Goal: Task Accomplishment & Management: Manage account settings

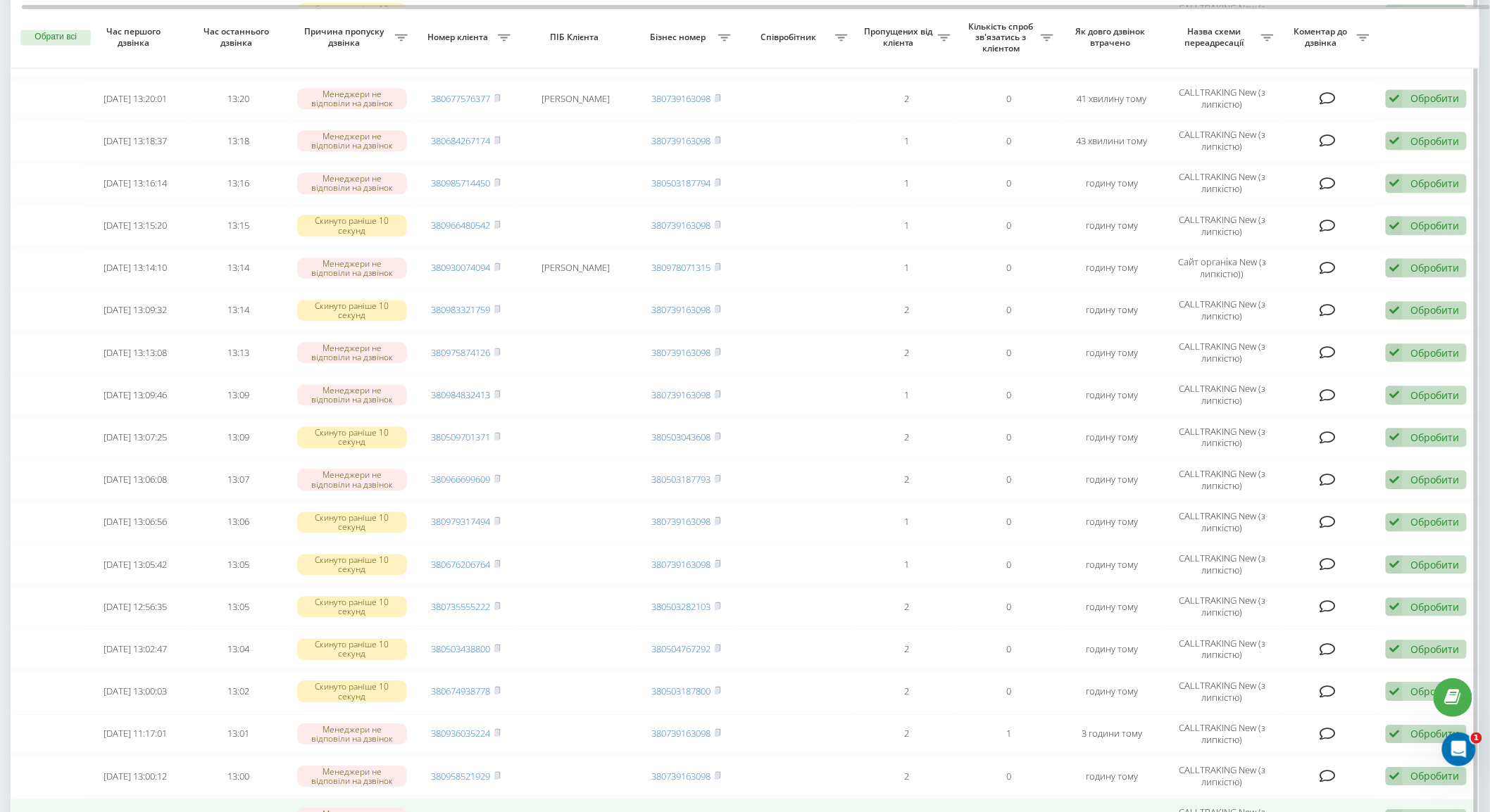
scroll to position [1537, 0]
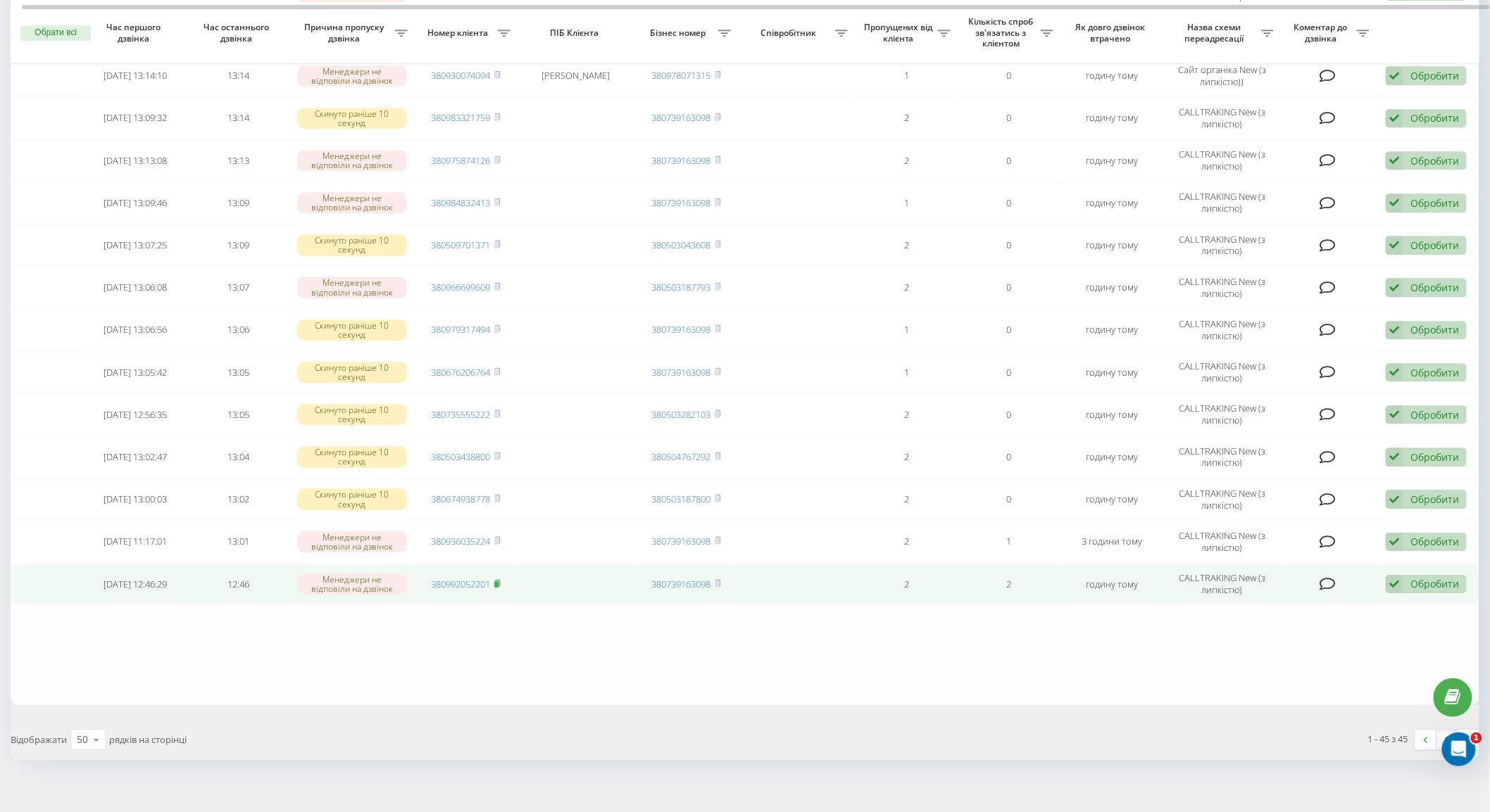
click at [500, 580] on icon at bounding box center [497, 583] width 5 height 6
click at [1417, 577] on div "Обробити" at bounding box center [1435, 584] width 49 height 13
click at [1350, 594] on div "Не вдалося зв'язатися" at bounding box center [1335, 607] width 263 height 25
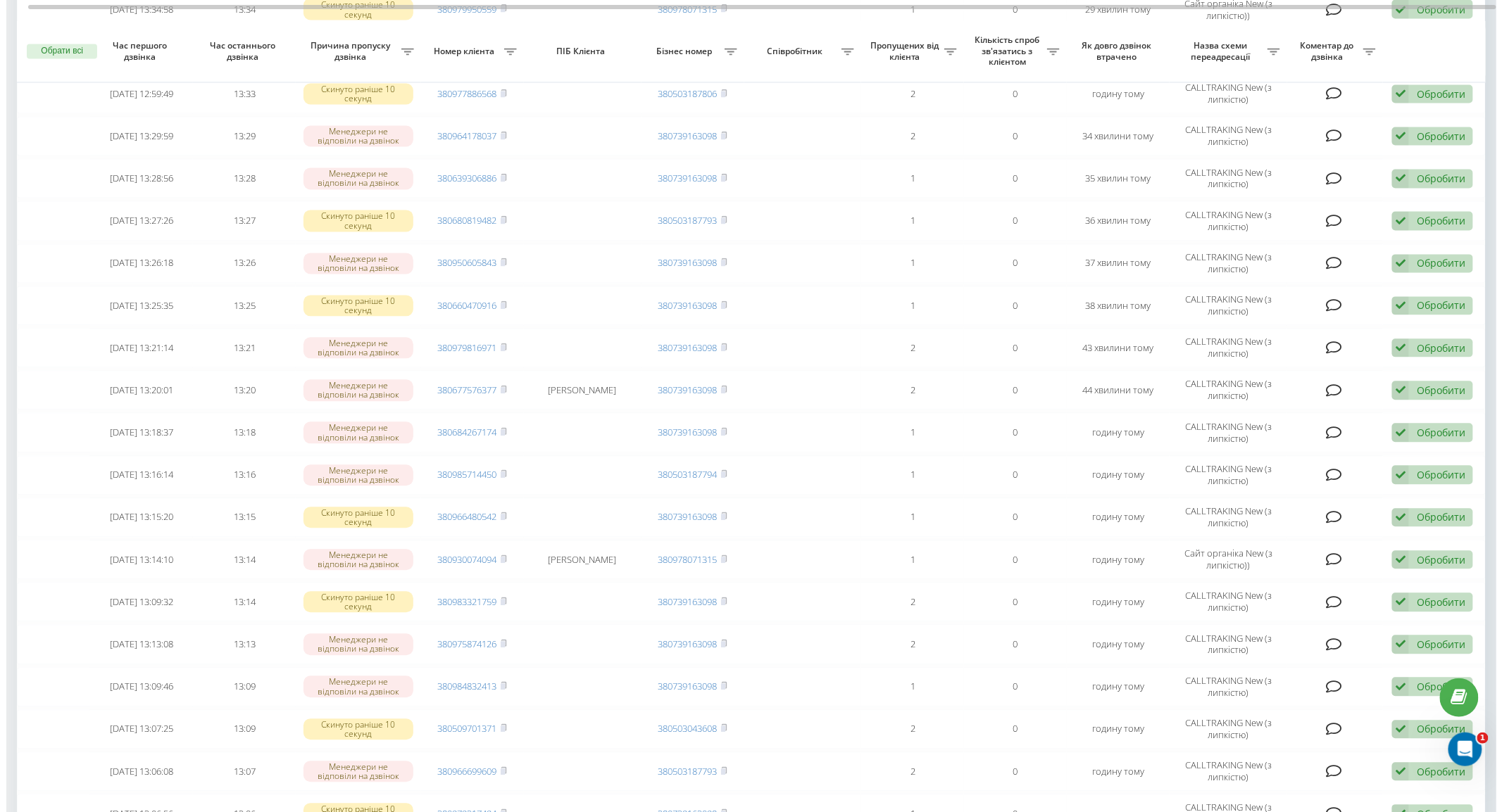
scroll to position [1495, 0]
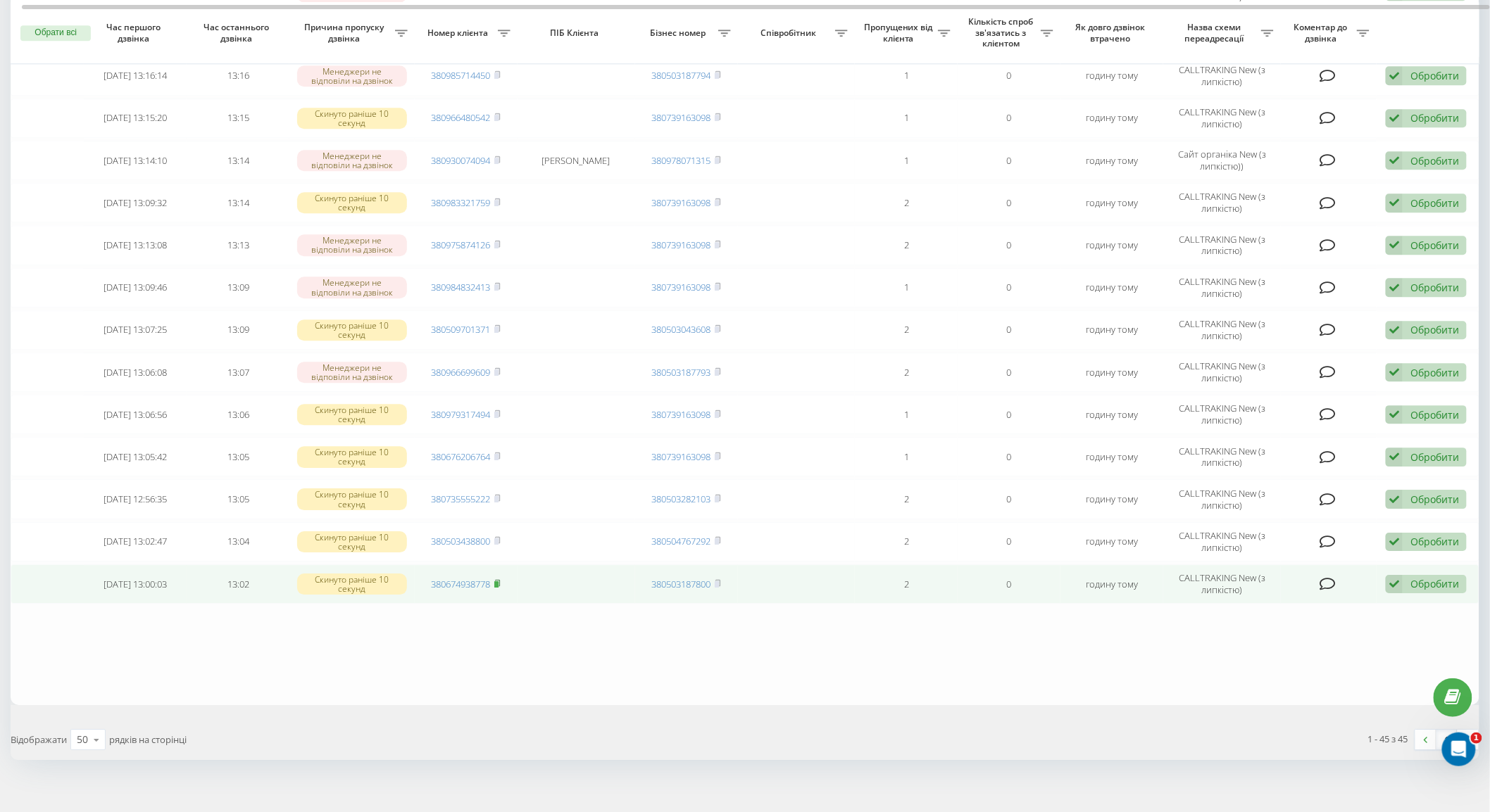
click at [501, 580] on icon at bounding box center [498, 583] width 6 height 8
click at [1441, 577] on div "Обробити" at bounding box center [1435, 584] width 49 height 13
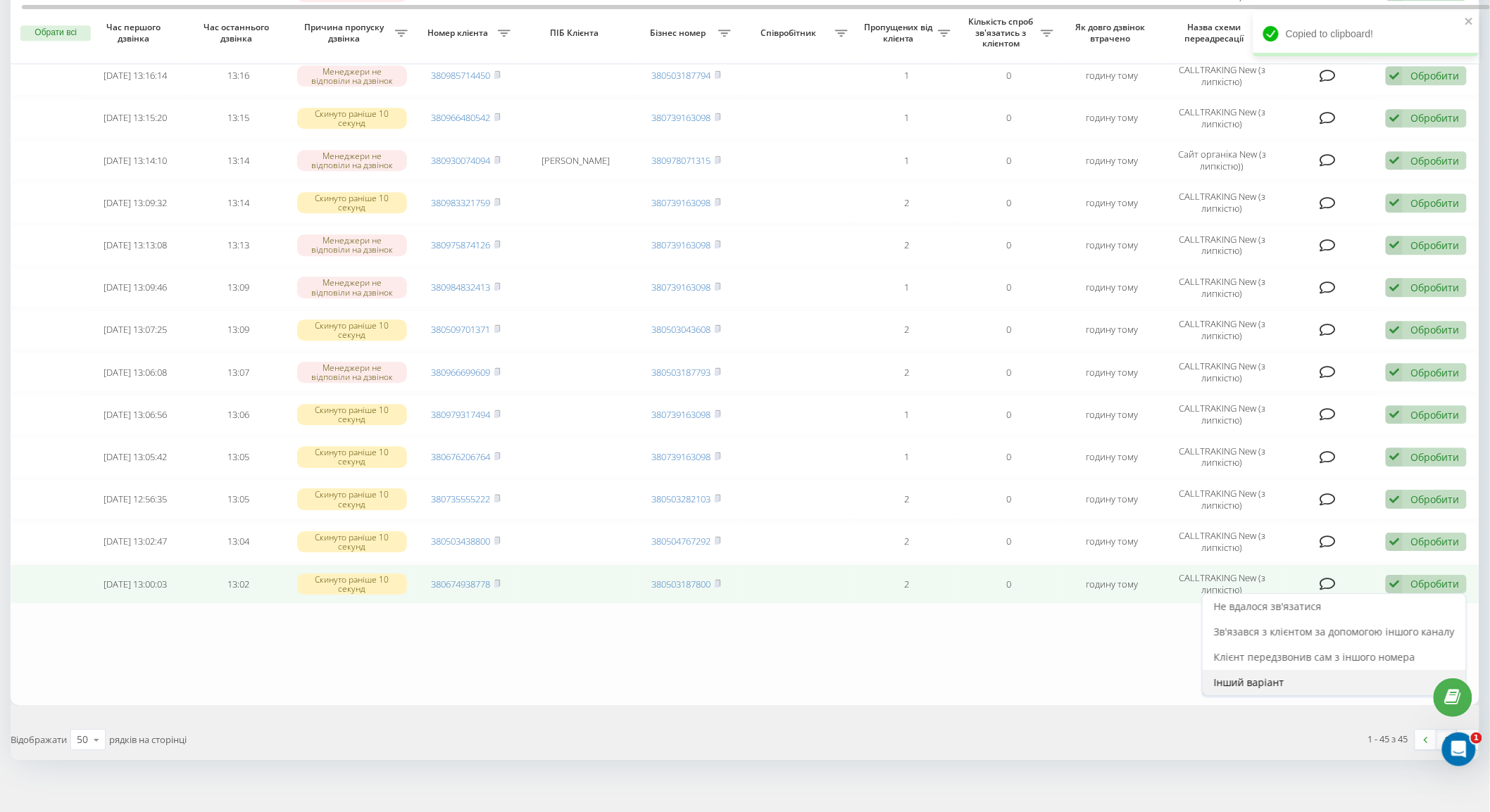
click at [1361, 677] on div "Інший варіант" at bounding box center [1335, 683] width 263 height 25
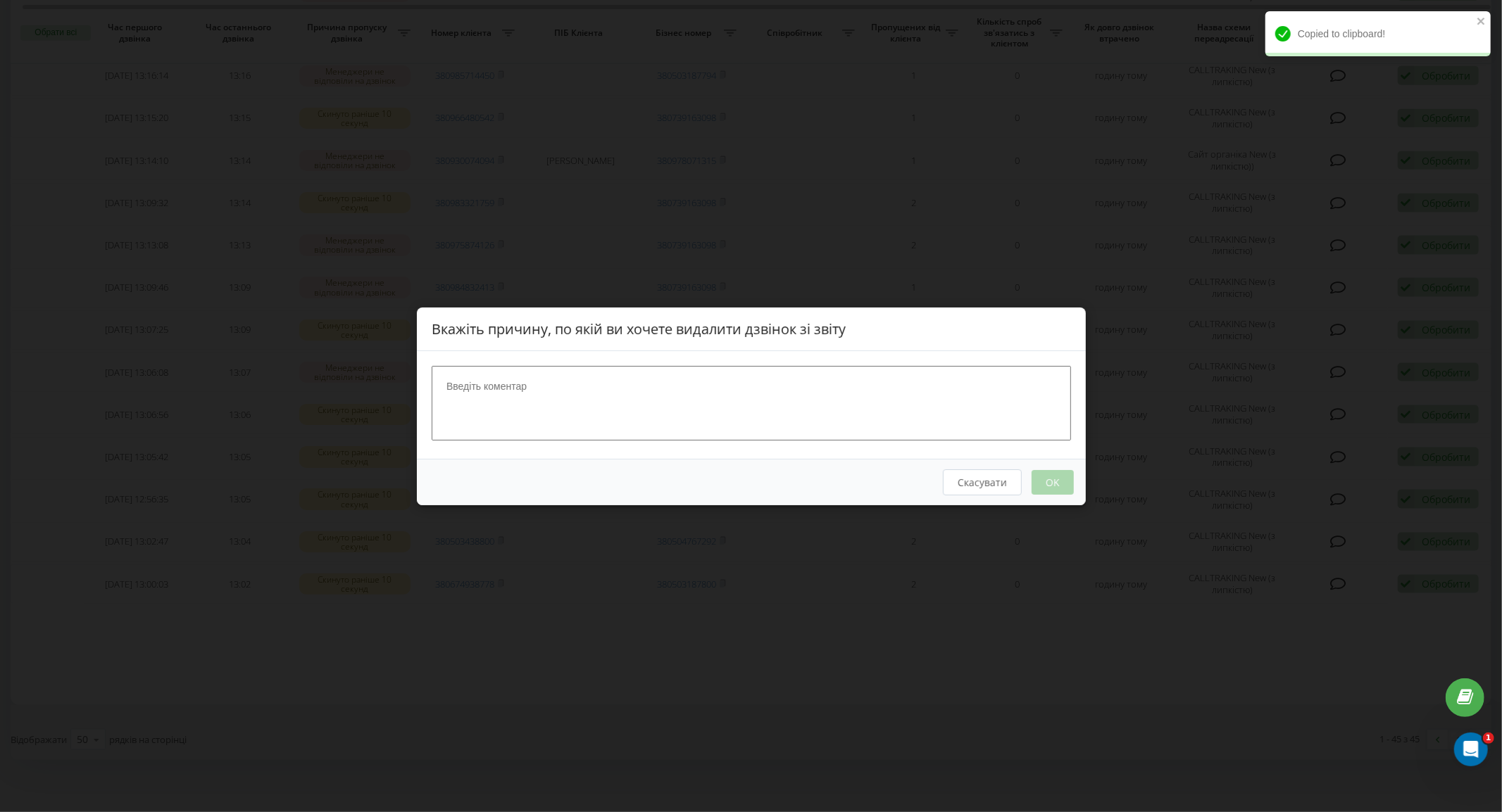
click at [726, 428] on textarea at bounding box center [752, 403] width 640 height 75
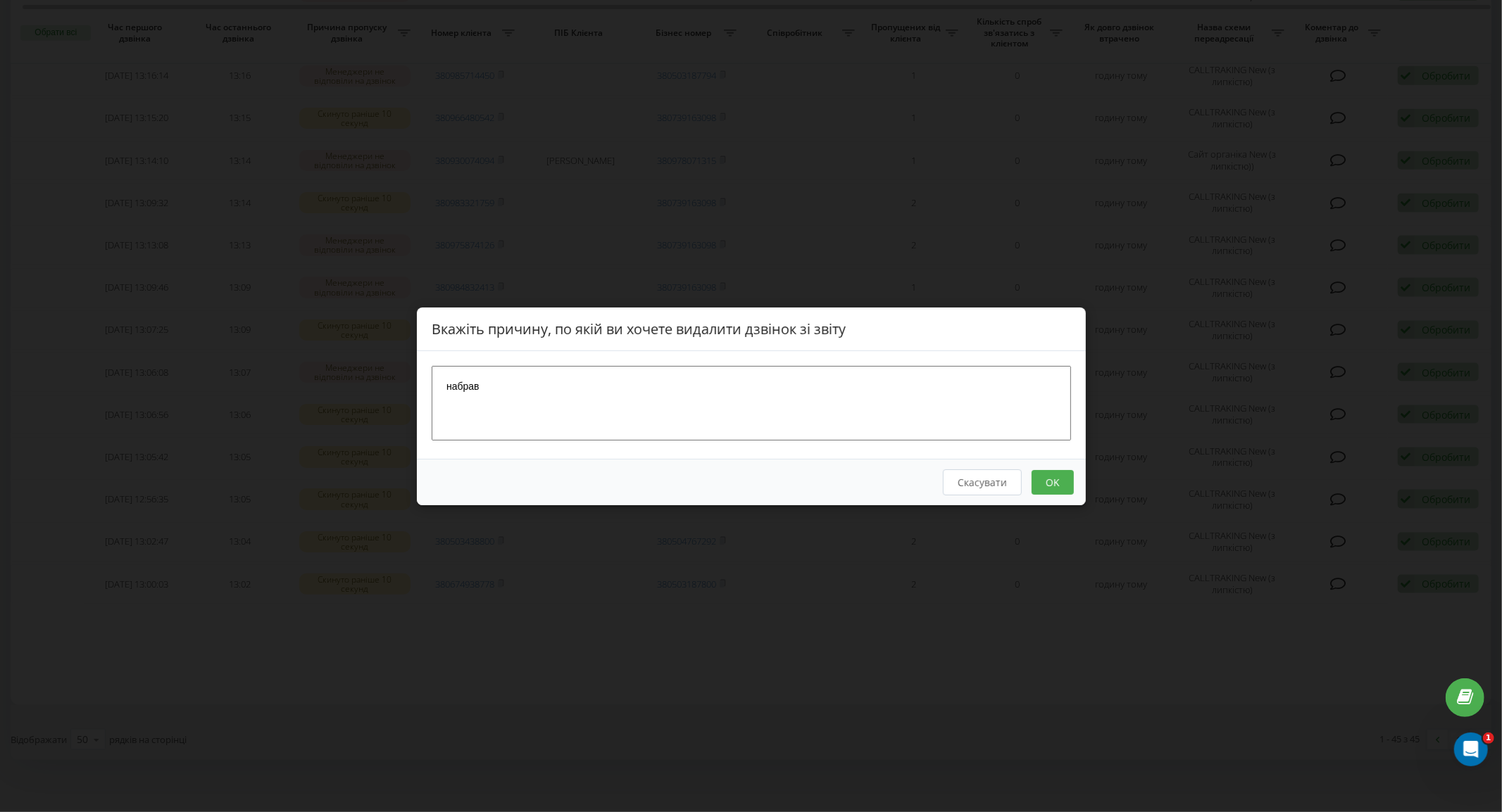
type textarea "набрав"
click at [1057, 481] on button "OK" at bounding box center [1052, 482] width 43 height 25
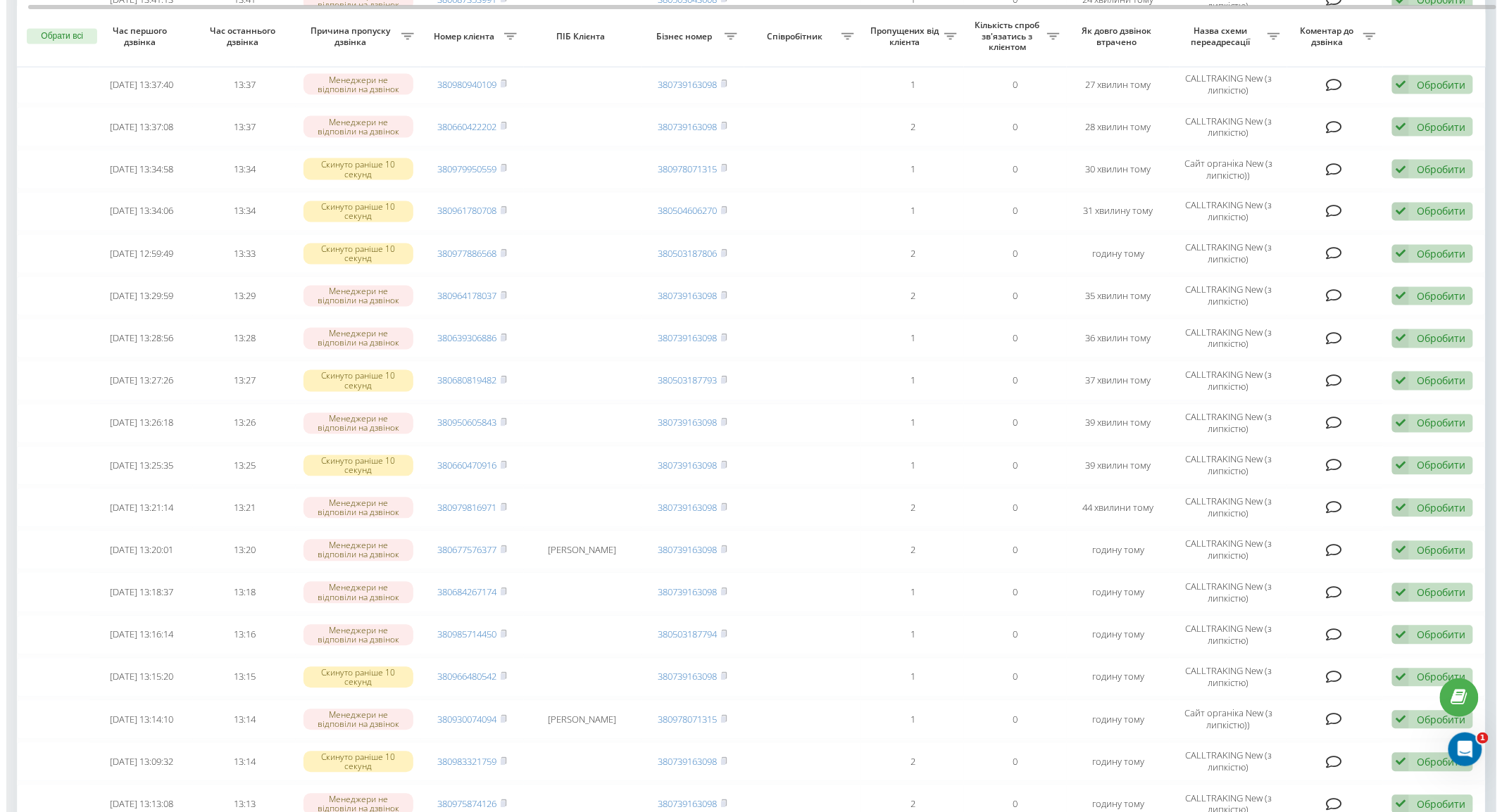
scroll to position [1452, 0]
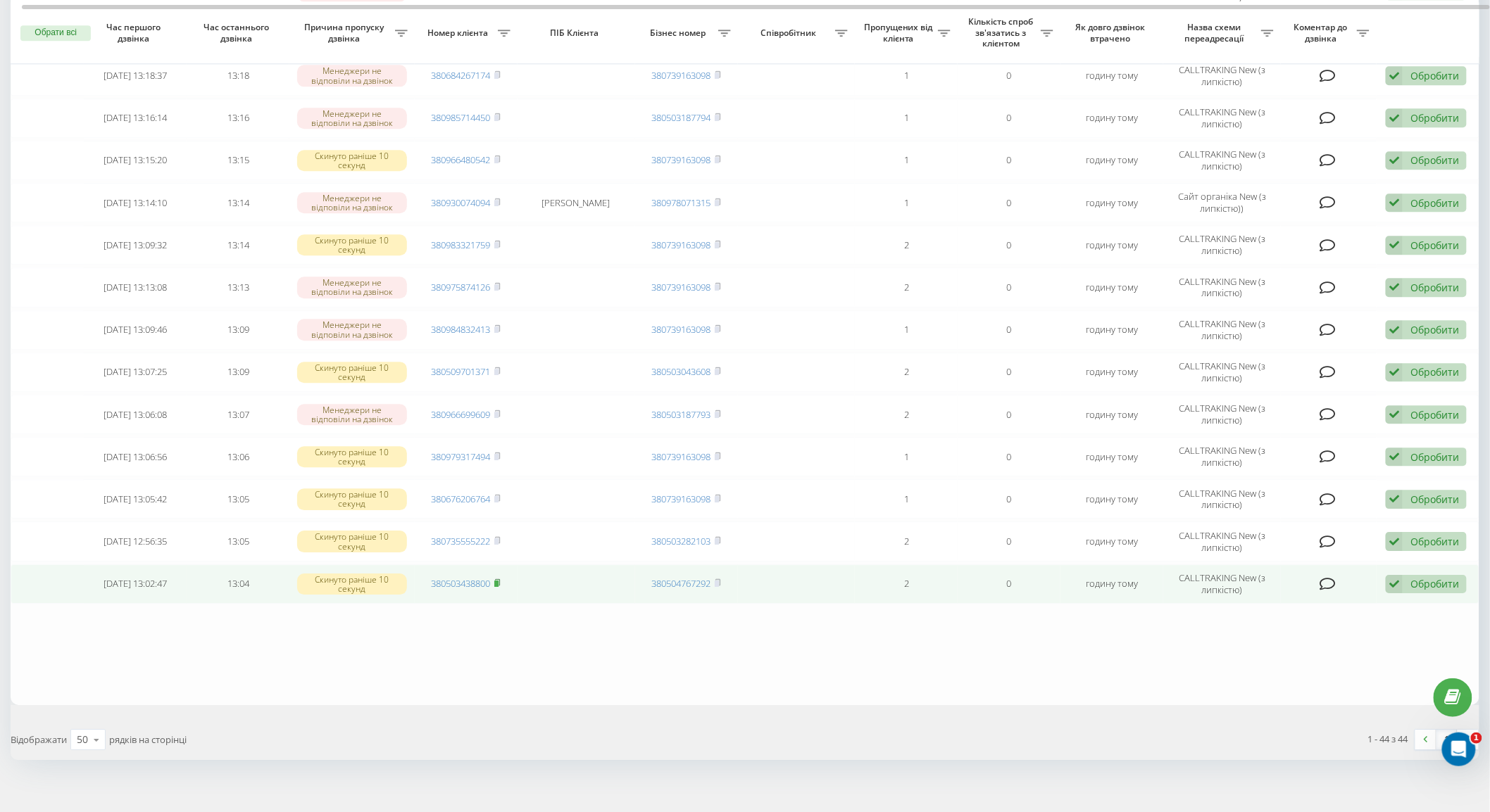
click at [501, 579] on icon at bounding box center [498, 583] width 6 height 8
click at [1416, 577] on div "Обробити" at bounding box center [1435, 584] width 49 height 13
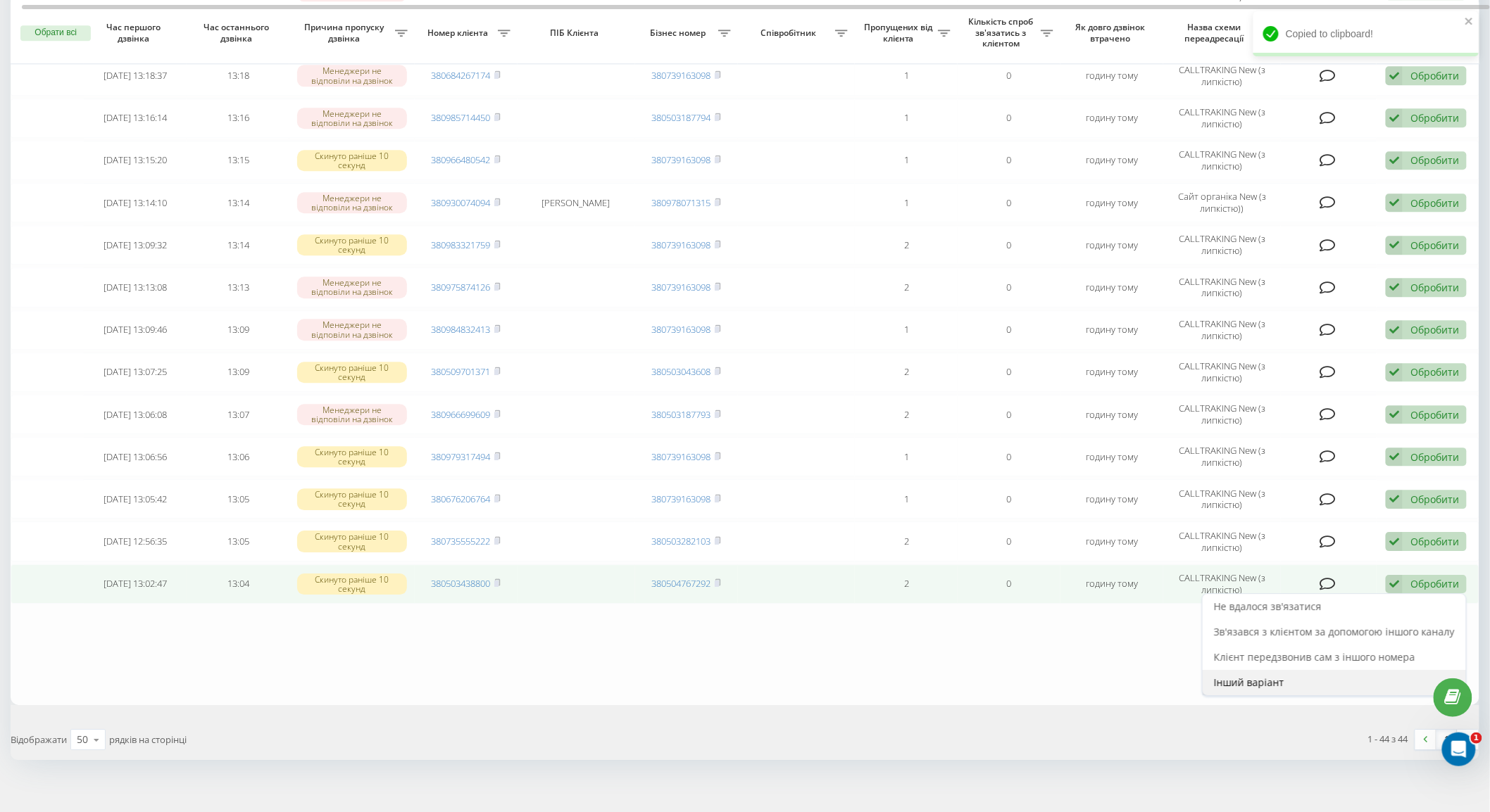
click at [1276, 676] on span "Інший варіант" at bounding box center [1249, 683] width 70 height 13
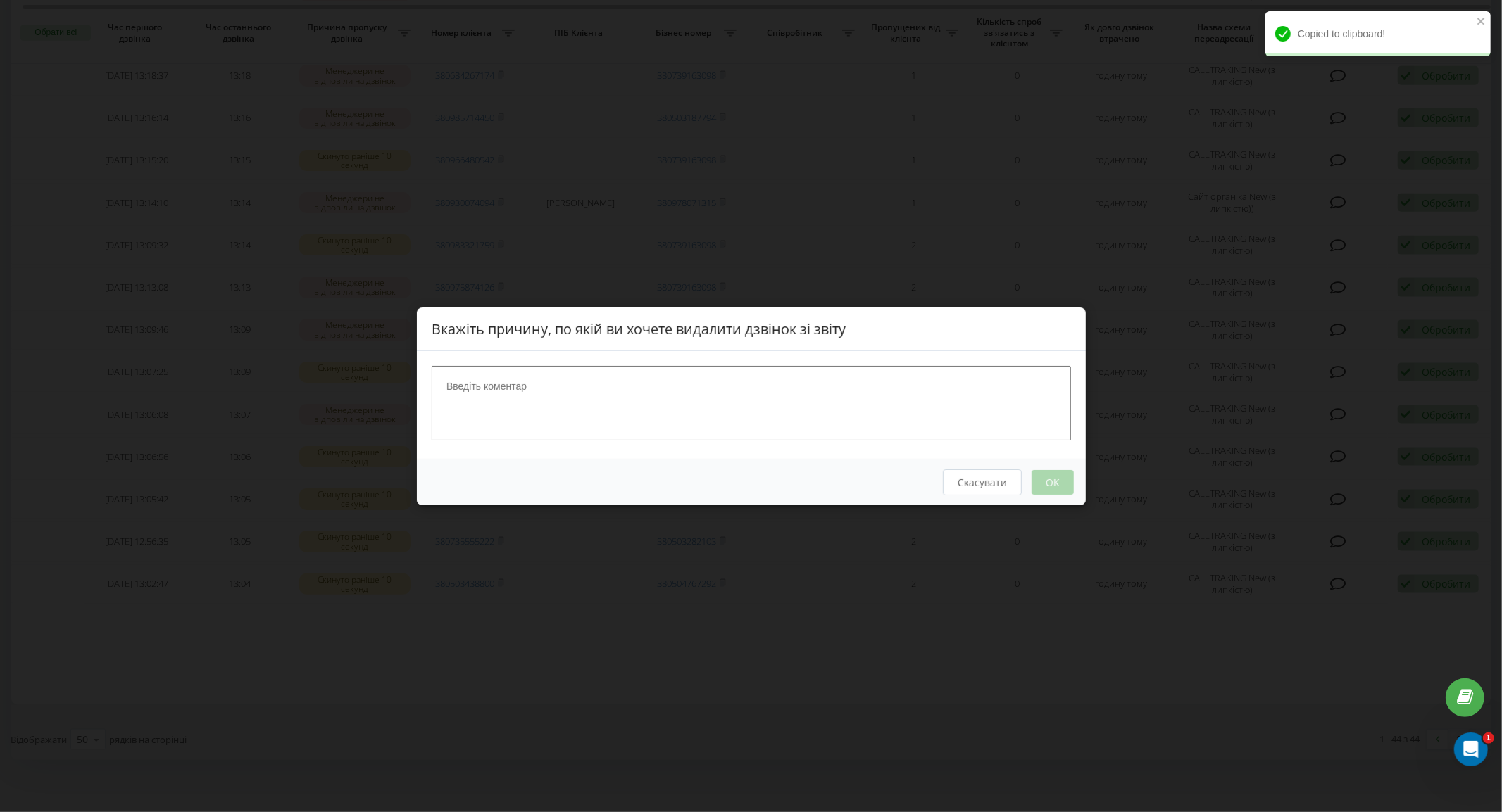
click at [823, 431] on textarea at bounding box center [752, 403] width 640 height 75
type textarea "набрав"
click at [1060, 479] on button "OK" at bounding box center [1052, 482] width 43 height 25
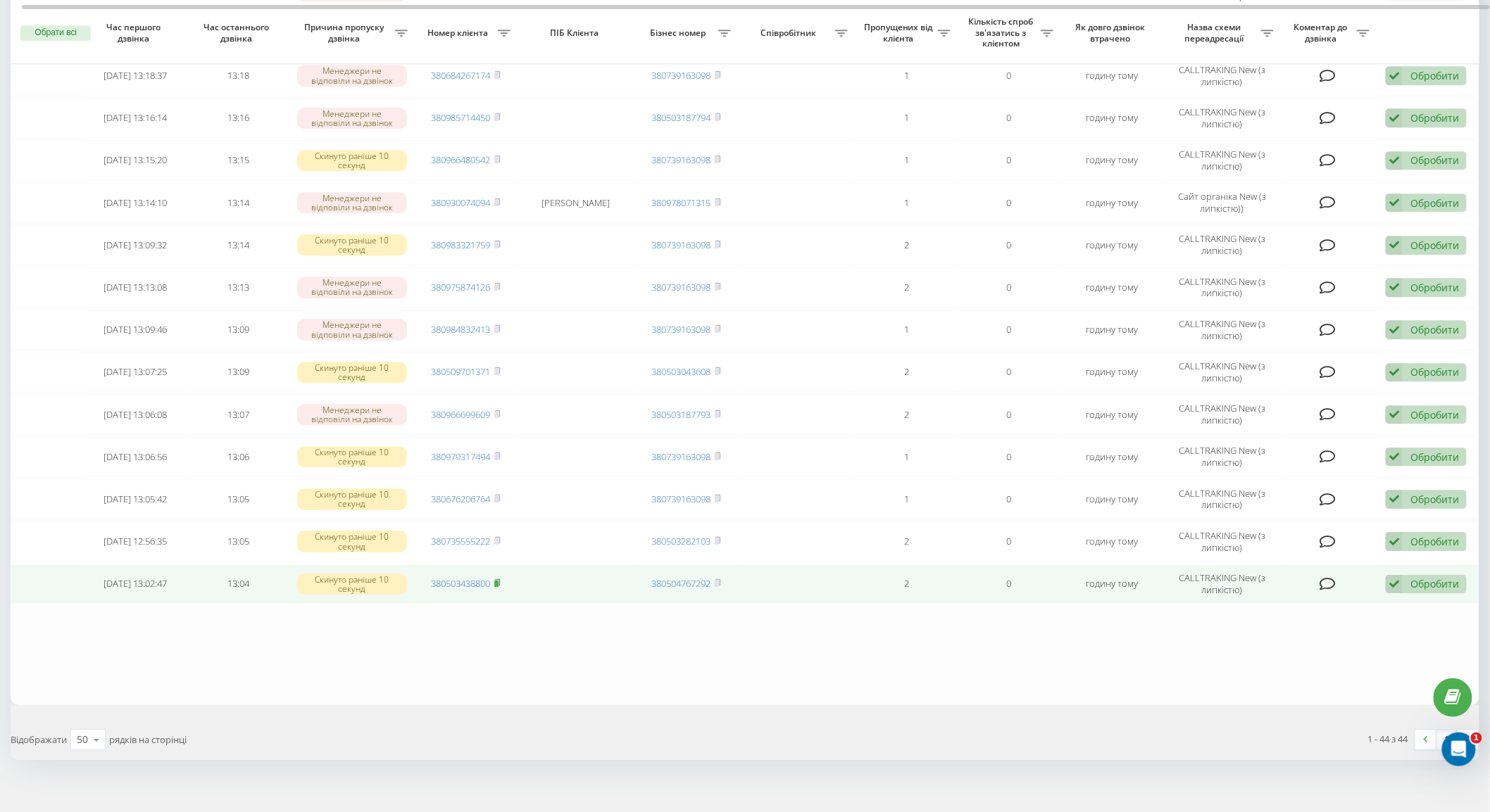
click at [496, 580] on rect at bounding box center [497, 583] width 4 height 6
drag, startPoint x: 1418, startPoint y: 568, endPoint x: 1398, endPoint y: 568, distance: 20.0
click at [1418, 577] on div "Обробити" at bounding box center [1435, 584] width 49 height 13
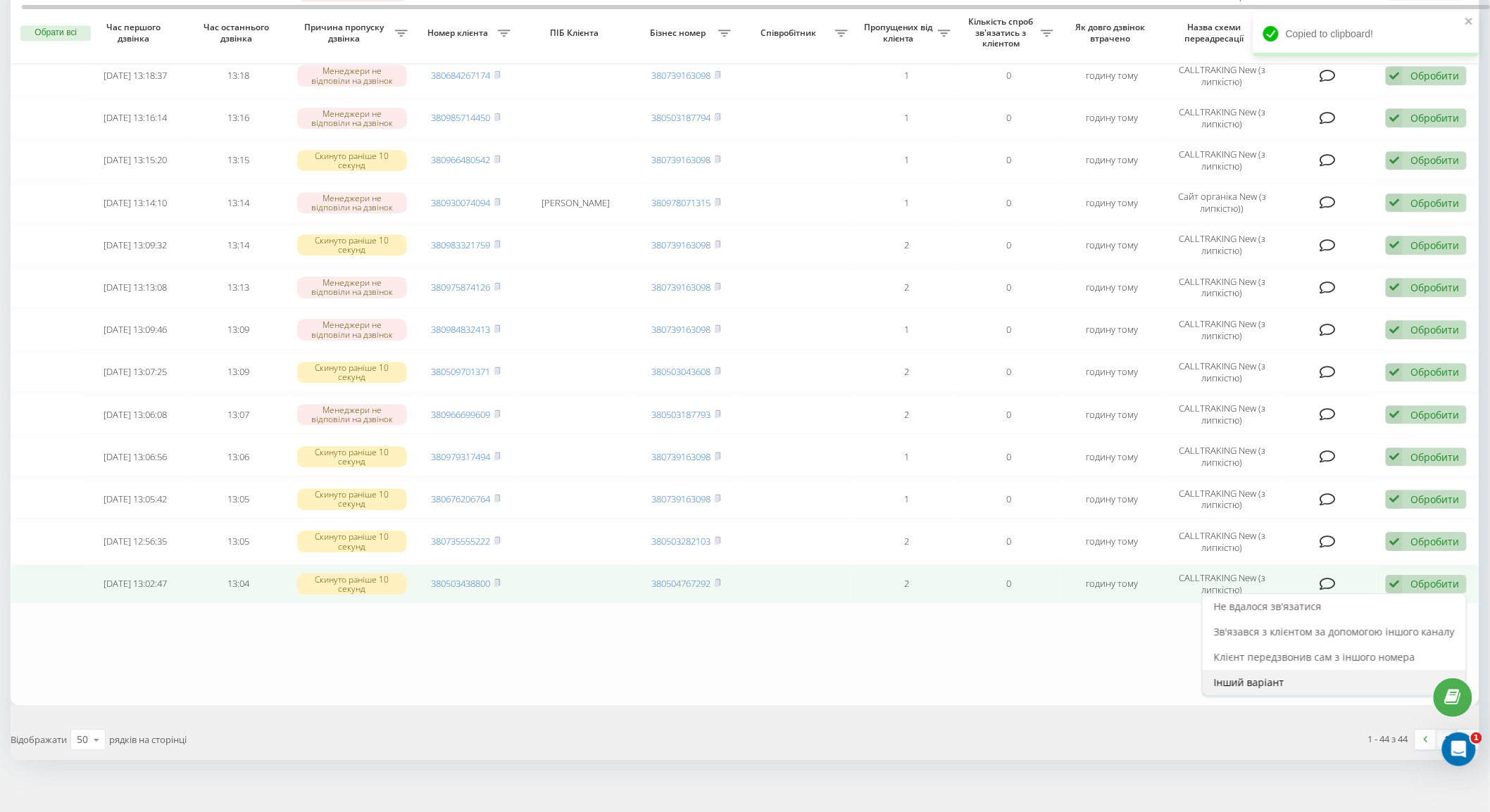
click at [1313, 670] on div "Інший варіант" at bounding box center [1335, 683] width 263 height 25
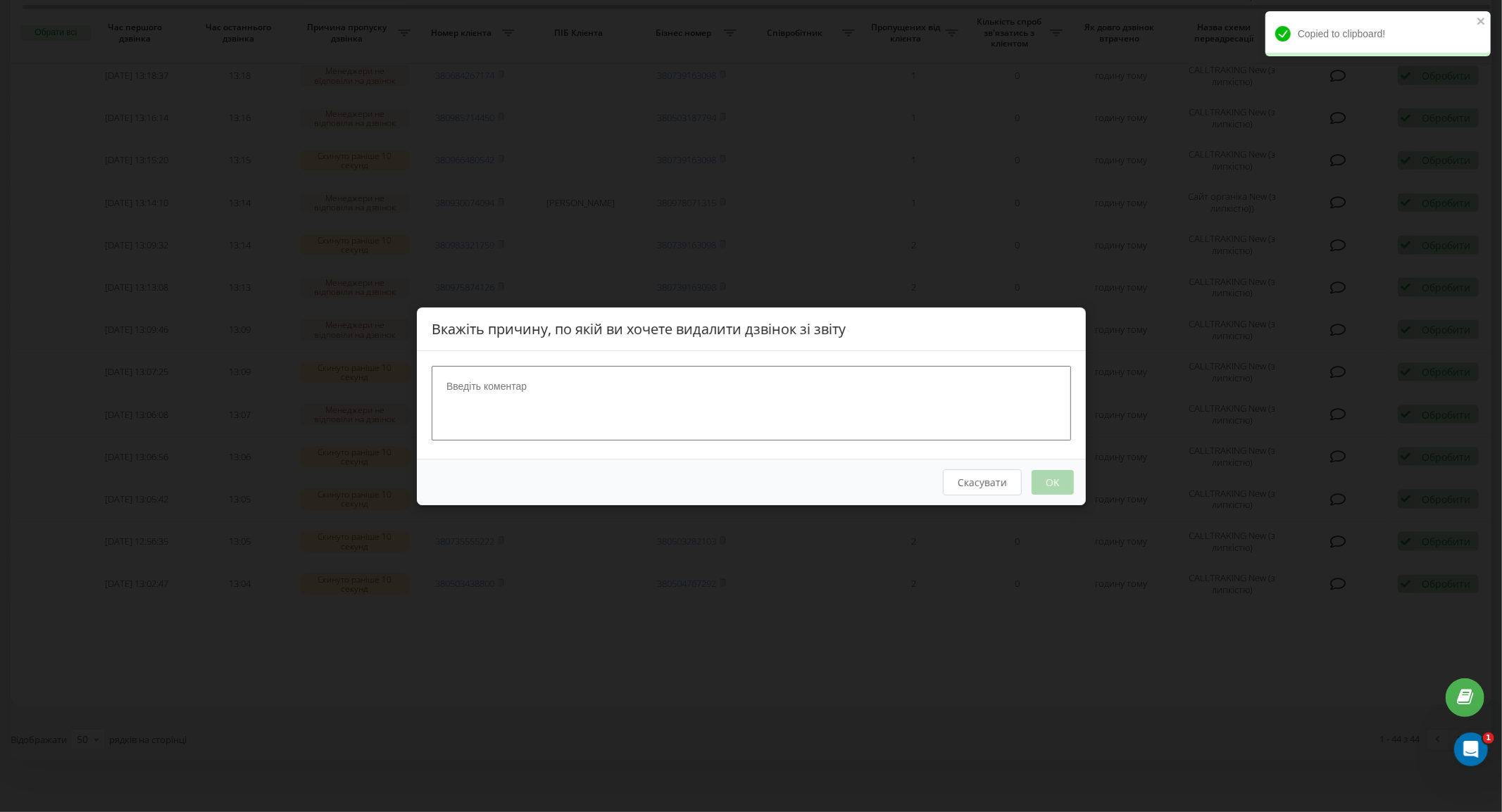
click at [723, 383] on textarea at bounding box center [752, 403] width 640 height 75
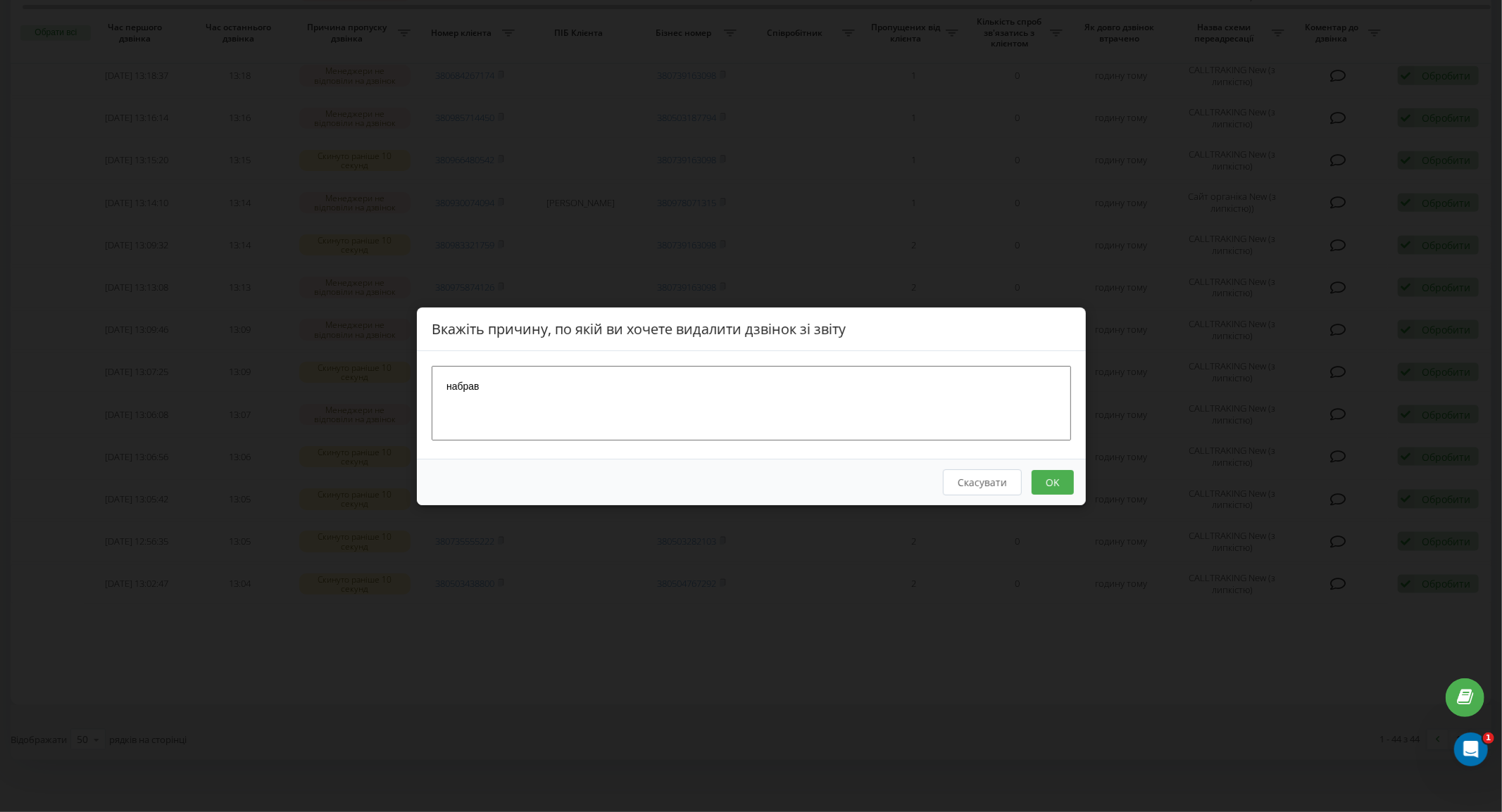
type textarea "набрав"
click at [1035, 493] on button "OK" at bounding box center [1052, 482] width 43 height 25
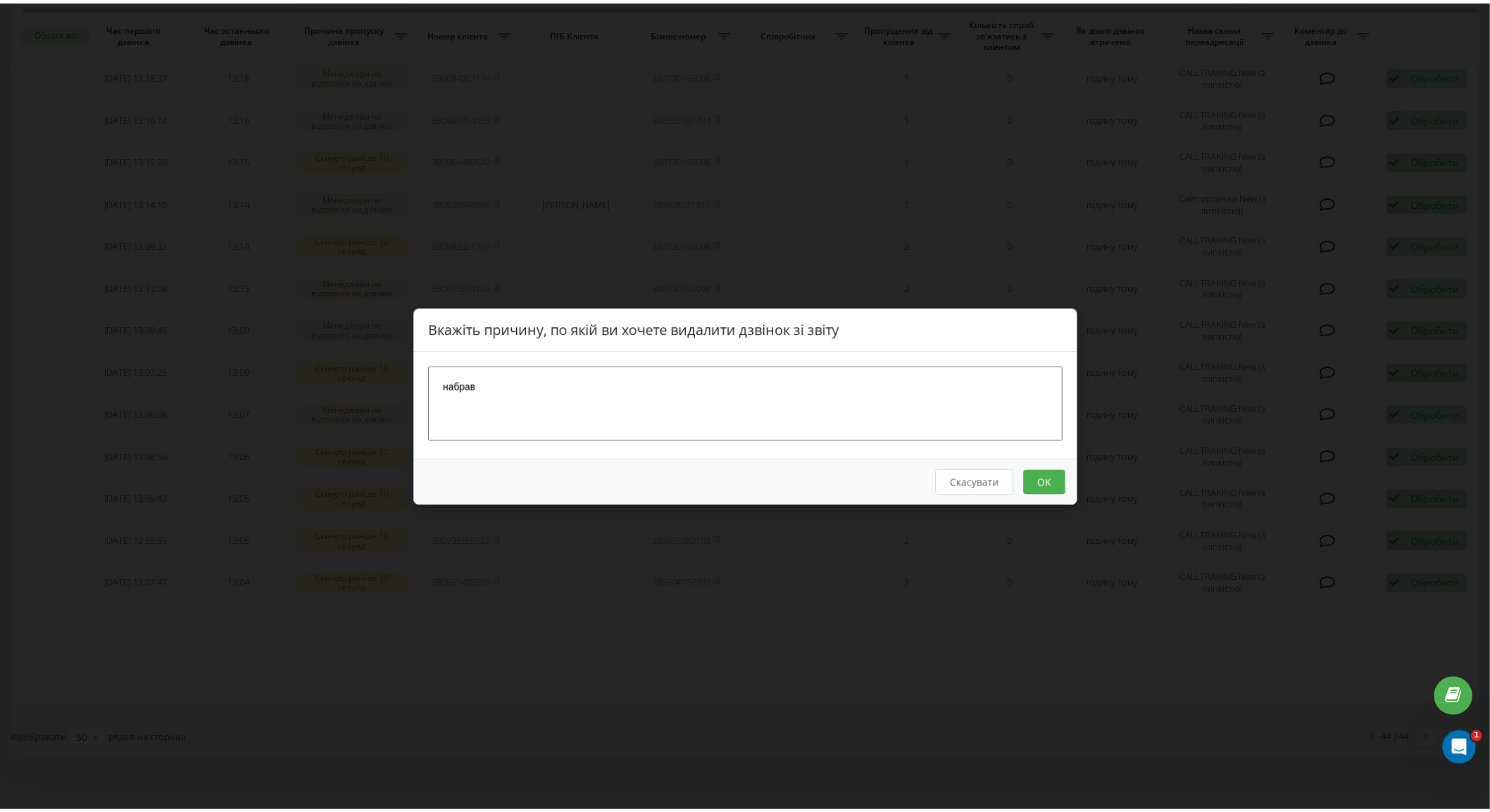
scroll to position [0, 0]
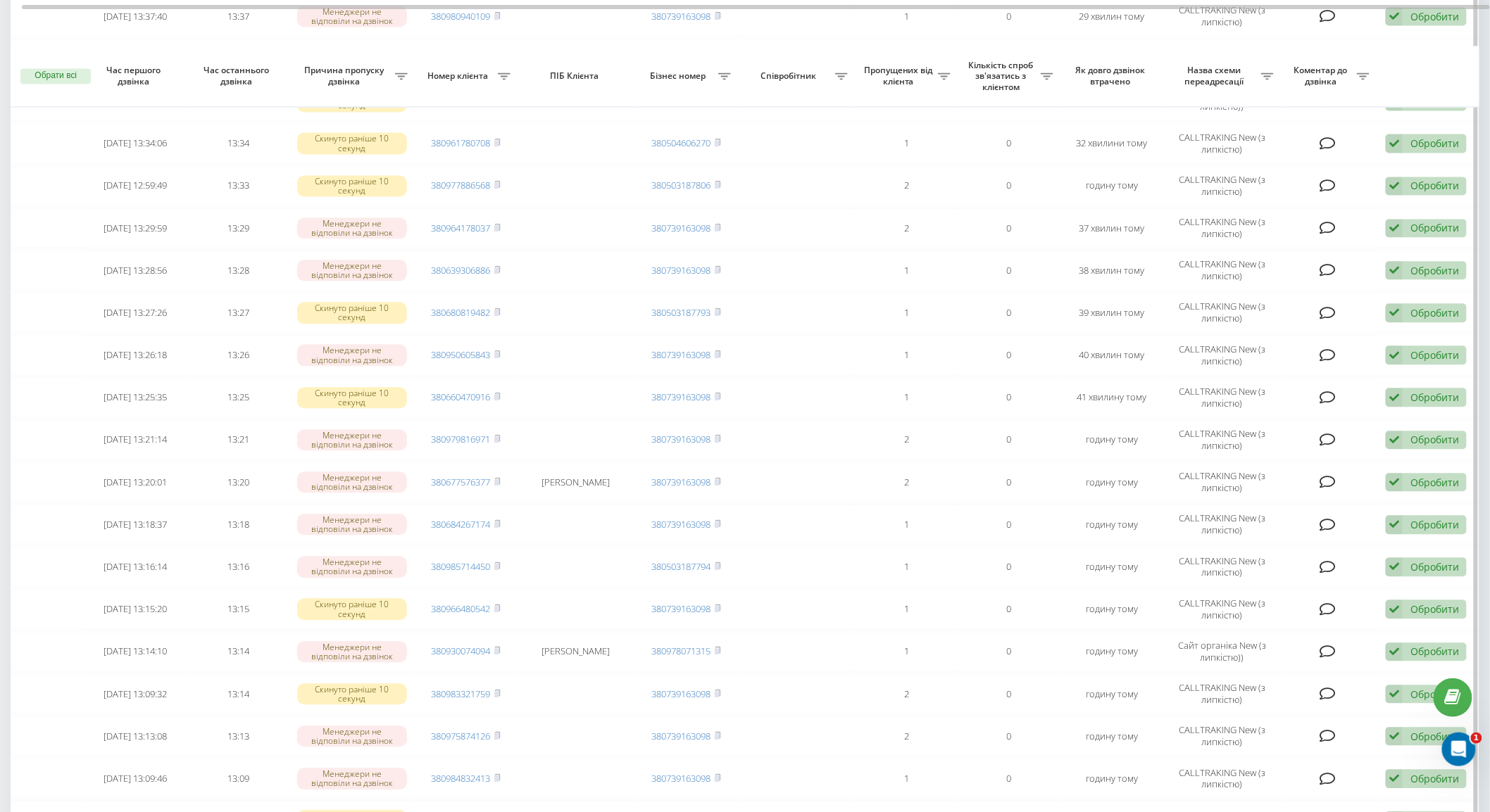
scroll to position [1579, 0]
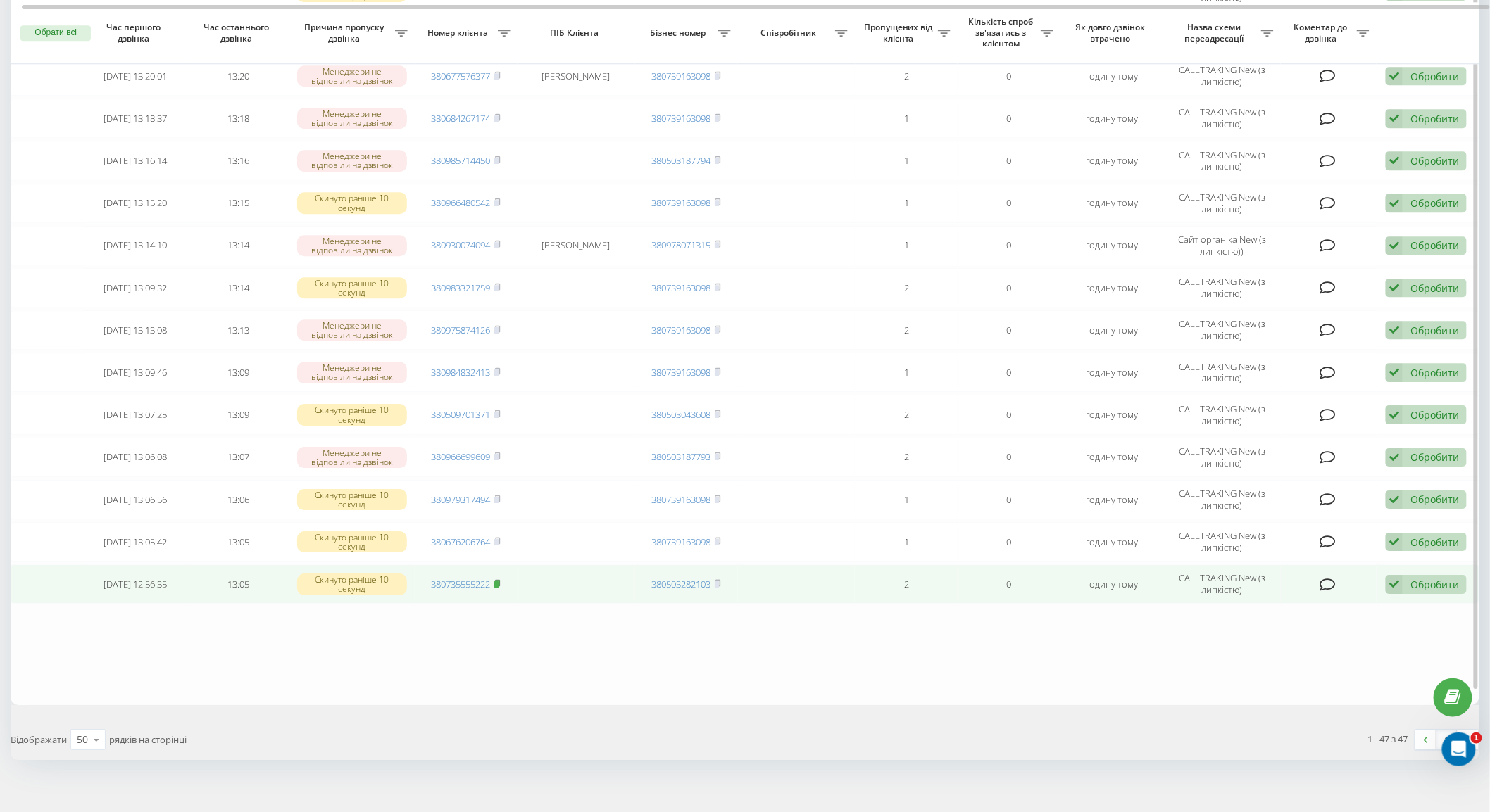
click at [498, 581] on rect at bounding box center [497, 584] width 4 height 6
click at [1435, 578] on div "Обробити" at bounding box center [1435, 585] width 49 height 13
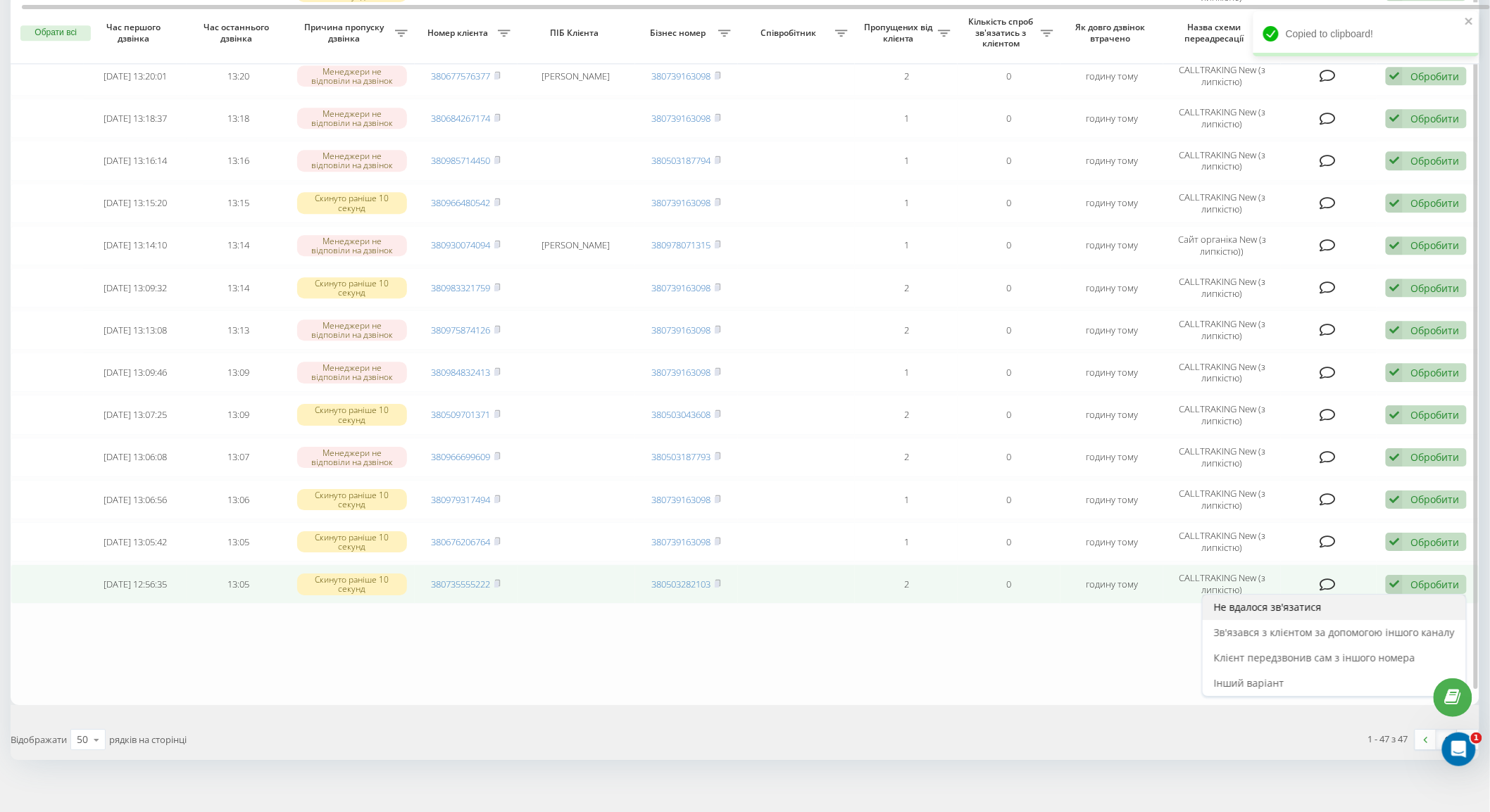
click at [1405, 595] on div "Не вдалося зв'язатися" at bounding box center [1335, 607] width 263 height 25
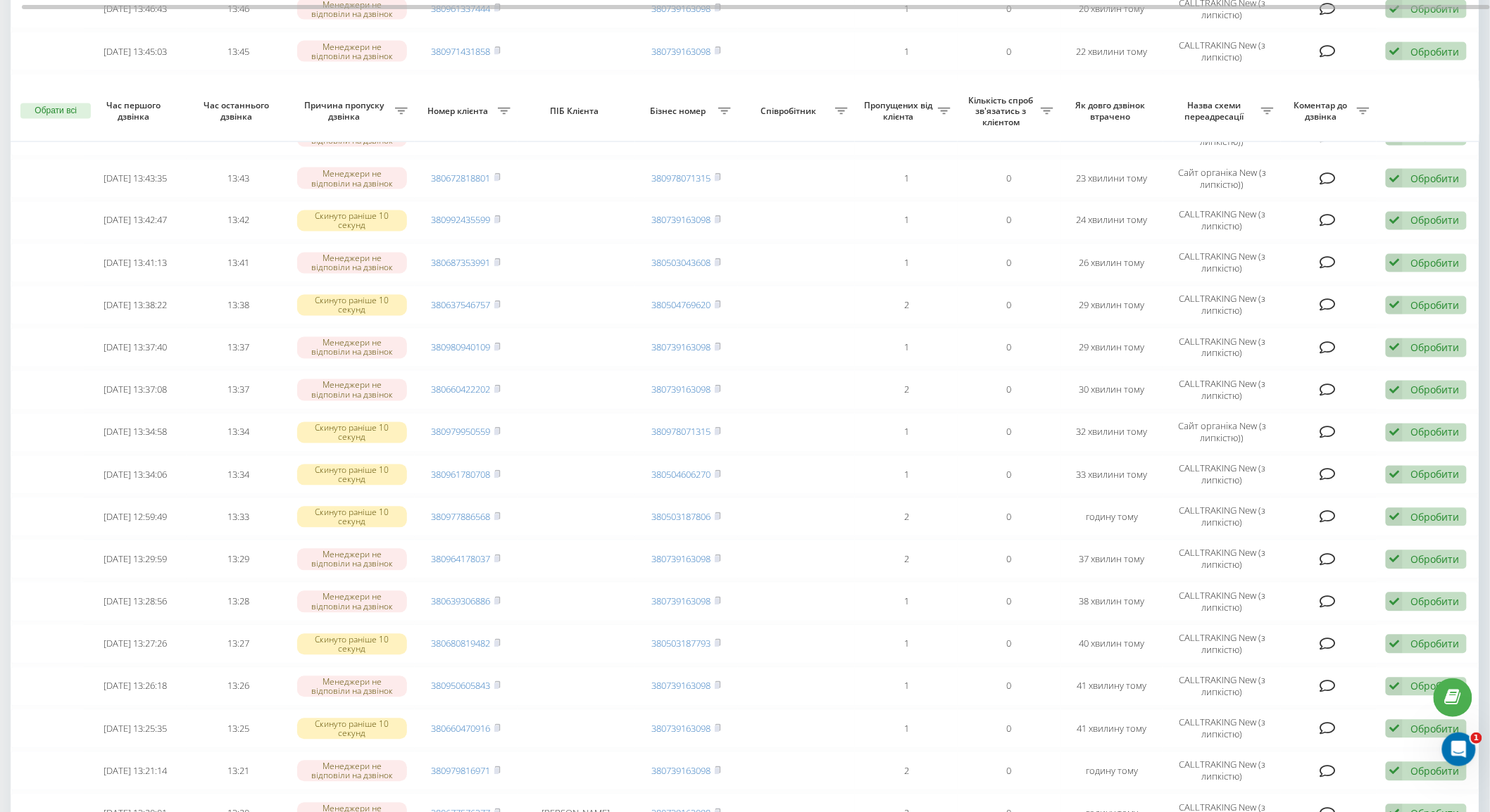
scroll to position [1620, 0]
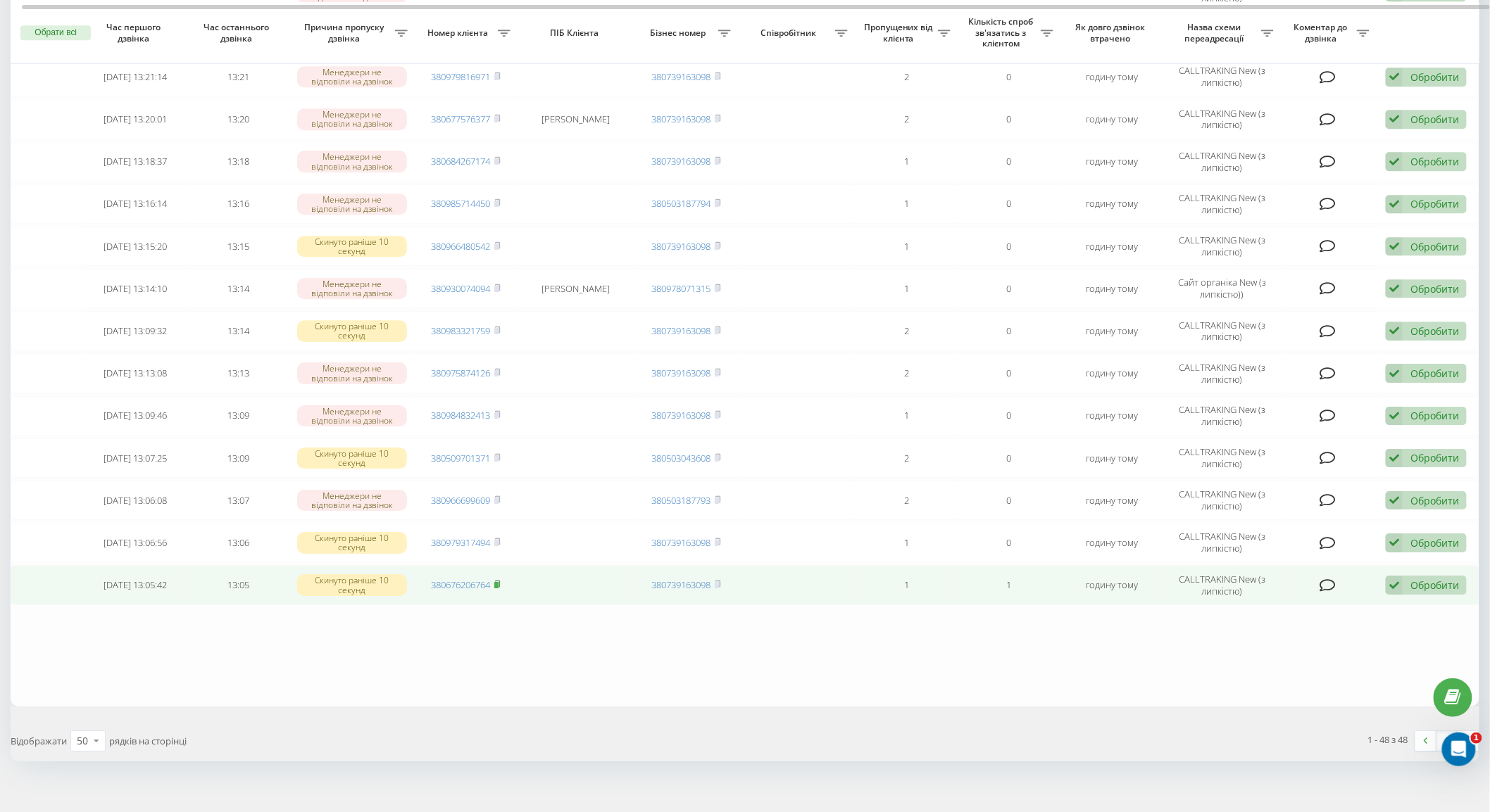
click at [496, 582] on rect at bounding box center [497, 585] width 4 height 6
click at [1393, 576] on icon at bounding box center [1394, 585] width 17 height 19
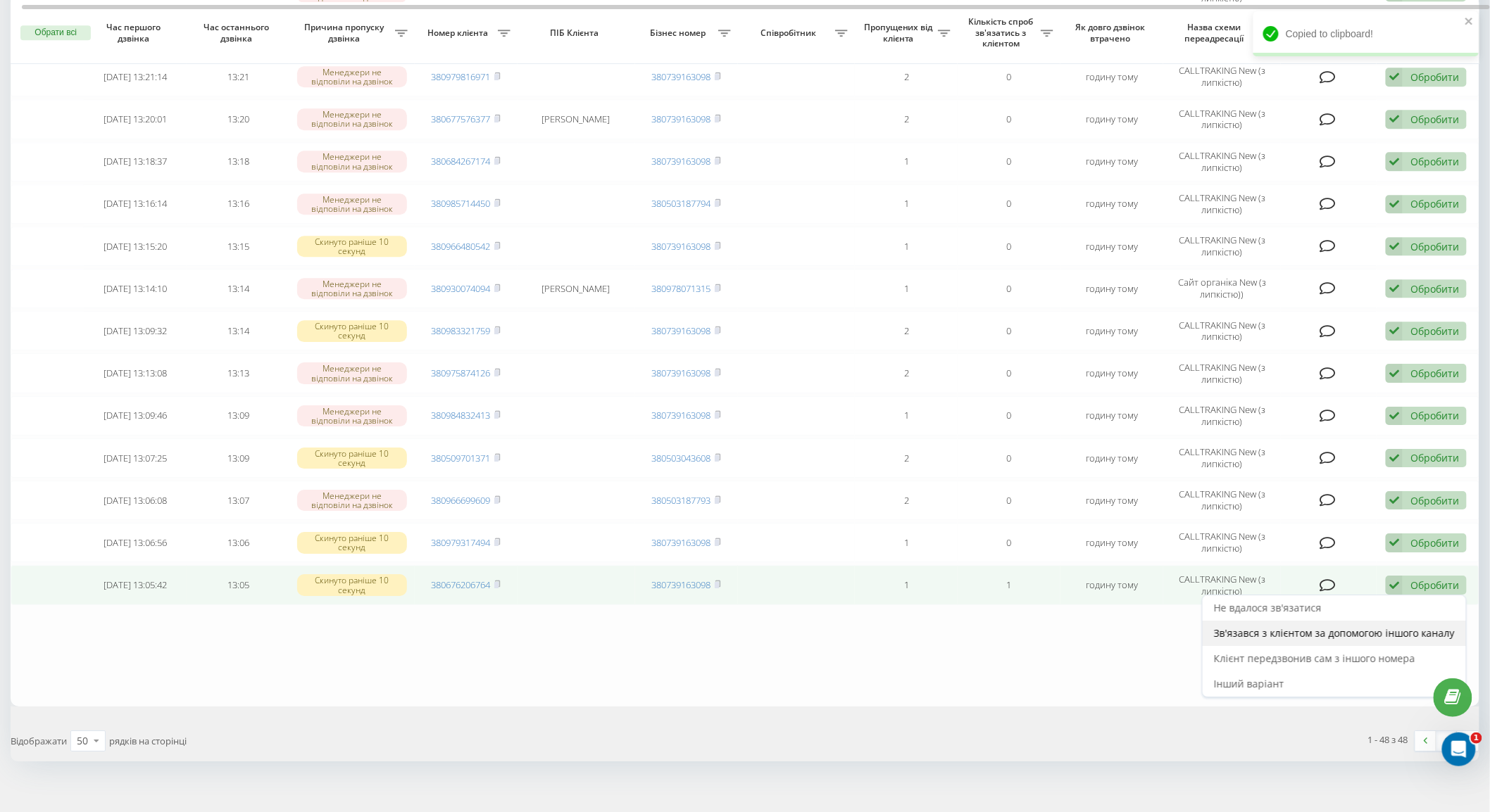
click at [1325, 627] on span "Зв'язався з клієнтом за допомогою іншого каналу" at bounding box center [1335, 633] width 241 height 13
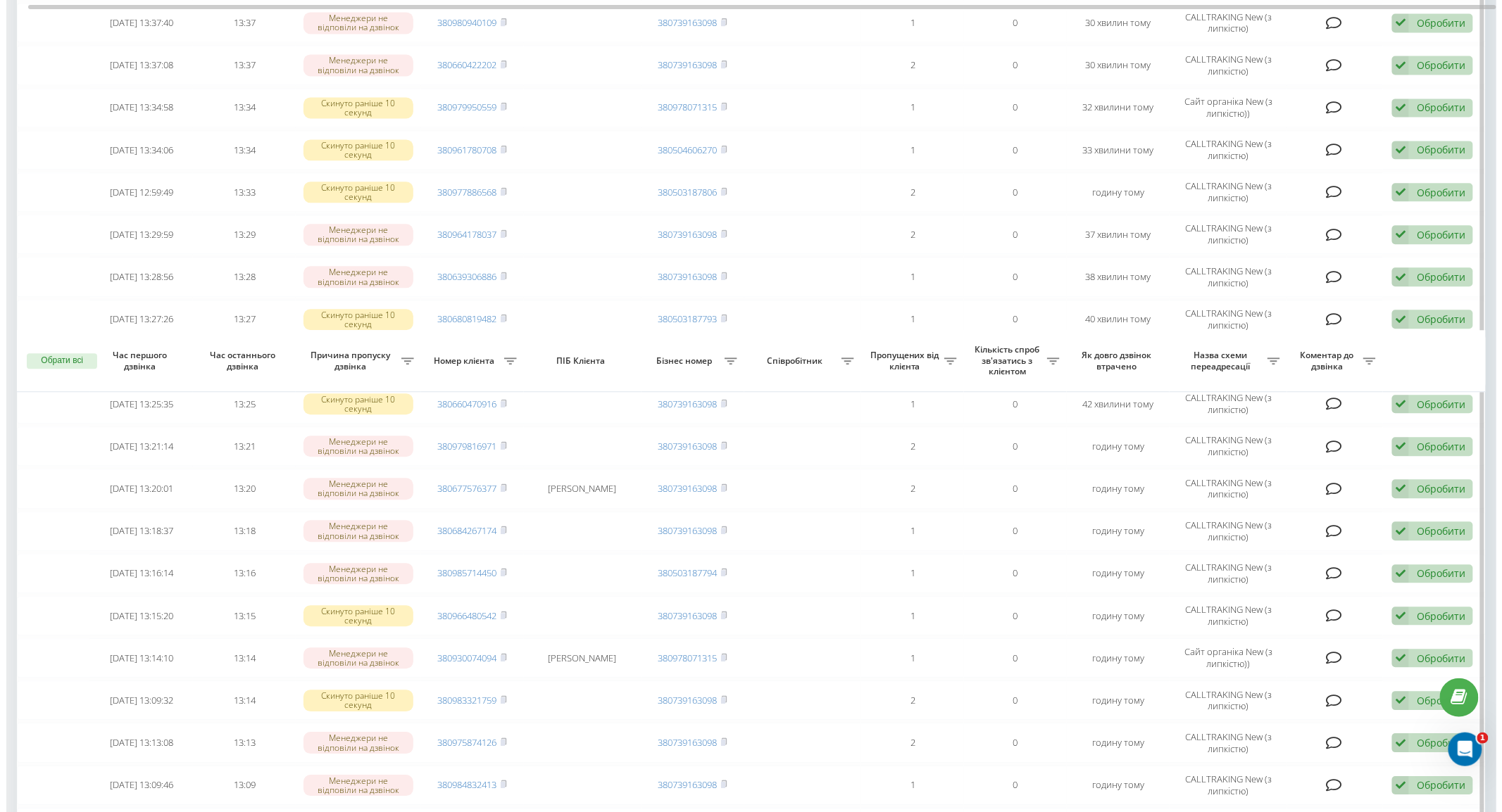
scroll to position [1579, 0]
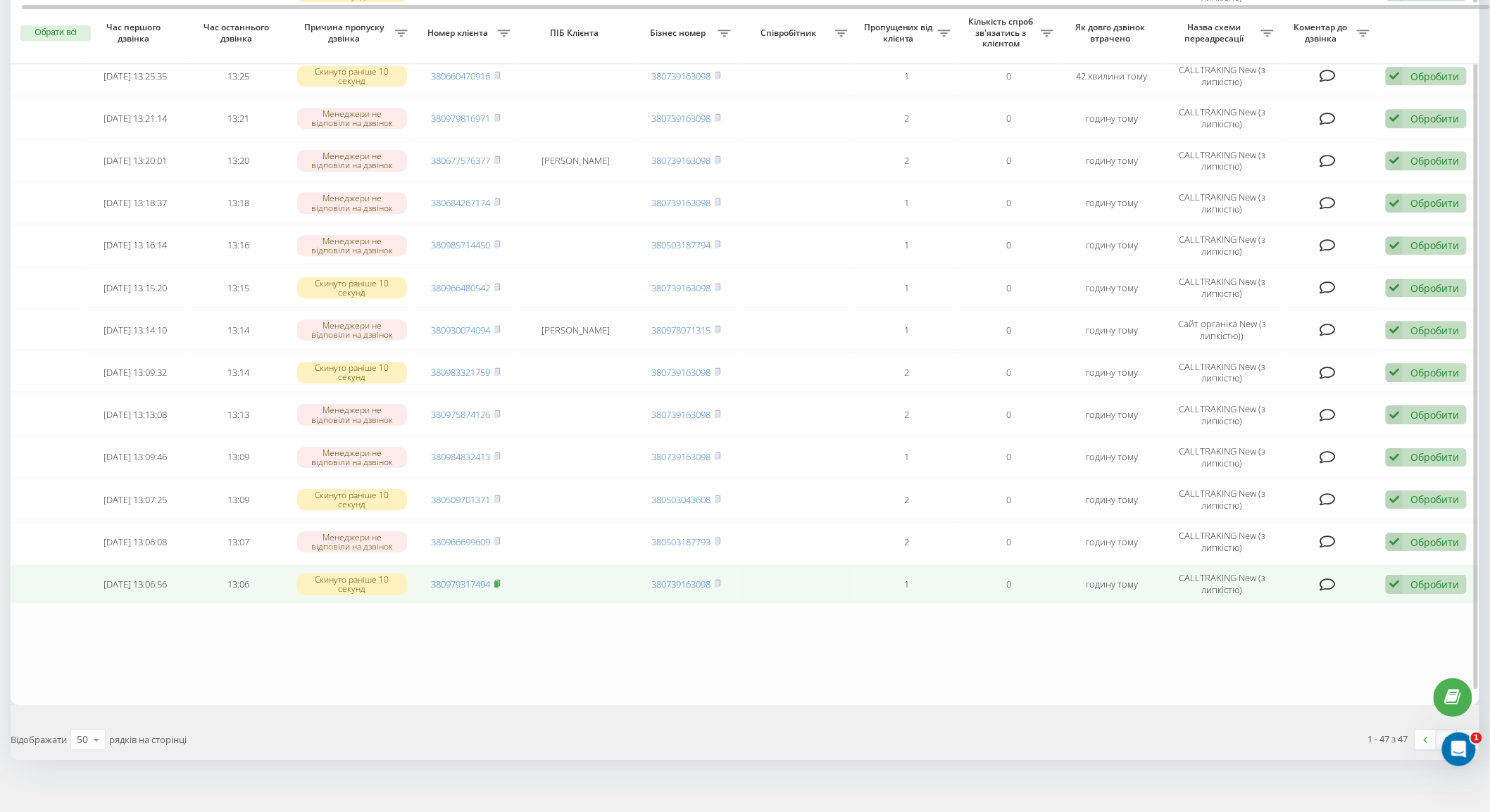
click at [495, 580] on icon at bounding box center [498, 583] width 6 height 8
click at [1394, 575] on icon at bounding box center [1394, 584] width 17 height 19
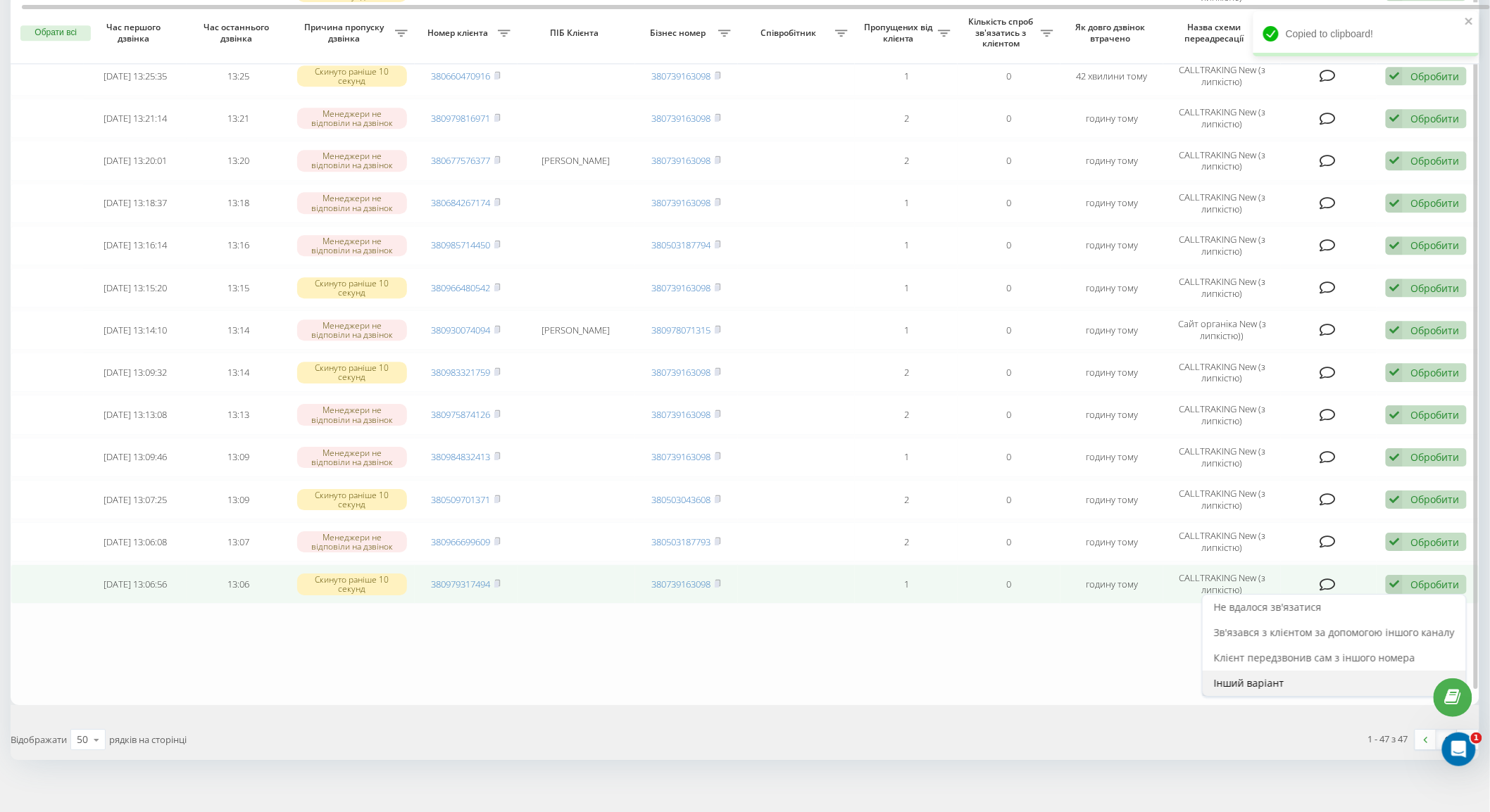
click at [1290, 673] on div "Інший варіант" at bounding box center [1335, 684] width 263 height 25
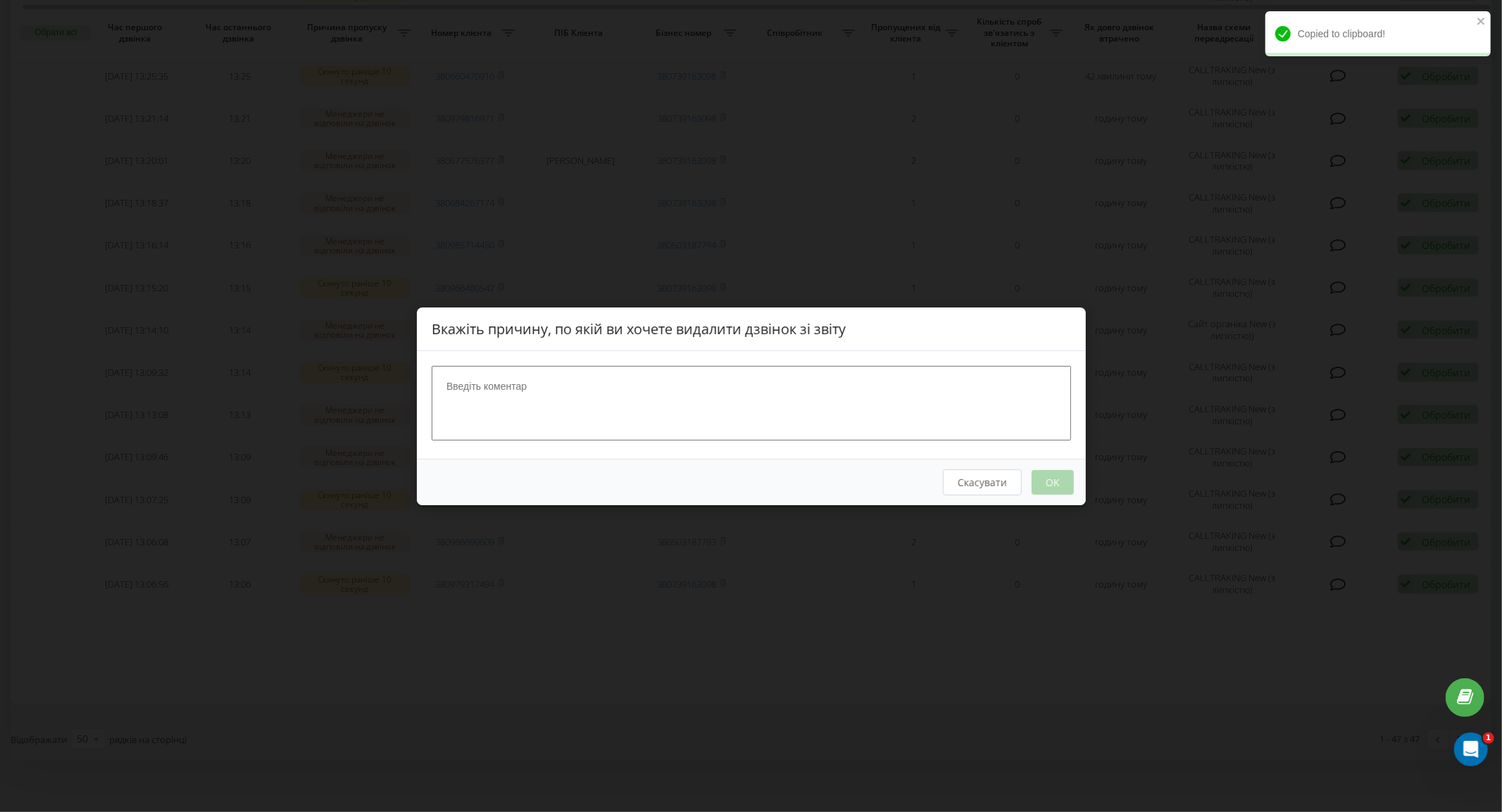
click at [682, 388] on textarea at bounding box center [752, 403] width 640 height 75
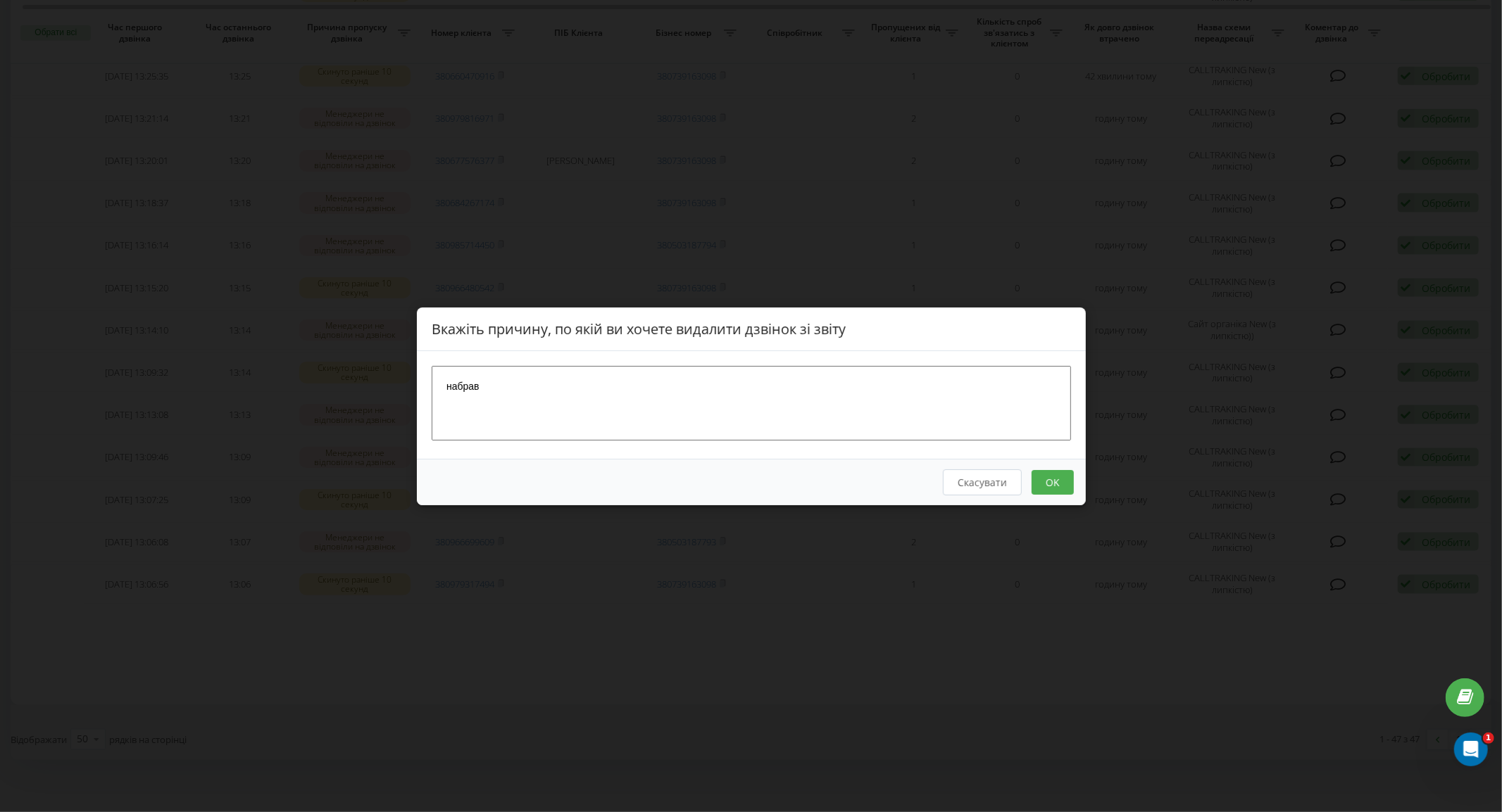
type textarea "набрав"
click at [1062, 487] on button "OK" at bounding box center [1052, 482] width 43 height 25
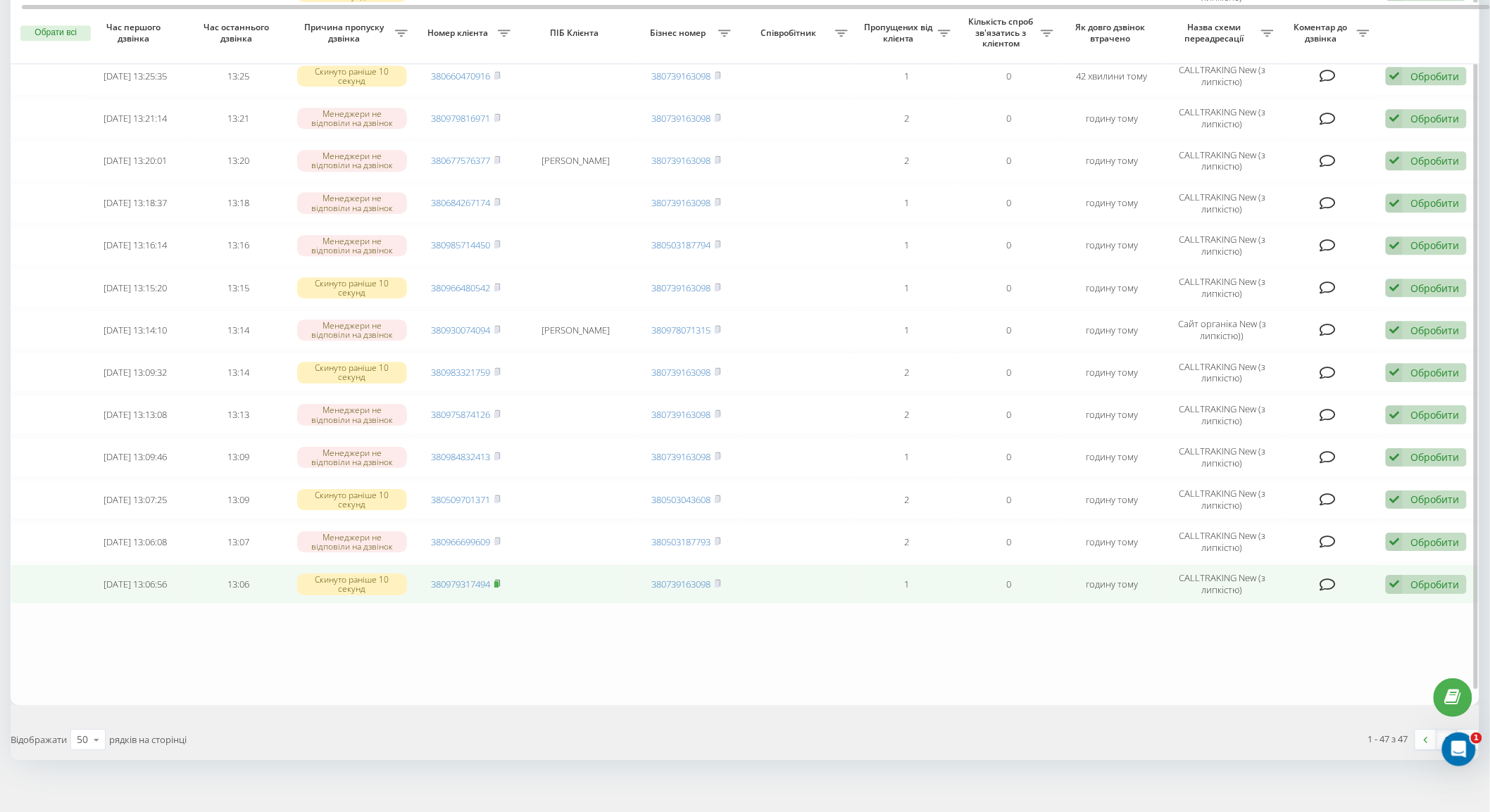
click at [497, 581] on rect at bounding box center [497, 584] width 4 height 6
click at [1392, 575] on icon at bounding box center [1394, 584] width 17 height 19
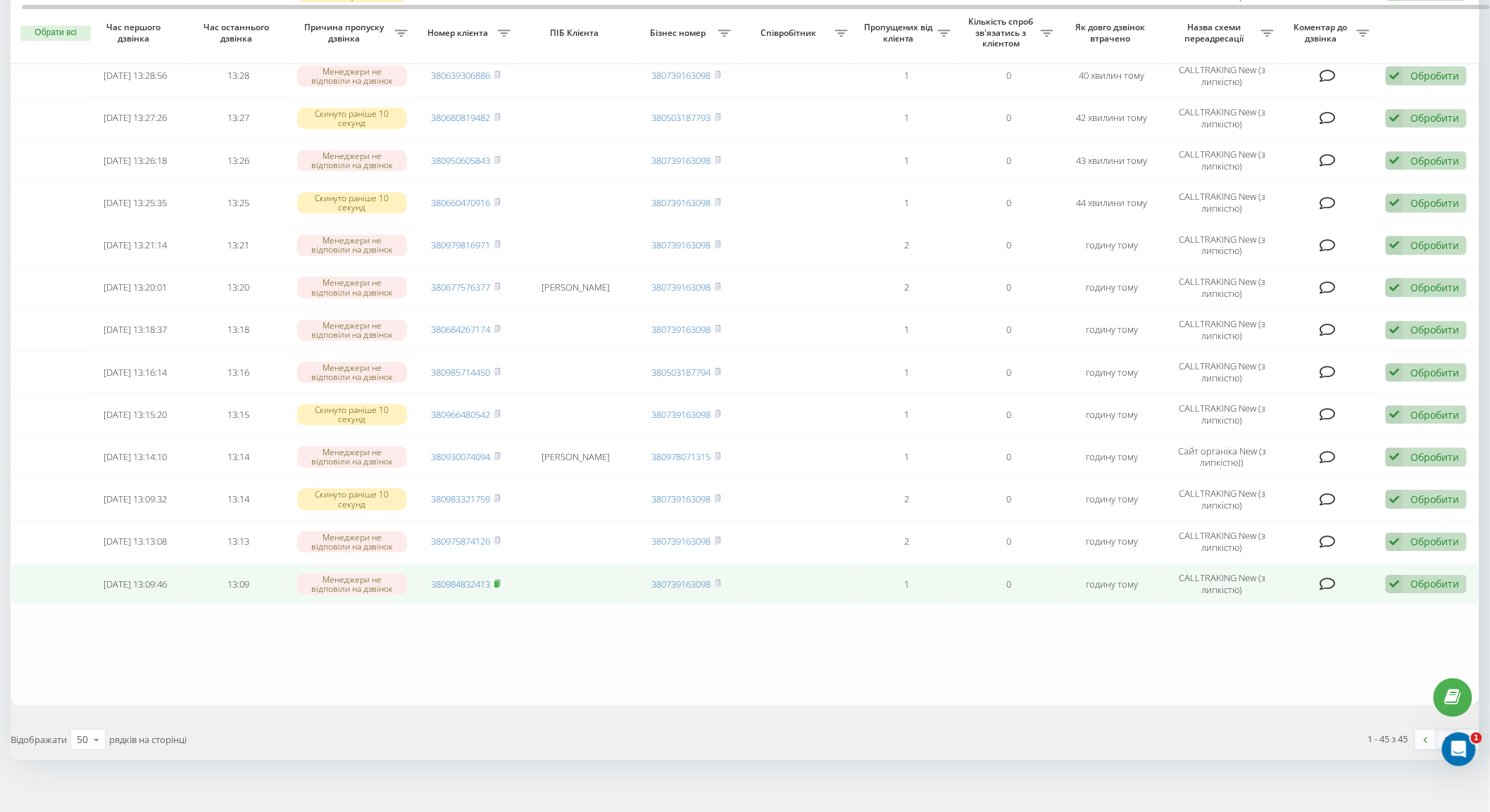
click at [496, 580] on rect at bounding box center [497, 583] width 4 height 6
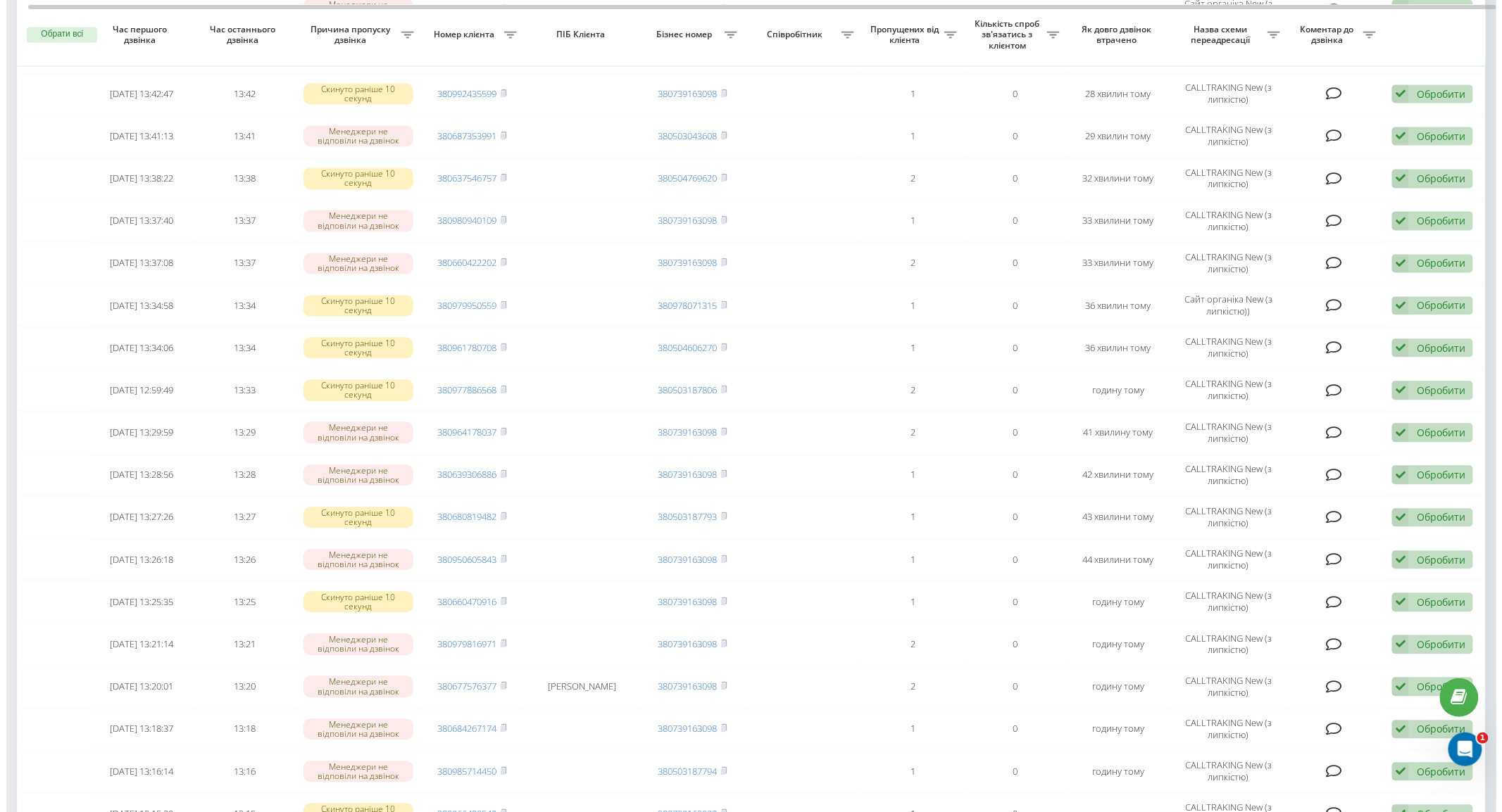
scroll to position [1452, 0]
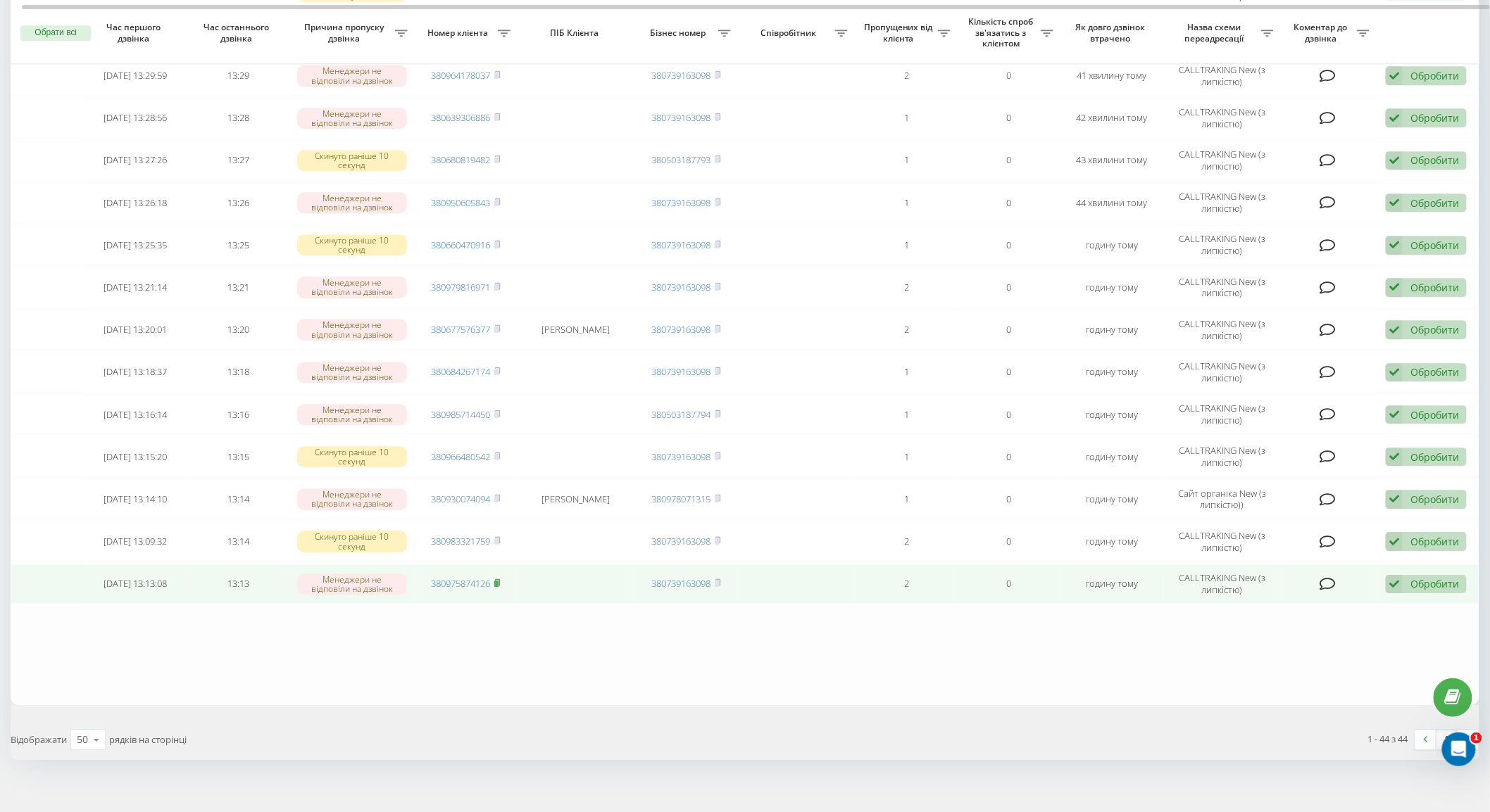
click at [498, 580] on rect at bounding box center [497, 583] width 4 height 6
click at [1398, 575] on icon at bounding box center [1394, 584] width 17 height 19
click at [1285, 676] on span "Інший варіант" at bounding box center [1249, 683] width 70 height 13
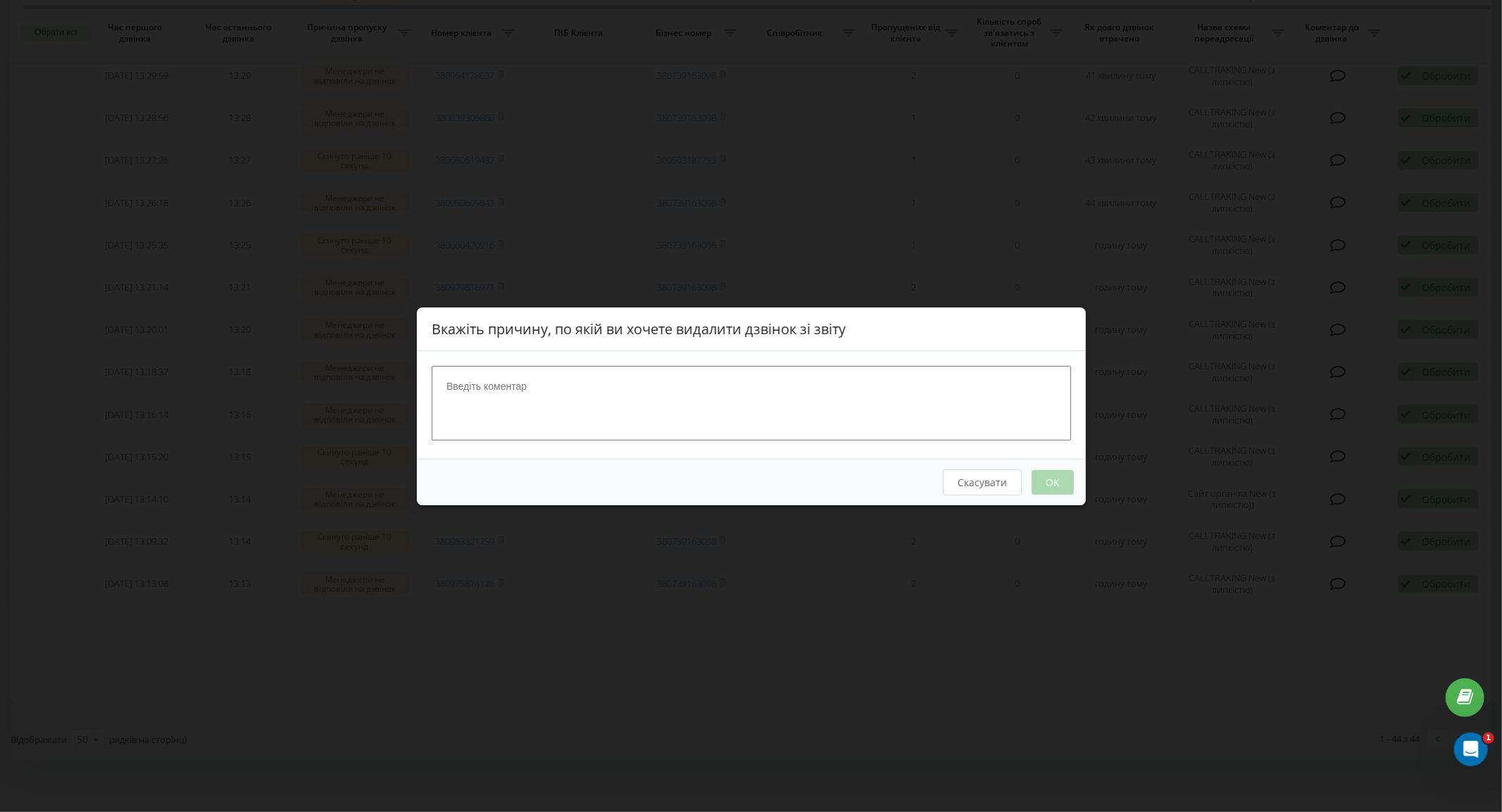
click at [667, 409] on textarea at bounding box center [752, 403] width 640 height 75
type textarea "набрав"
click at [1067, 483] on button "OK" at bounding box center [1052, 482] width 43 height 25
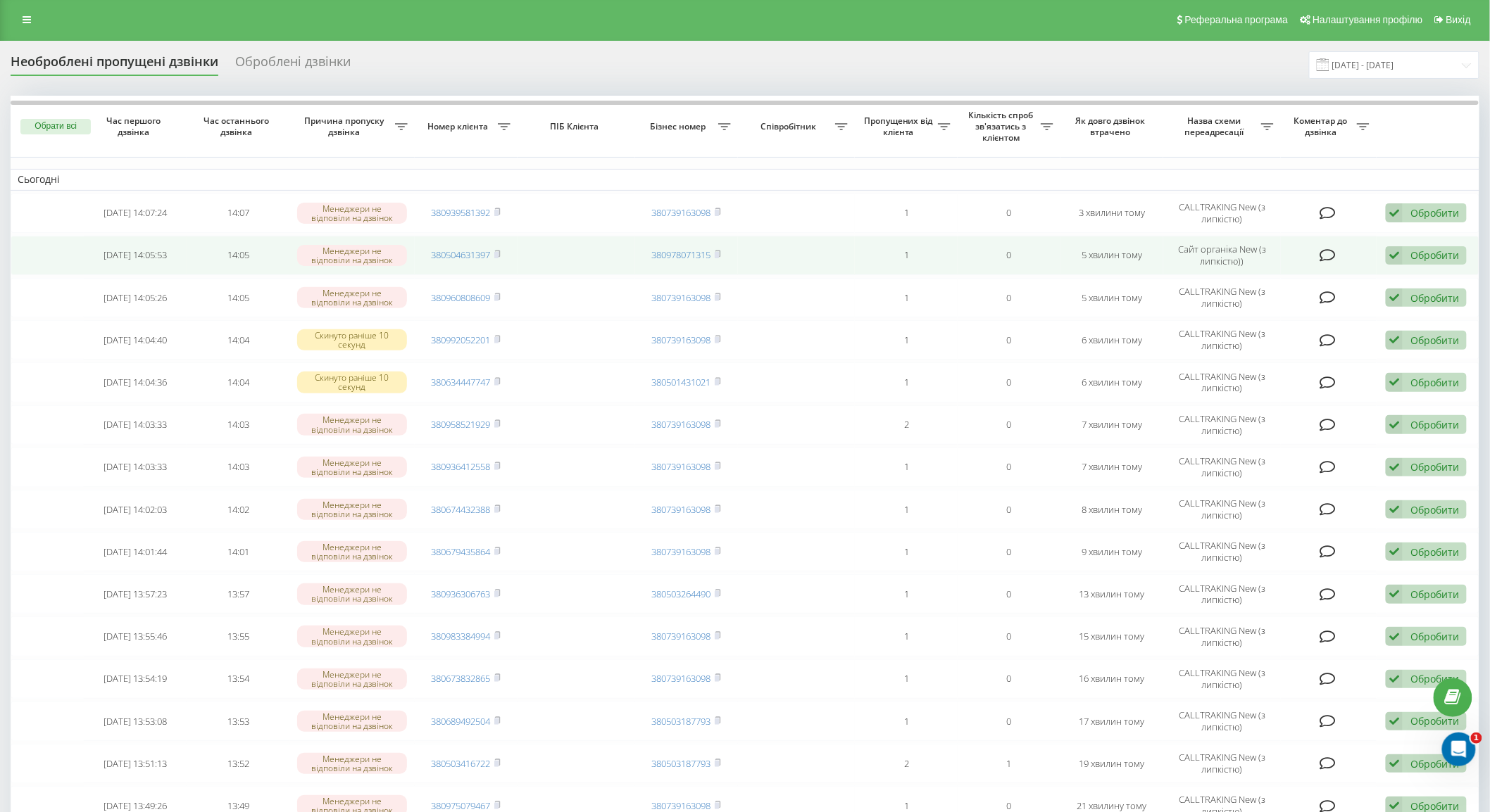
scroll to position [0, 0]
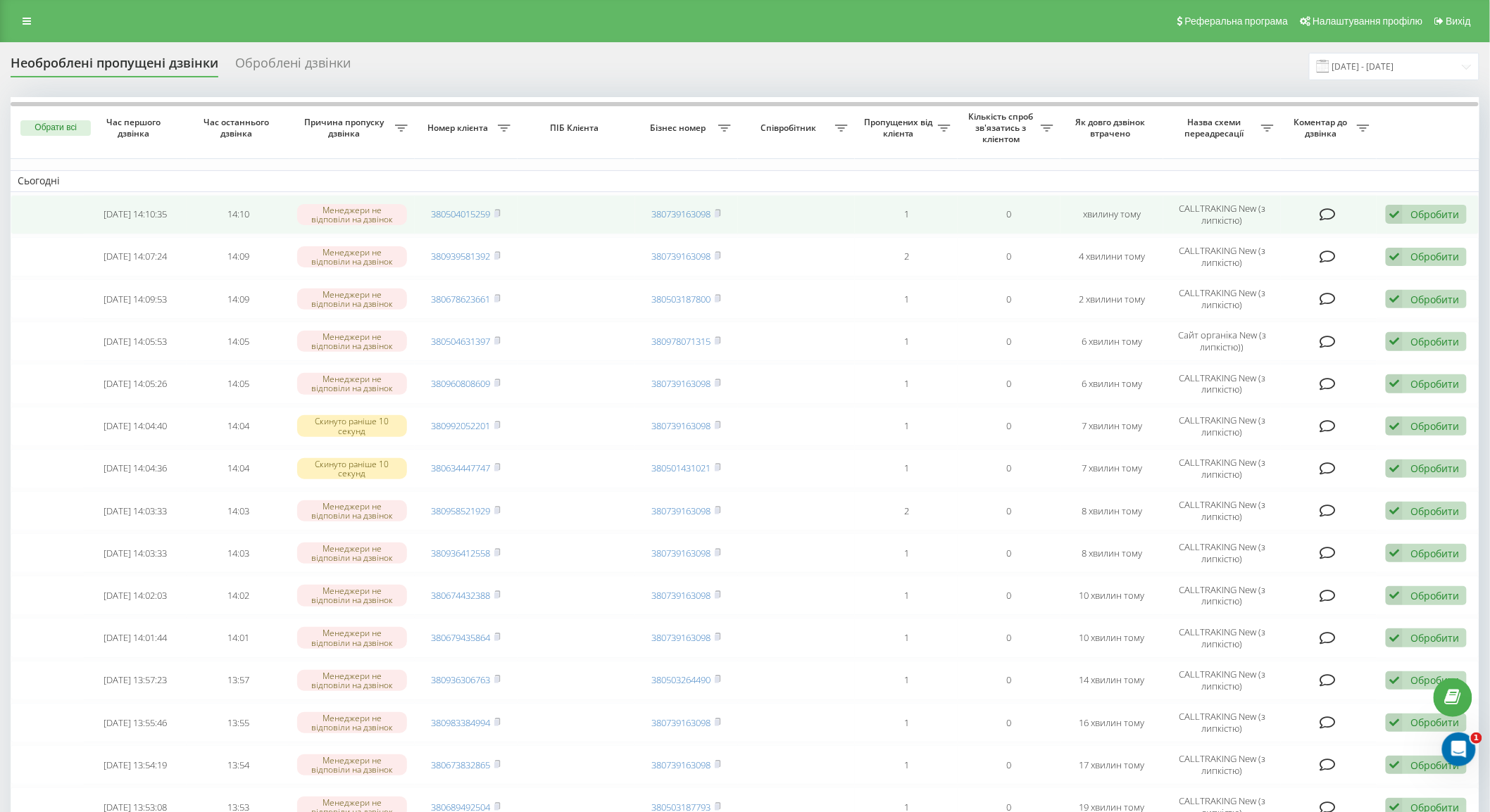
click at [494, 211] on span "380504015259" at bounding box center [466, 214] width 69 height 13
click at [498, 214] on rect at bounding box center [497, 214] width 4 height 6
click at [1419, 214] on div "Обробити" at bounding box center [1435, 214] width 49 height 13
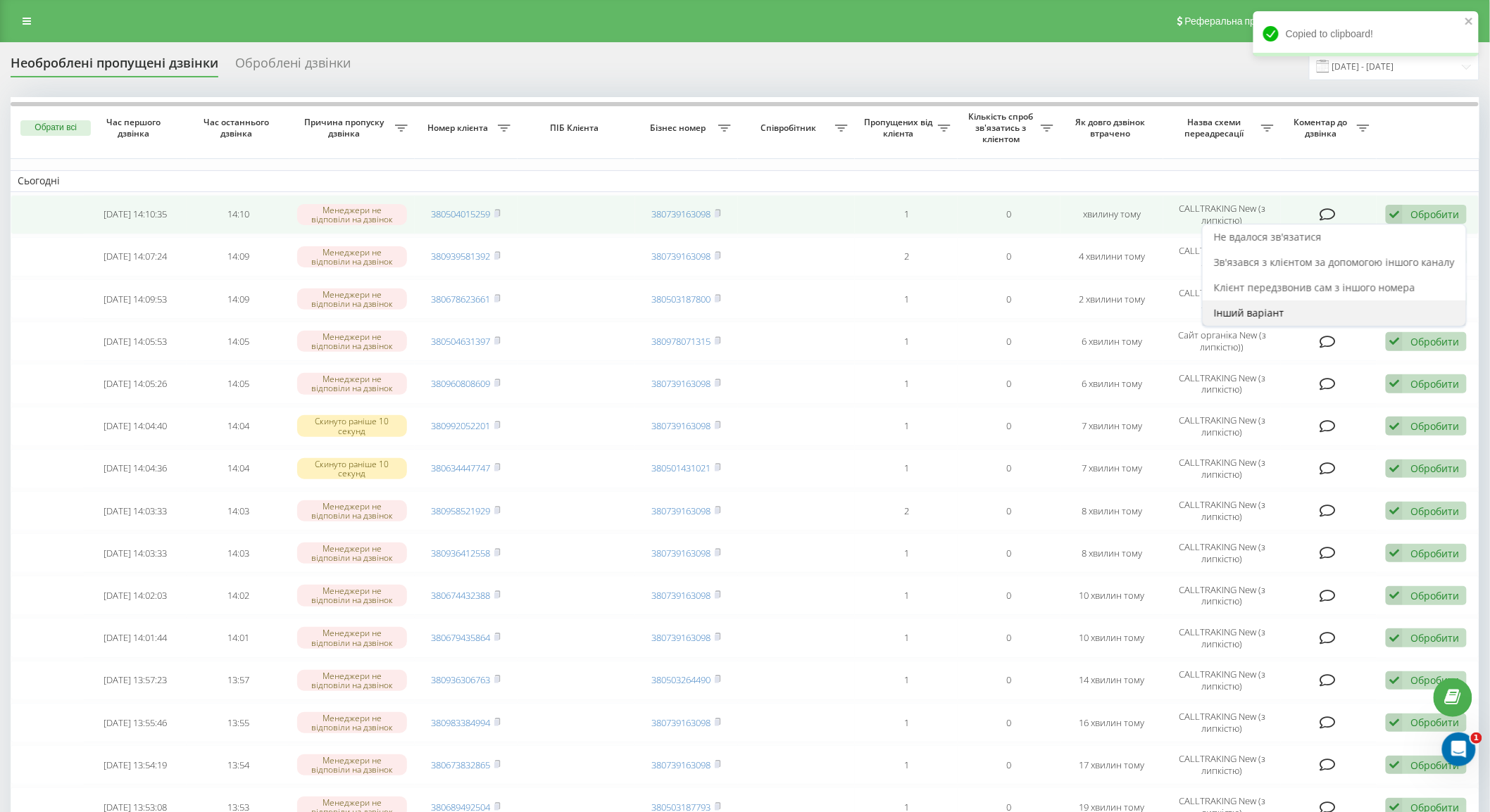
click at [1332, 314] on div "Інший варіант" at bounding box center [1335, 313] width 263 height 25
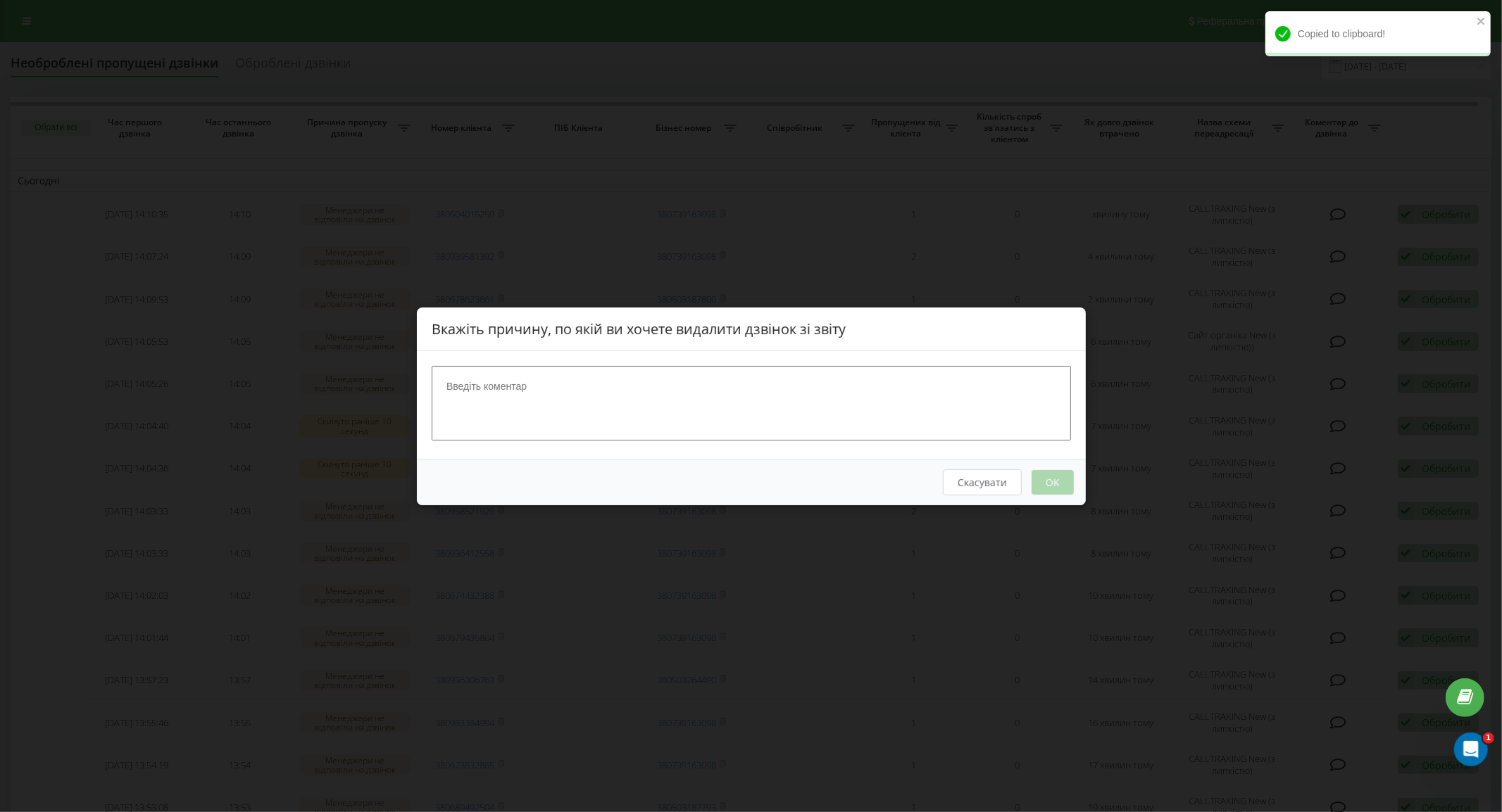
click at [853, 376] on textarea at bounding box center [752, 403] width 640 height 75
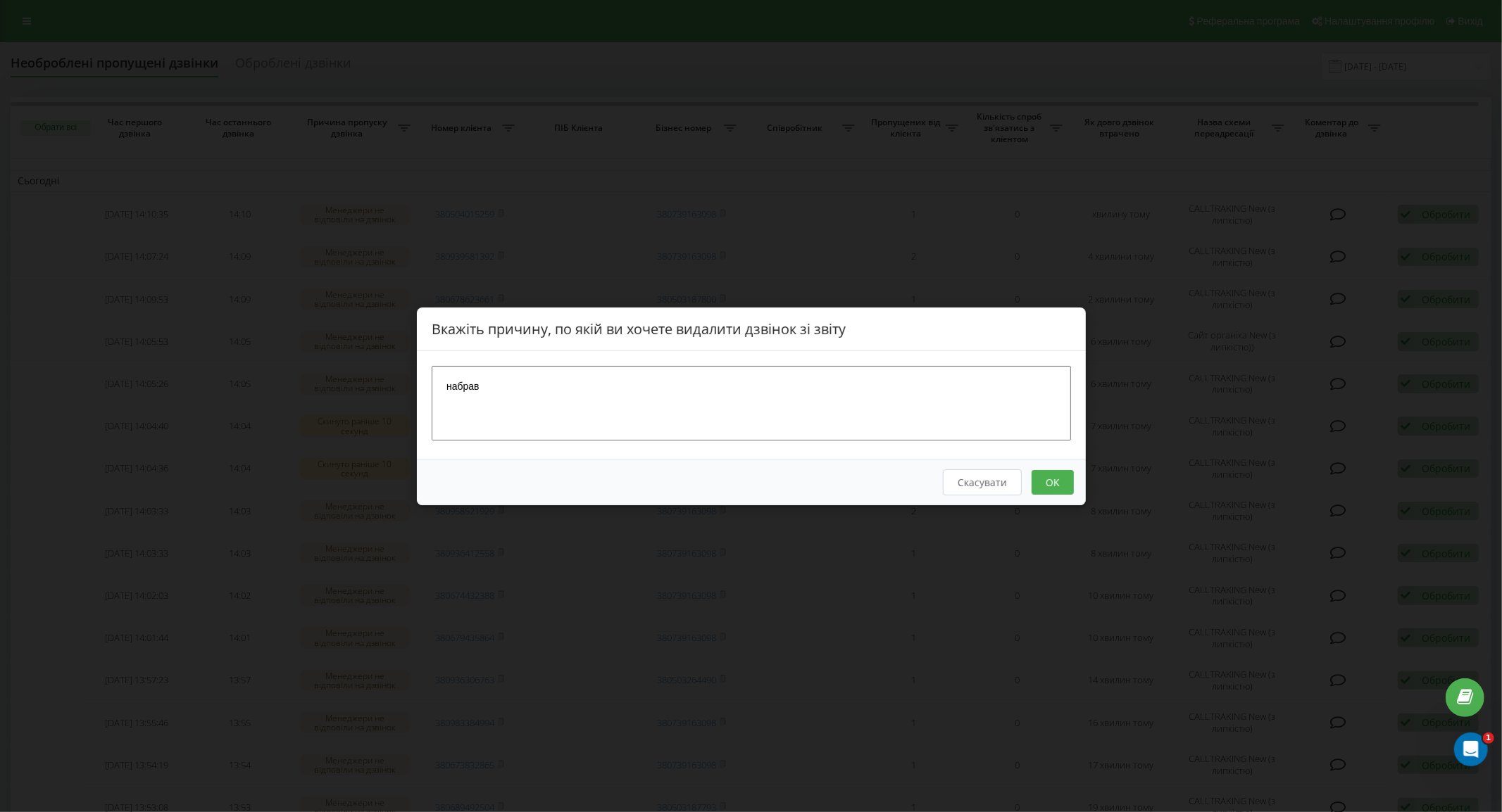
type textarea "набрав"
click at [1046, 486] on button "OK" at bounding box center [1052, 482] width 43 height 25
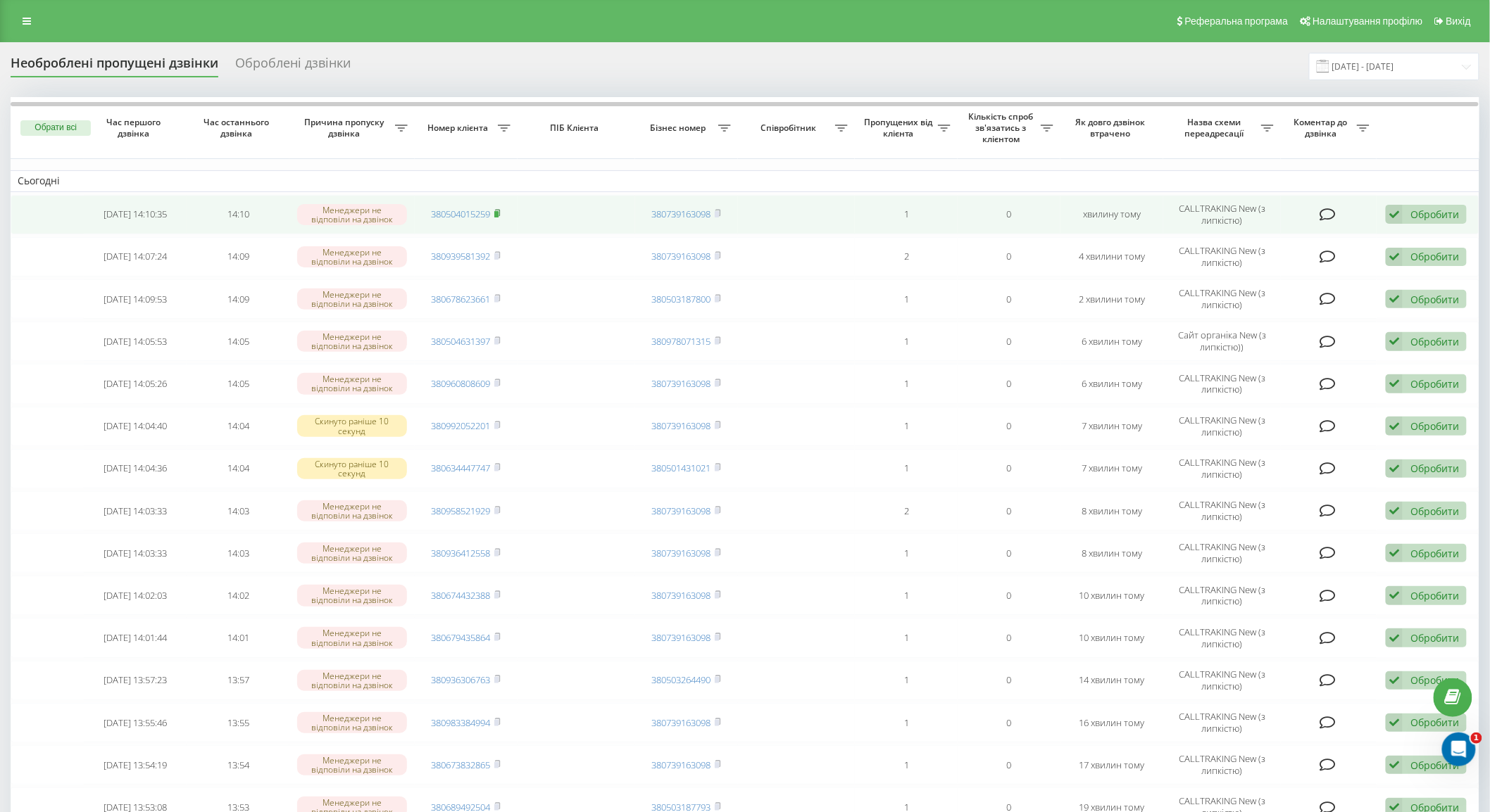
click at [497, 212] on rect at bounding box center [497, 214] width 4 height 6
click at [498, 214] on rect at bounding box center [497, 214] width 4 height 6
click at [498, 211] on rect at bounding box center [497, 214] width 4 height 6
click at [497, 210] on icon at bounding box center [497, 213] width 5 height 6
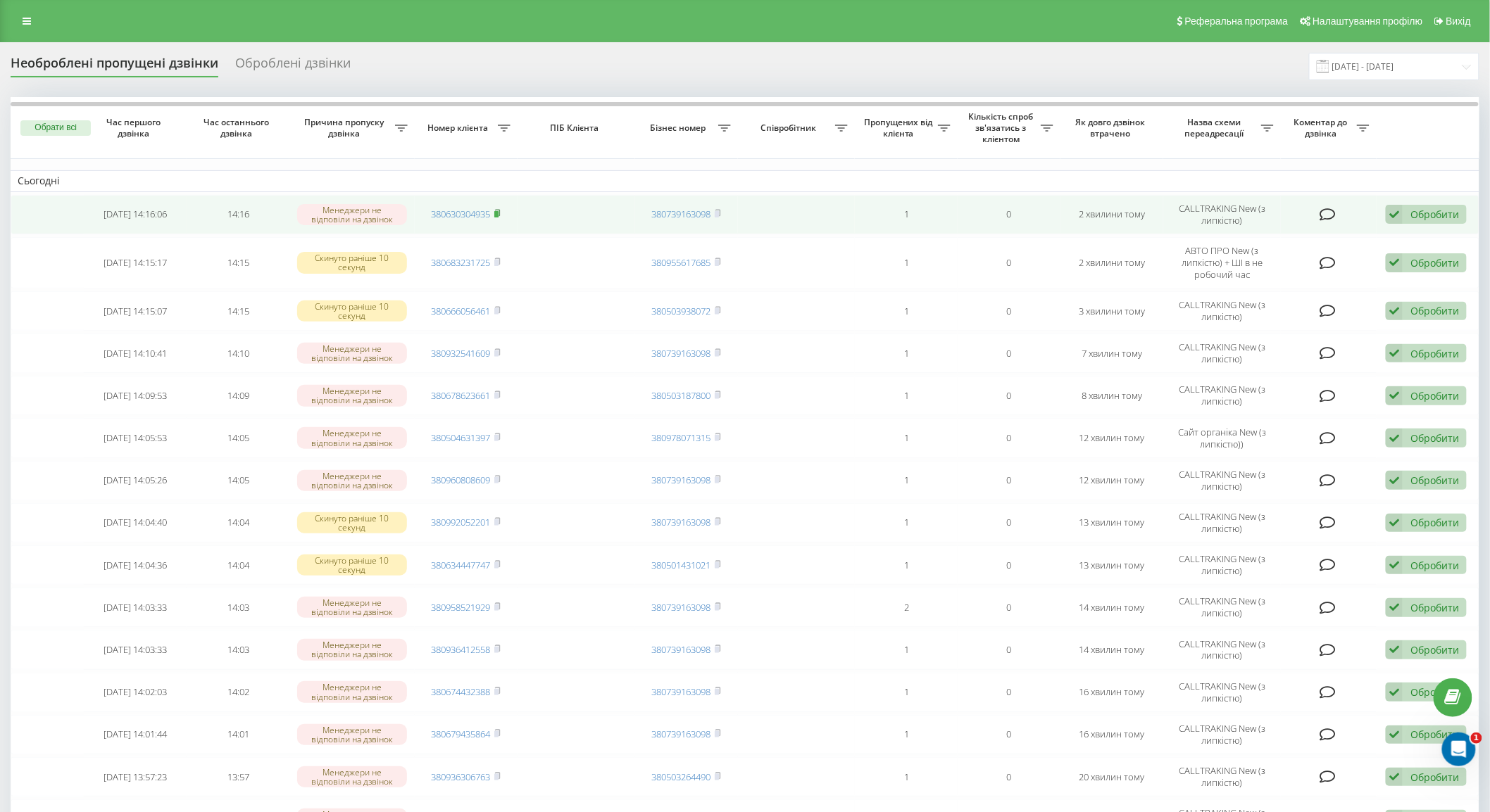
click at [498, 213] on rect at bounding box center [497, 214] width 4 height 6
click at [1412, 220] on div "Обробити" at bounding box center [1435, 214] width 49 height 13
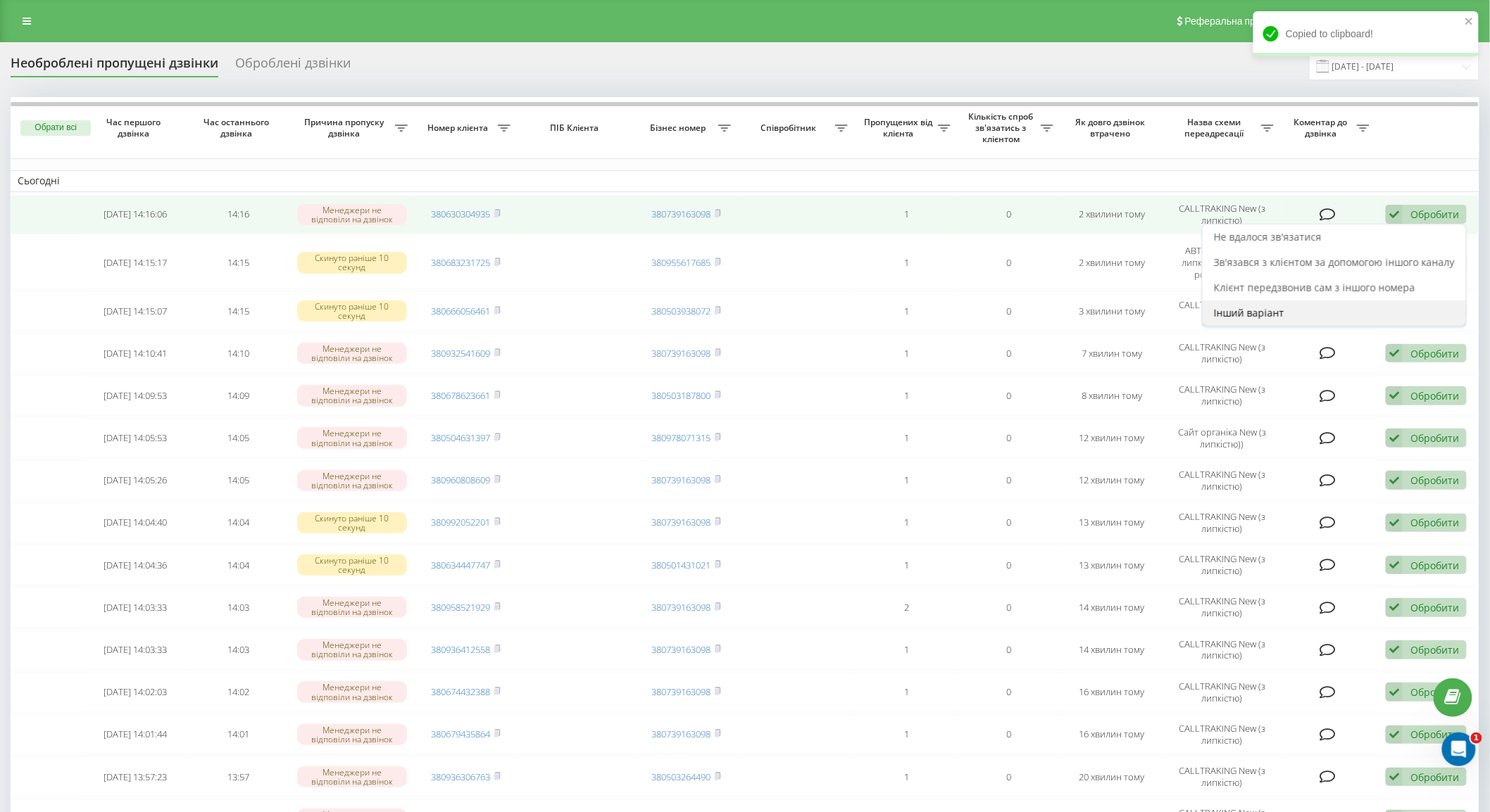
click at [1361, 312] on div "Інший варіант" at bounding box center [1335, 313] width 263 height 25
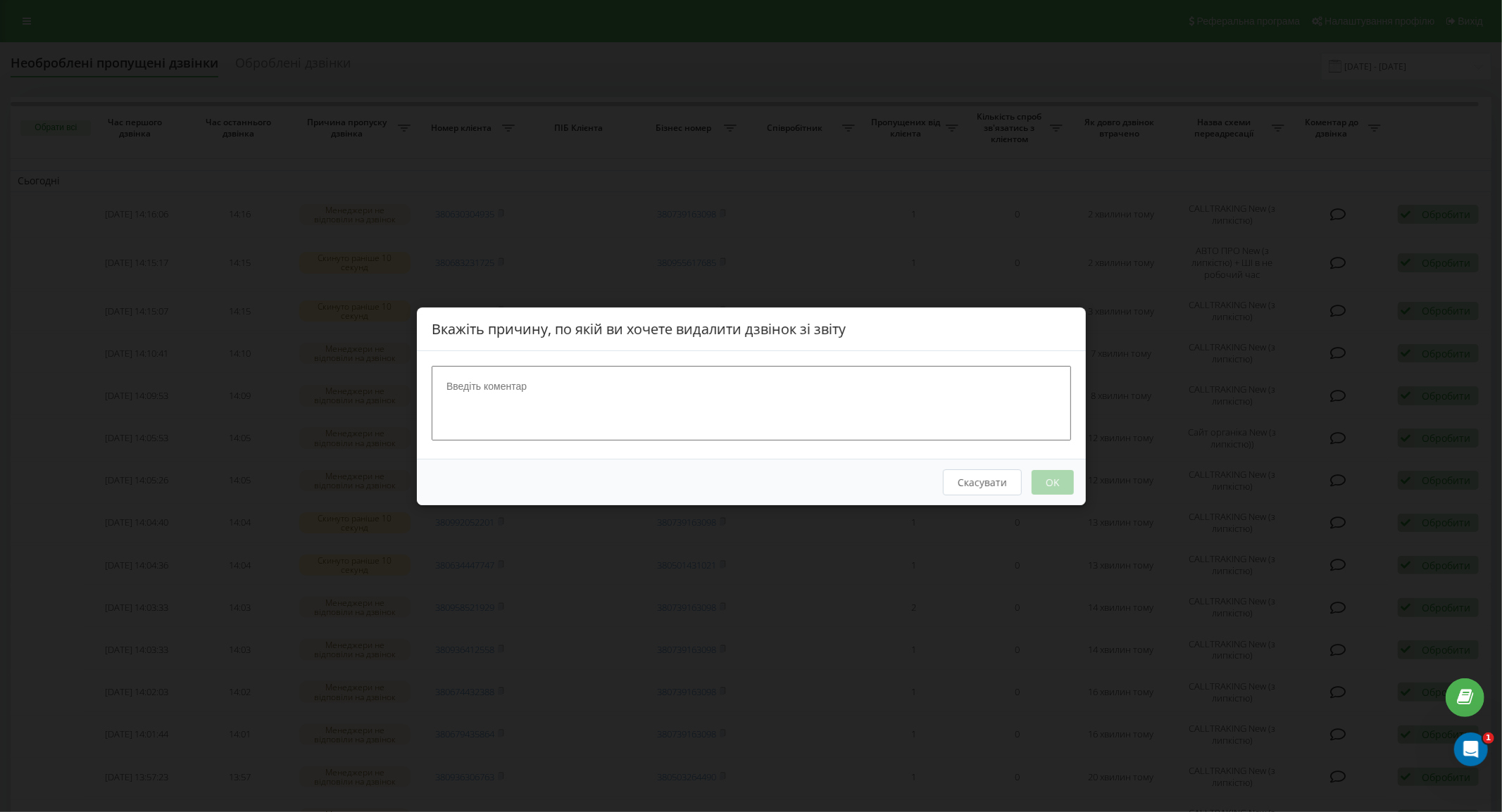
click at [864, 412] on textarea at bounding box center [752, 403] width 640 height 75
type textarea "набр"
click at [994, 486] on button "Скасувати" at bounding box center [982, 482] width 79 height 26
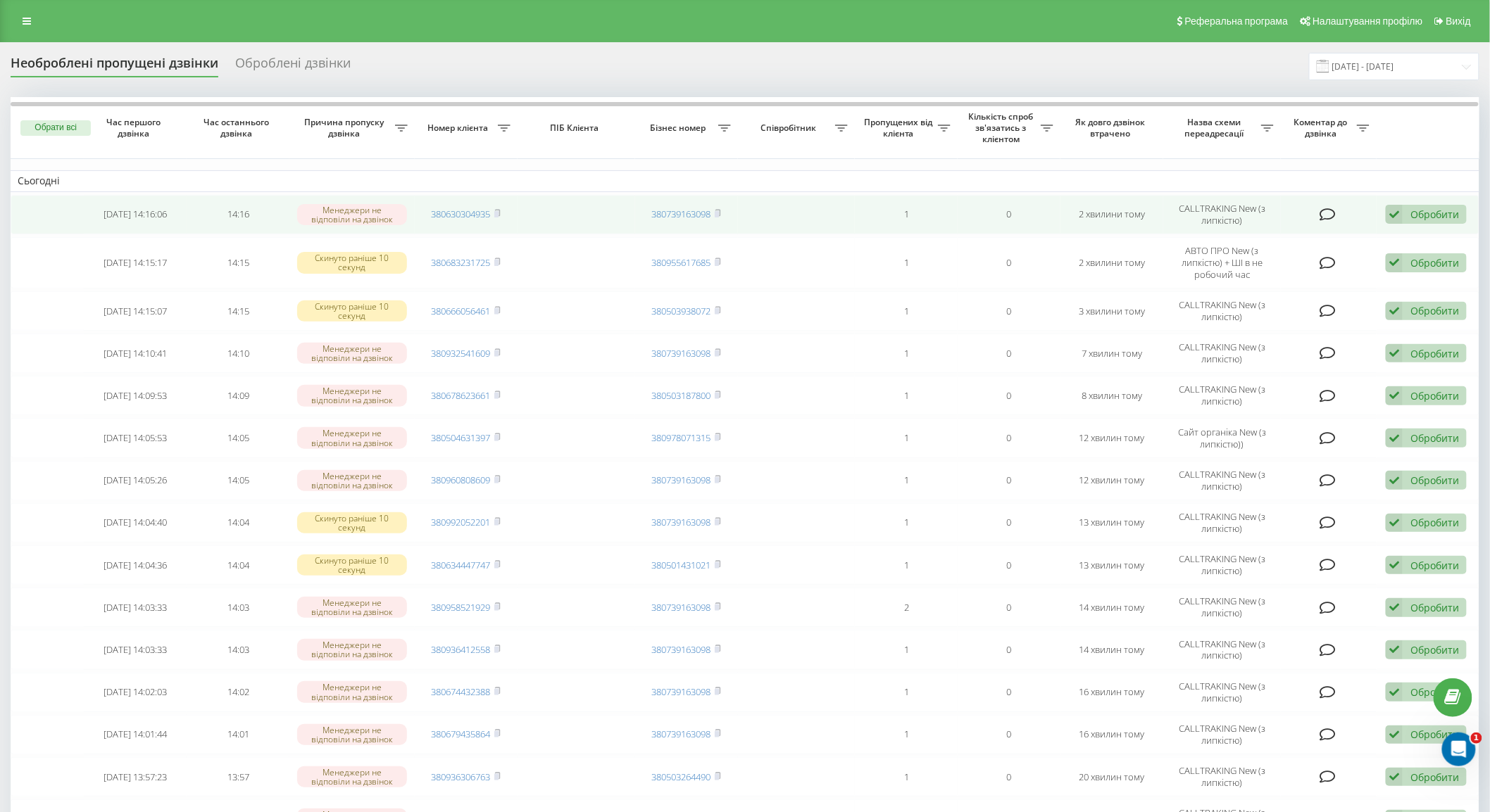
click at [1421, 214] on div "Обробити" at bounding box center [1435, 214] width 49 height 13
click at [1321, 247] on div "Не вдалося зв'язатися" at bounding box center [1335, 238] width 263 height 25
click at [498, 213] on rect at bounding box center [497, 214] width 4 height 6
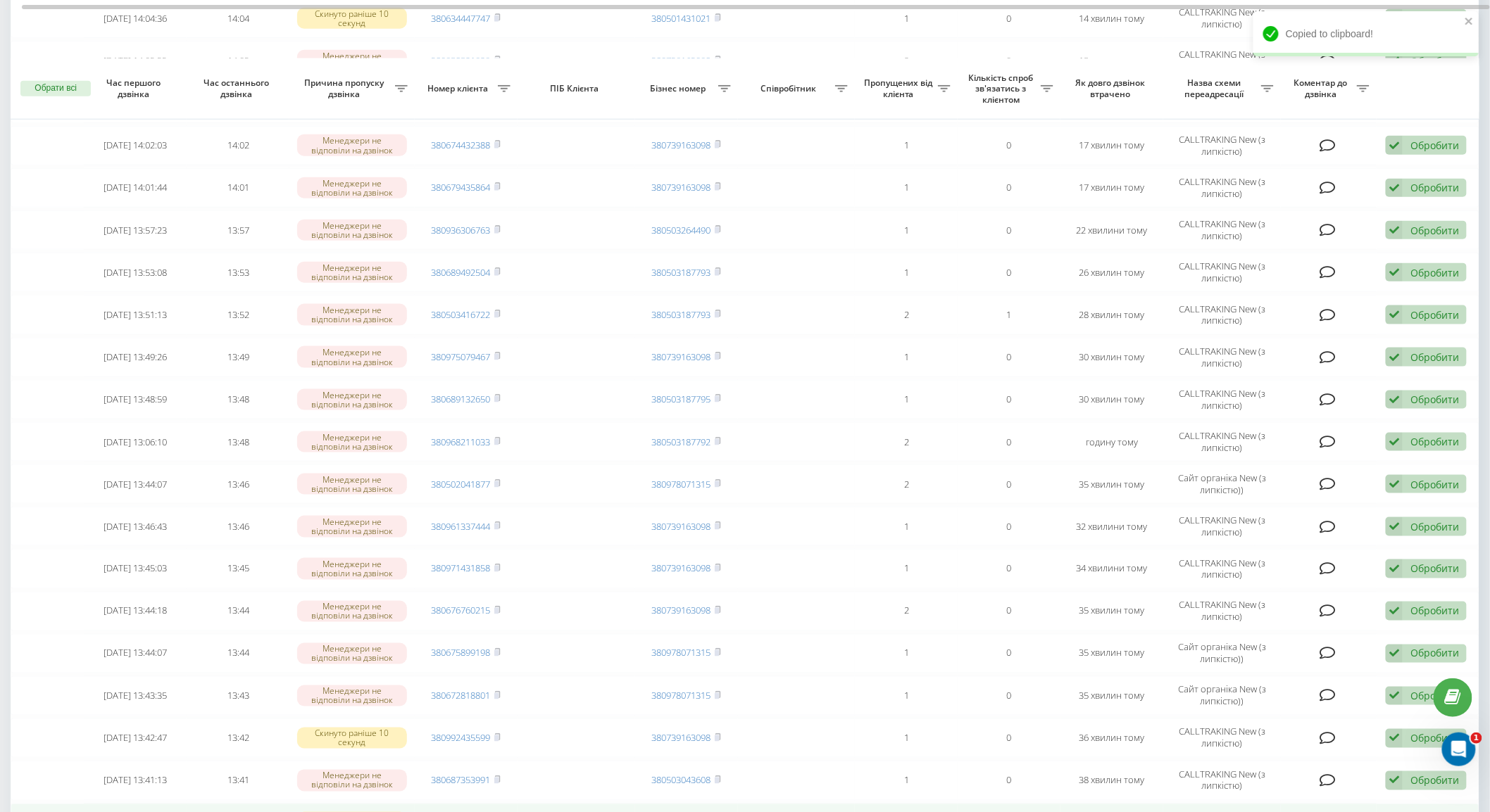
scroll to position [1173, 0]
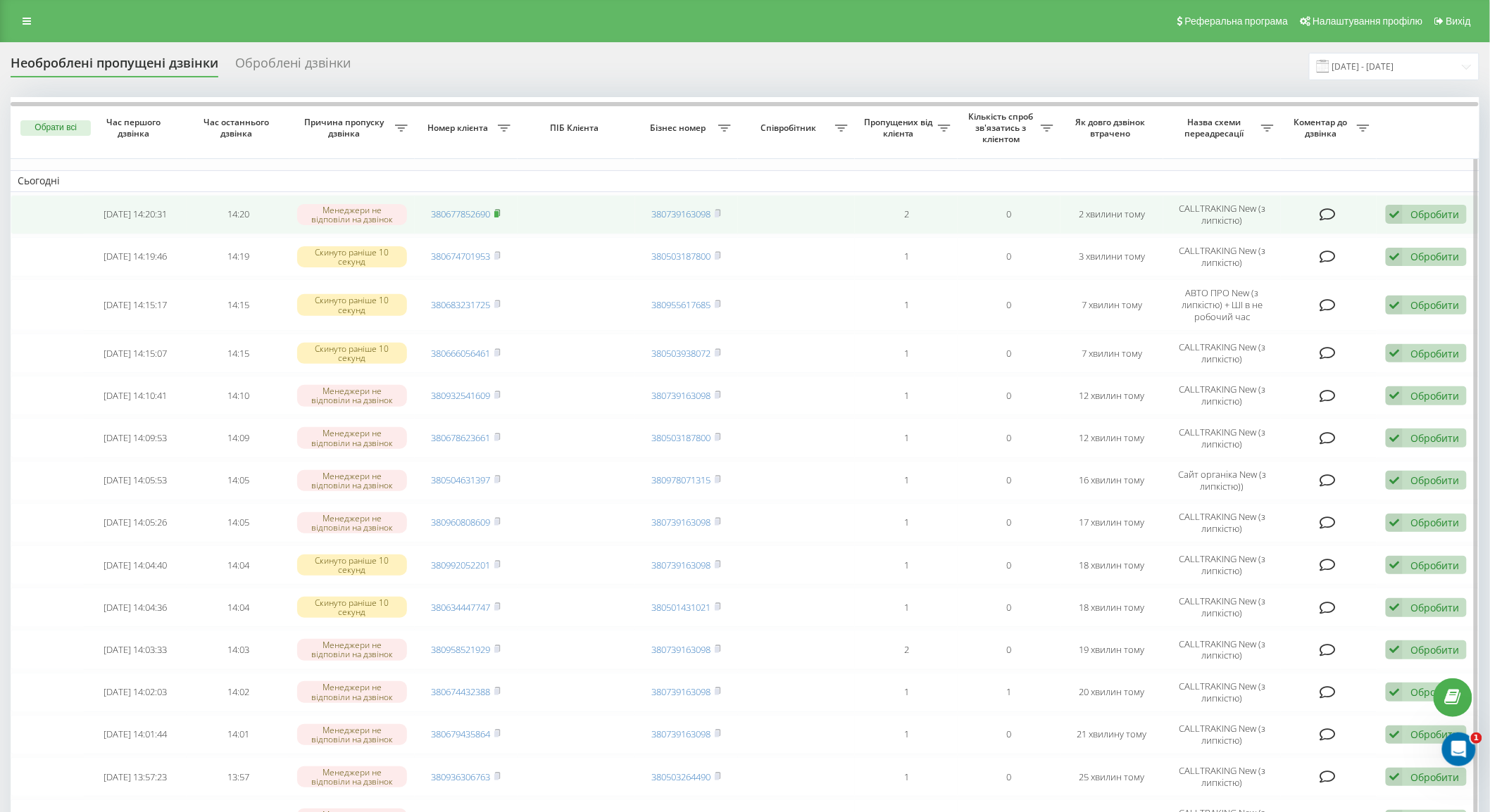
click at [495, 214] on rect at bounding box center [497, 214] width 4 height 6
click at [1403, 211] on icon at bounding box center [1394, 214] width 17 height 19
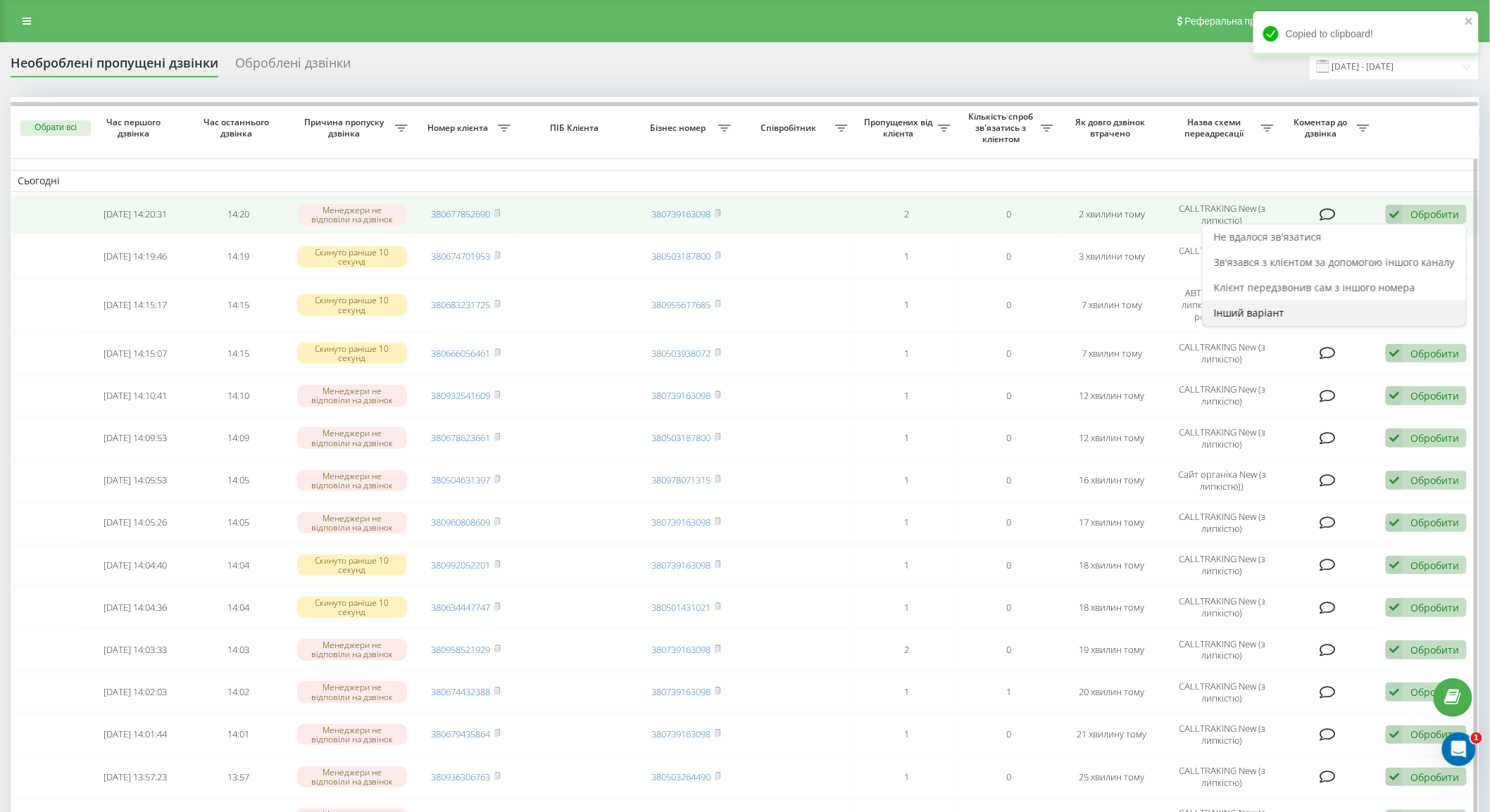
click at [1373, 313] on div "Інший варіант" at bounding box center [1335, 313] width 263 height 25
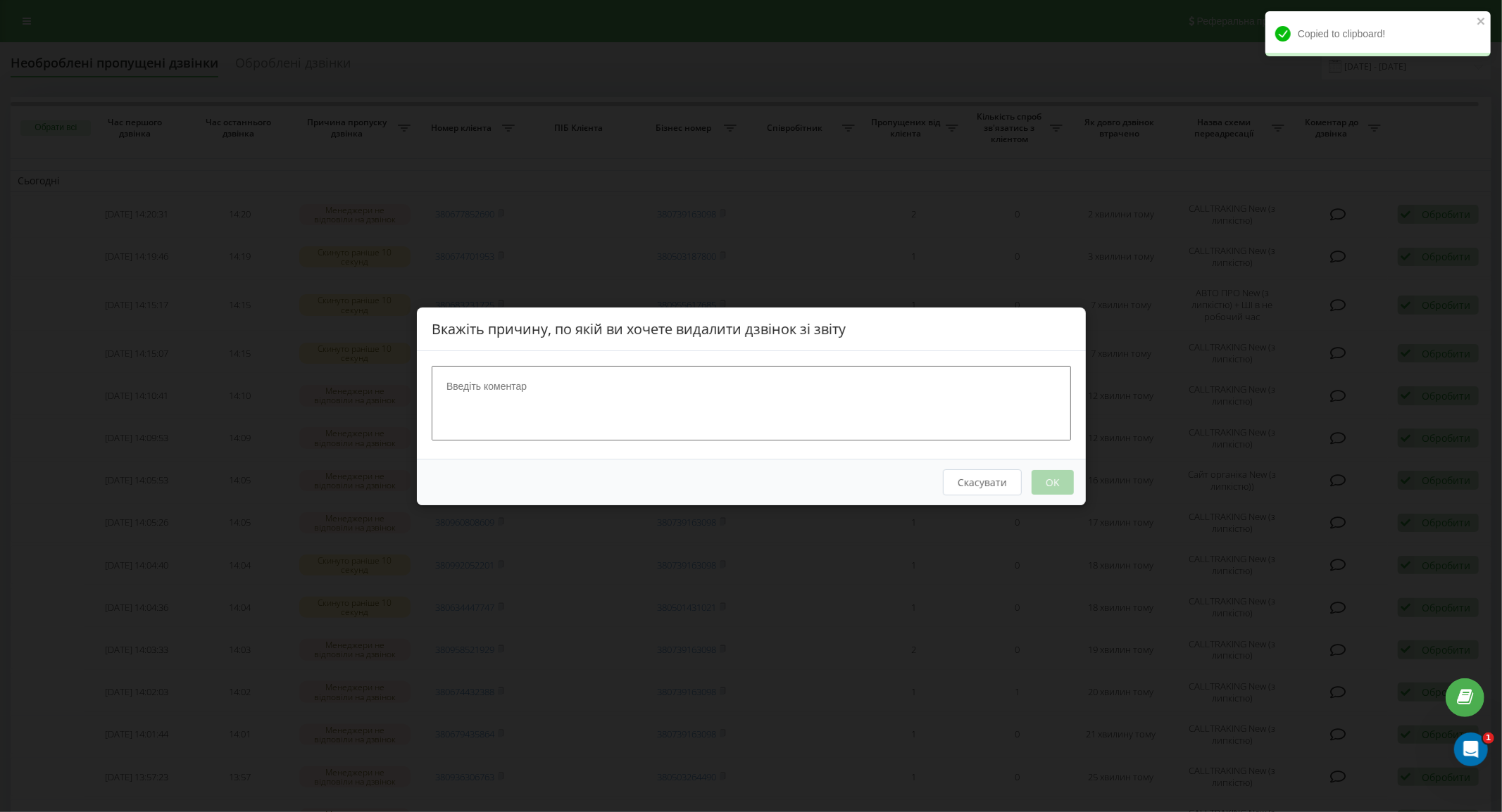
click at [884, 369] on textarea at bounding box center [752, 403] width 640 height 75
type textarea "набрав"
click at [1060, 491] on button "OK" at bounding box center [1052, 482] width 43 height 25
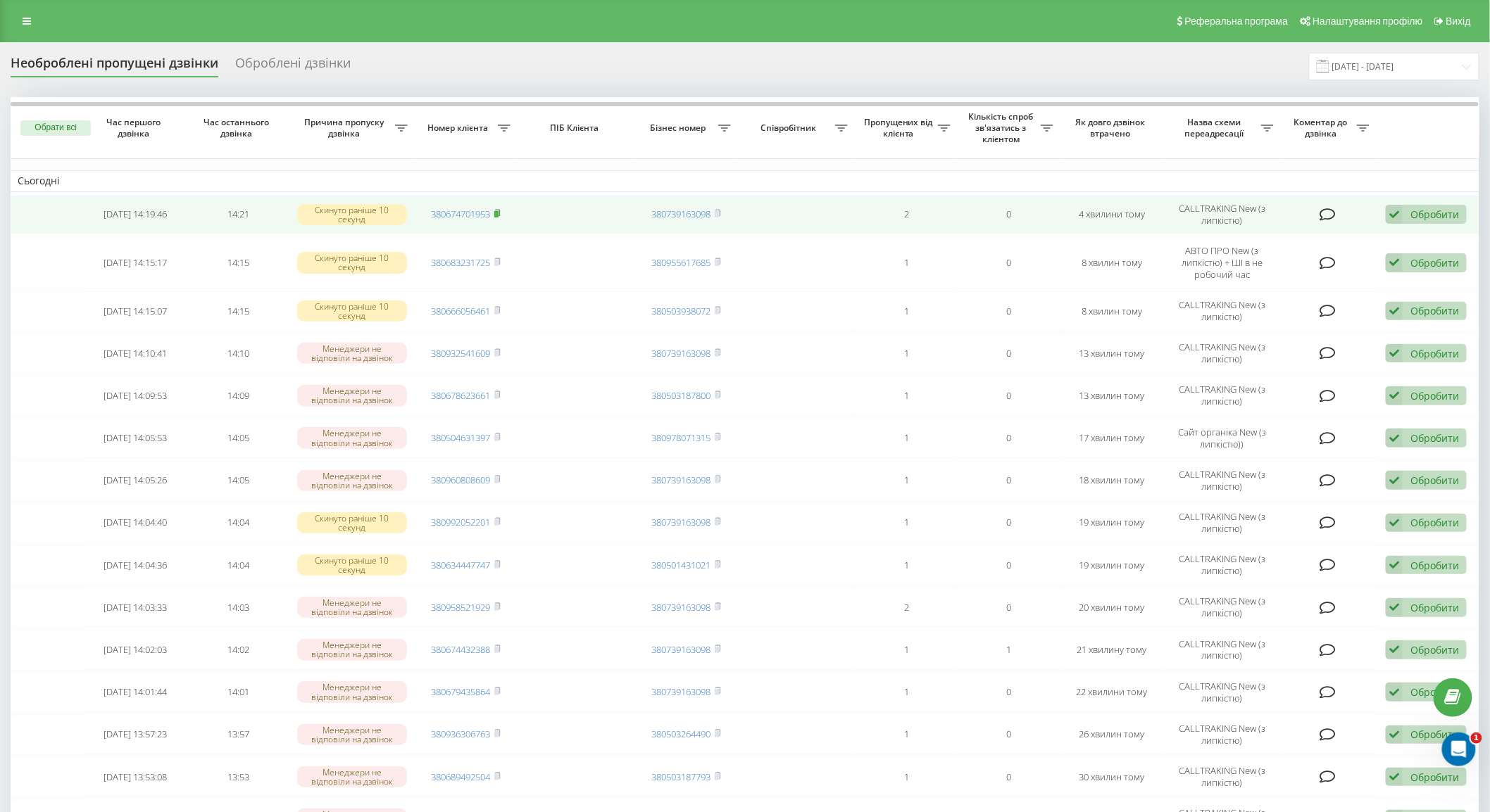
click at [495, 215] on icon at bounding box center [498, 213] width 6 height 8
drag, startPoint x: 496, startPoint y: 212, endPoint x: 667, endPoint y: 211, distance: 171.0
click at [496, 212] on rect at bounding box center [497, 214] width 4 height 6
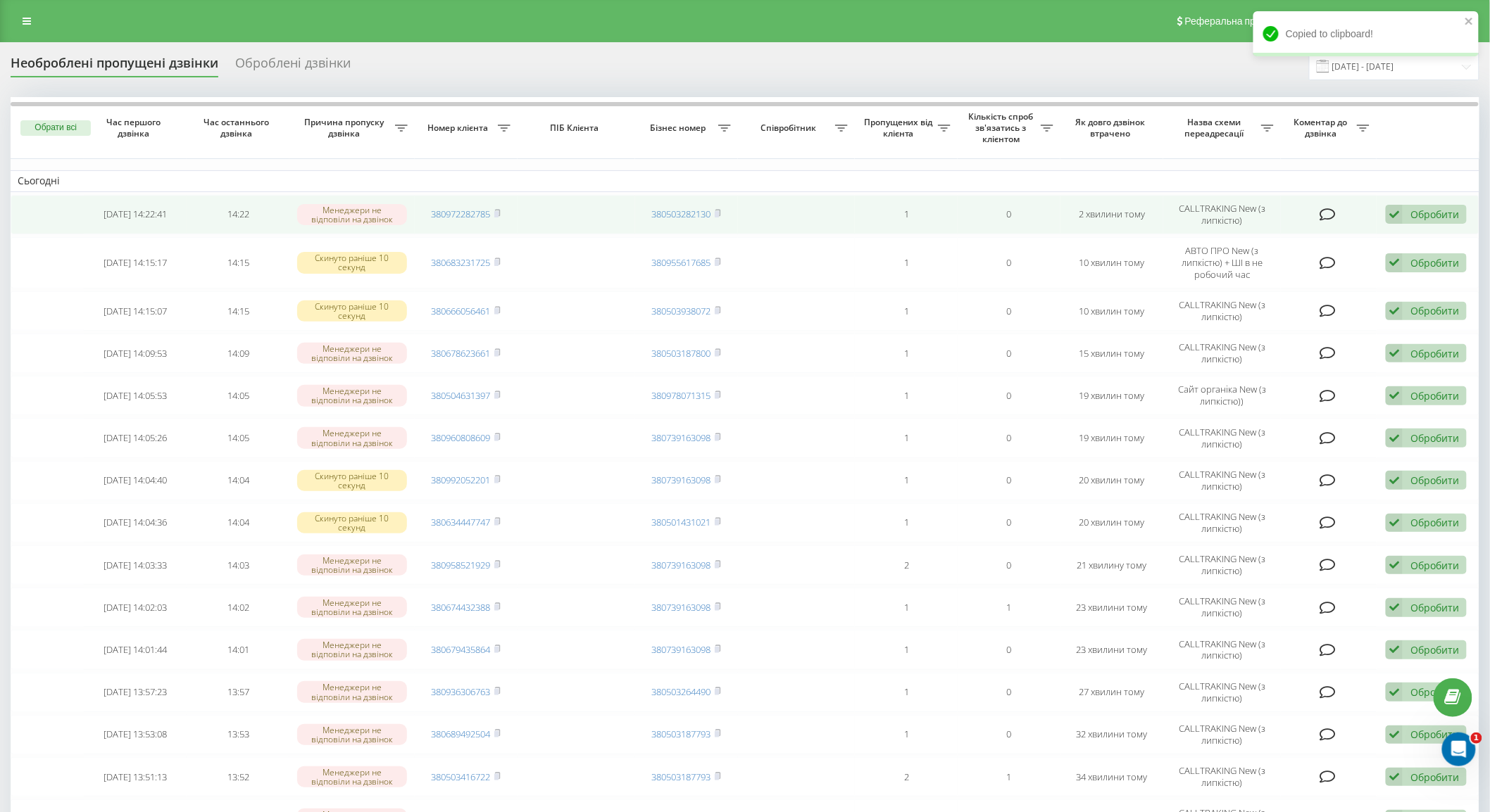
click at [1384, 206] on td "Обробити Не вдалося зв'язатися Зв'язався з клієнтом за допомогою іншого каналу …" at bounding box center [1428, 214] width 103 height 40
click at [1395, 208] on icon at bounding box center [1394, 214] width 17 height 19
click at [1354, 303] on div "Інший варіант" at bounding box center [1335, 313] width 263 height 25
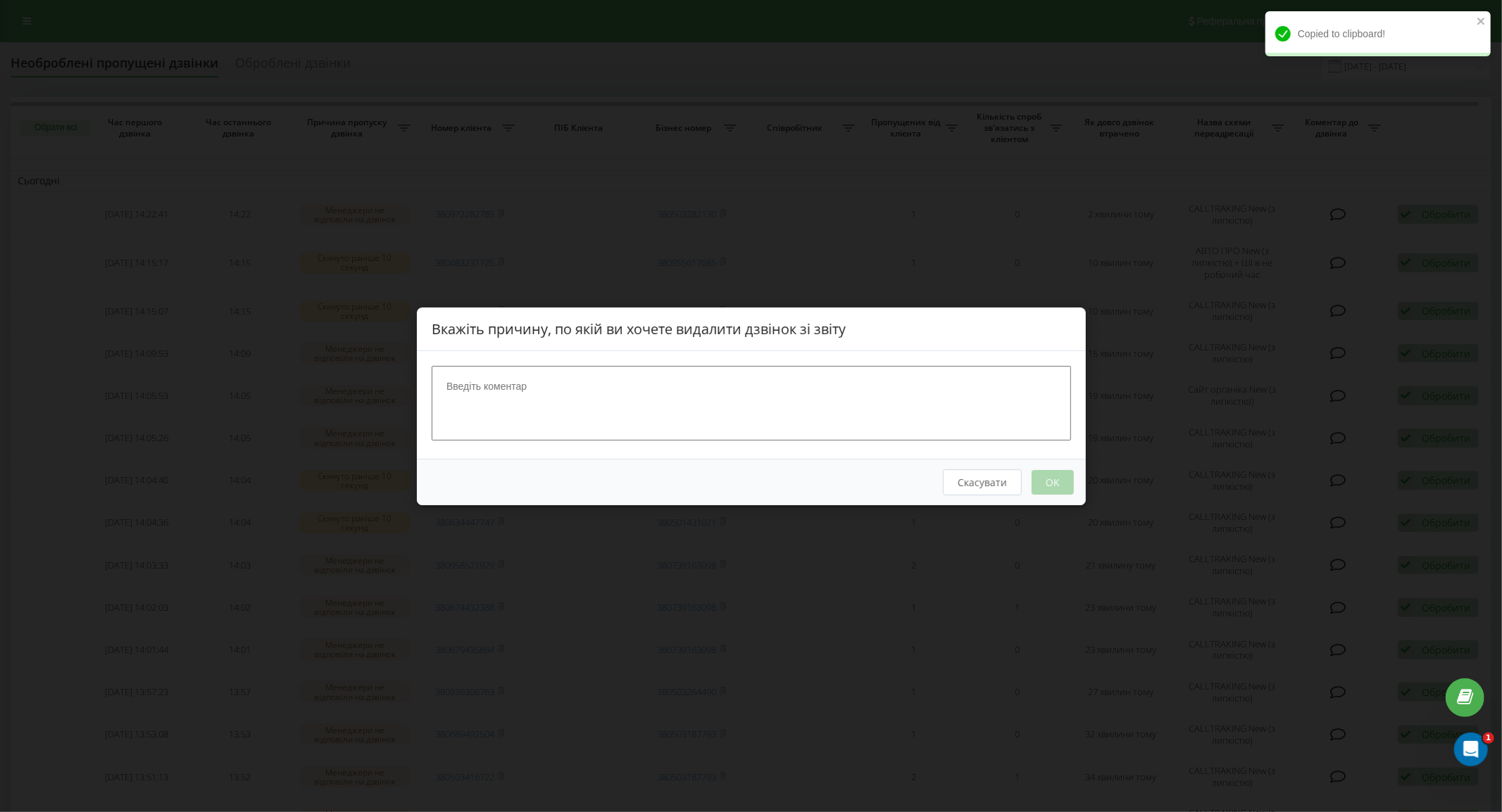
click at [787, 391] on textarea at bounding box center [752, 403] width 640 height 75
type textarea "д"
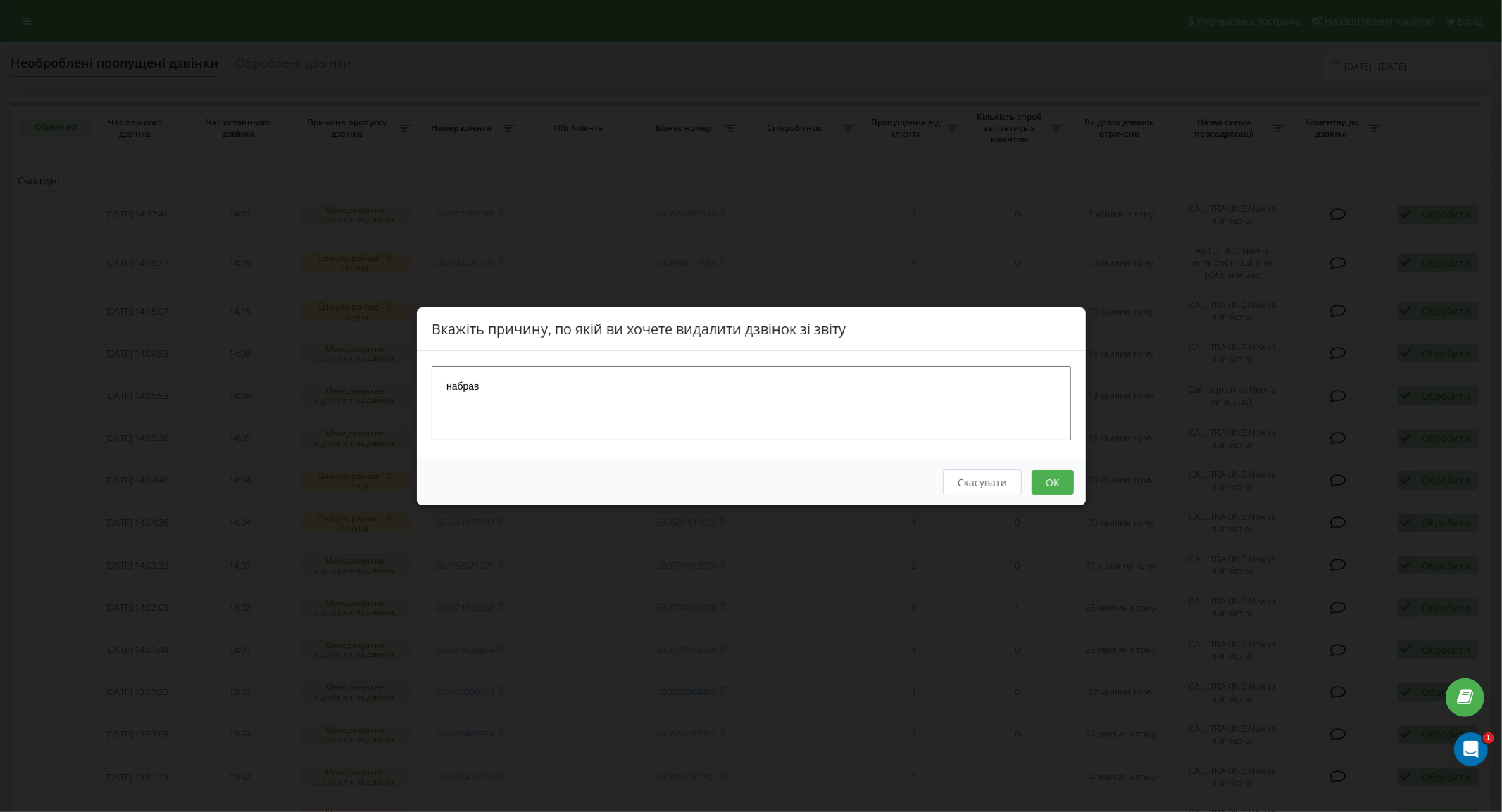
type textarea "набрав"
click at [1042, 475] on button "OK" at bounding box center [1052, 482] width 43 height 25
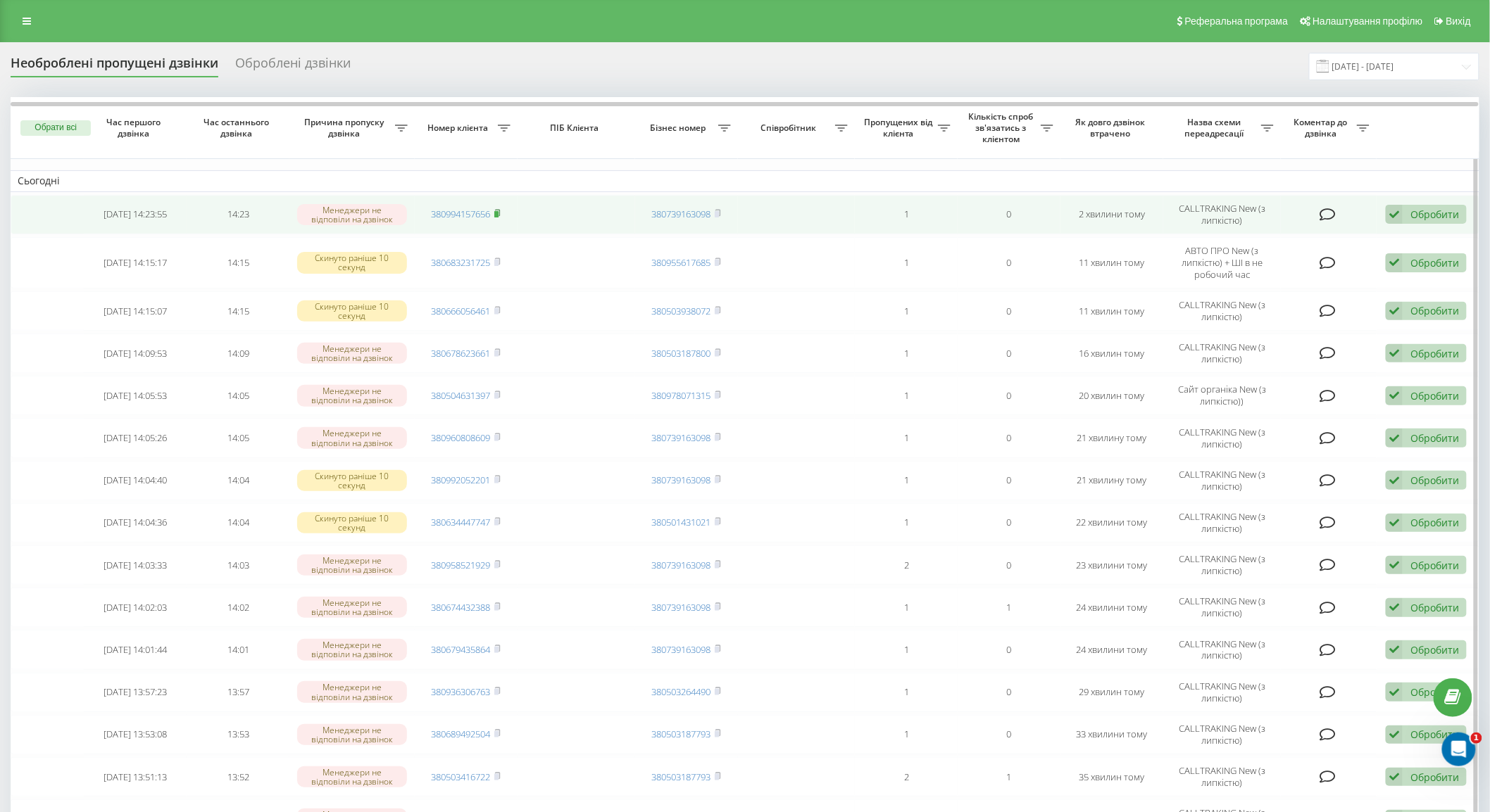
click at [497, 213] on rect at bounding box center [497, 214] width 4 height 6
click at [495, 211] on icon at bounding box center [498, 213] width 6 height 8
click at [1444, 214] on div "Обробити" at bounding box center [1435, 214] width 49 height 13
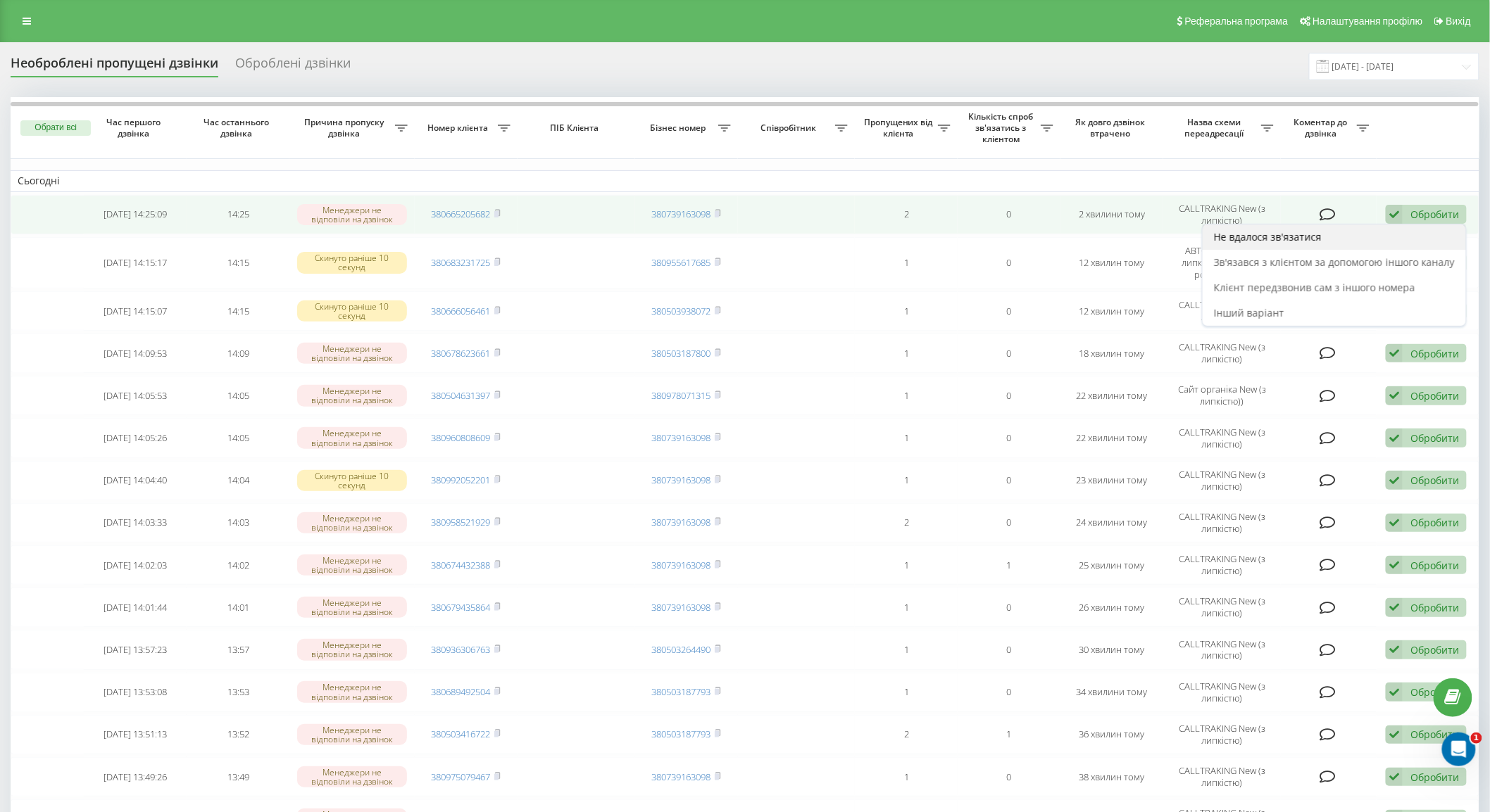
click at [1354, 240] on div "Не вдалося зв'язатися" at bounding box center [1335, 238] width 263 height 25
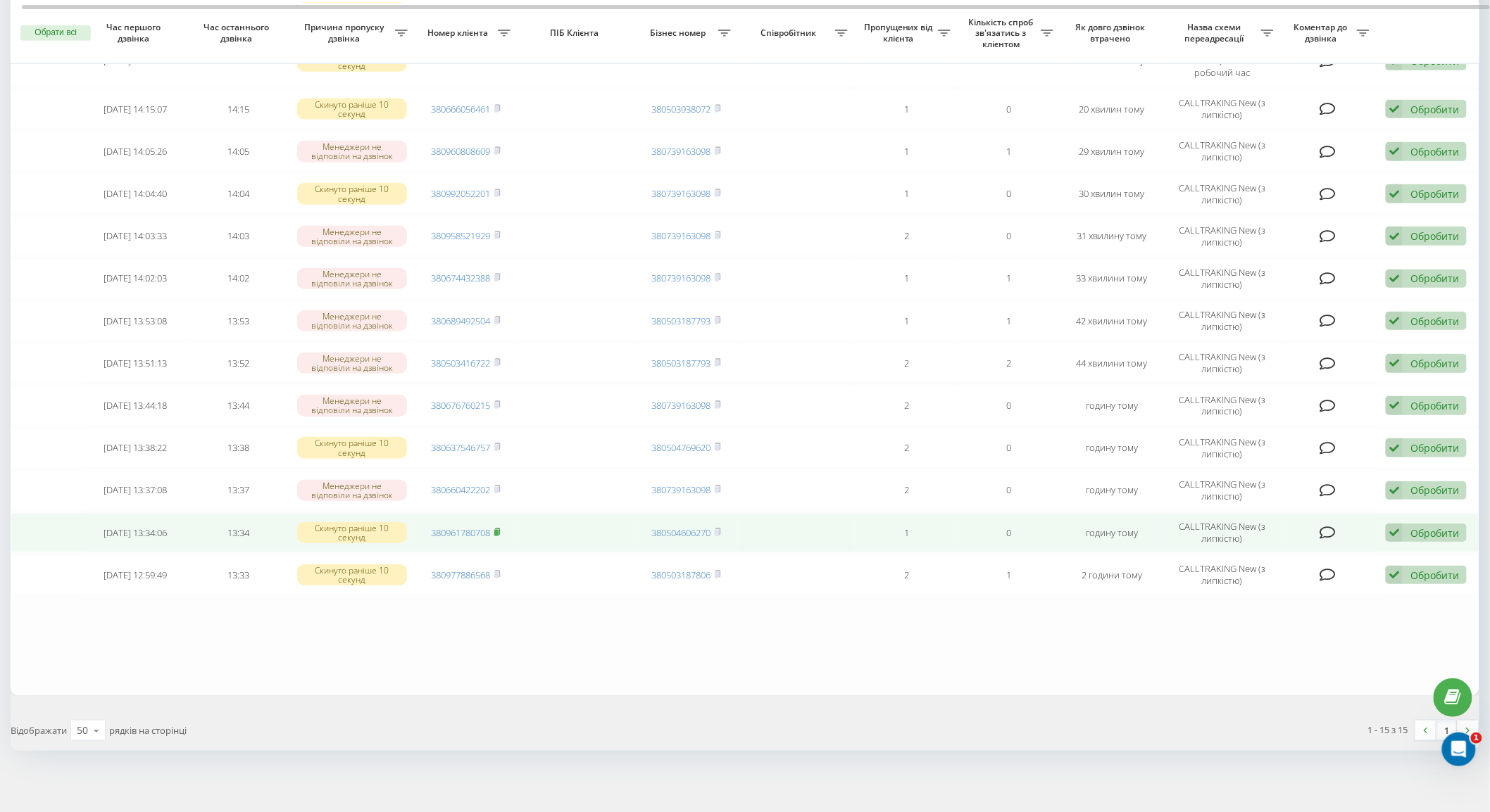
click at [495, 530] on rect at bounding box center [497, 533] width 4 height 6
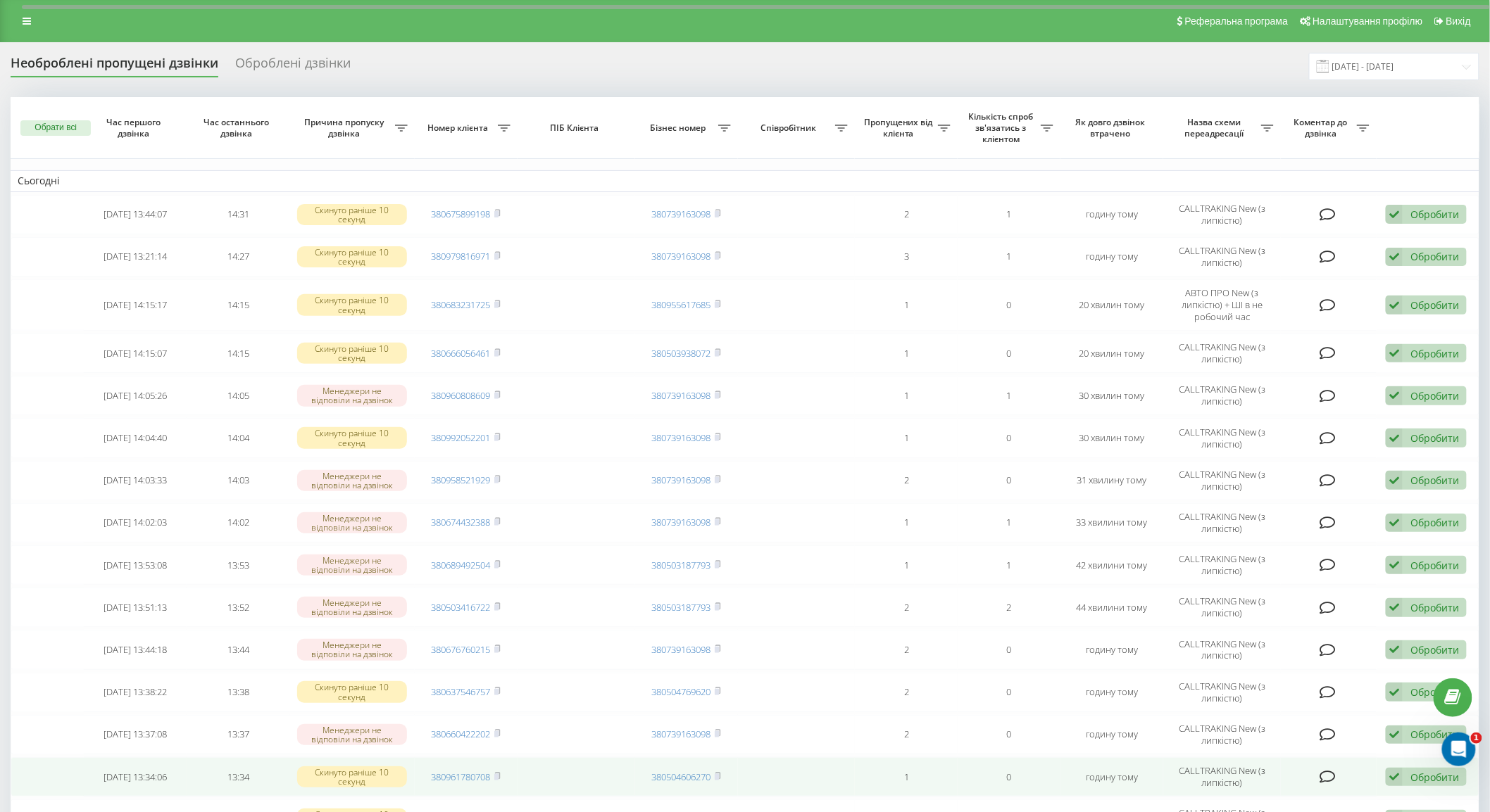
scroll to position [244, 0]
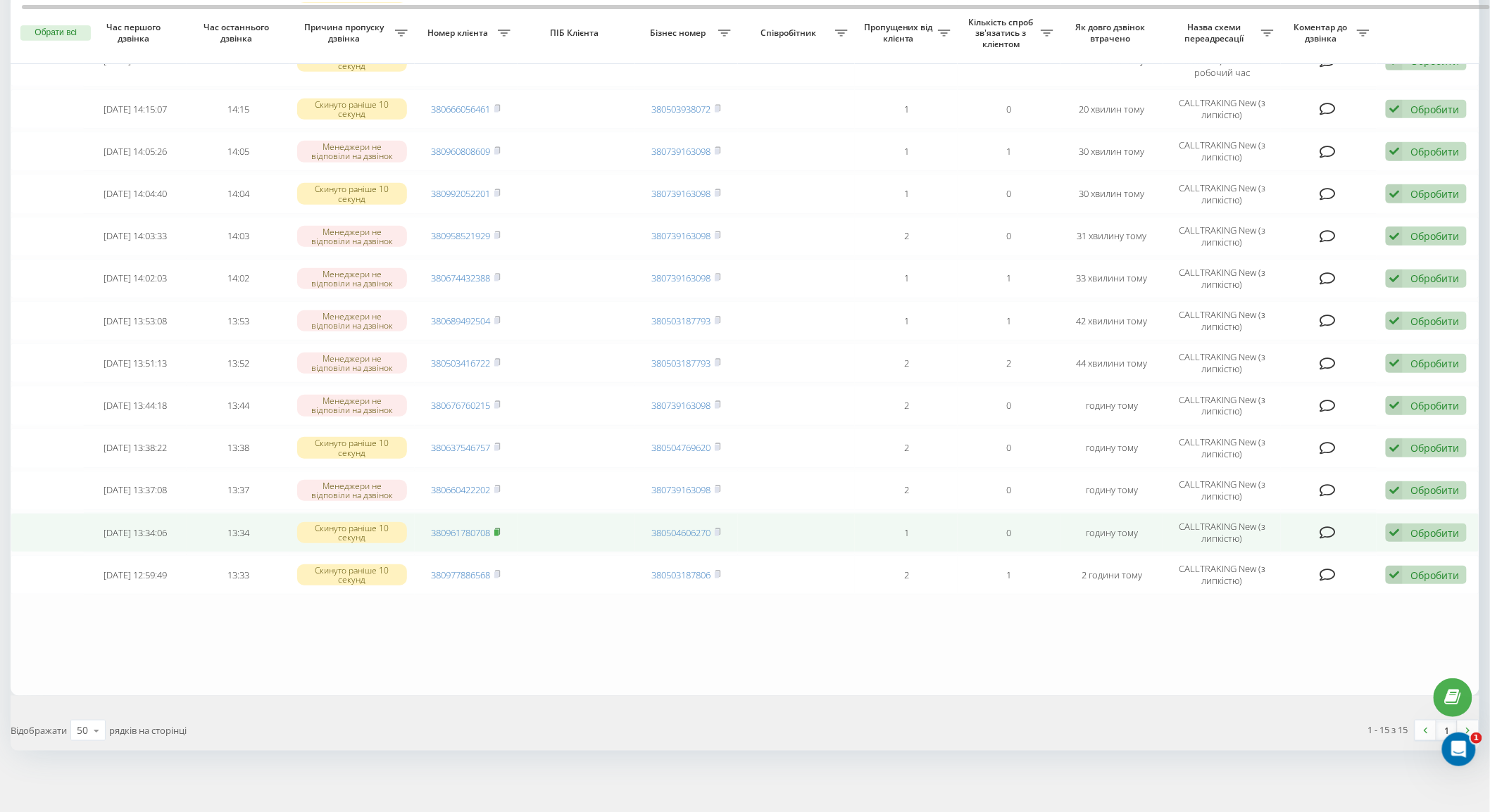
click at [498, 528] on icon at bounding box center [497, 531] width 5 height 6
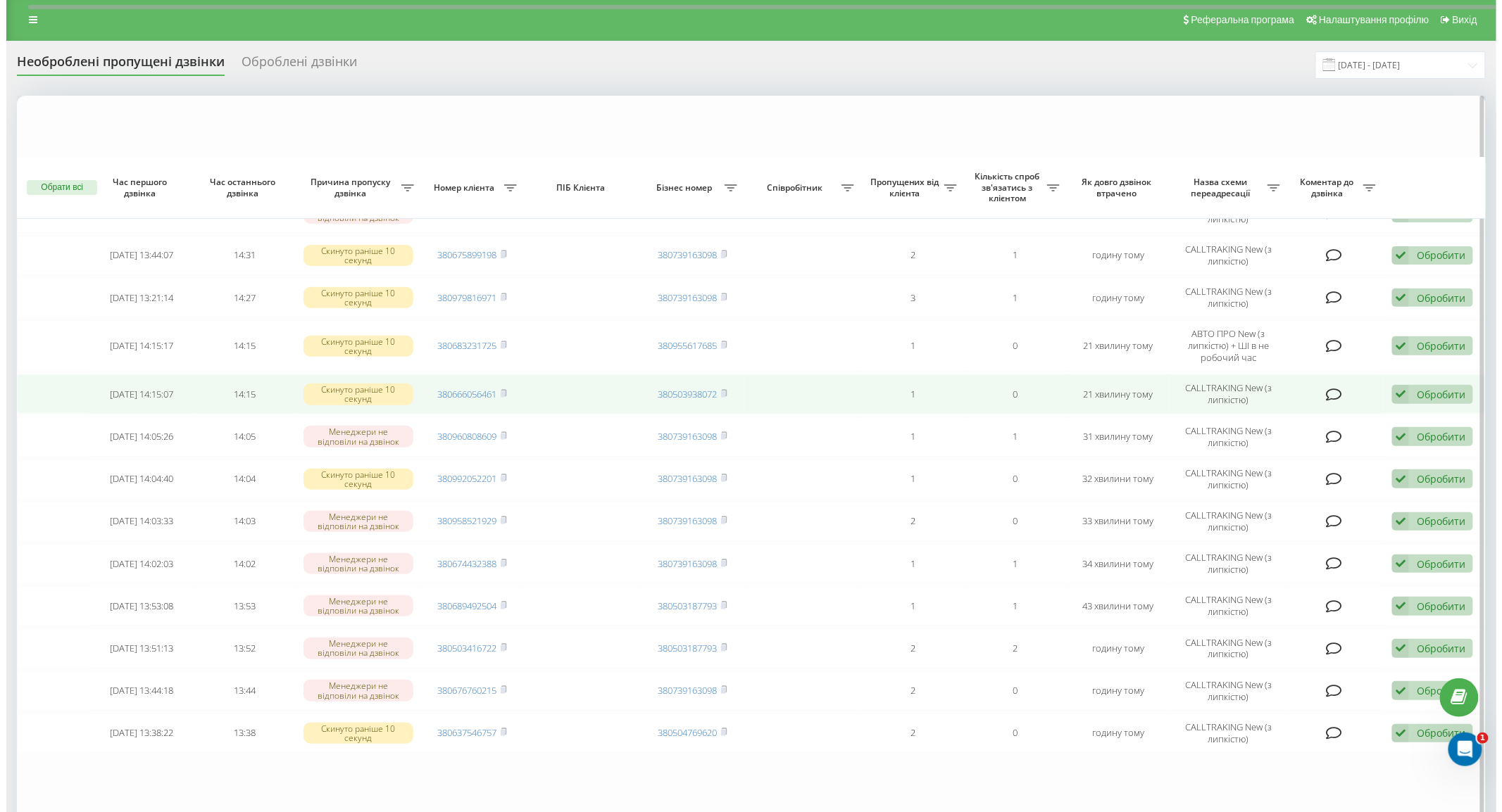
scroll to position [160, 0]
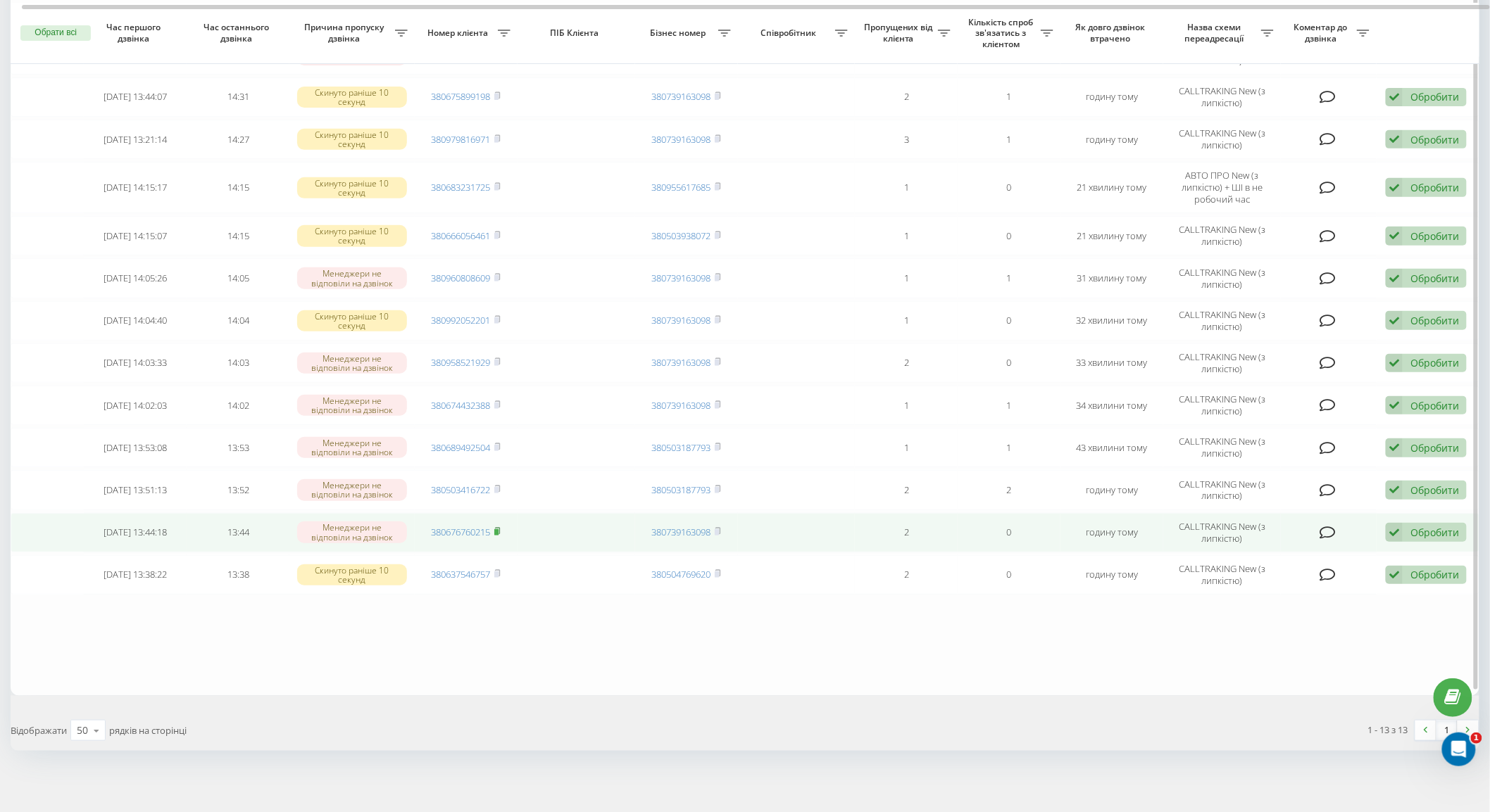
click at [501, 527] on icon at bounding box center [498, 531] width 6 height 8
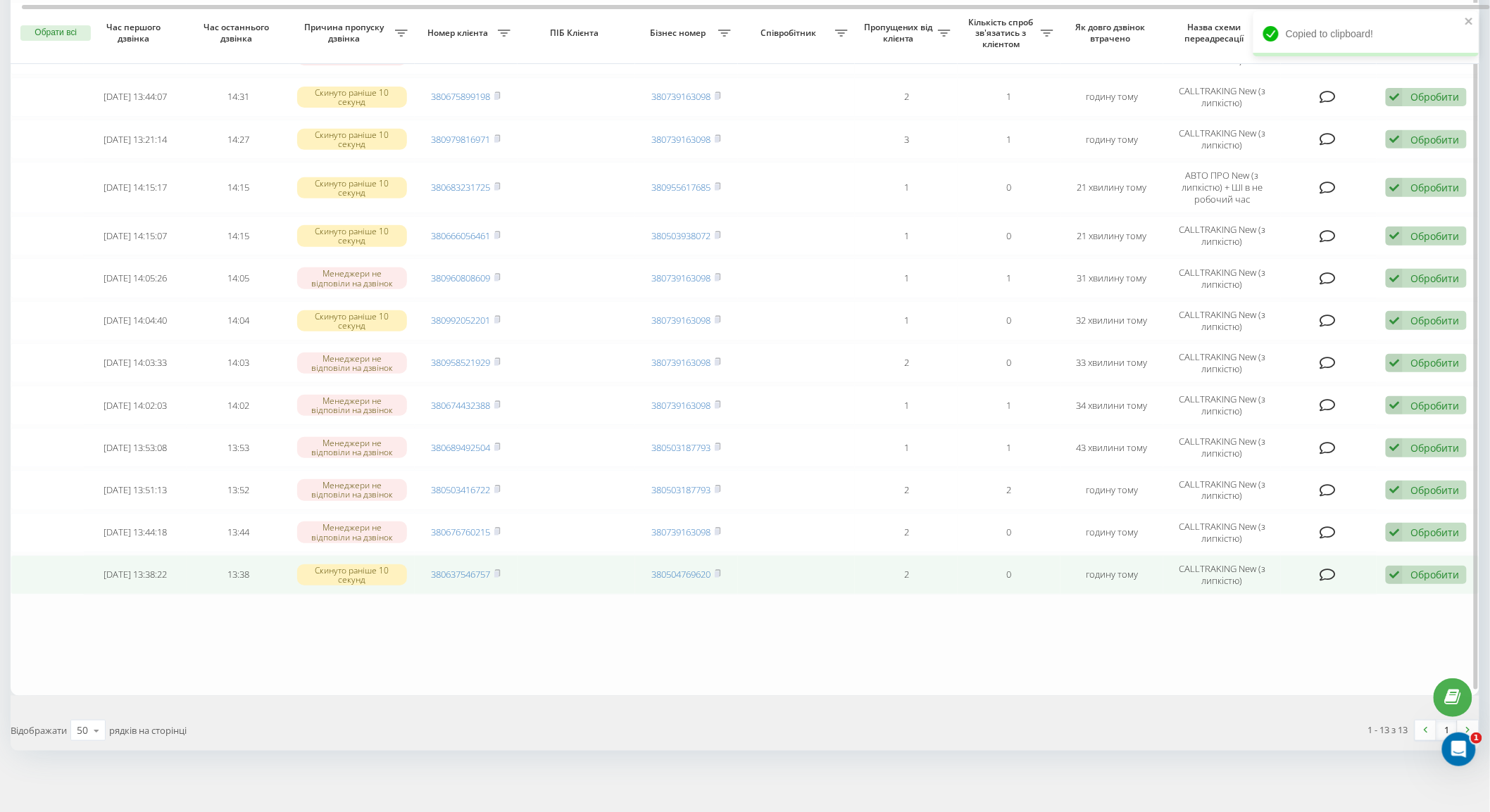
click at [1432, 583] on td "Обробити Не вдалося зв'язатися Зв'язався з клієнтом за допомогою іншого каналу …" at bounding box center [1428, 575] width 103 height 40
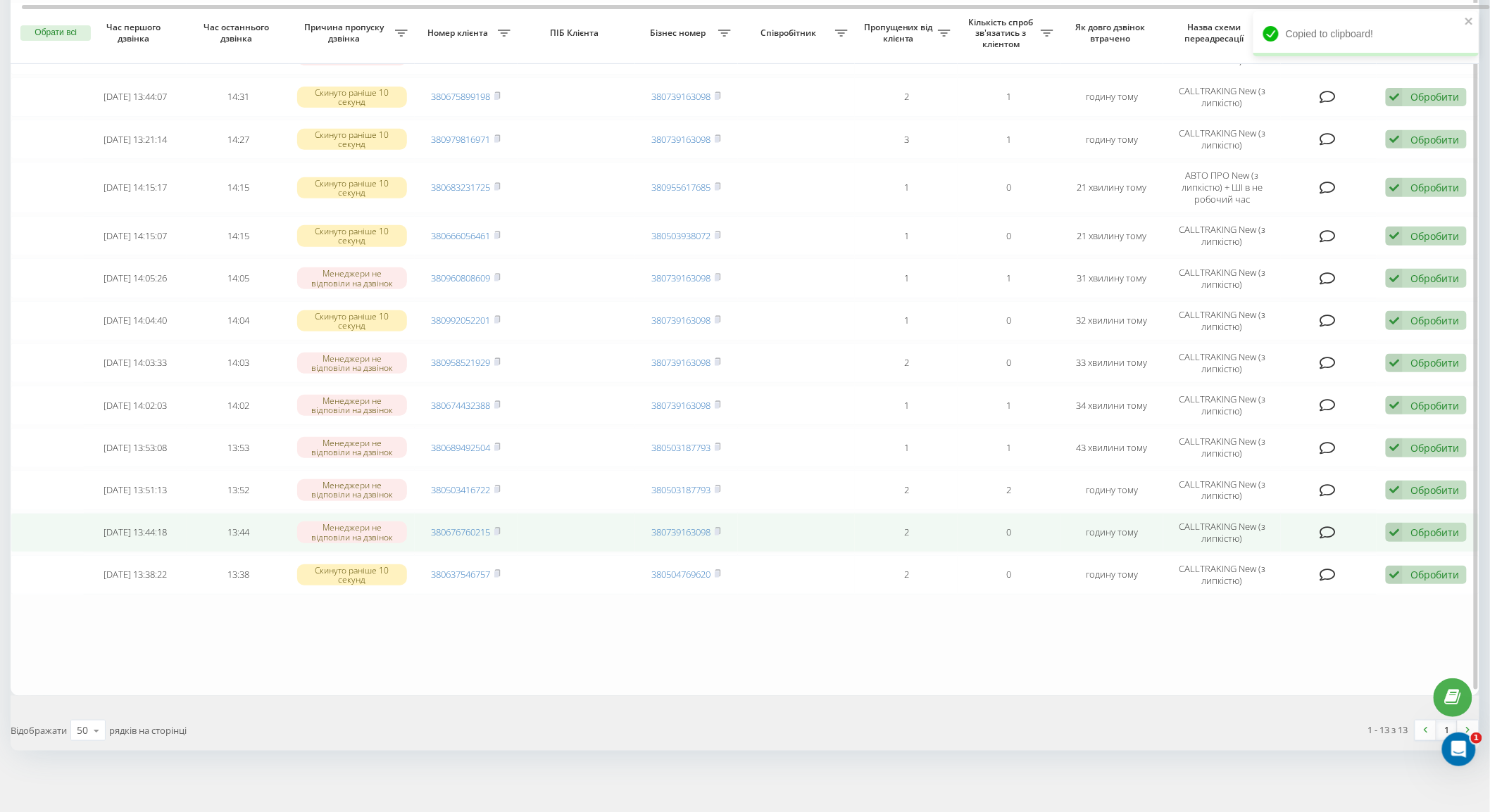
click at [1418, 526] on div "Обробити" at bounding box center [1435, 533] width 49 height 13
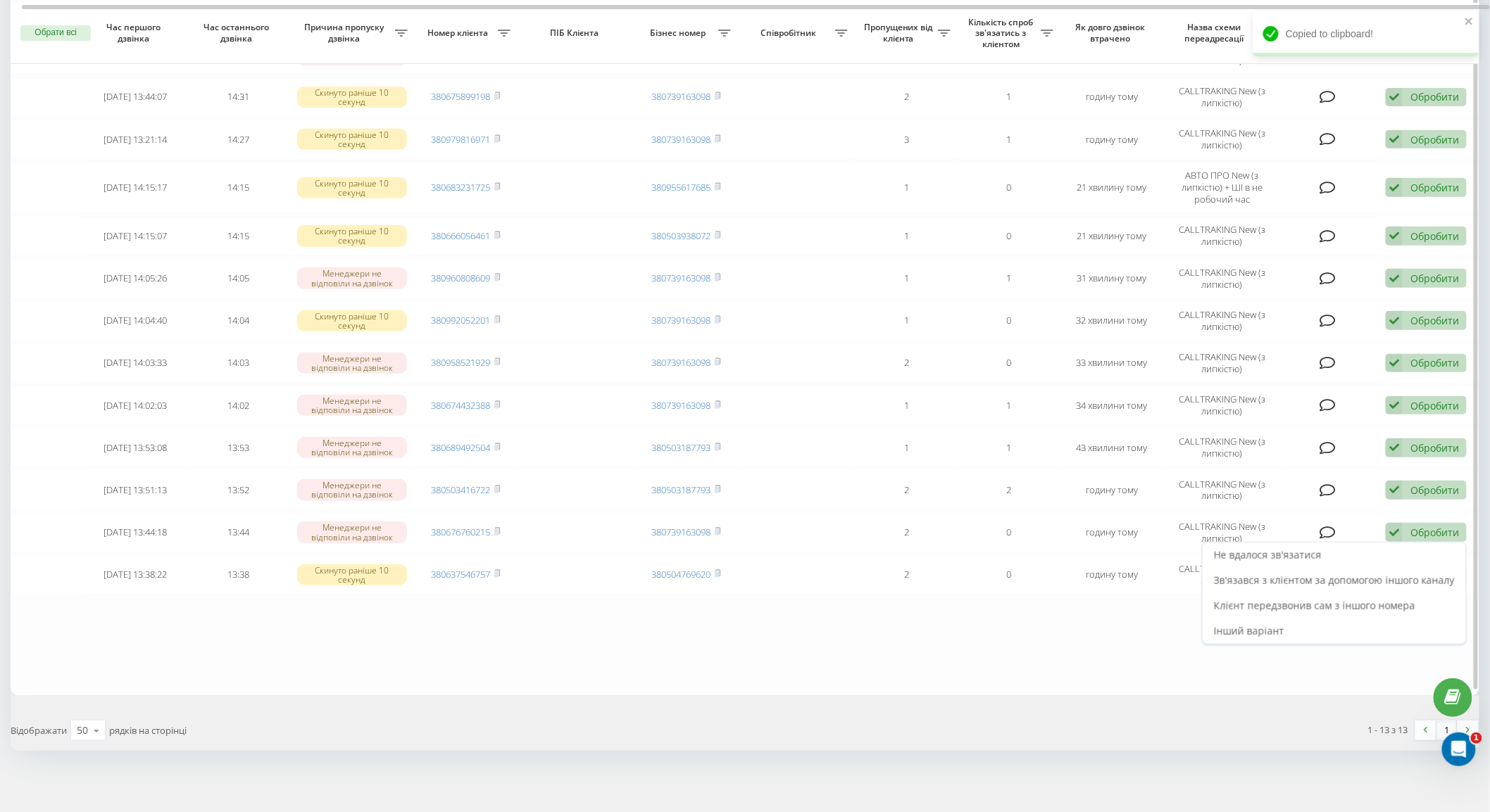
click at [1114, 631] on table "Сьогодні 2025-09-19 14:34:11 14:34 Менеджери не відповіли на дзвінок 3806652056…" at bounding box center [745, 317] width 1469 height 759
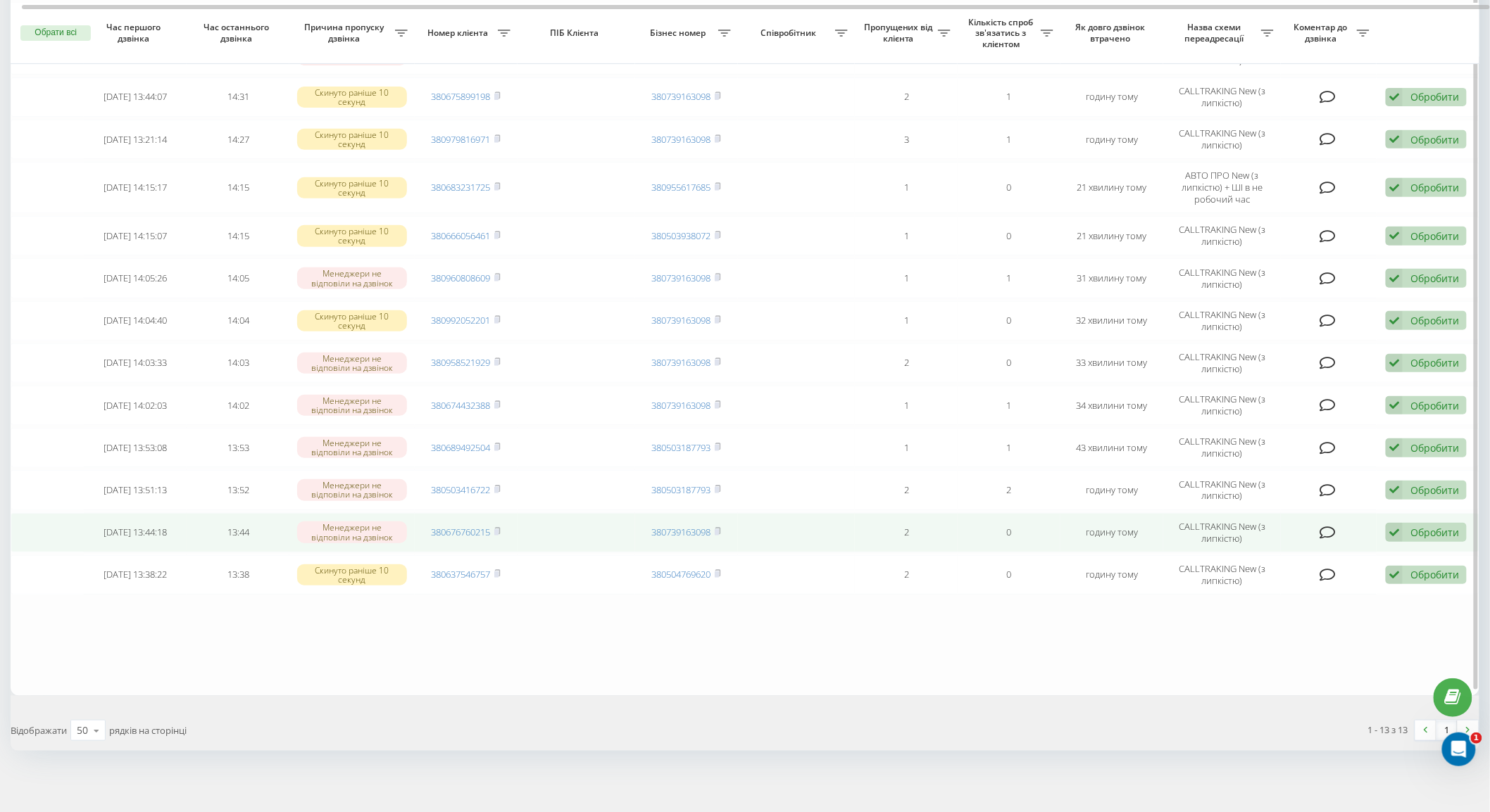
click at [1421, 527] on div "Обробити" at bounding box center [1435, 533] width 49 height 13
click at [1253, 629] on span "Інший варіант" at bounding box center [1249, 631] width 70 height 13
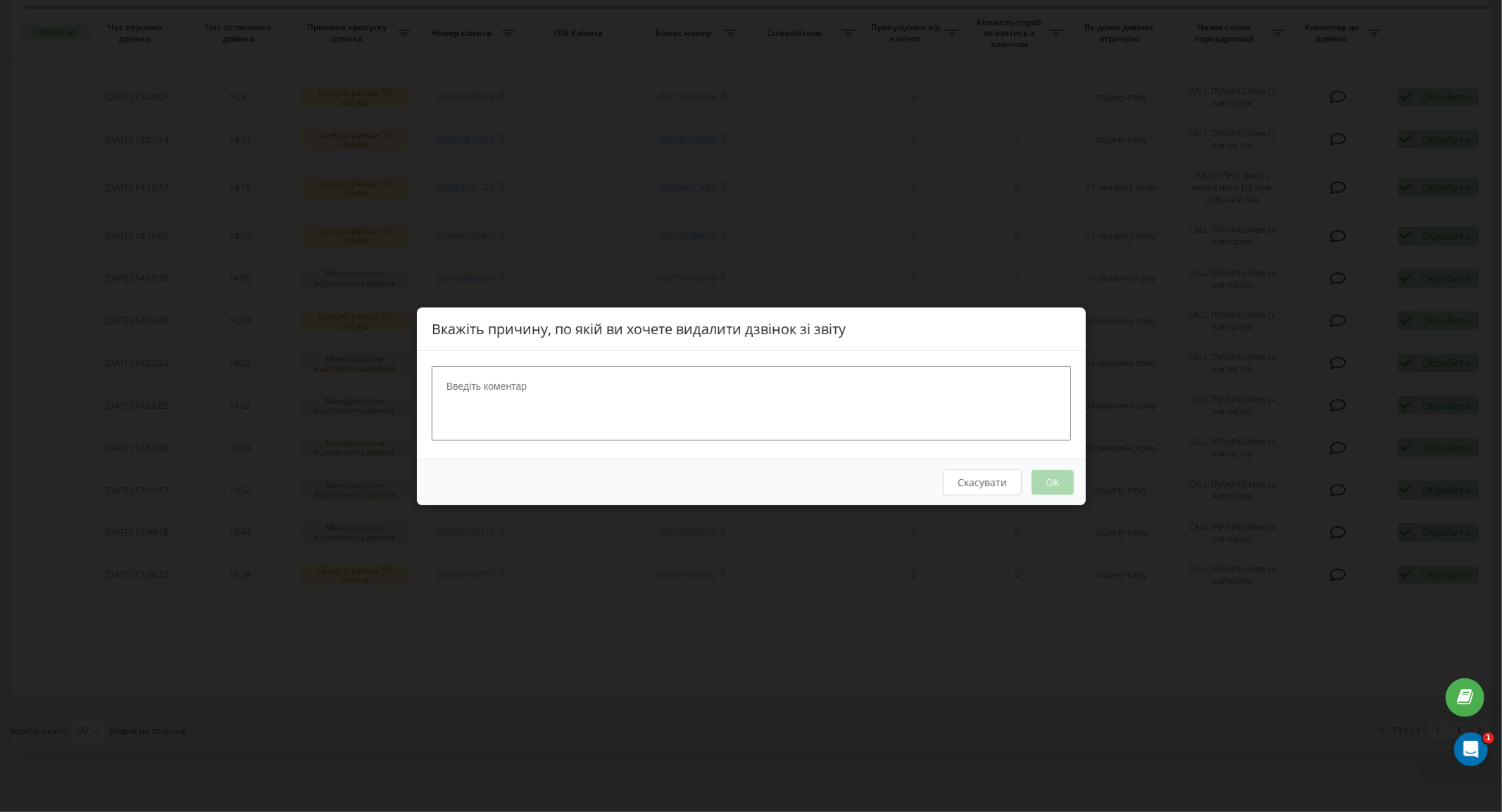
click at [921, 430] on textarea at bounding box center [752, 403] width 640 height 75
type textarea "набрав"
click at [1038, 477] on button "OK" at bounding box center [1052, 482] width 43 height 25
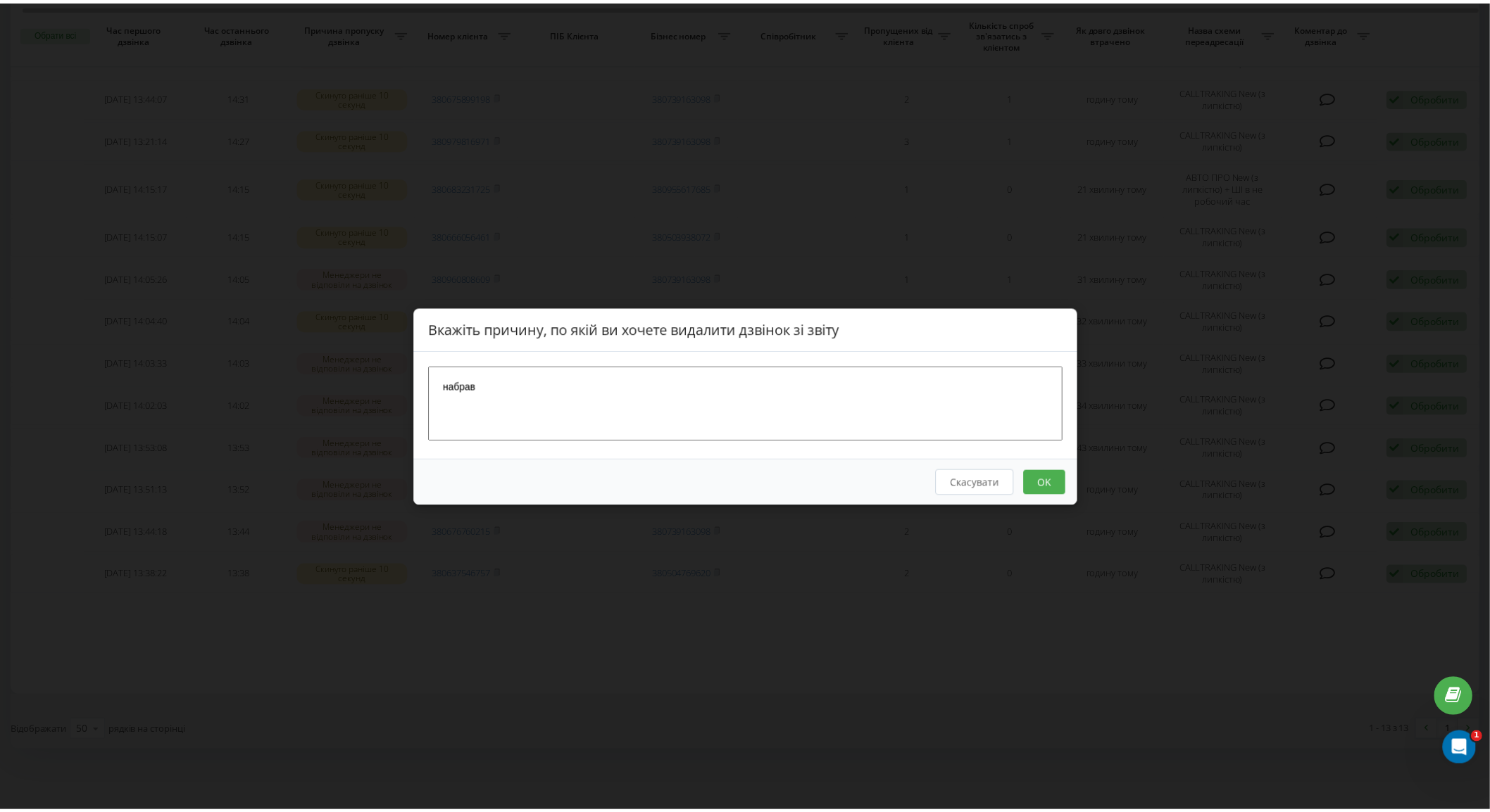
scroll to position [0, 0]
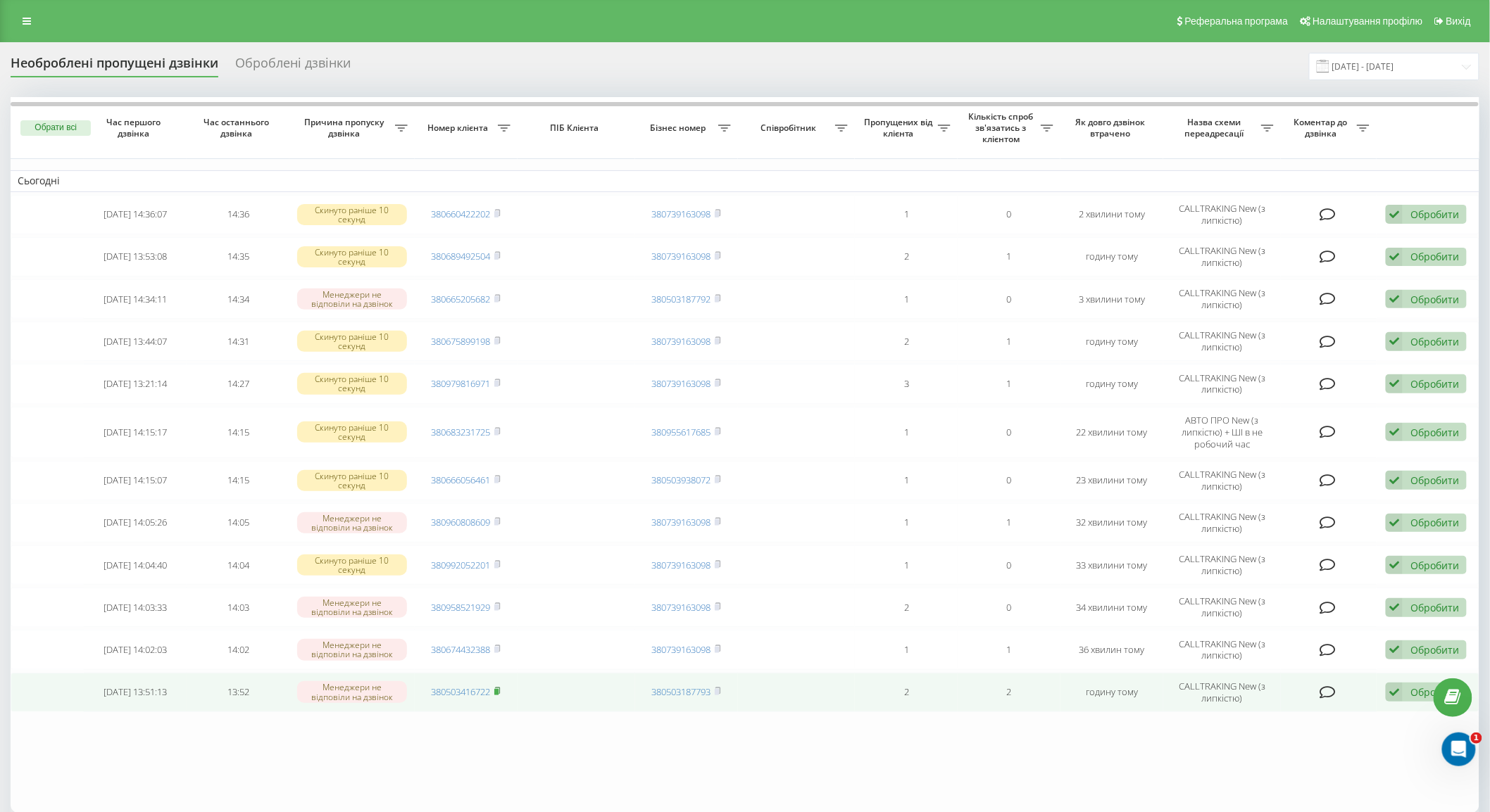
click at [498, 689] on rect at bounding box center [497, 692] width 4 height 6
click at [1411, 683] on div "Обробити Не вдалося зв'язатися Зв'язався з клієнтом за допомогою іншого каналу …" at bounding box center [1426, 692] width 81 height 19
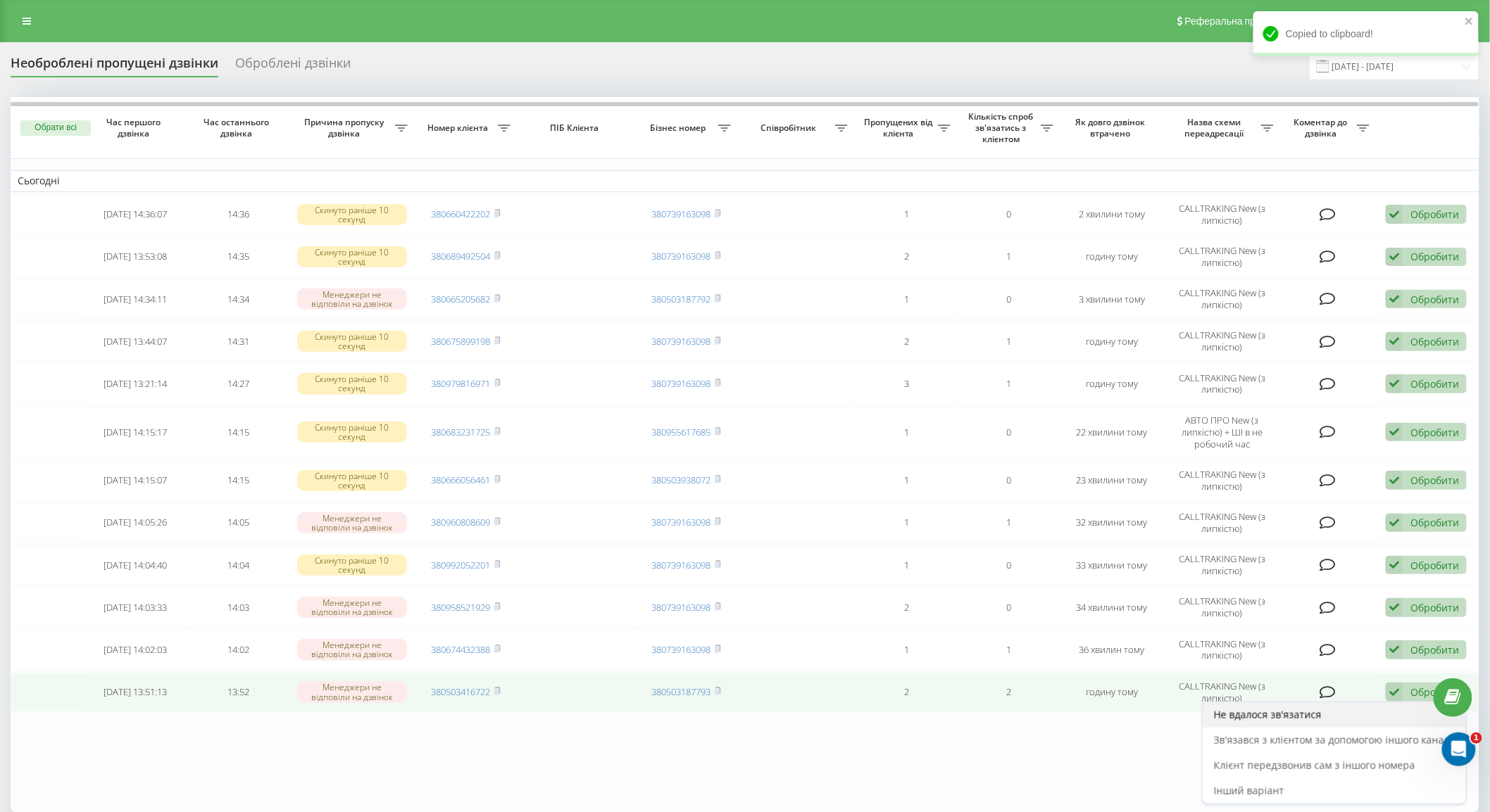
click at [1225, 709] on span "Не вдалося зв'язатися" at bounding box center [1268, 715] width 108 height 13
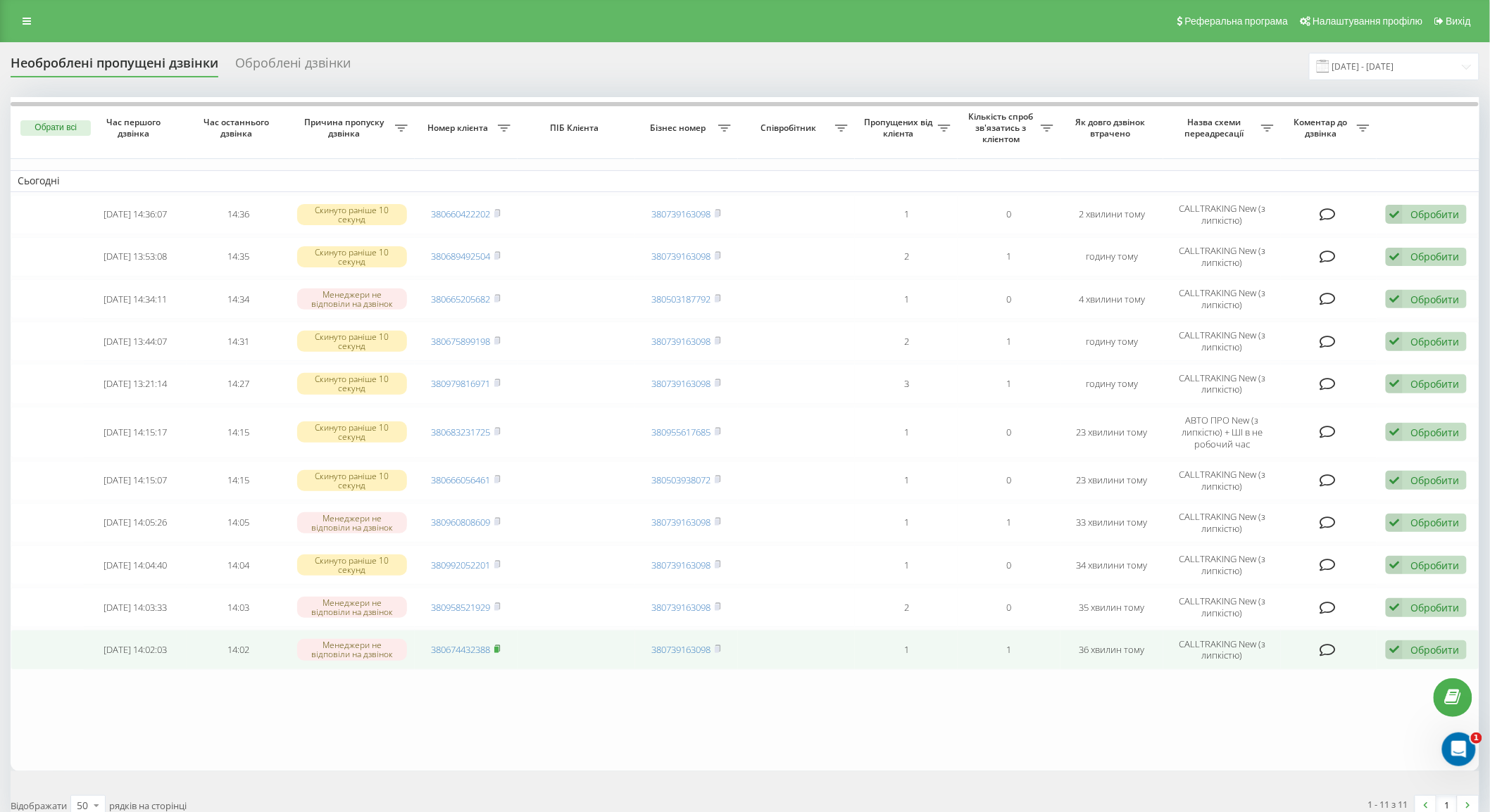
click at [498, 648] on rect at bounding box center [497, 650] width 4 height 6
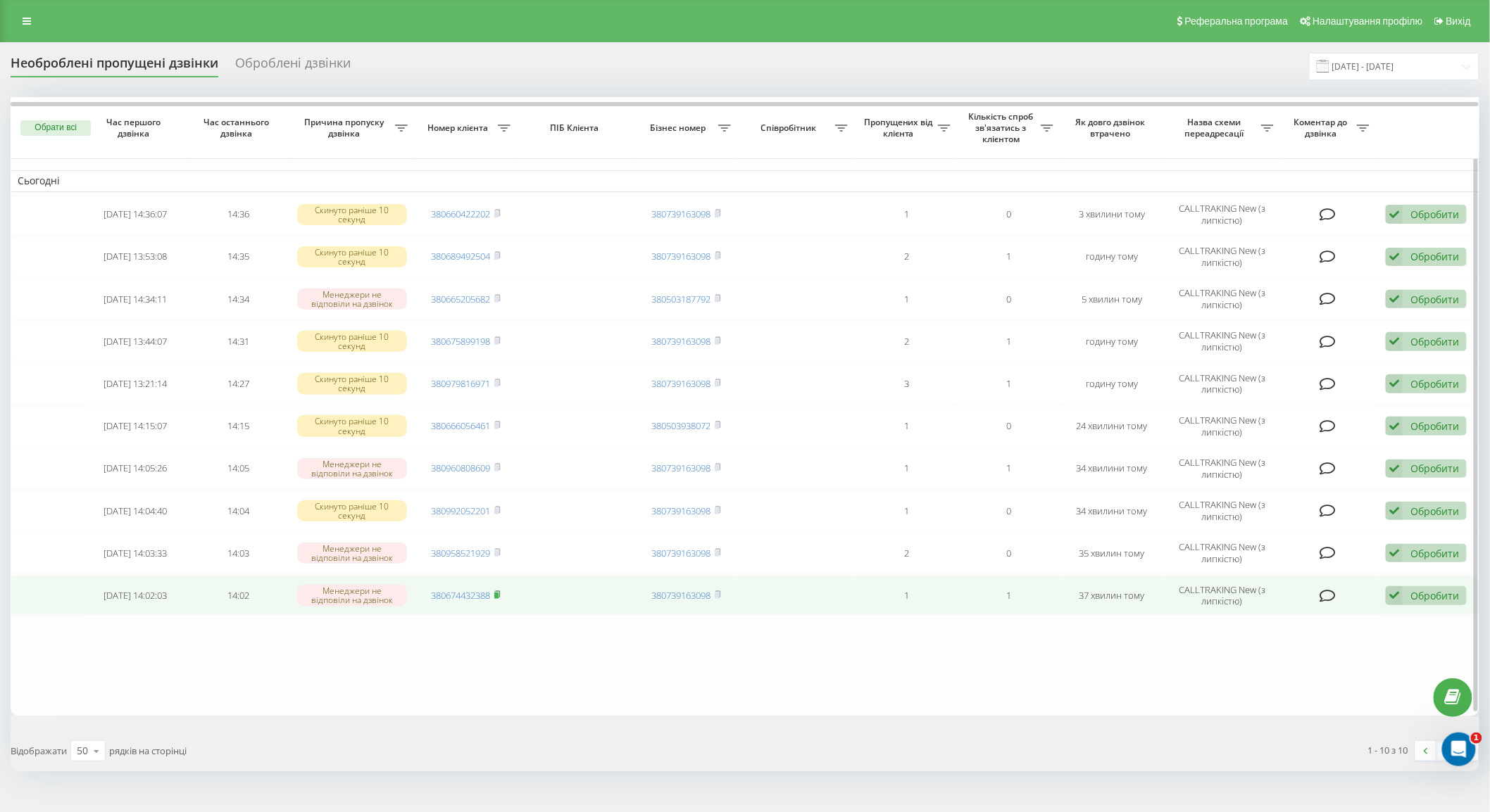
click at [497, 592] on icon at bounding box center [497, 595] width 5 height 6
click at [1416, 589] on div "Обробити" at bounding box center [1435, 596] width 49 height 13
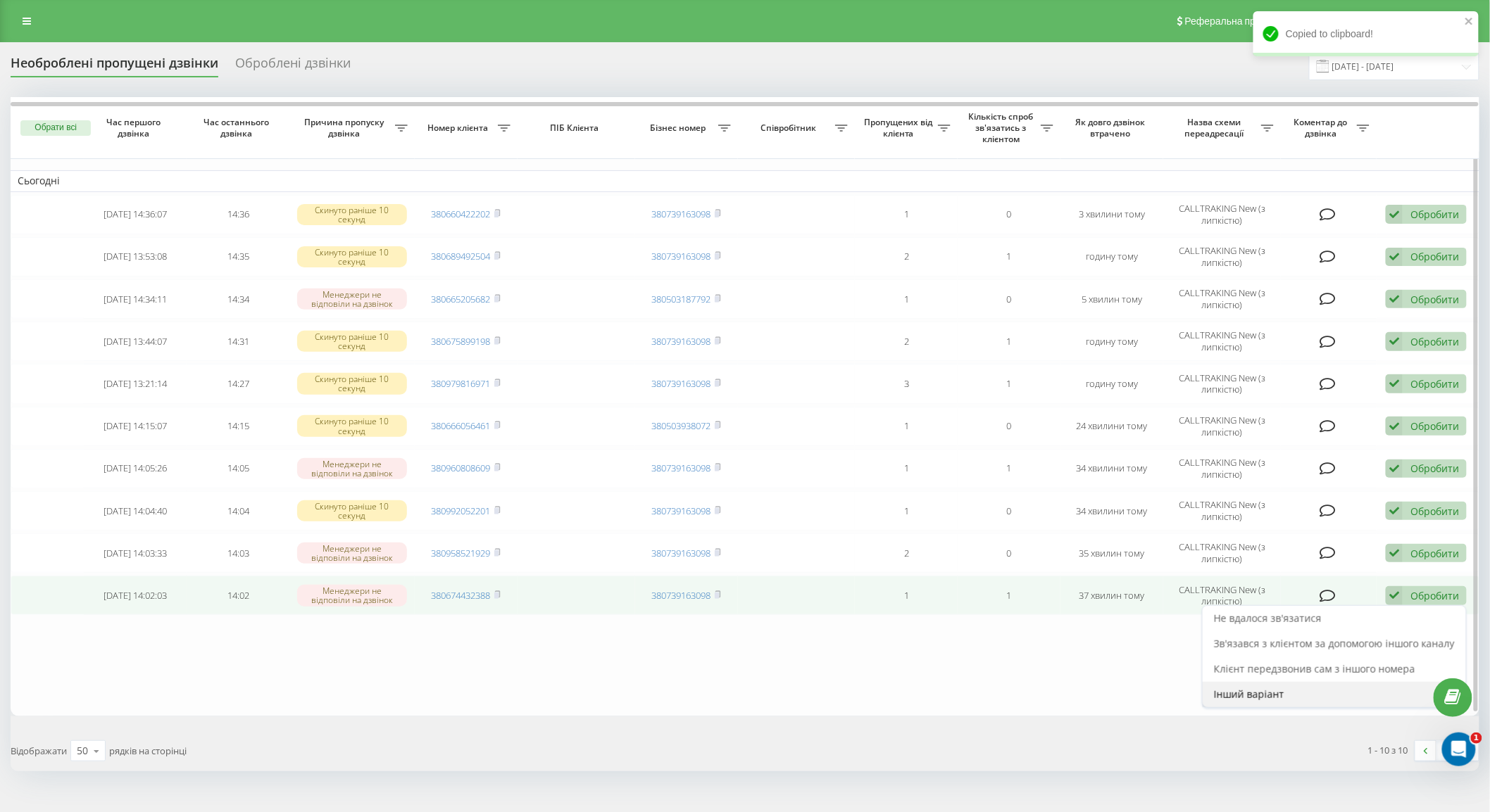
click at [1317, 687] on div "Інший варіант" at bounding box center [1335, 695] width 263 height 25
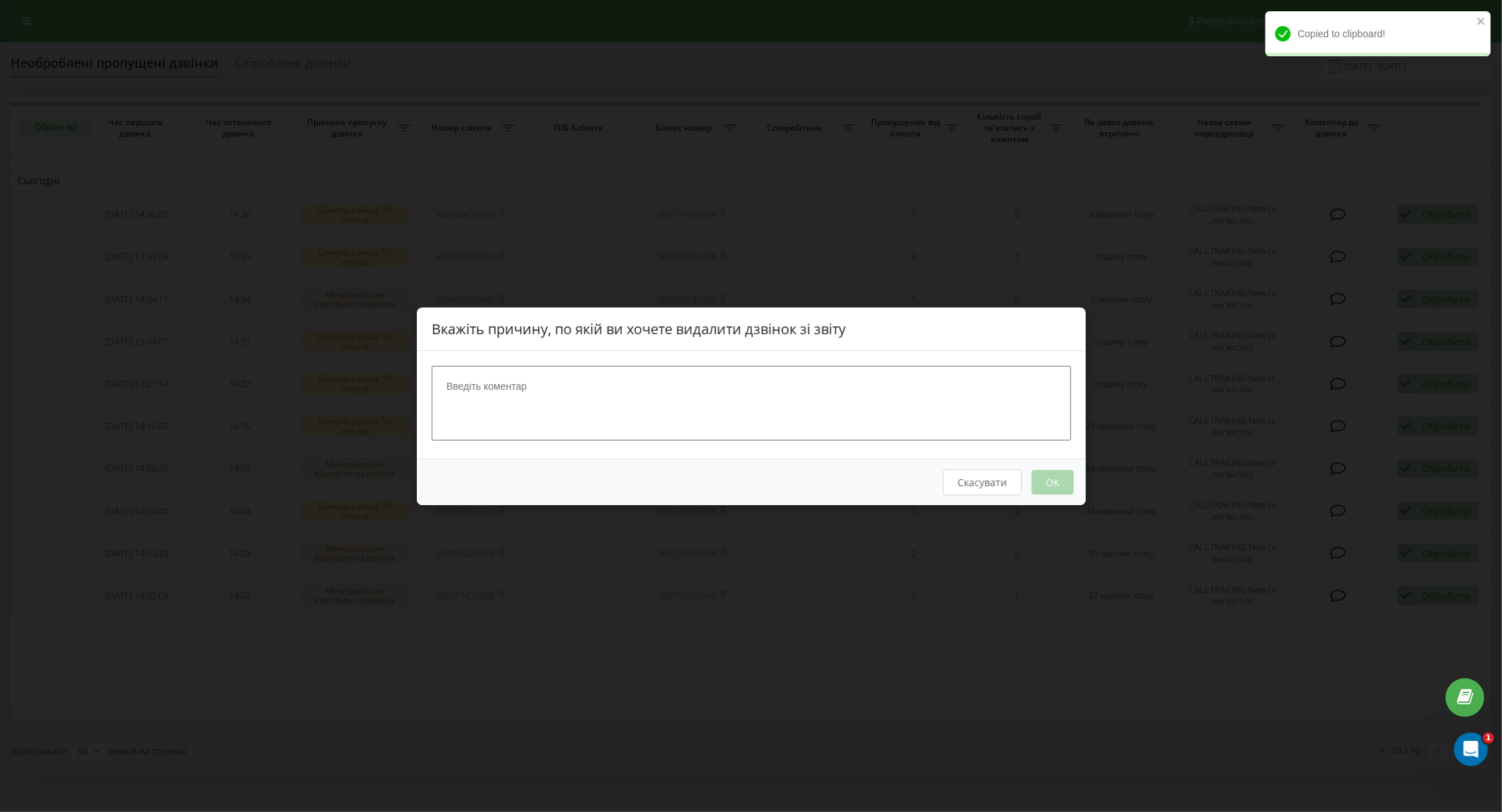
click at [927, 390] on textarea at bounding box center [752, 403] width 640 height 75
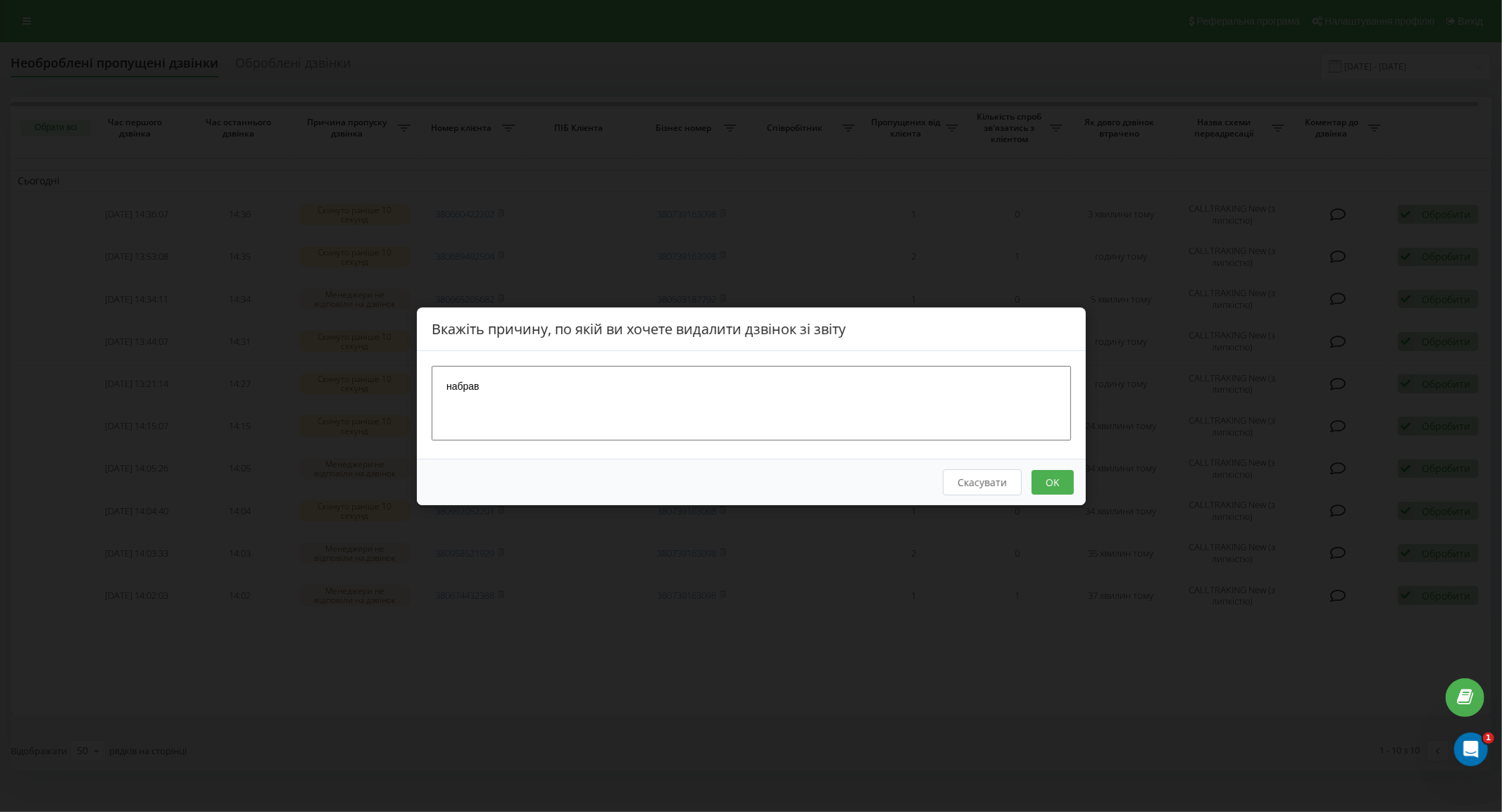
type textarea "набрав"
click at [1039, 487] on button "OK" at bounding box center [1052, 482] width 43 height 25
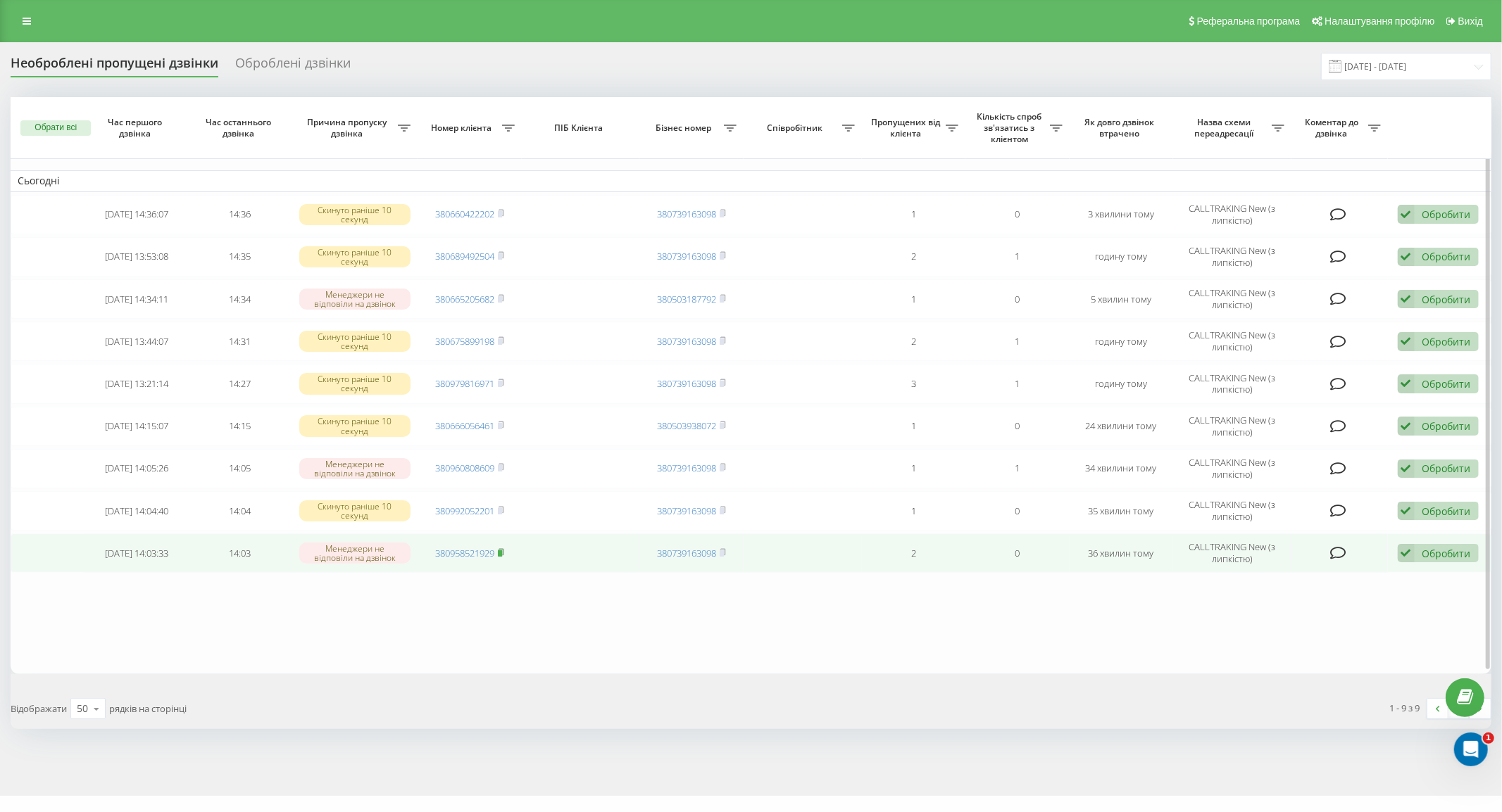
click at [500, 551] on rect at bounding box center [500, 554] width 4 height 6
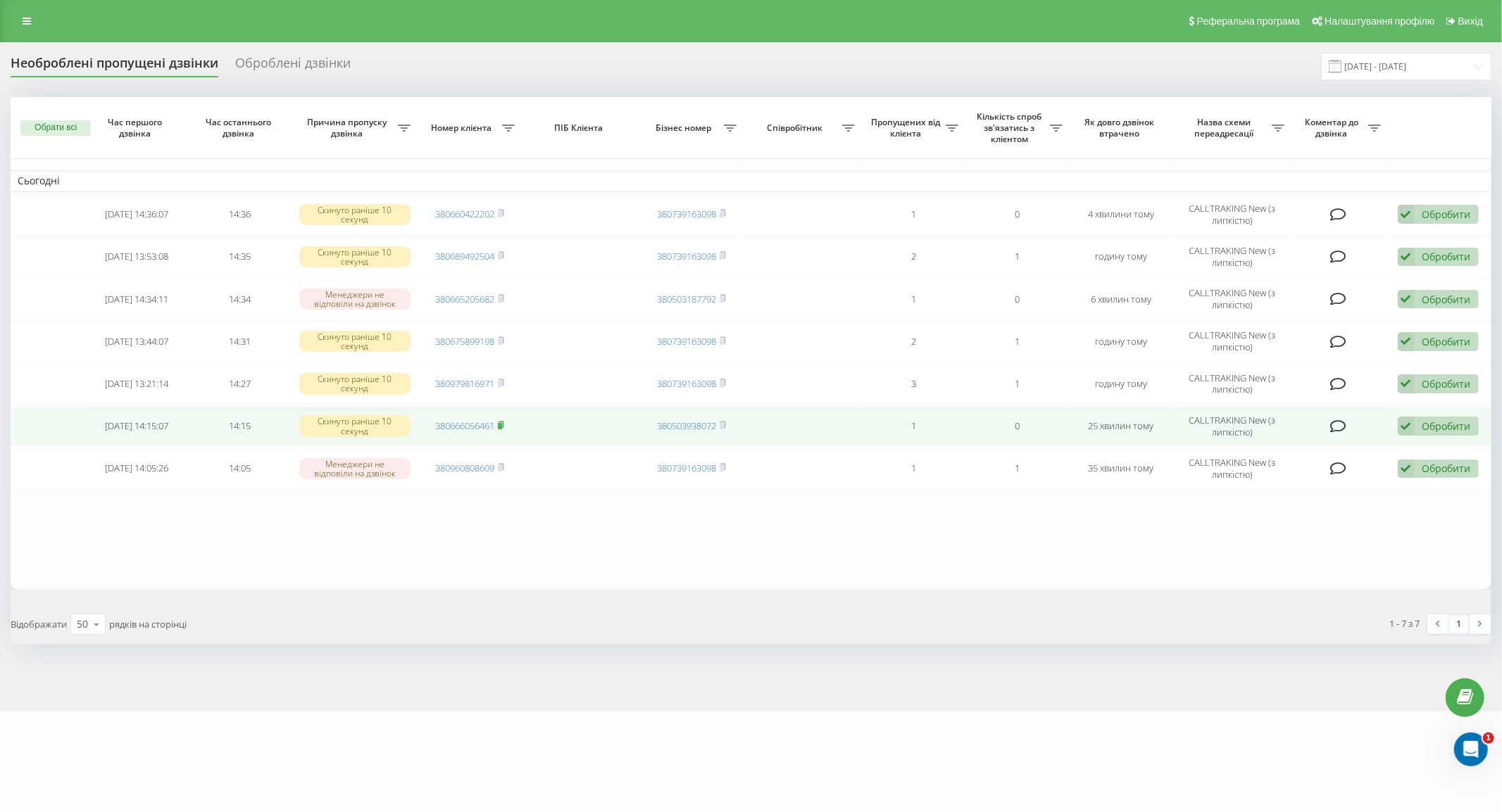
click at [502, 424] on rect at bounding box center [500, 426] width 4 height 6
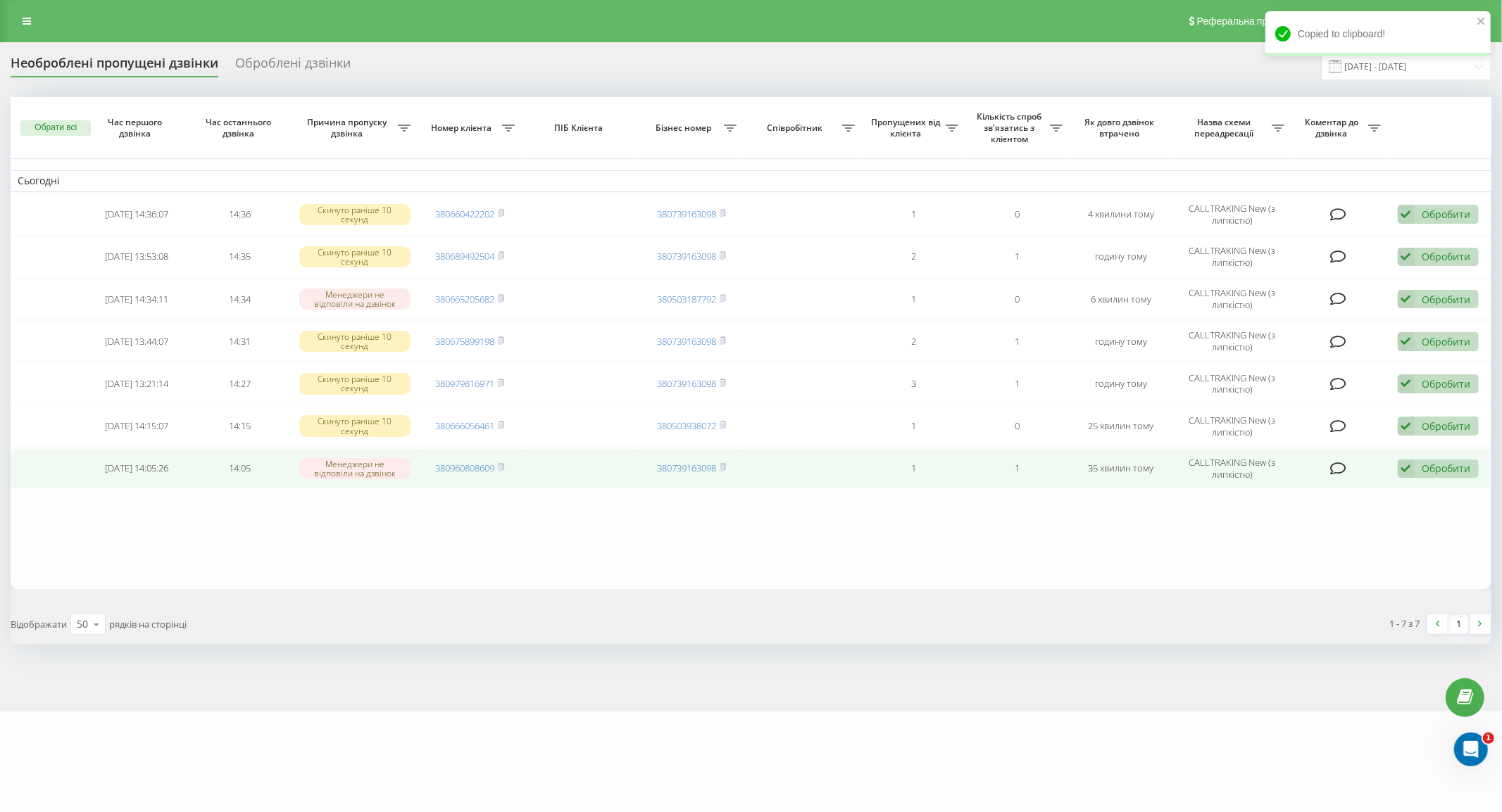
click at [1416, 460] on div "Обробити Не вдалося зв'язатися Зв'язався з клієнтом за допомогою іншого каналу …" at bounding box center [1438, 468] width 81 height 19
click at [1334, 566] on div "Інший варіант" at bounding box center [1347, 568] width 263 height 25
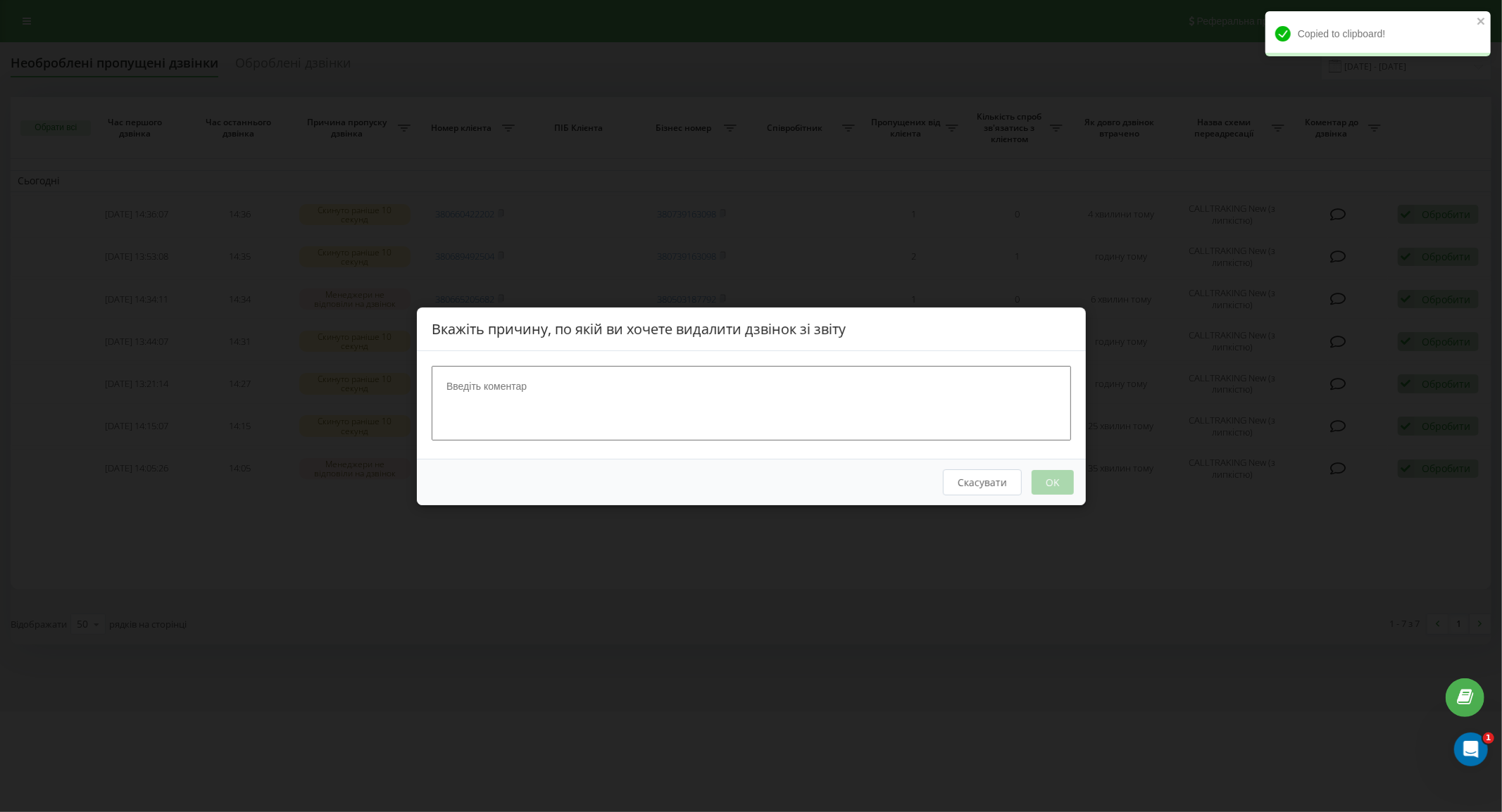
drag, startPoint x: 714, startPoint y: 403, endPoint x: 715, endPoint y: 397, distance: 6.1
click at [714, 397] on textarea at bounding box center [752, 403] width 640 height 75
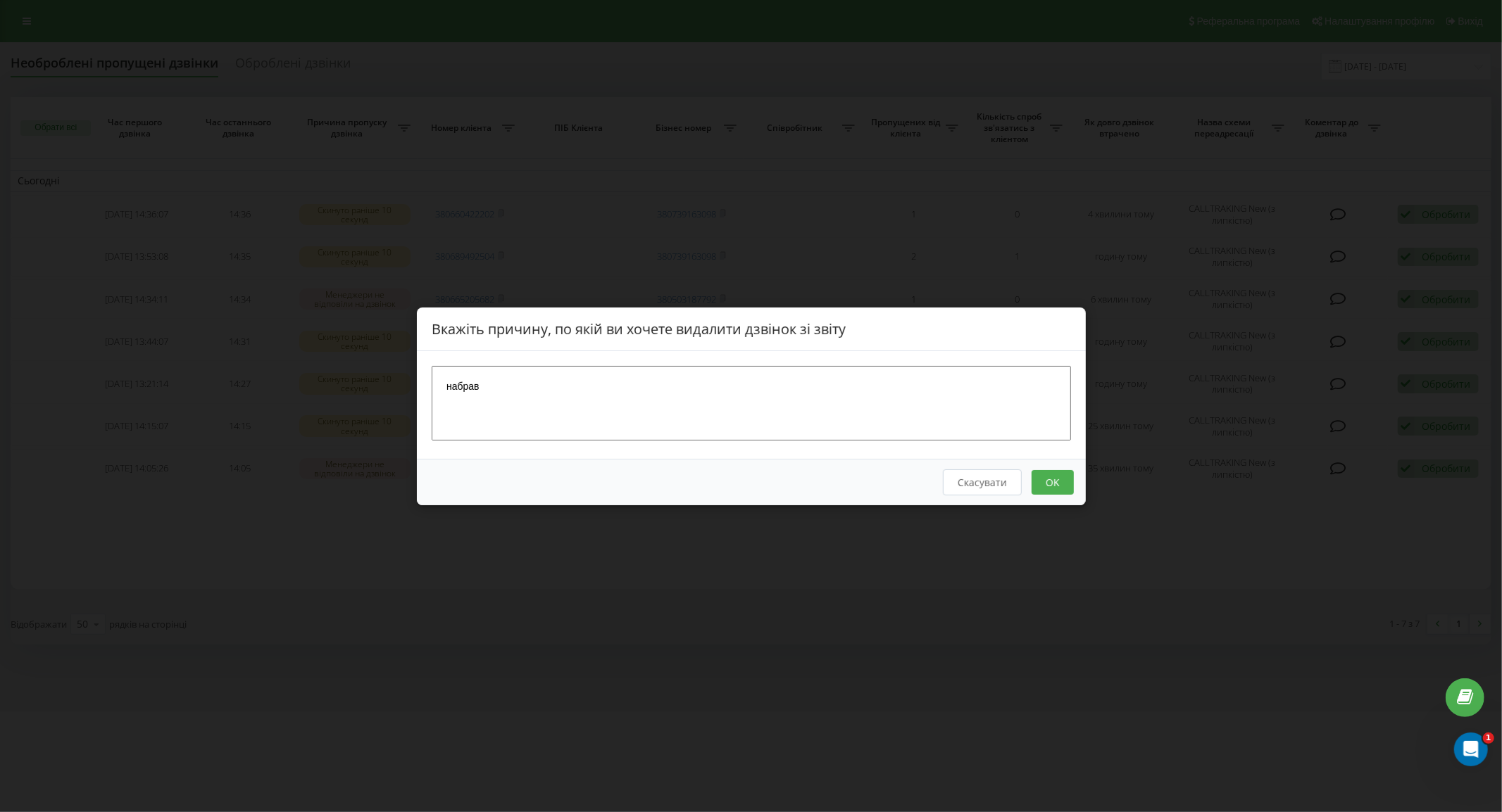
type textarea "набрав"
click at [1057, 488] on button "OK" at bounding box center [1052, 482] width 43 height 25
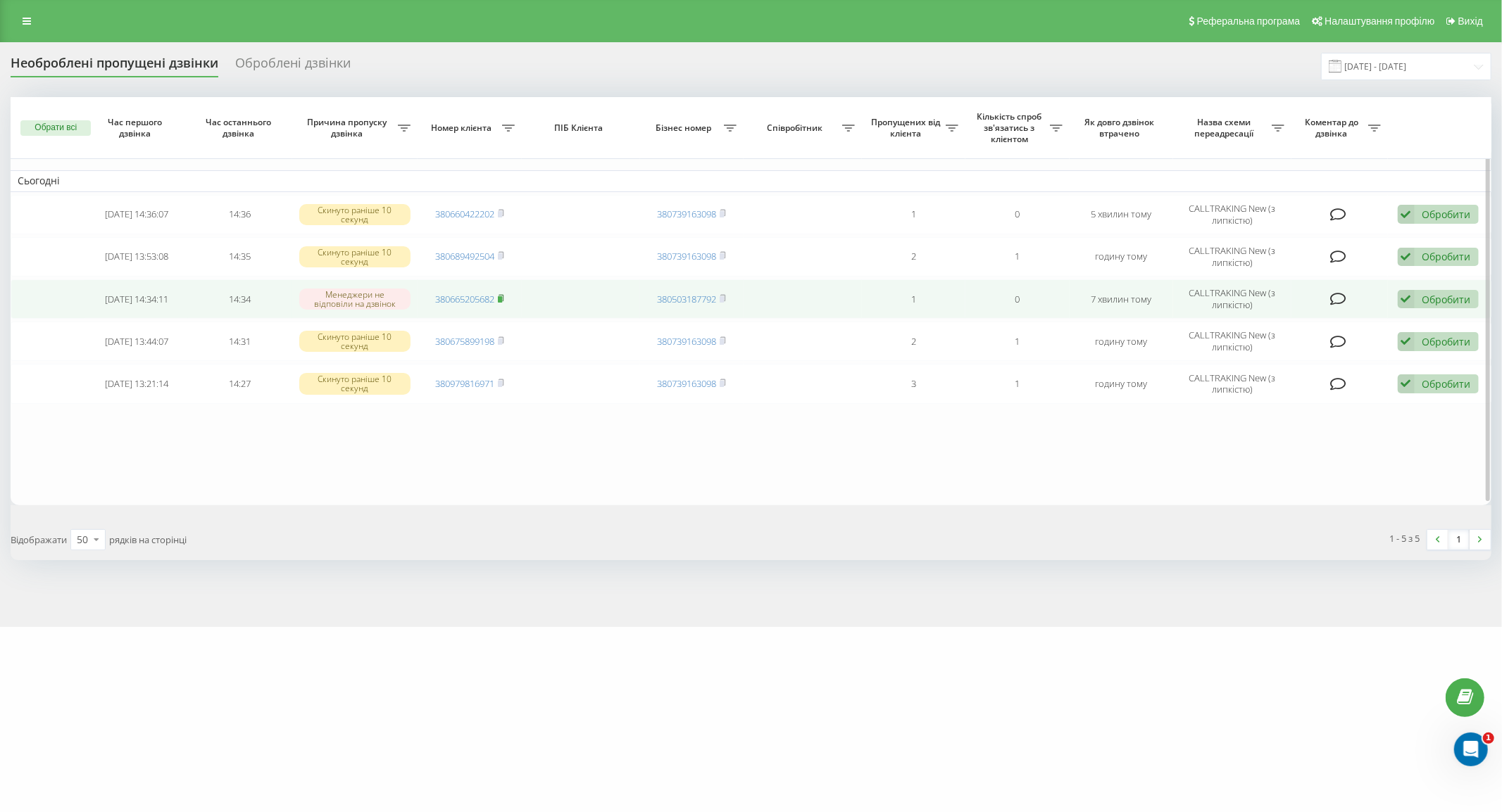
click at [502, 298] on rect at bounding box center [500, 300] width 4 height 6
click at [1406, 305] on icon at bounding box center [1406, 299] width 17 height 19
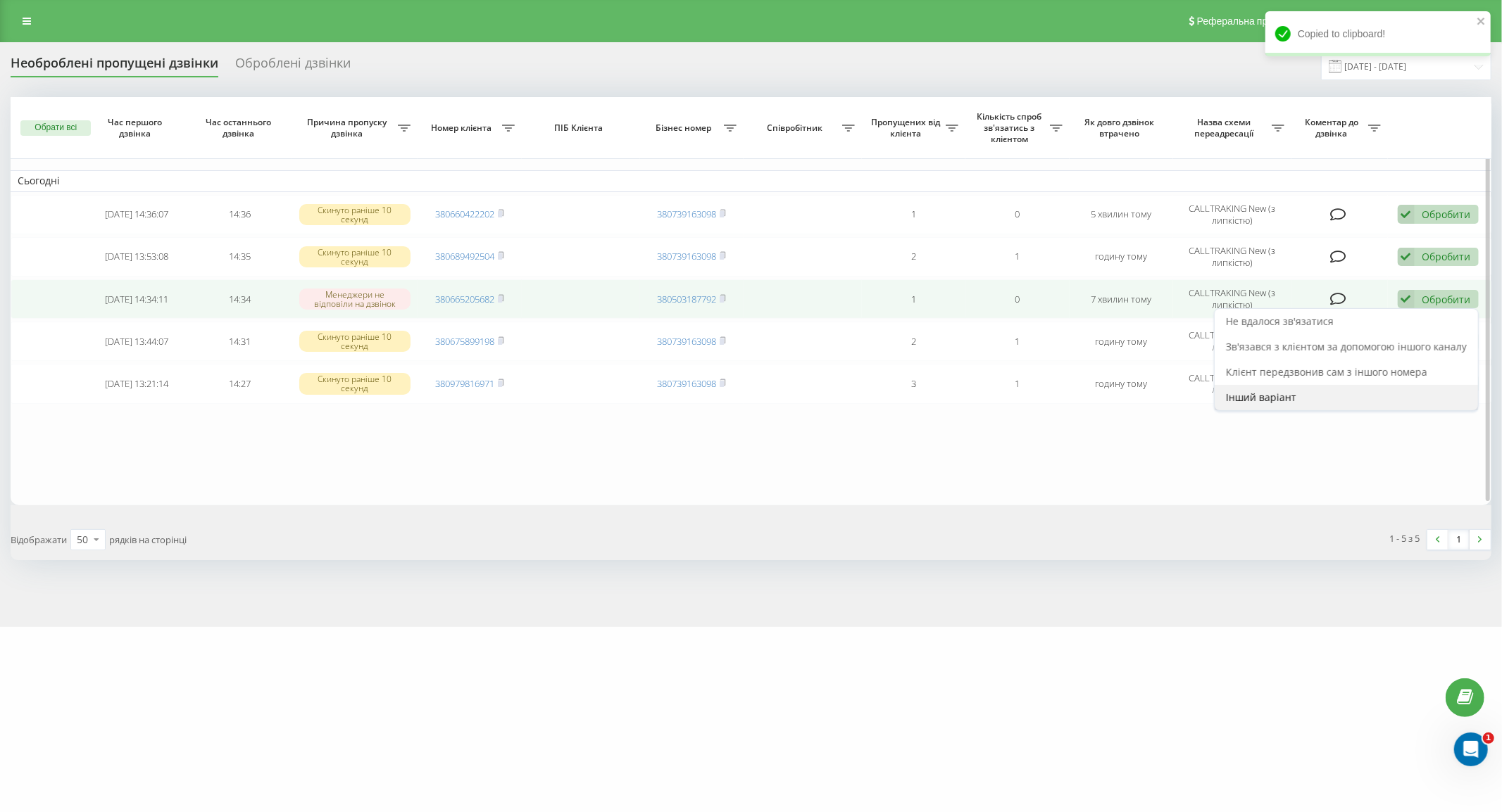
click at [1306, 400] on div "Інший варіант" at bounding box center [1347, 397] width 263 height 25
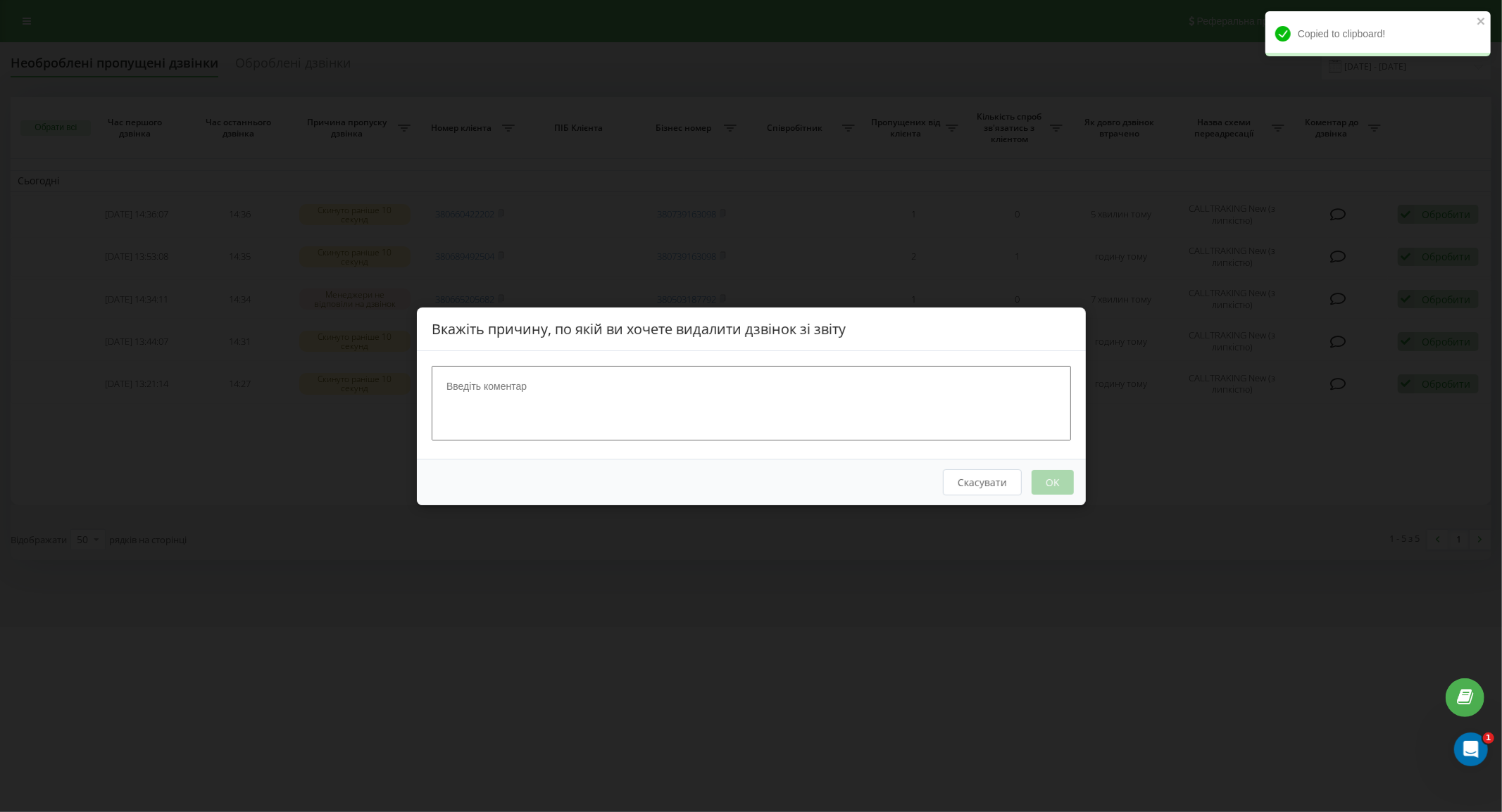
click at [862, 412] on textarea at bounding box center [752, 403] width 640 height 75
type textarea "7"
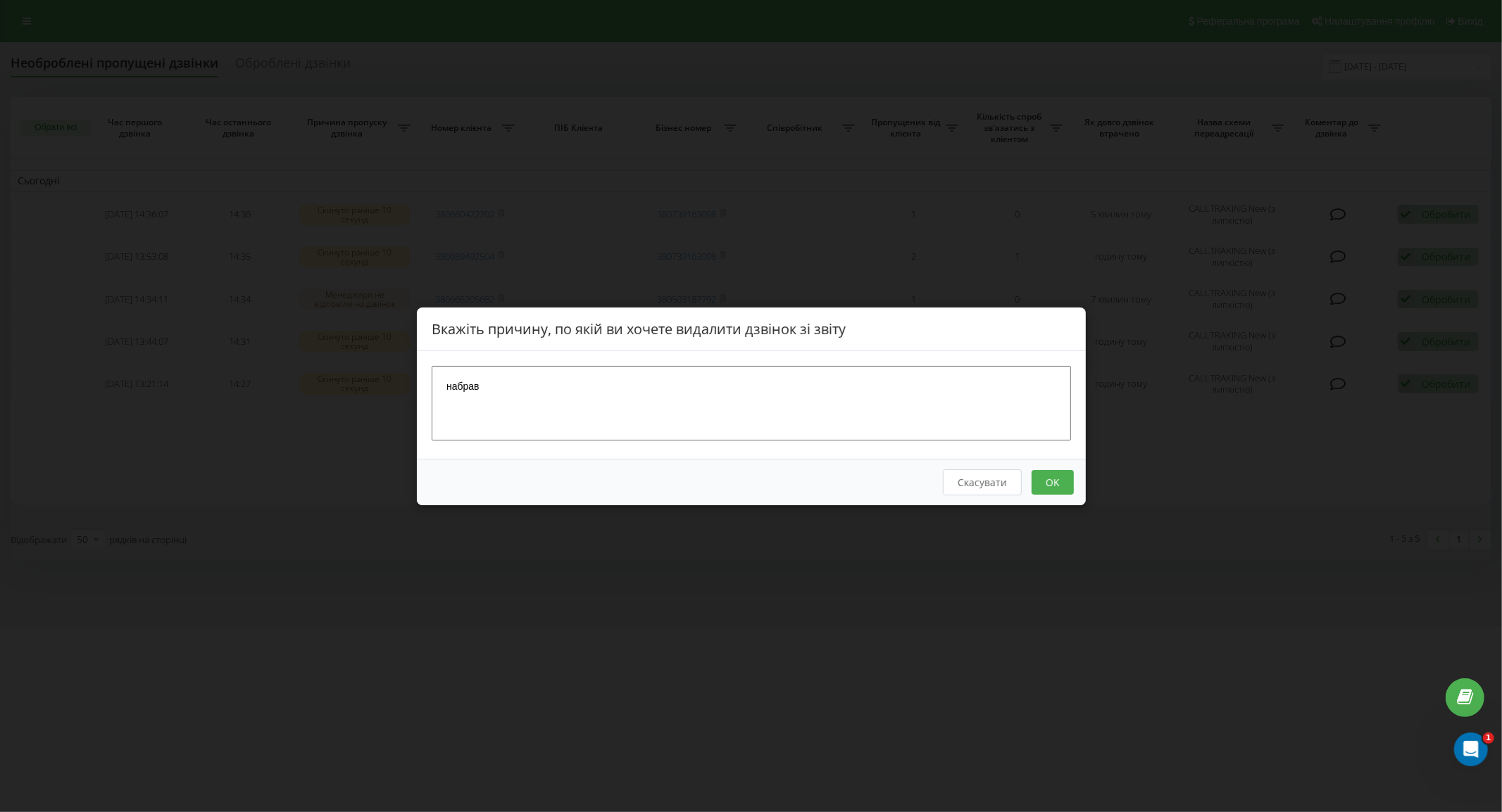
type textarea "набрав"
click at [1050, 498] on div "Скасувати OK" at bounding box center [751, 481] width 669 height 46
click at [1051, 488] on button "OK" at bounding box center [1052, 482] width 43 height 25
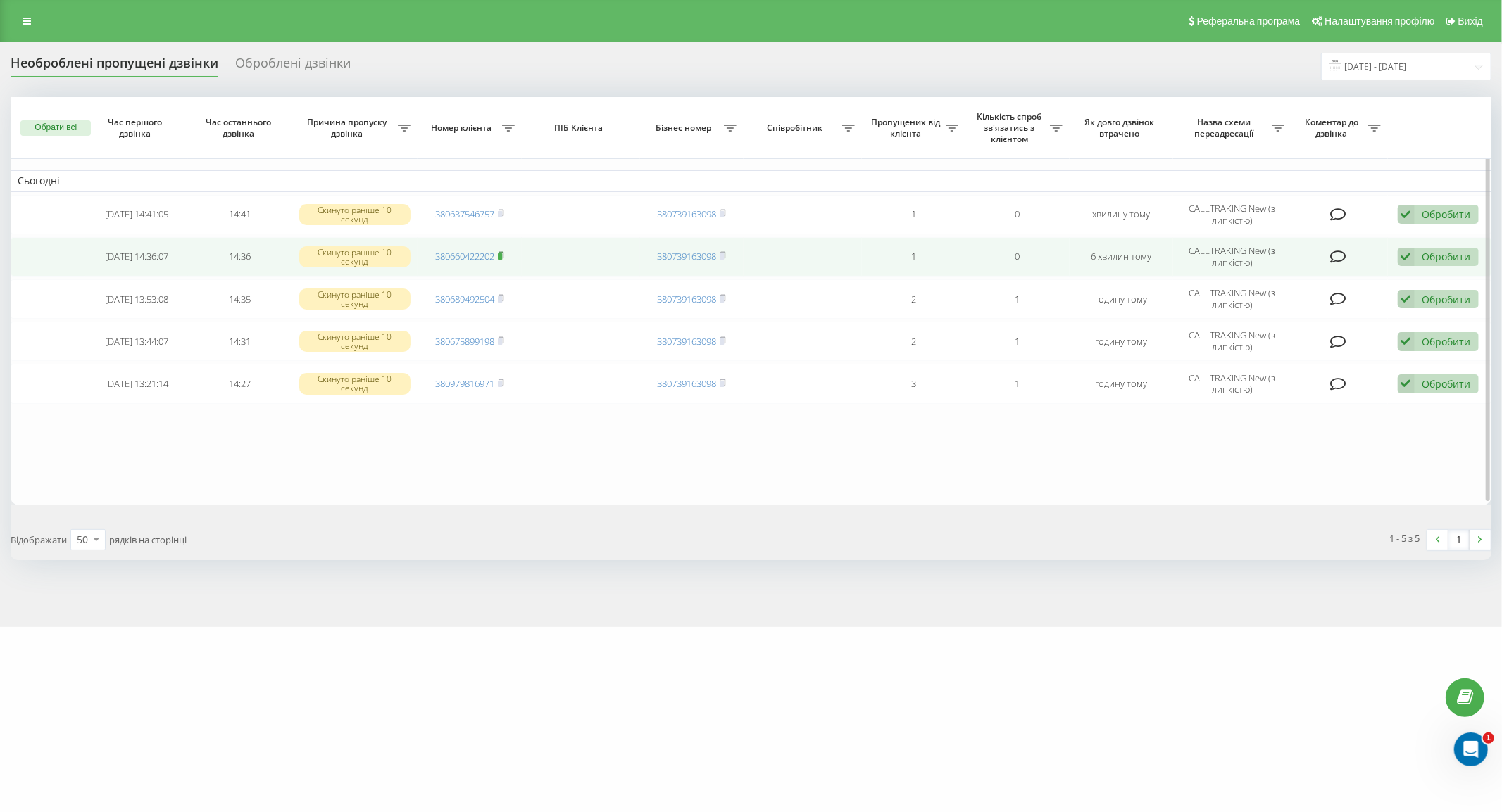
click at [502, 252] on icon at bounding box center [501, 255] width 6 height 8
click at [504, 255] on icon at bounding box center [501, 255] width 6 height 8
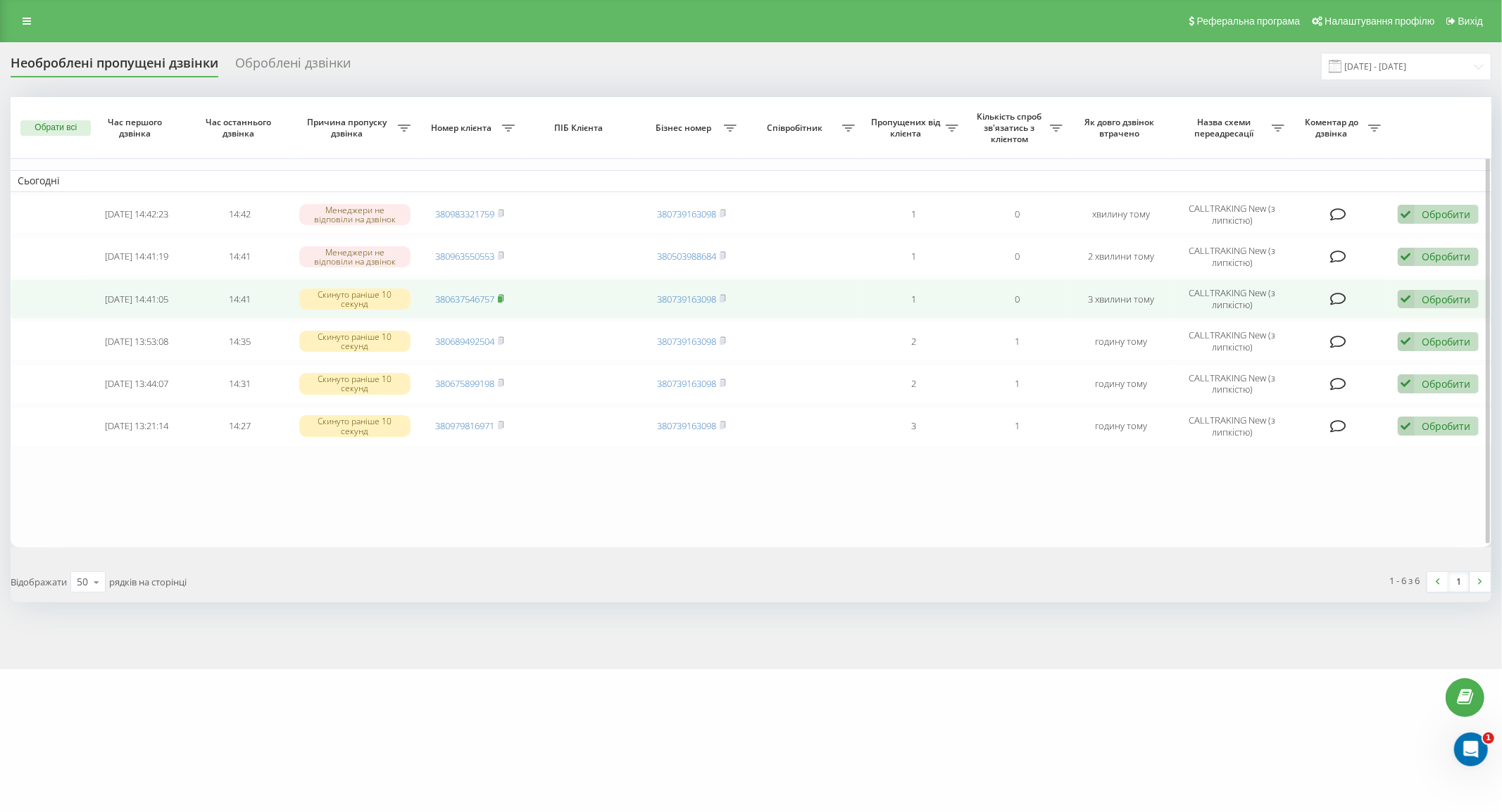
click at [502, 300] on rect at bounding box center [500, 300] width 4 height 6
click at [1412, 296] on icon at bounding box center [1406, 299] width 17 height 19
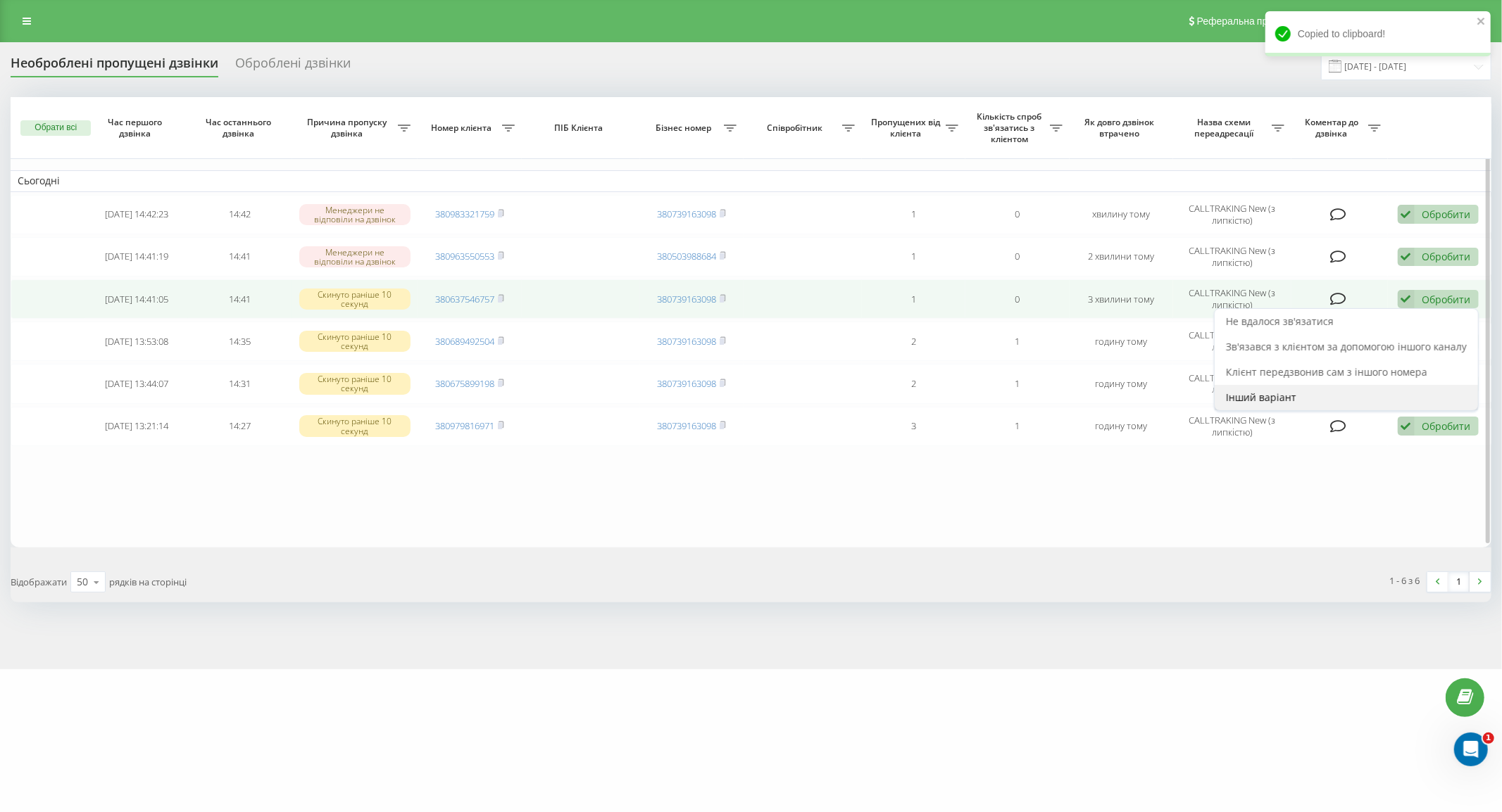
click at [1305, 394] on div "Інший варіант" at bounding box center [1347, 397] width 263 height 25
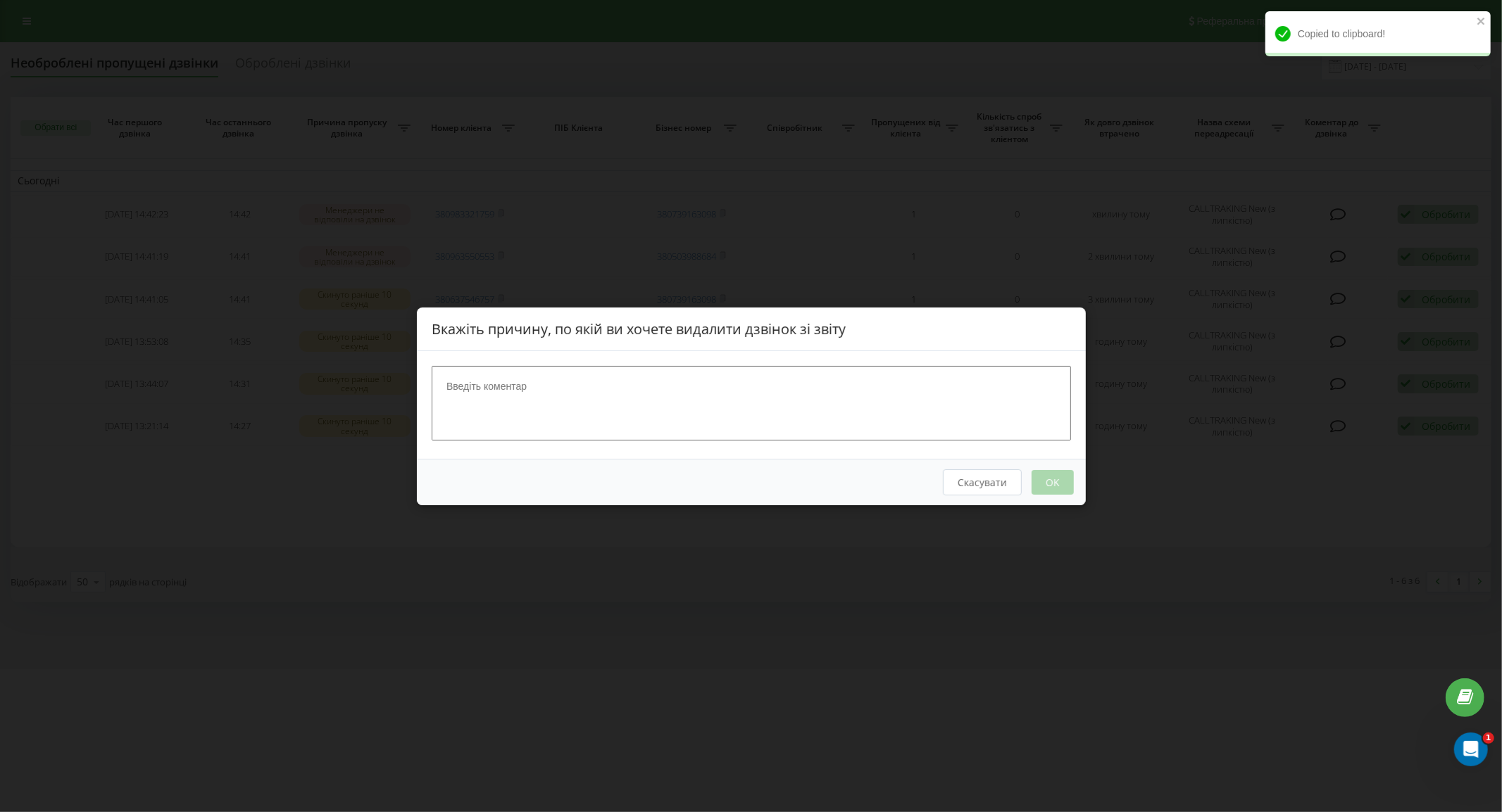
click at [820, 387] on textarea at bounding box center [752, 403] width 640 height 75
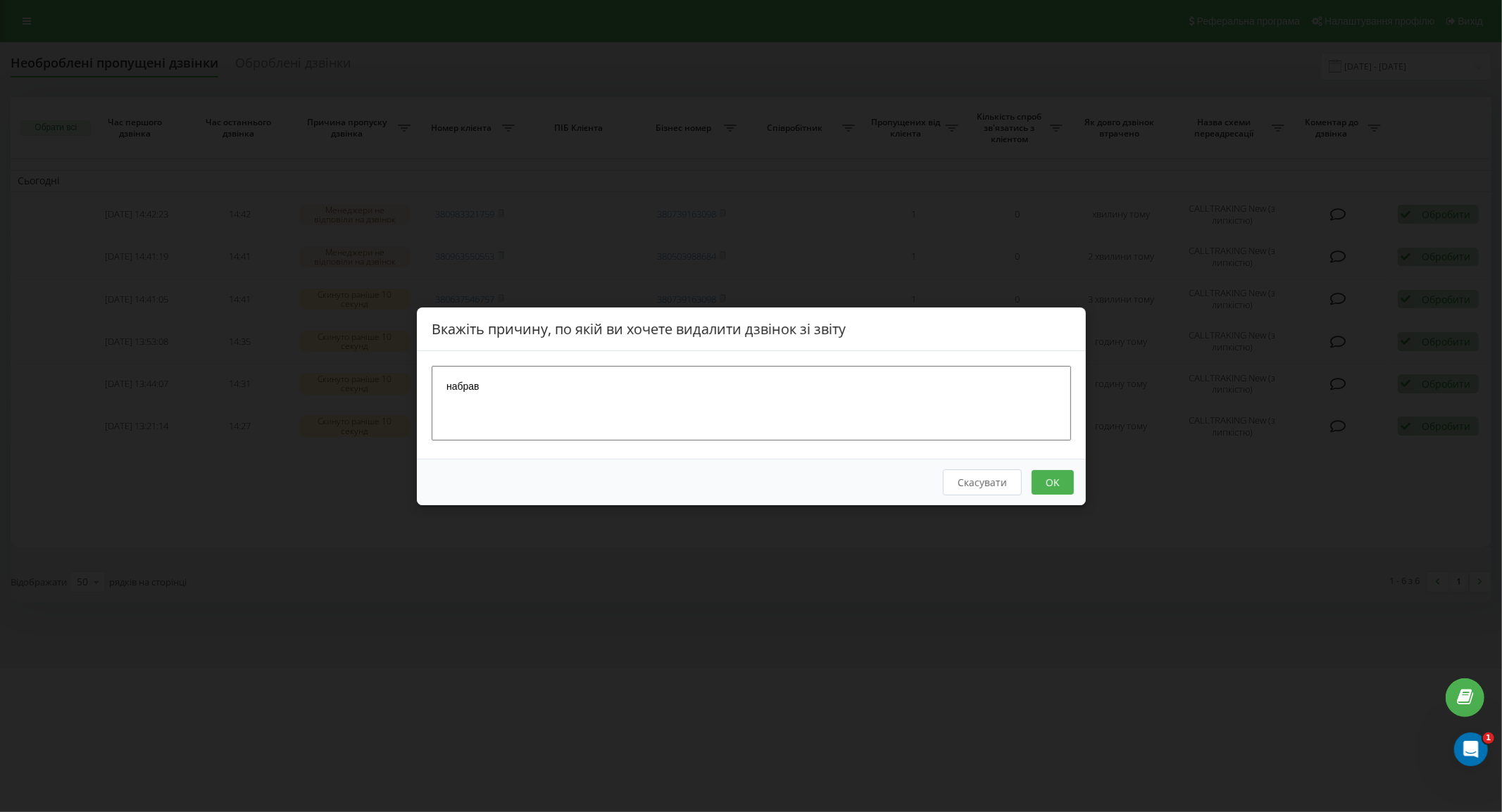
type textarea "набрав"
click at [1052, 482] on button "OK" at bounding box center [1052, 482] width 43 height 25
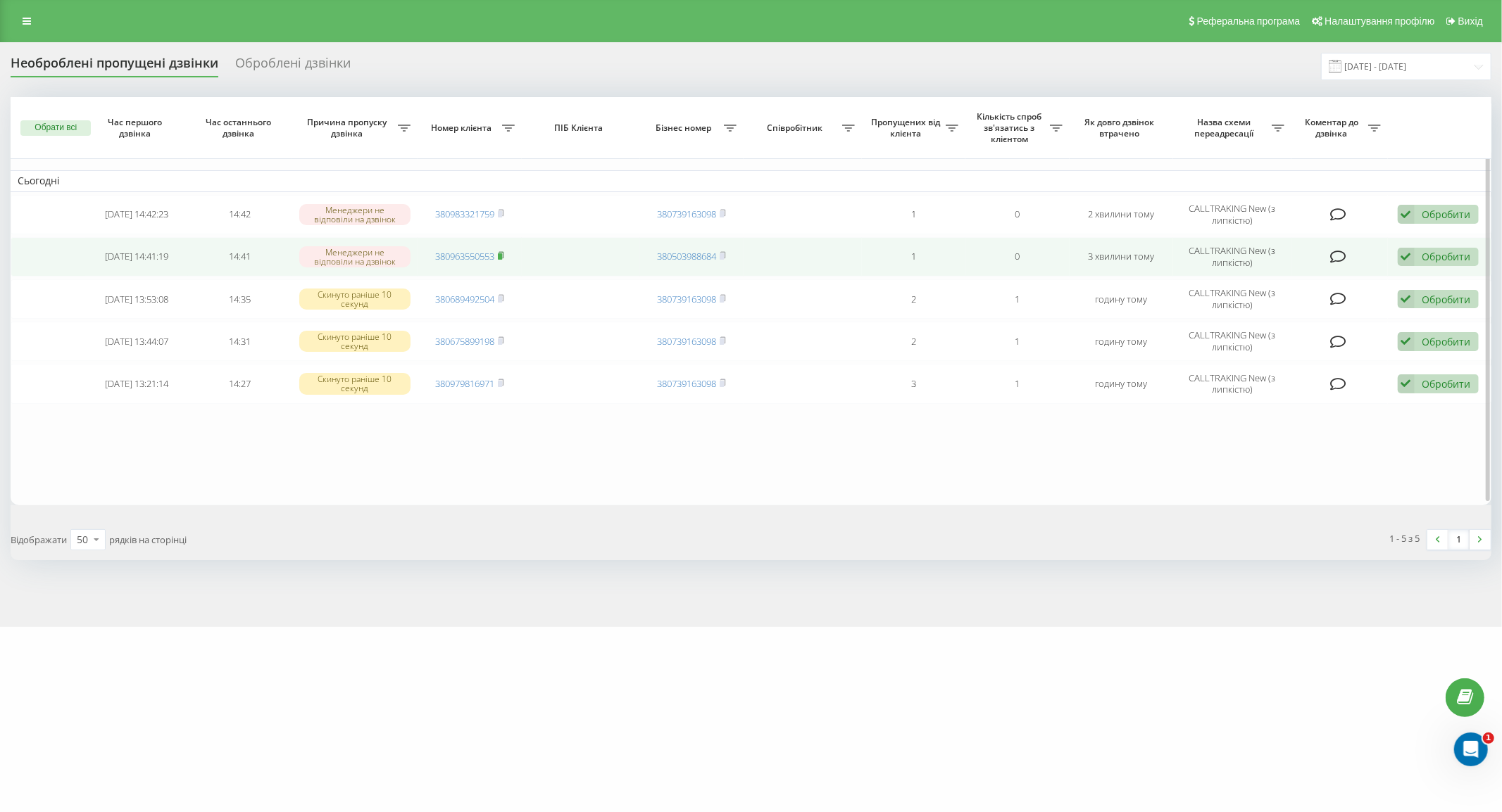
click at [502, 255] on rect at bounding box center [500, 256] width 4 height 6
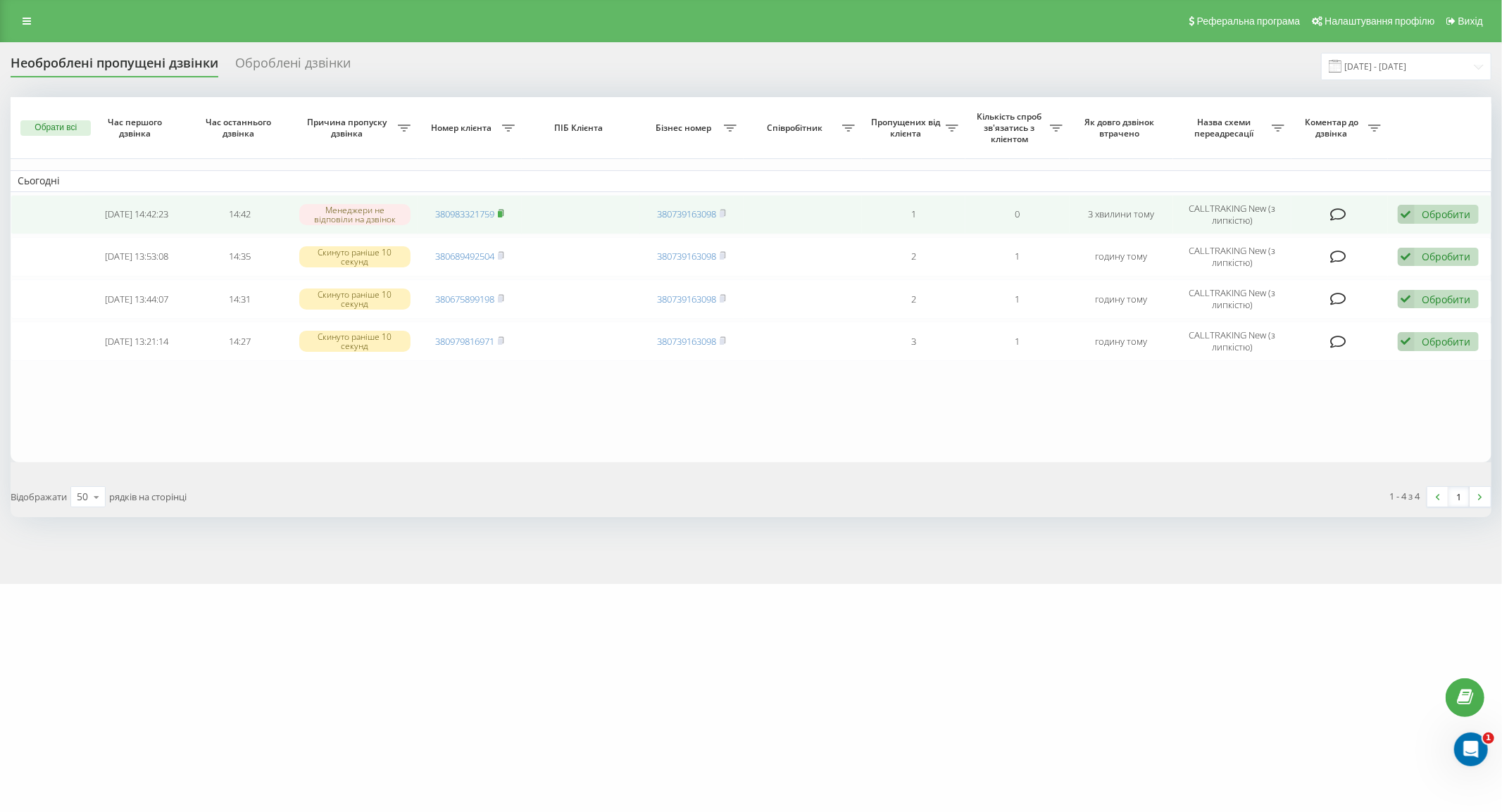
click at [502, 214] on rect at bounding box center [500, 214] width 4 height 6
click at [504, 217] on span at bounding box center [501, 214] width 6 height 13
click at [1412, 221] on icon at bounding box center [1406, 214] width 17 height 19
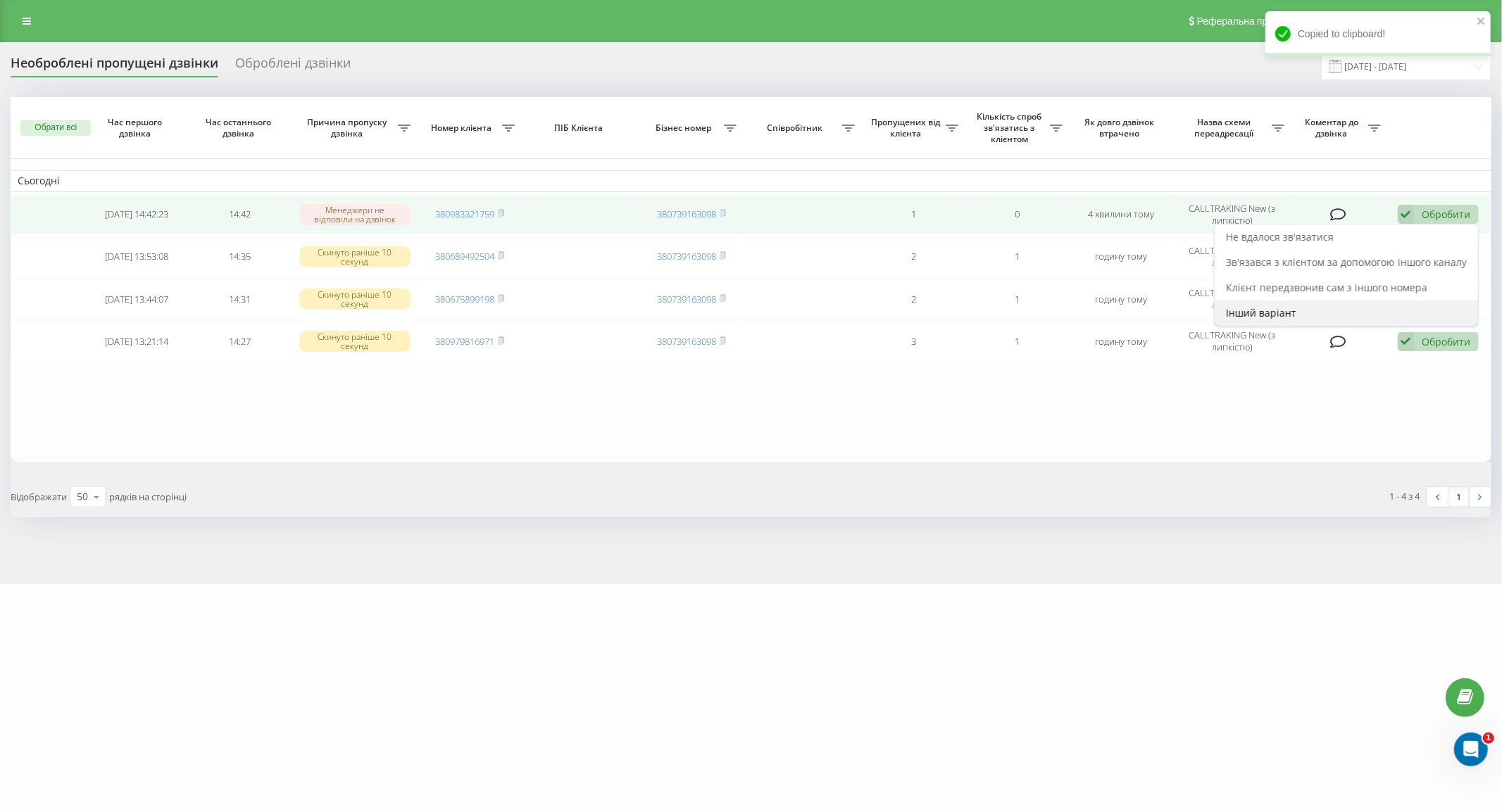
click at [1312, 306] on div "Інший варіант" at bounding box center [1347, 313] width 263 height 25
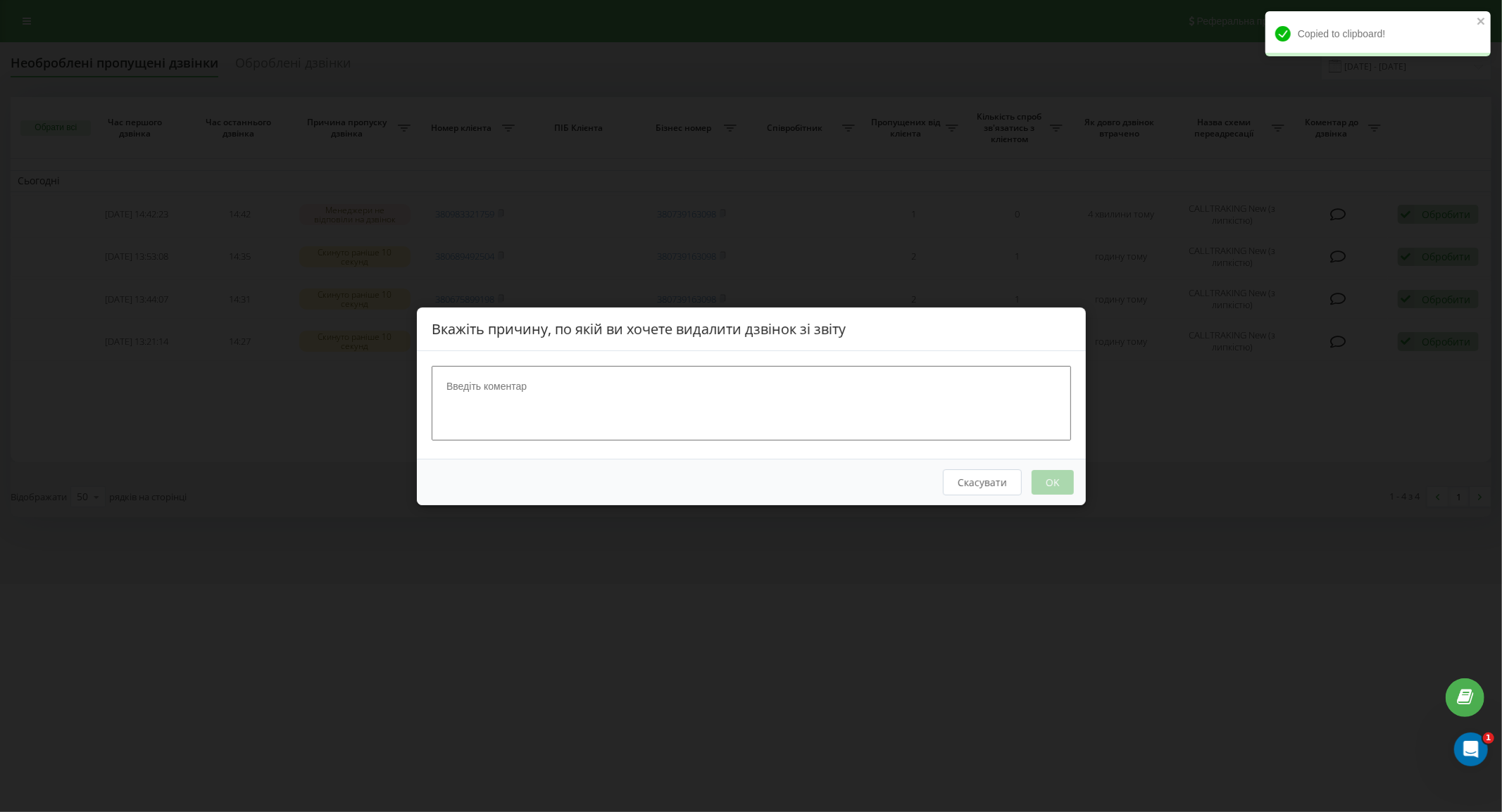
click at [785, 392] on textarea at bounding box center [752, 403] width 640 height 75
type textarea "набрав"
drag, startPoint x: 1066, startPoint y: 484, endPoint x: 662, endPoint y: 399, distance: 412.8
click at [1066, 483] on button "OK" at bounding box center [1052, 482] width 43 height 25
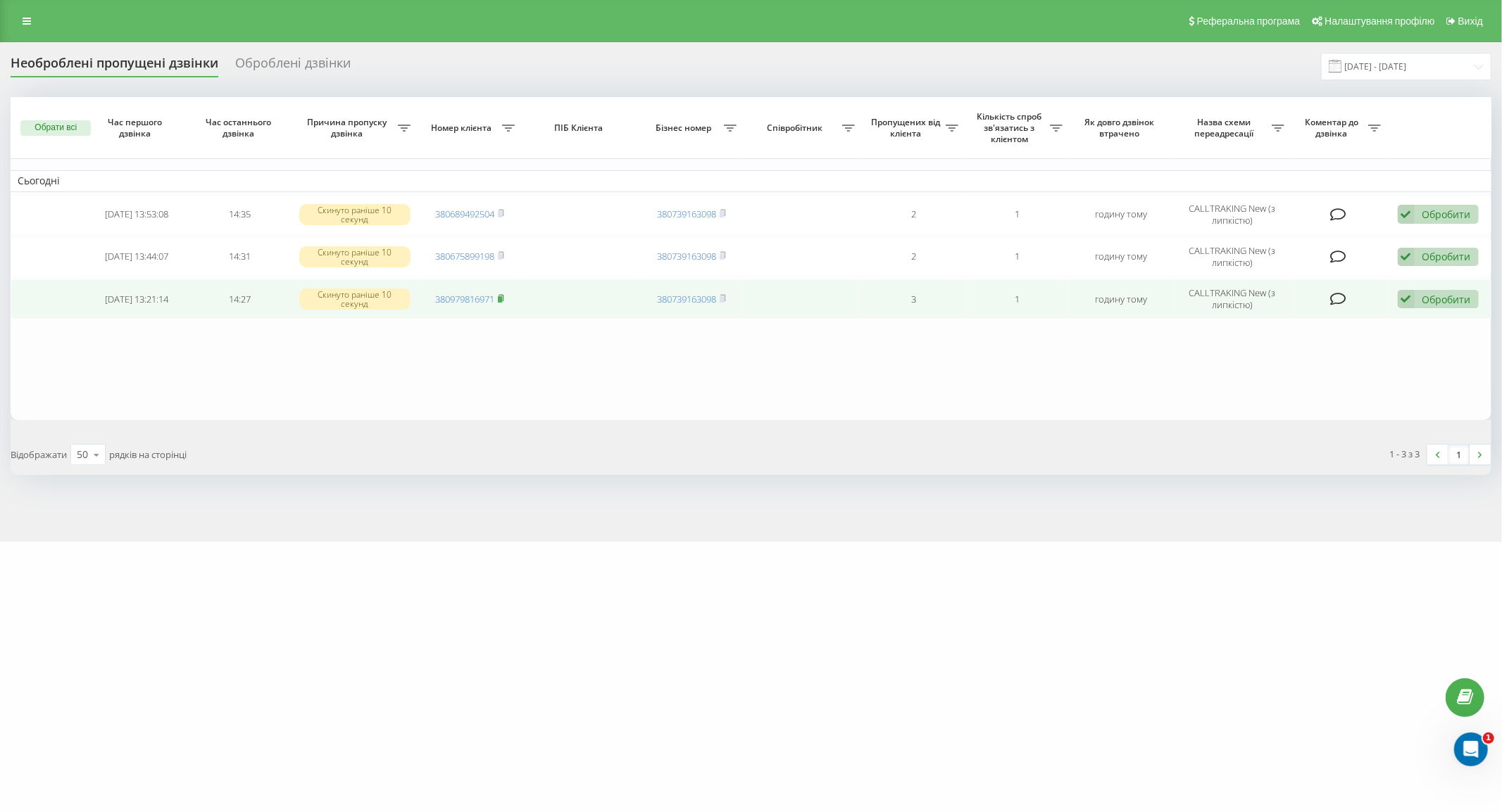
click at [502, 299] on rect at bounding box center [500, 300] width 4 height 6
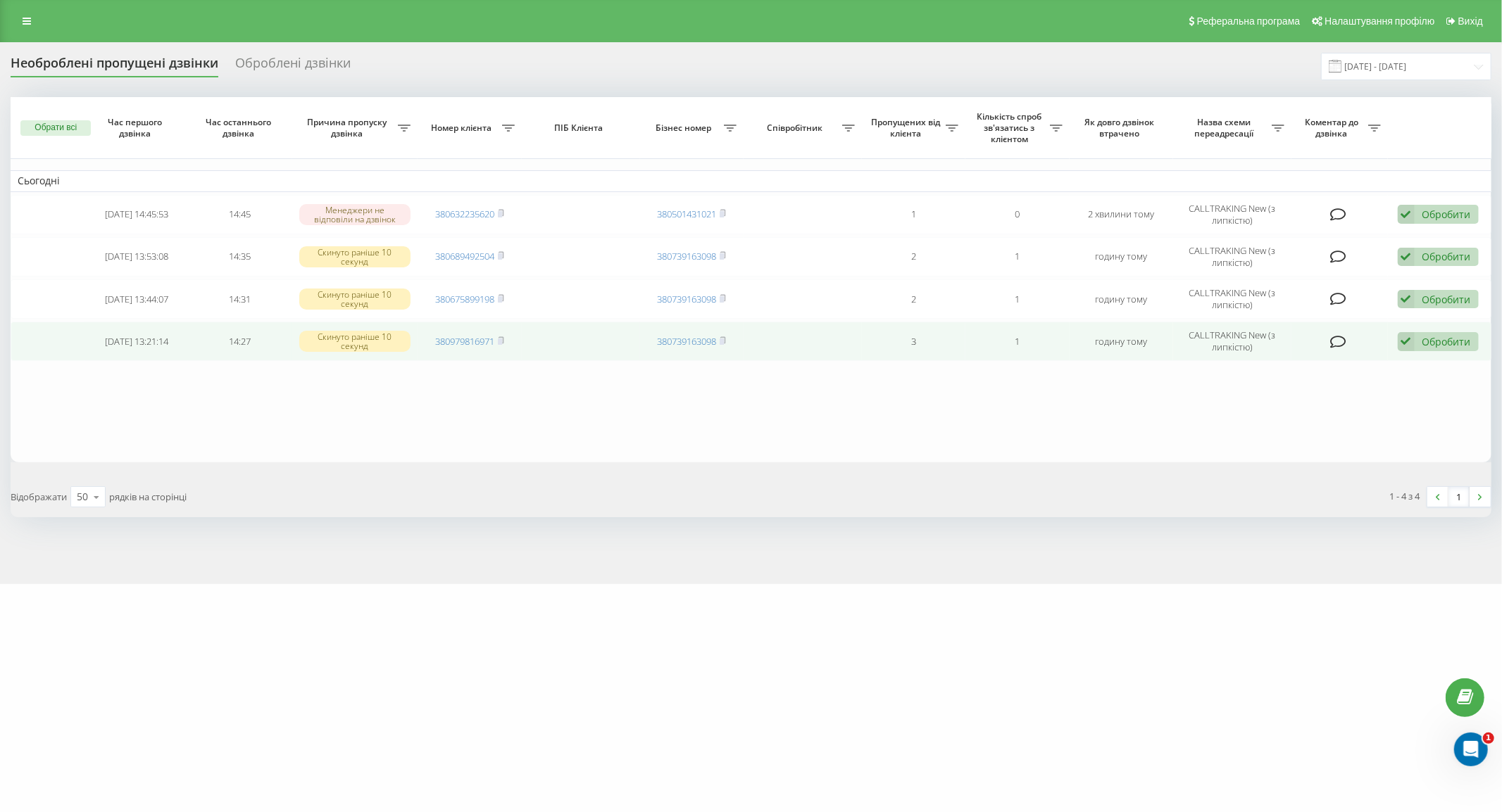
click at [1433, 341] on div "Обробити" at bounding box center [1447, 342] width 49 height 13
click at [1276, 434] on span "Інший варіант" at bounding box center [1261, 440] width 70 height 13
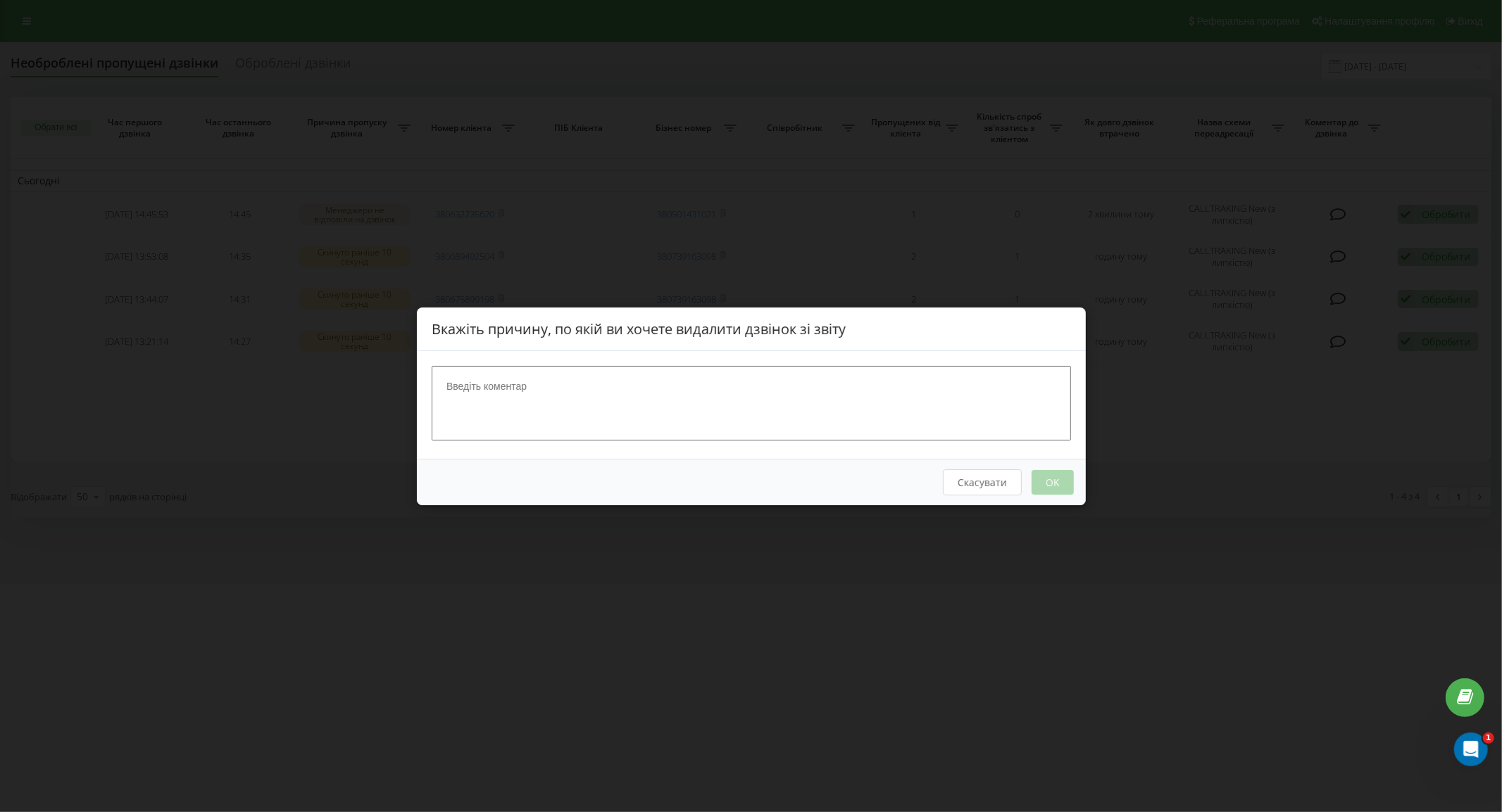
click at [892, 403] on textarea at bounding box center [752, 403] width 640 height 75
type textarea "набрав"
click at [1037, 483] on button "OK" at bounding box center [1052, 482] width 43 height 25
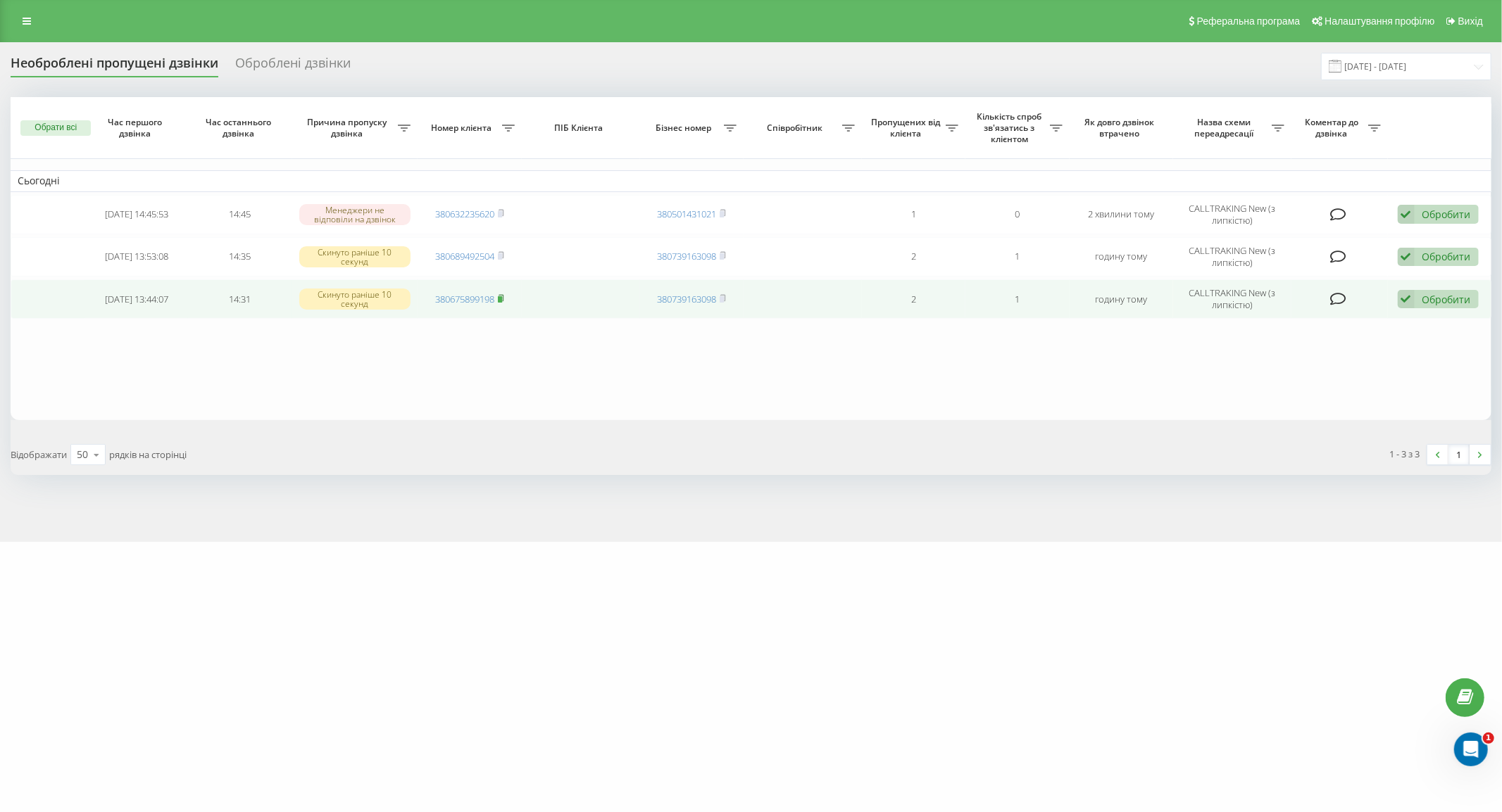
click at [502, 300] on rect at bounding box center [500, 300] width 4 height 6
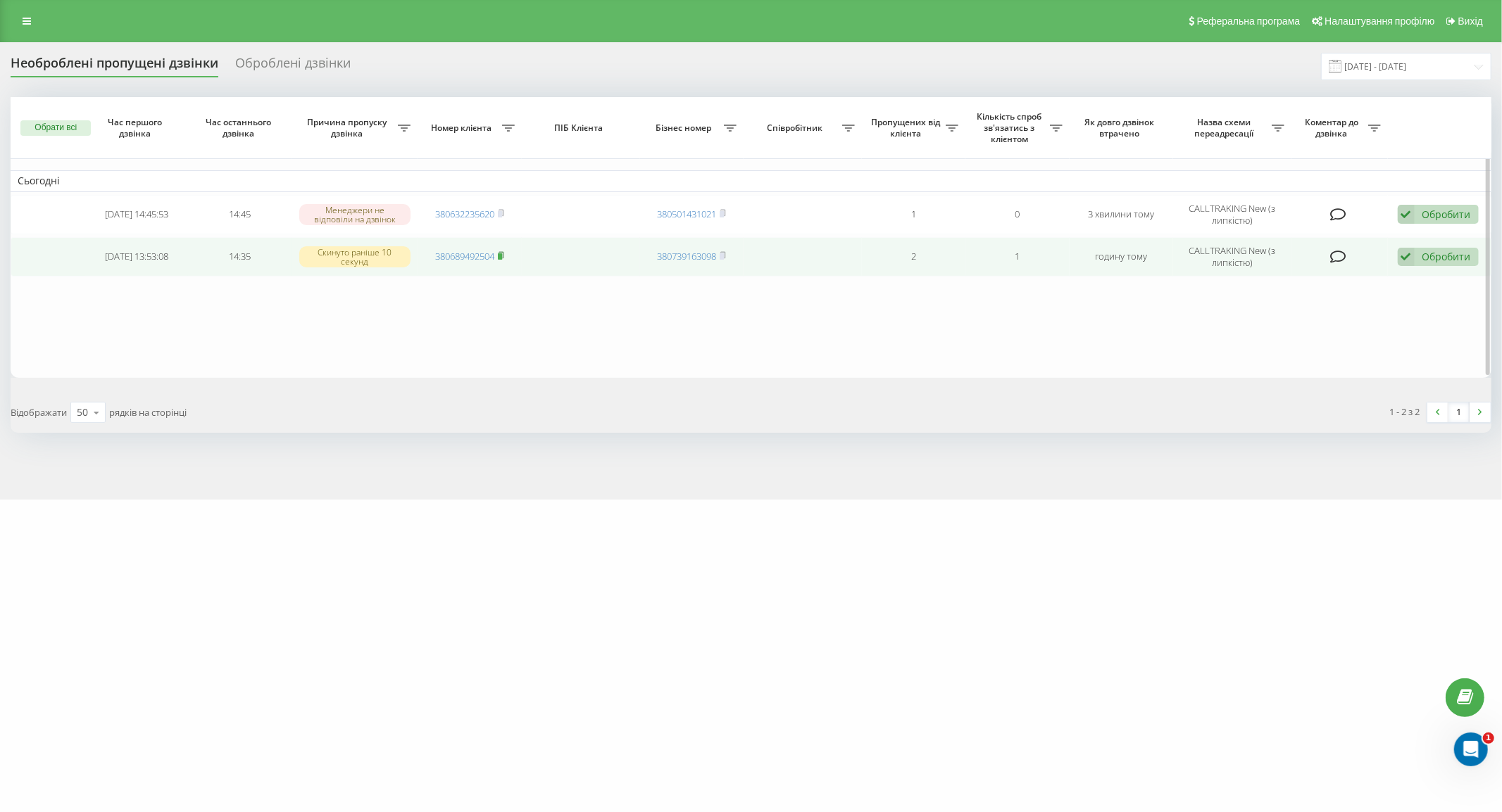
click at [501, 258] on rect at bounding box center [500, 256] width 4 height 6
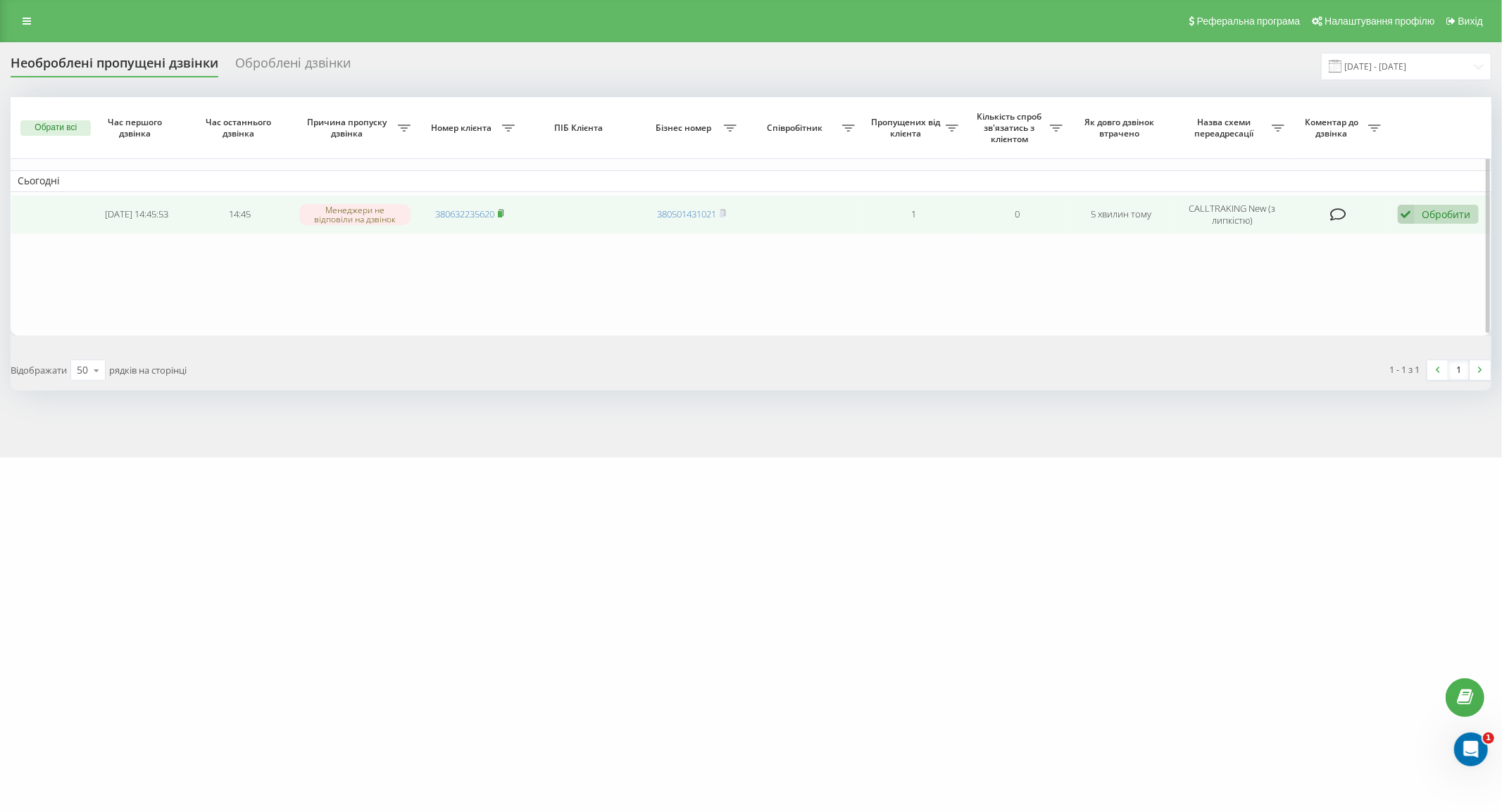
click at [501, 215] on rect at bounding box center [500, 214] width 4 height 6
click at [1426, 219] on div "Обробити" at bounding box center [1447, 214] width 49 height 13
click at [1339, 315] on div "Інший варіант" at bounding box center [1347, 313] width 263 height 25
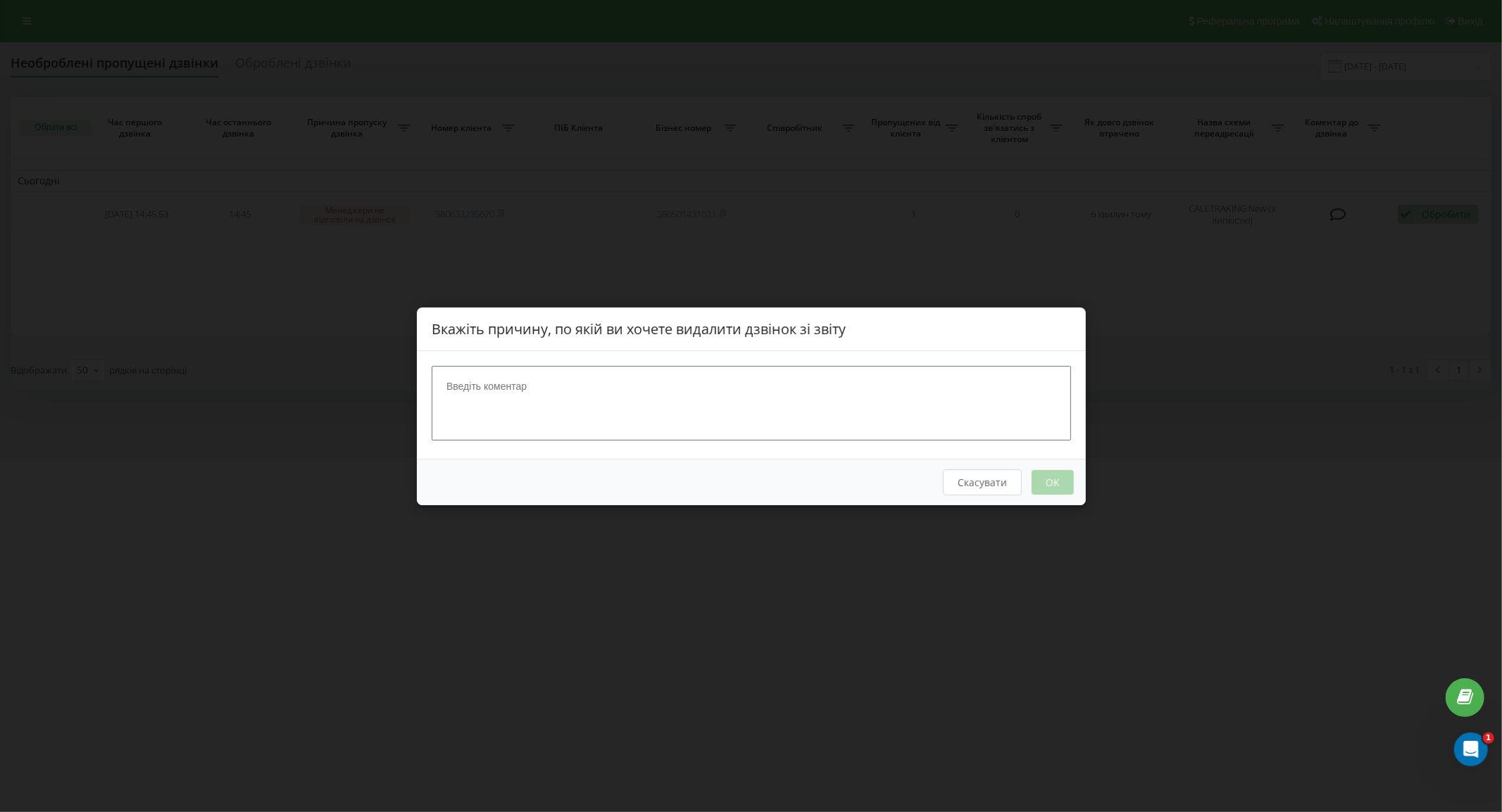
click at [825, 412] on textarea at bounding box center [752, 403] width 640 height 75
click at [714, 395] on textarea at bounding box center [752, 403] width 640 height 75
type textarea "набрав"
click at [1046, 486] on button "OK" at bounding box center [1052, 482] width 43 height 25
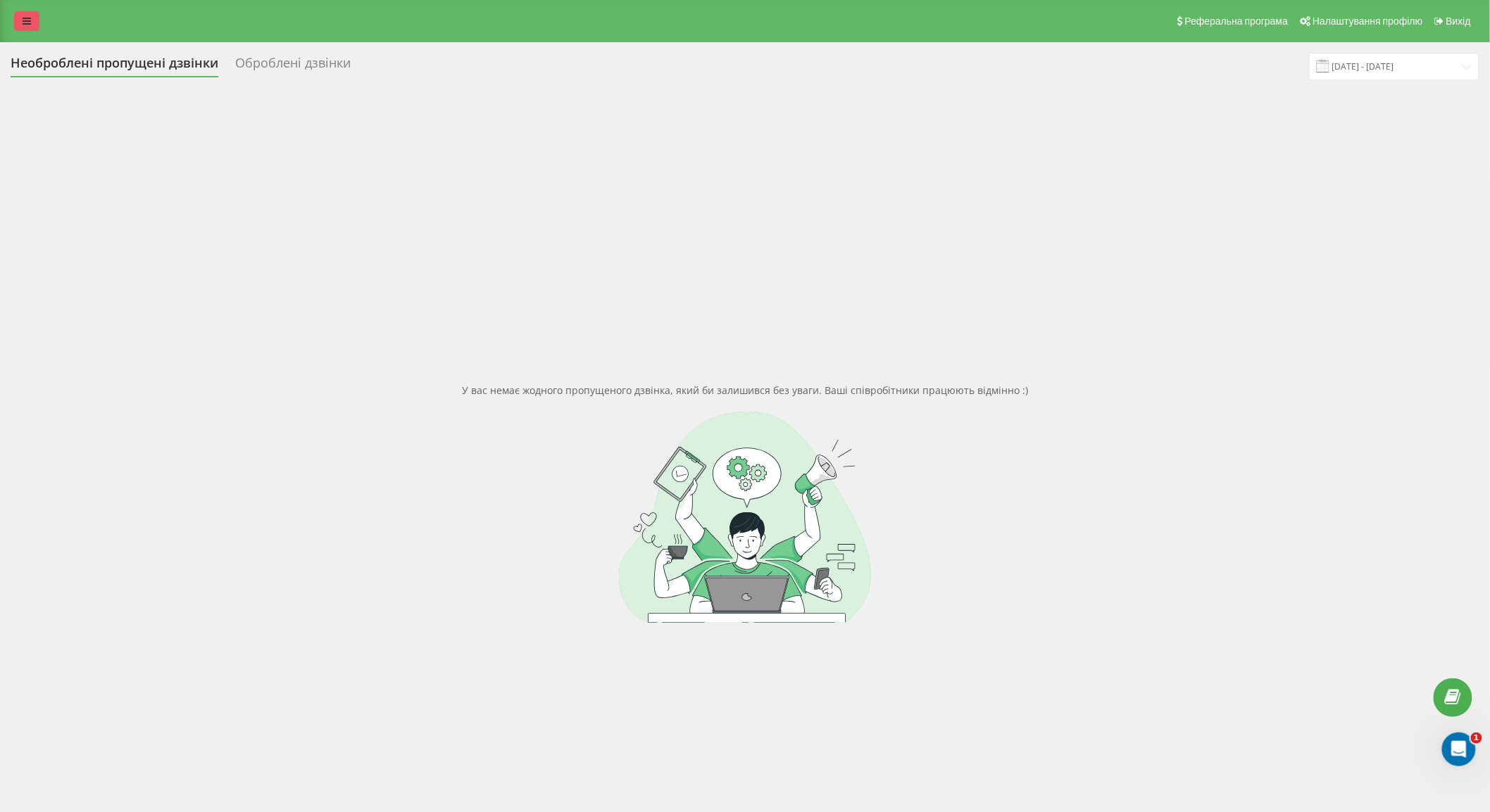
click at [31, 27] on link at bounding box center [27, 21] width 25 height 19
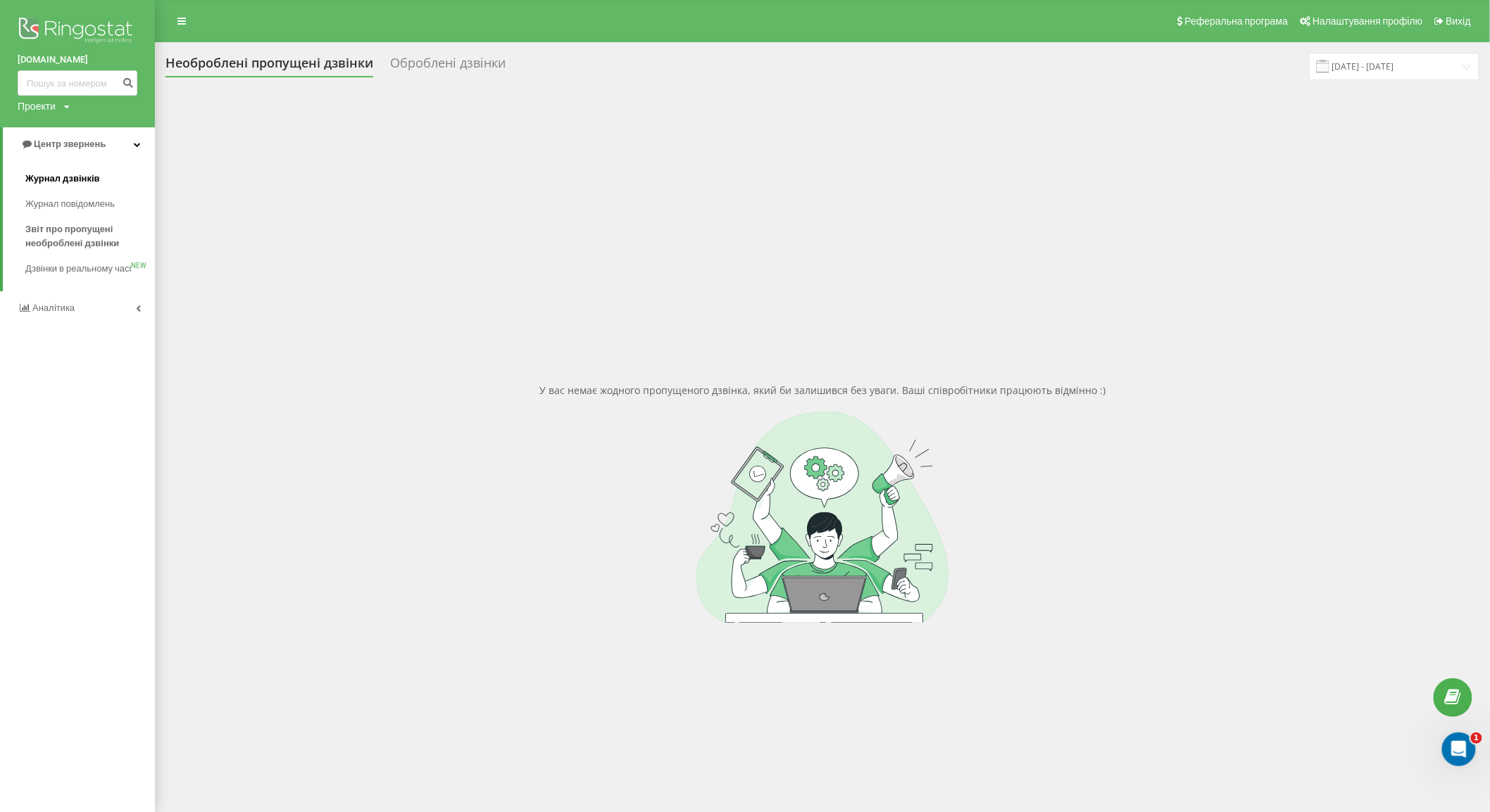
click at [78, 181] on span "Журнал дзвінків" at bounding box center [63, 179] width 75 height 14
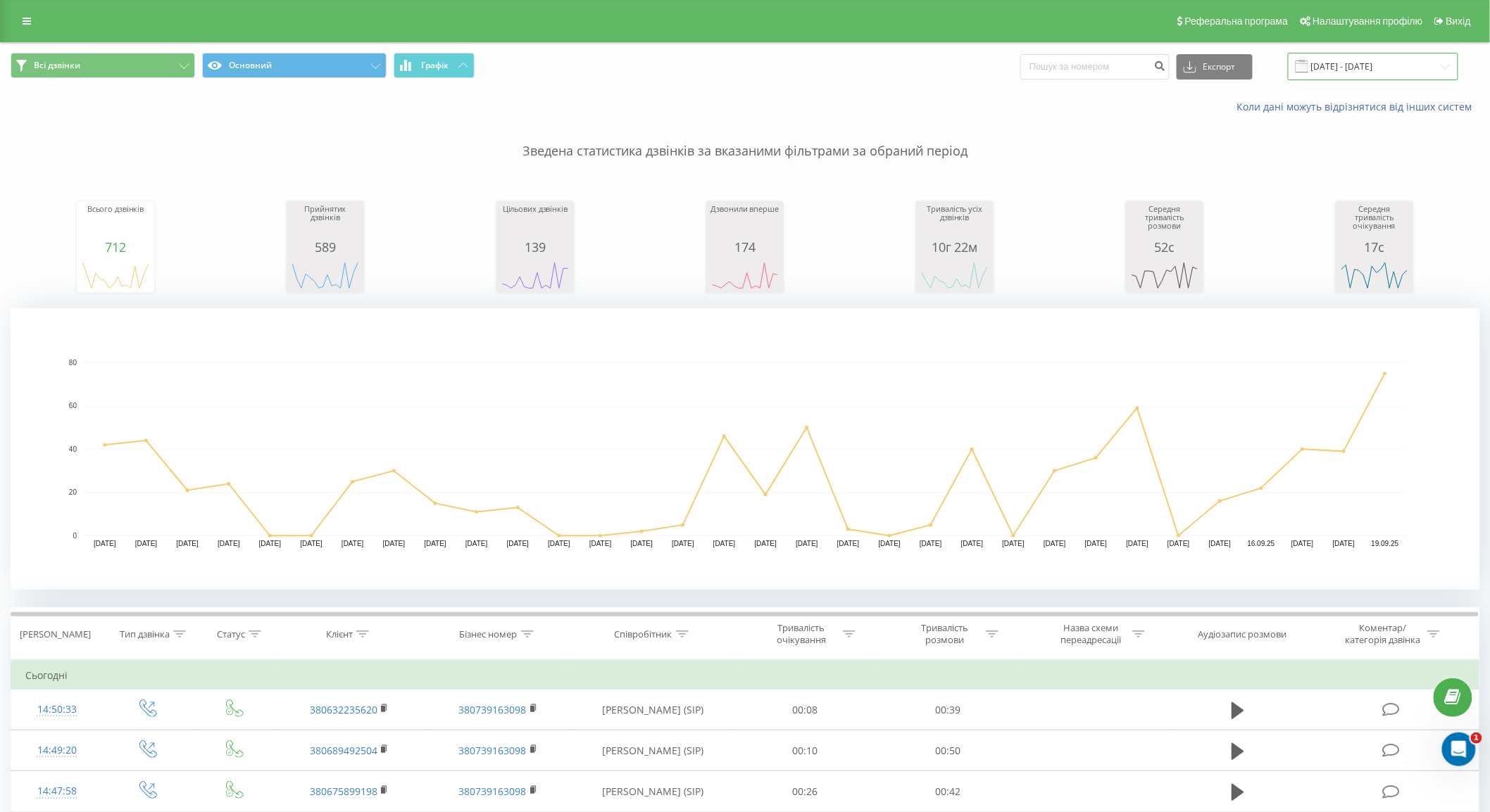
click at [1336, 64] on input "[DATE] - [DATE]" at bounding box center [1373, 66] width 170 height 28
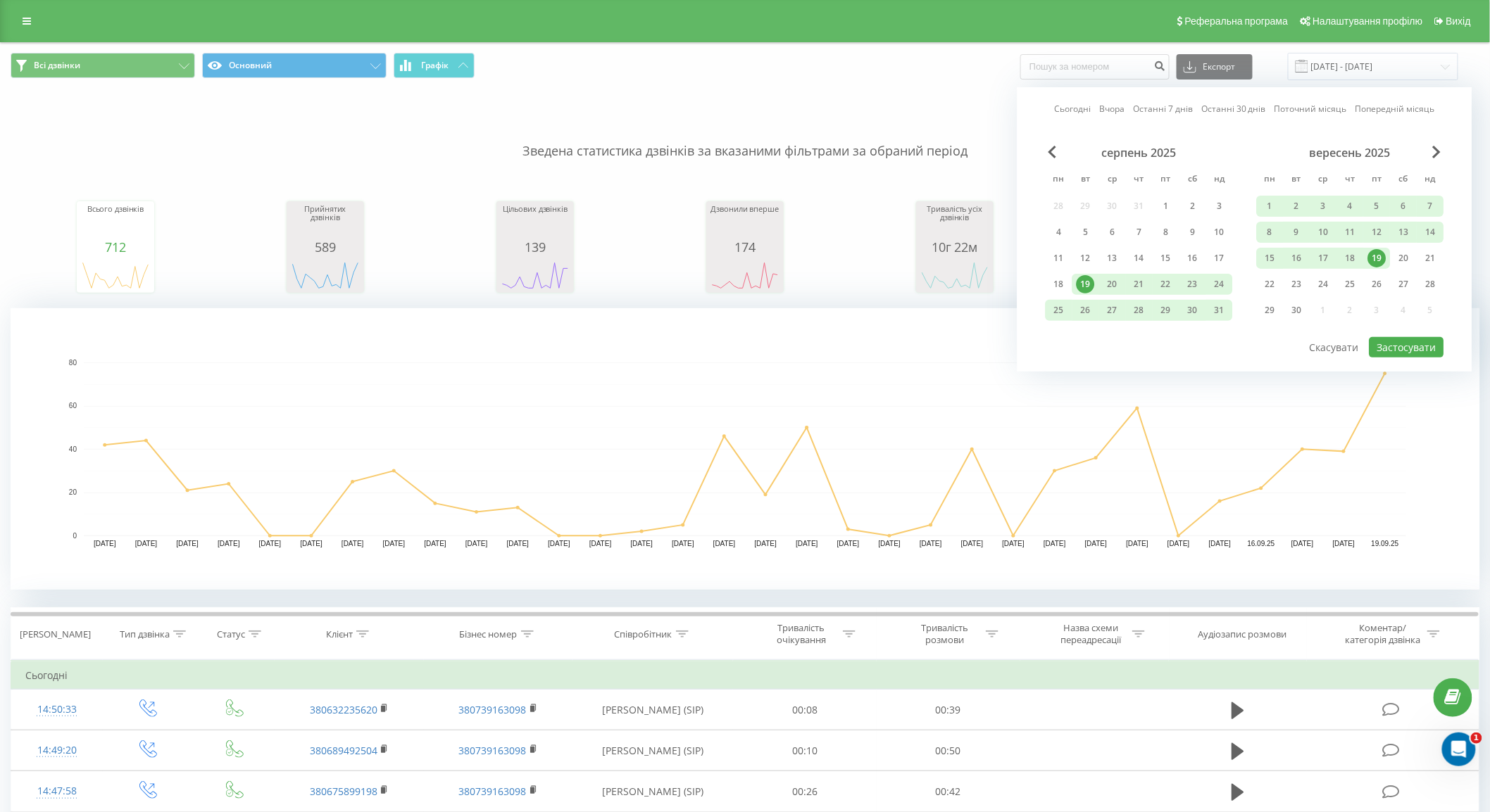
click at [1376, 261] on div "19" at bounding box center [1377, 258] width 19 height 19
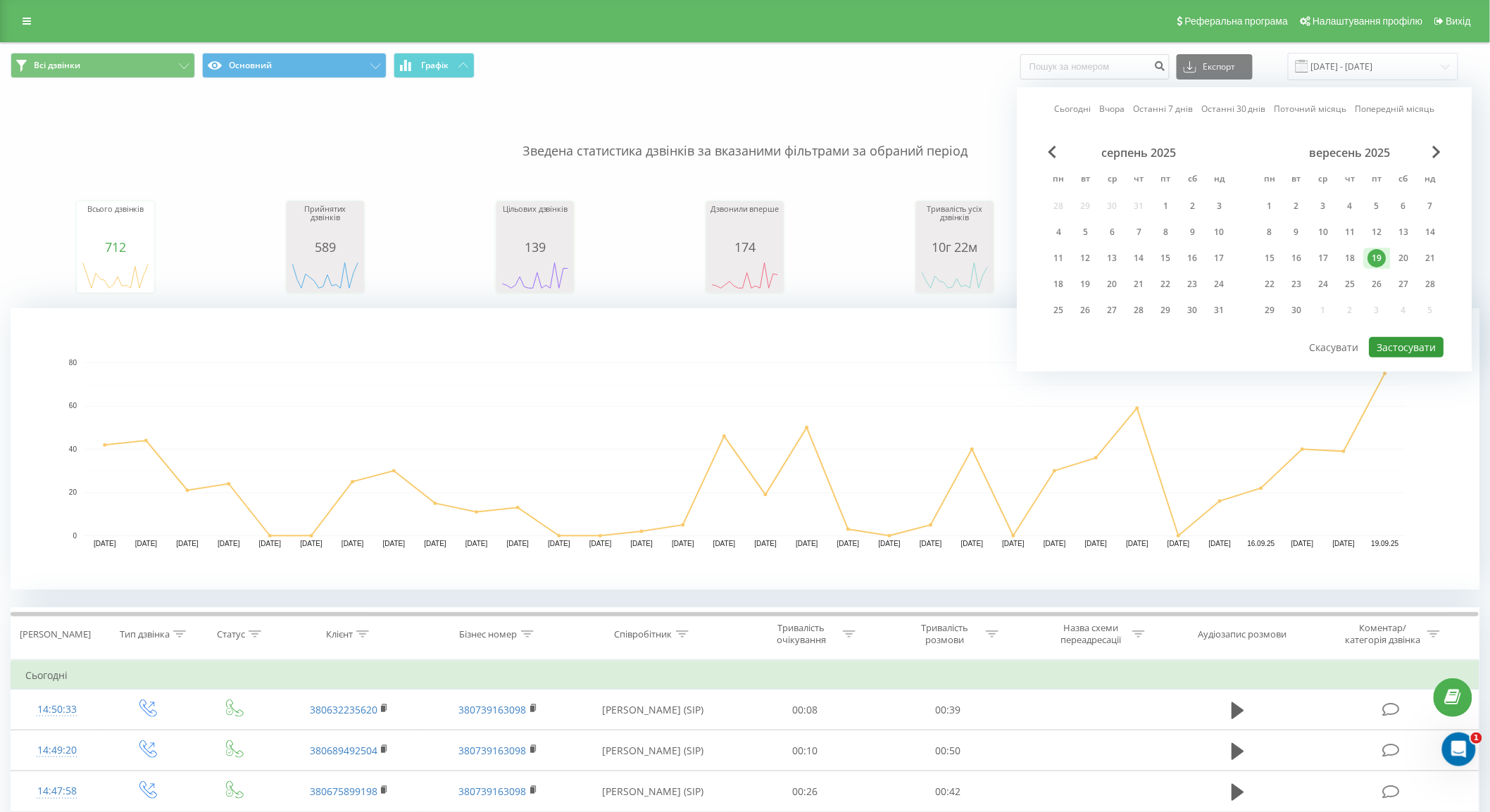
click at [1400, 349] on button "Застосувати" at bounding box center [1407, 347] width 75 height 20
type input "[DATE] - [DATE]"
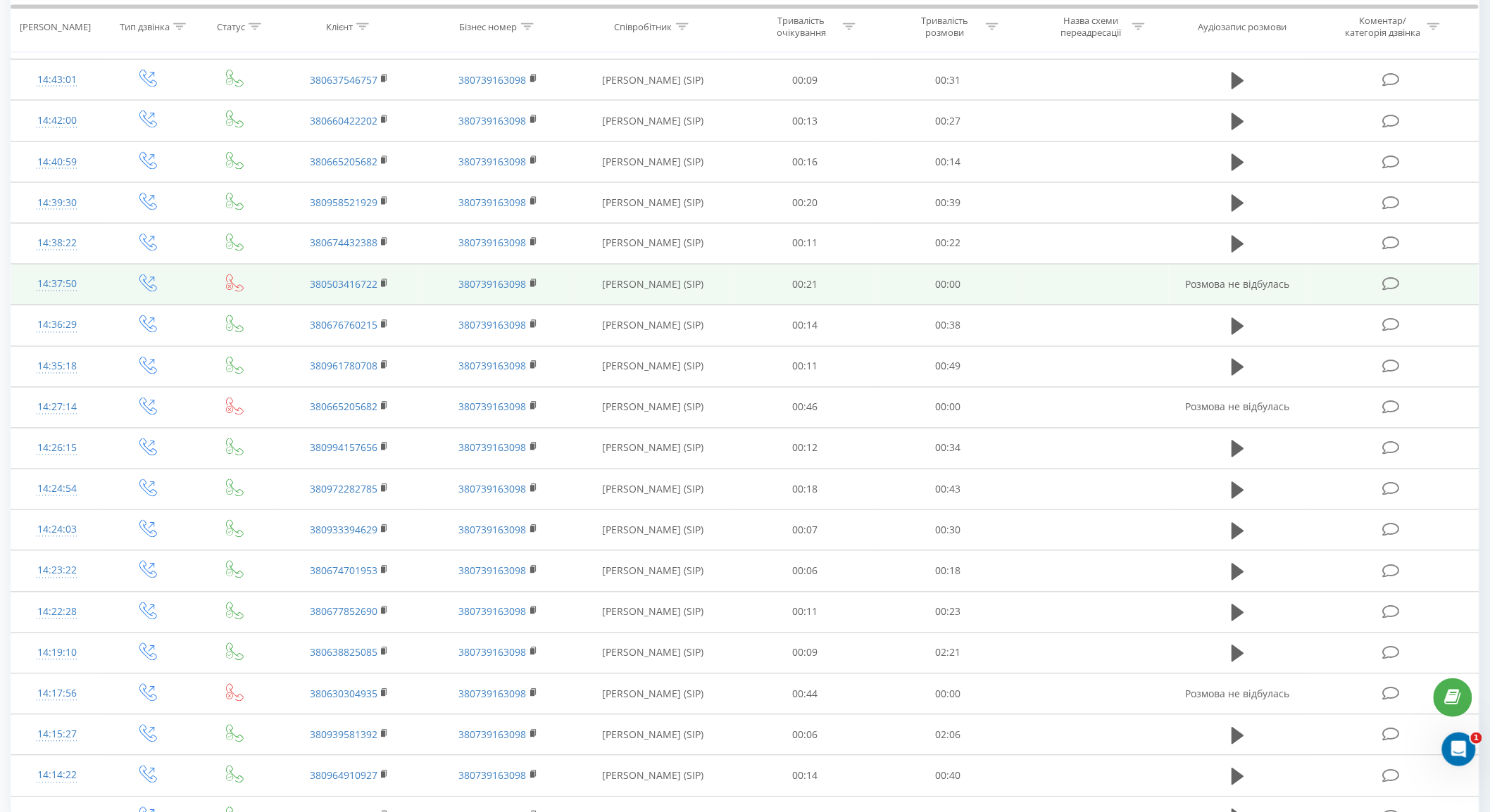
scroll to position [955, 0]
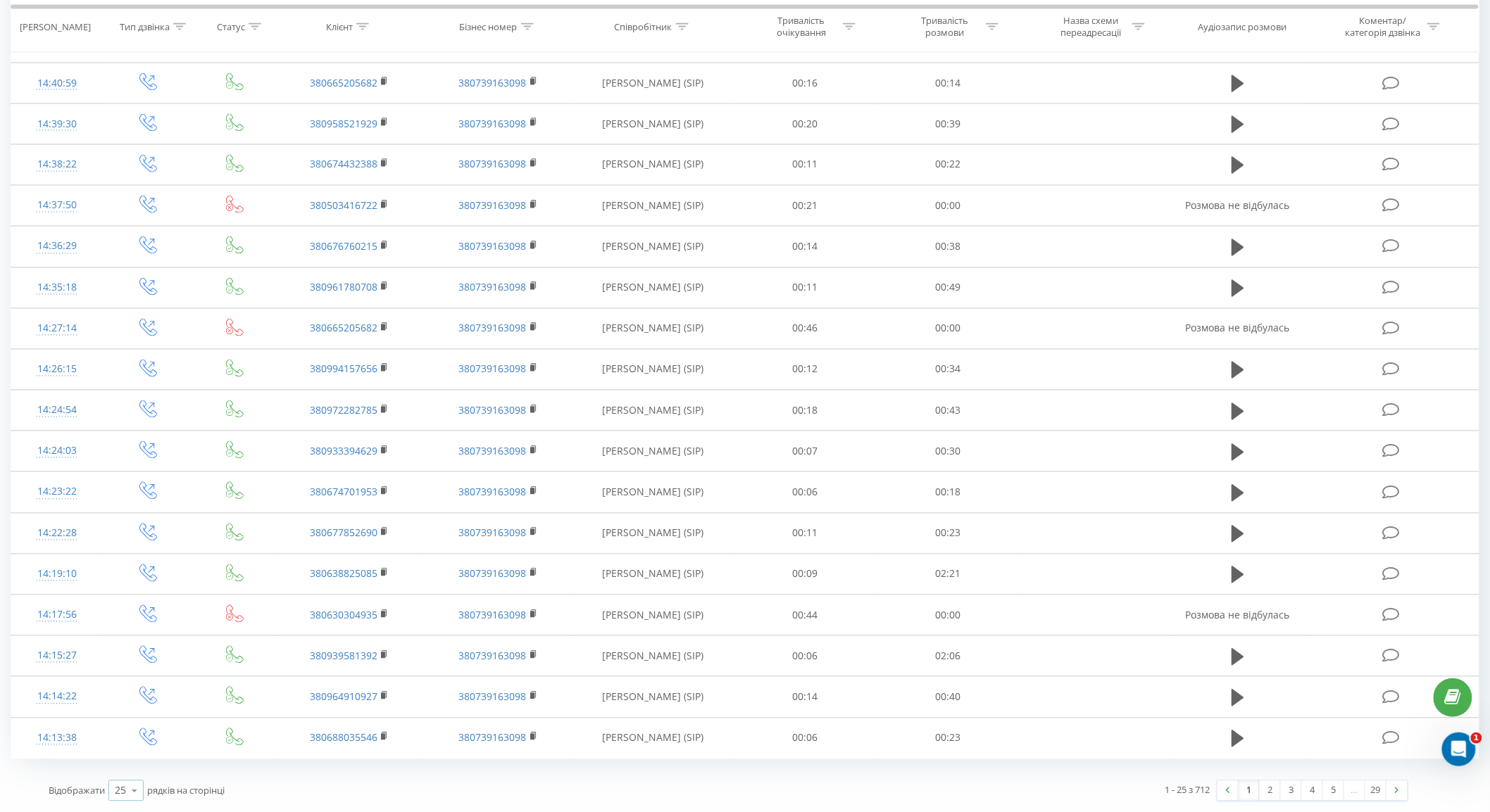
drag, startPoint x: 125, startPoint y: 792, endPoint x: 134, endPoint y: 789, distance: 9.5
click at [125, 792] on icon at bounding box center [135, 791] width 21 height 28
click at [128, 766] on span "100" at bounding box center [123, 771] width 17 height 13
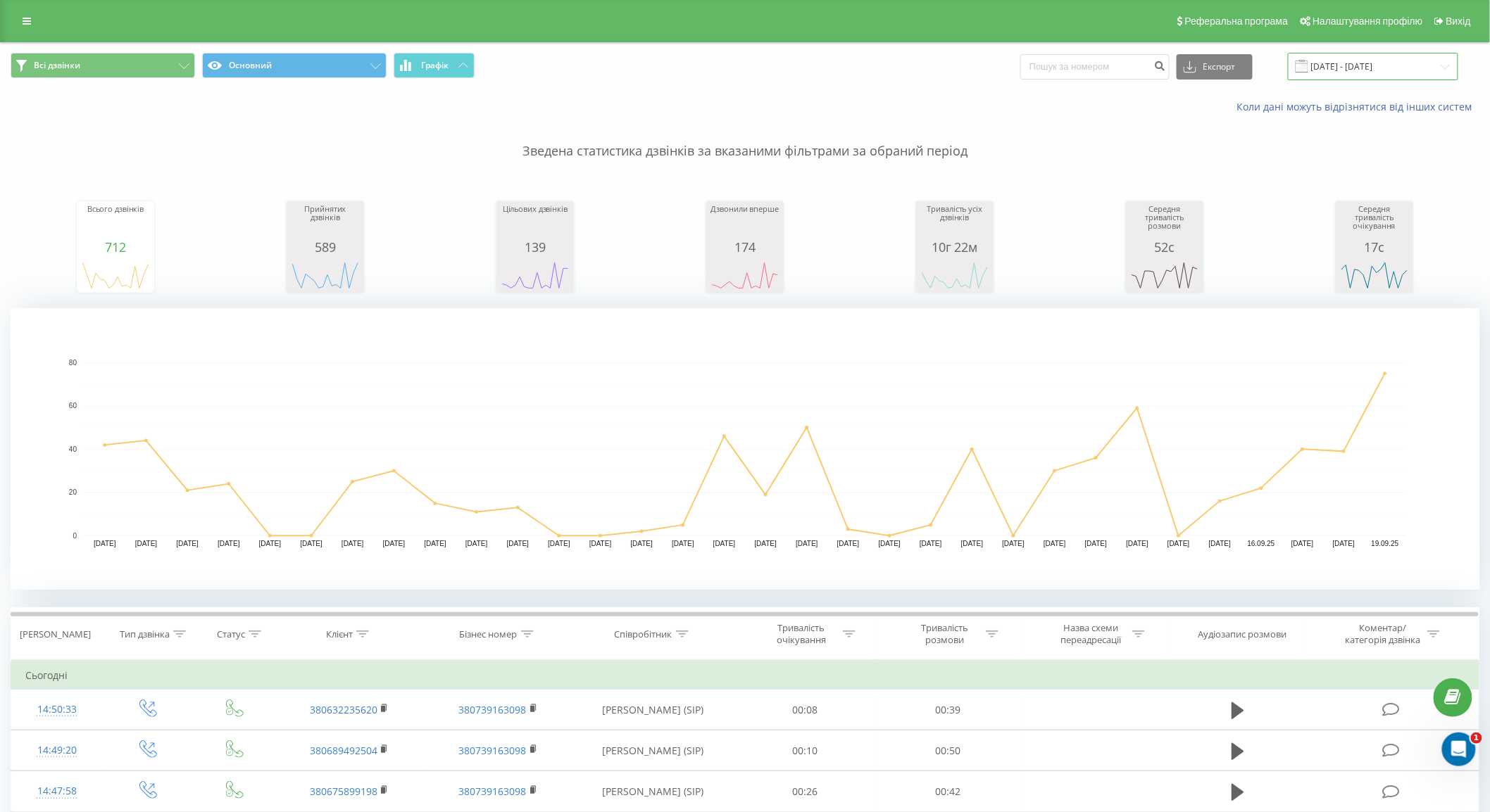
click at [1361, 78] on input "[DATE] - [DATE]" at bounding box center [1373, 66] width 170 height 28
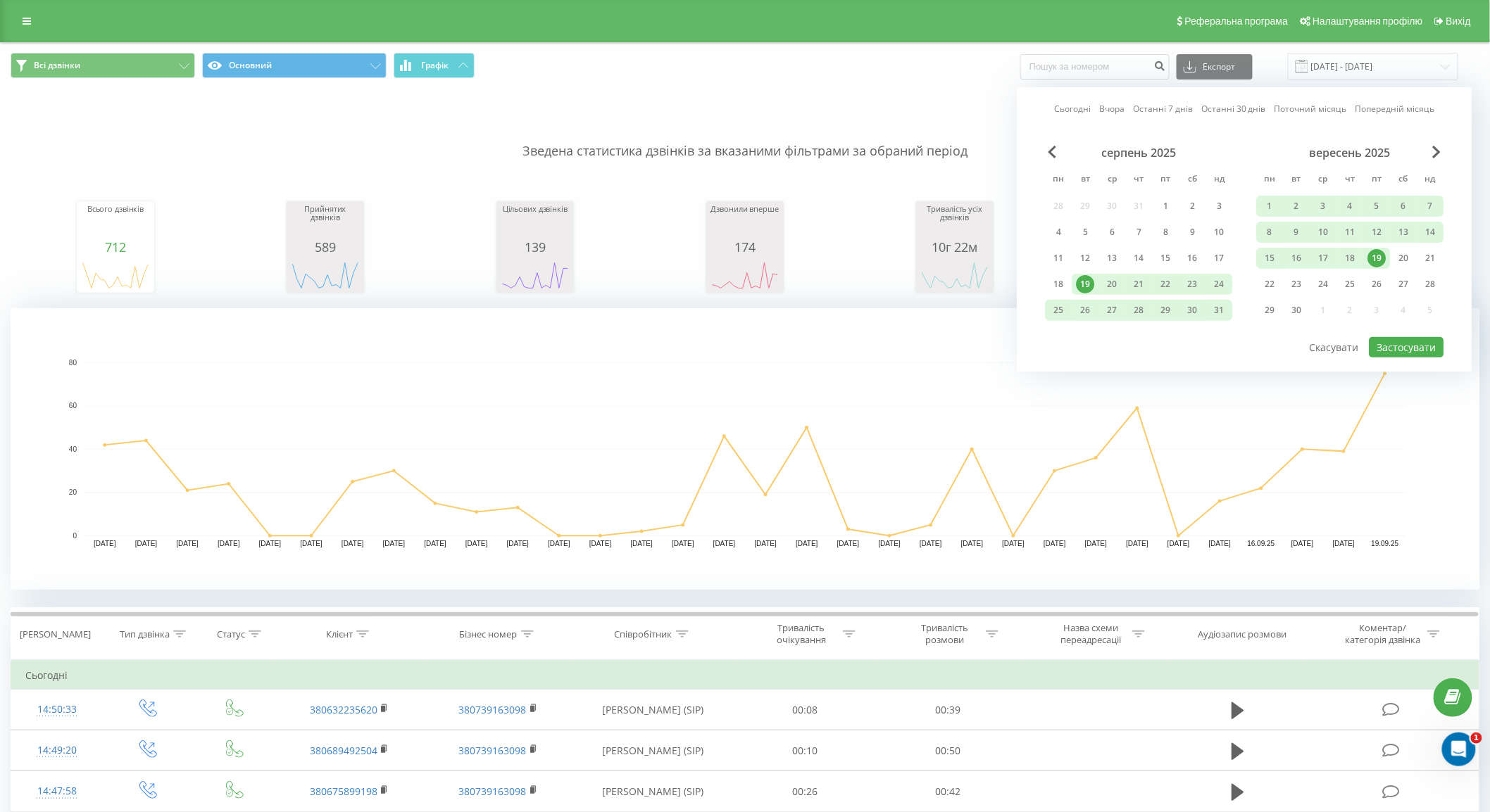
click at [1379, 258] on div "19" at bounding box center [1377, 258] width 19 height 19
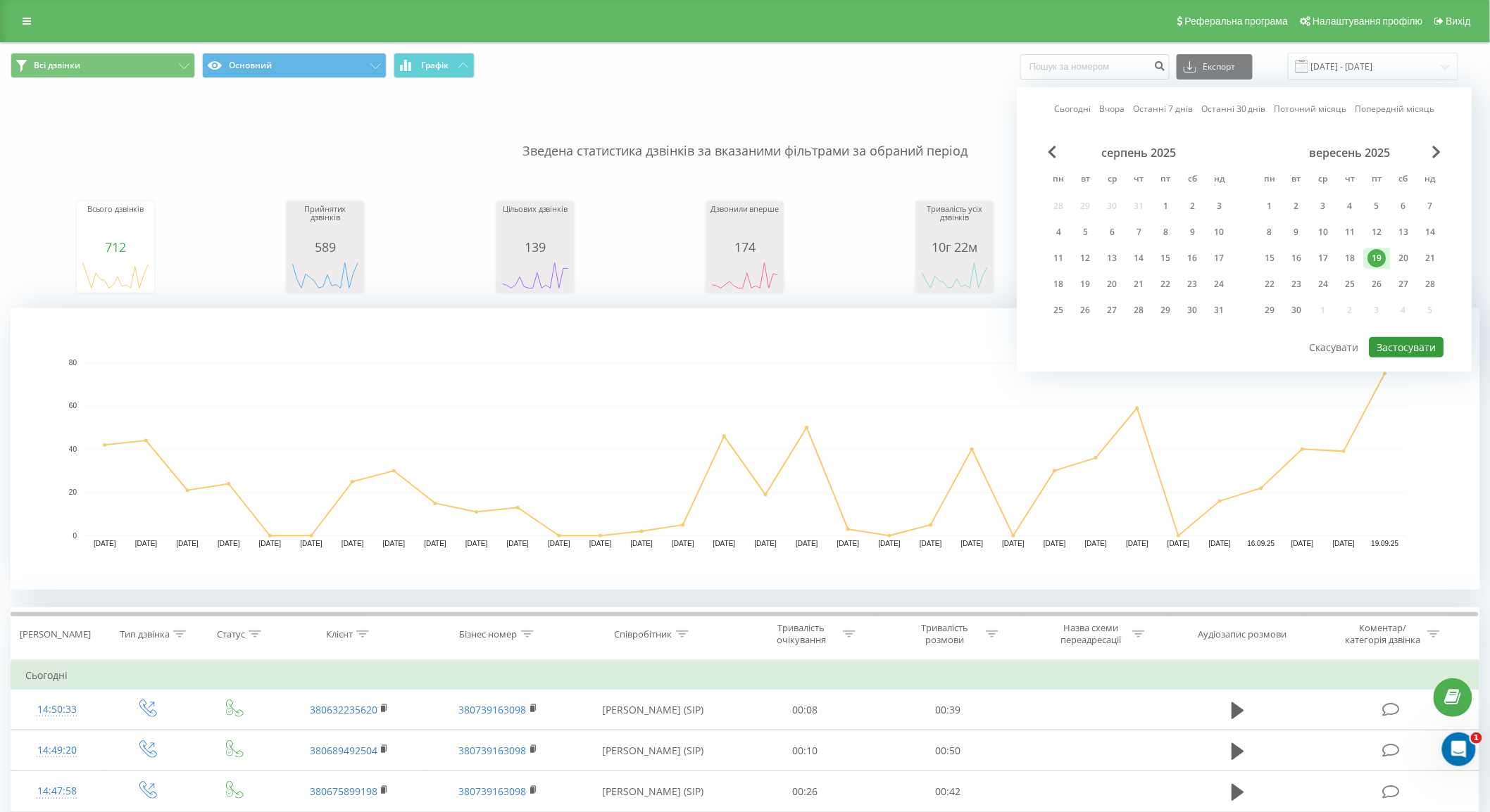
click at [1397, 353] on button "Застосувати" at bounding box center [1407, 347] width 75 height 20
type input "19.09.2025 - 19.09.2025"
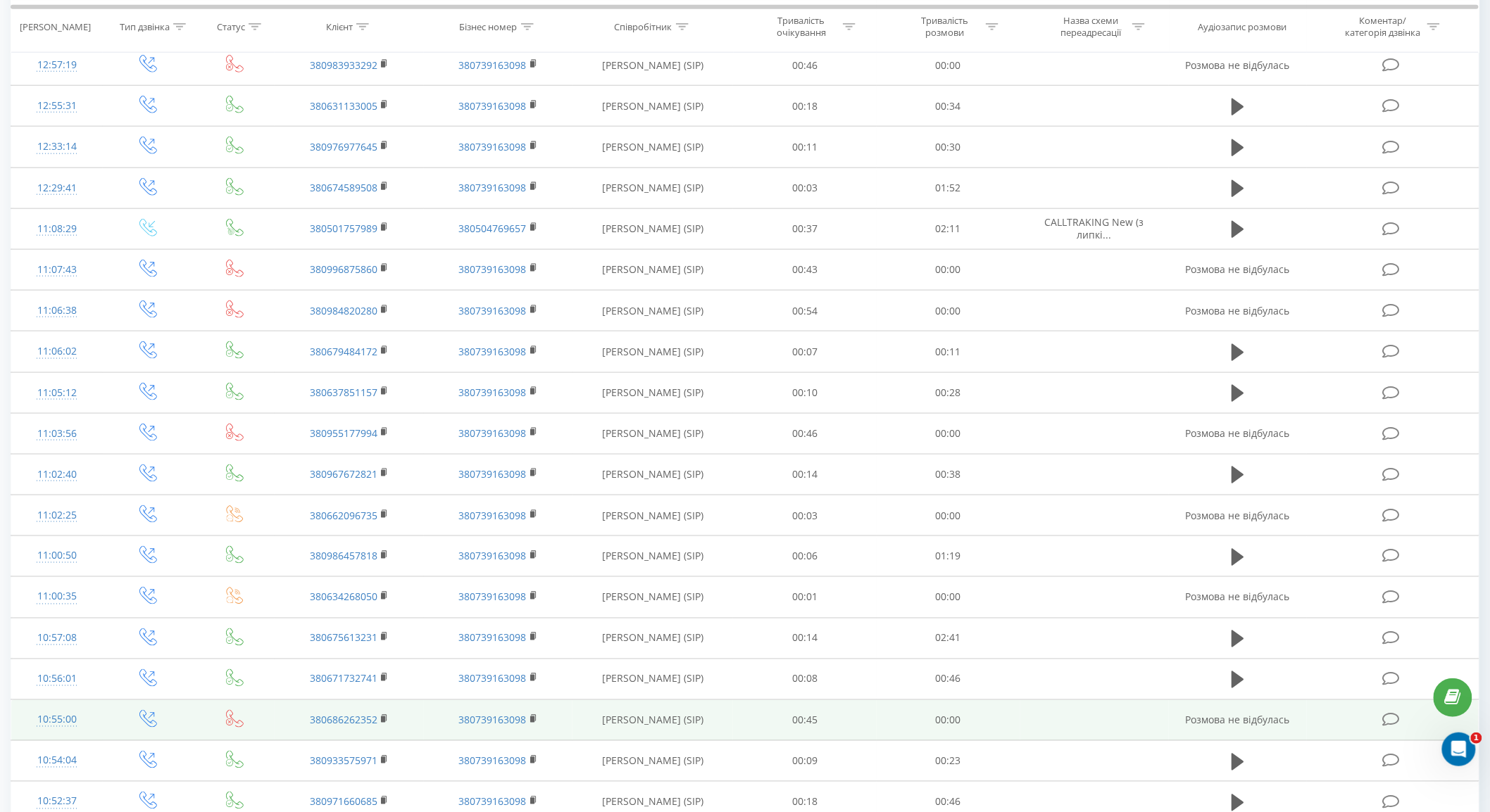
scroll to position [3017, 0]
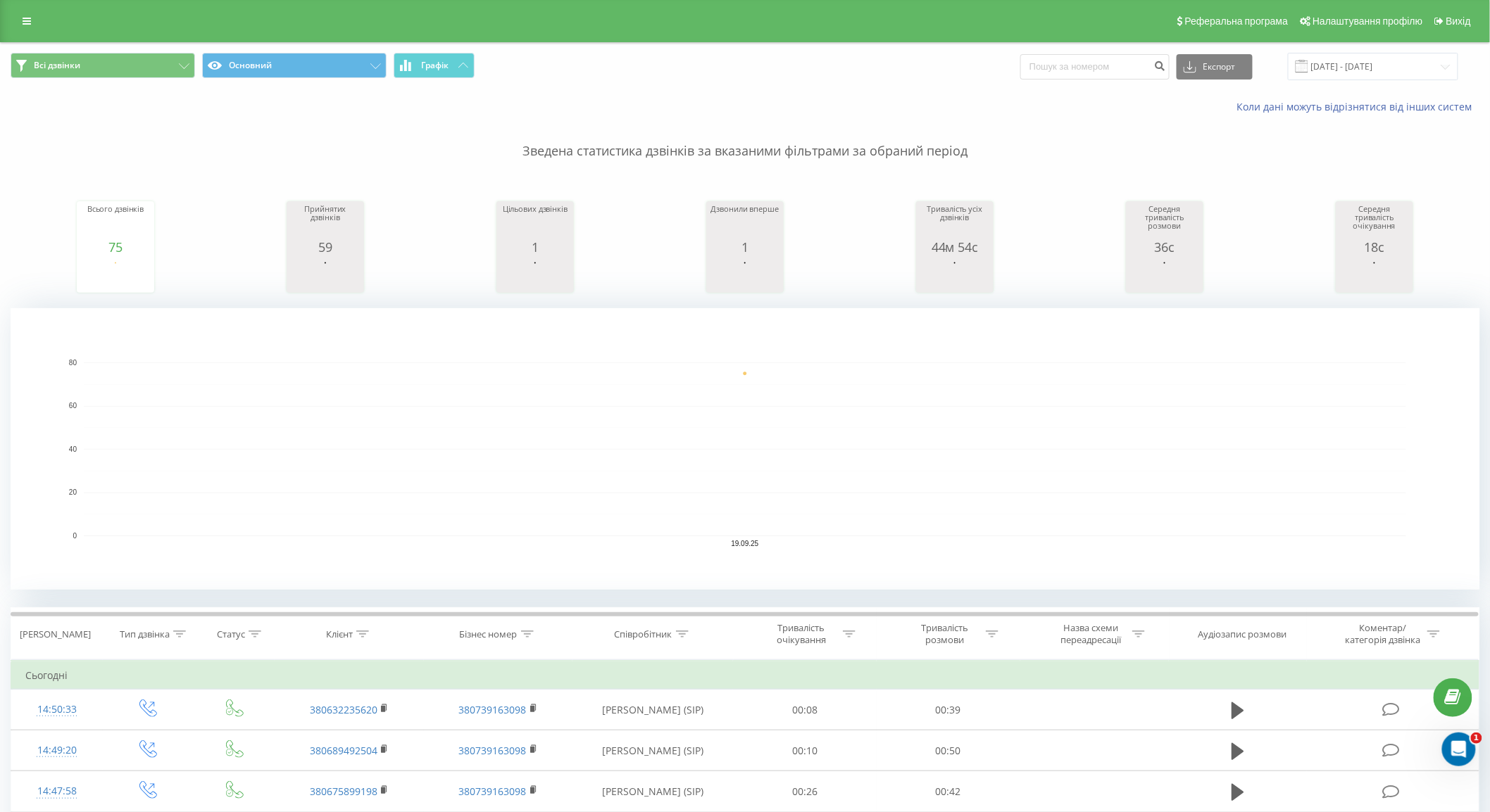
click at [27, 33] on div "Реферальна програма Налаштування профілю Вихід" at bounding box center [745, 21] width 1490 height 43
click at [14, 18] on link at bounding box center [27, 21] width 25 height 19
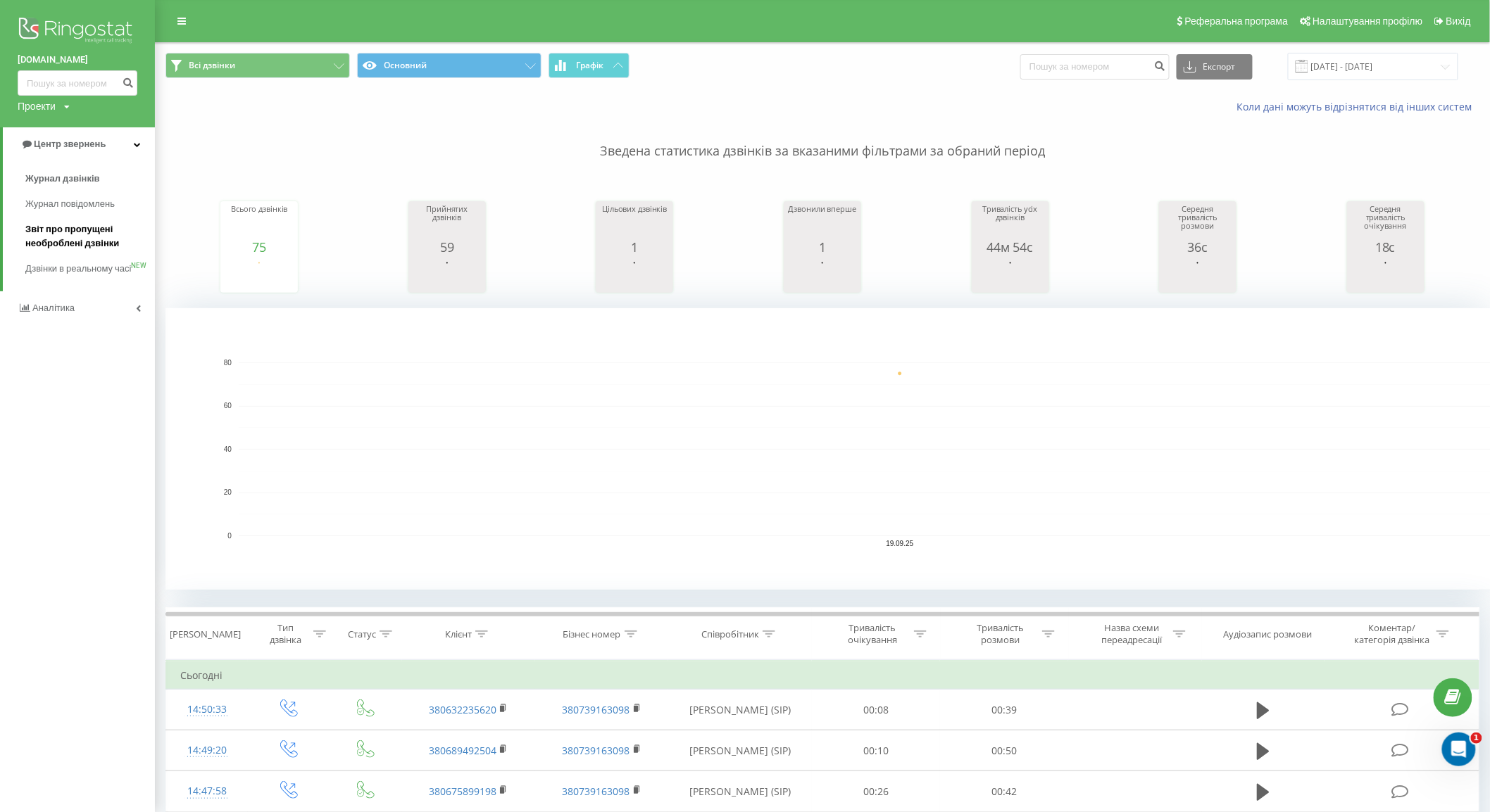
click at [56, 235] on span "Звіт про пропущені необроблені дзвінки" at bounding box center [87, 237] width 123 height 28
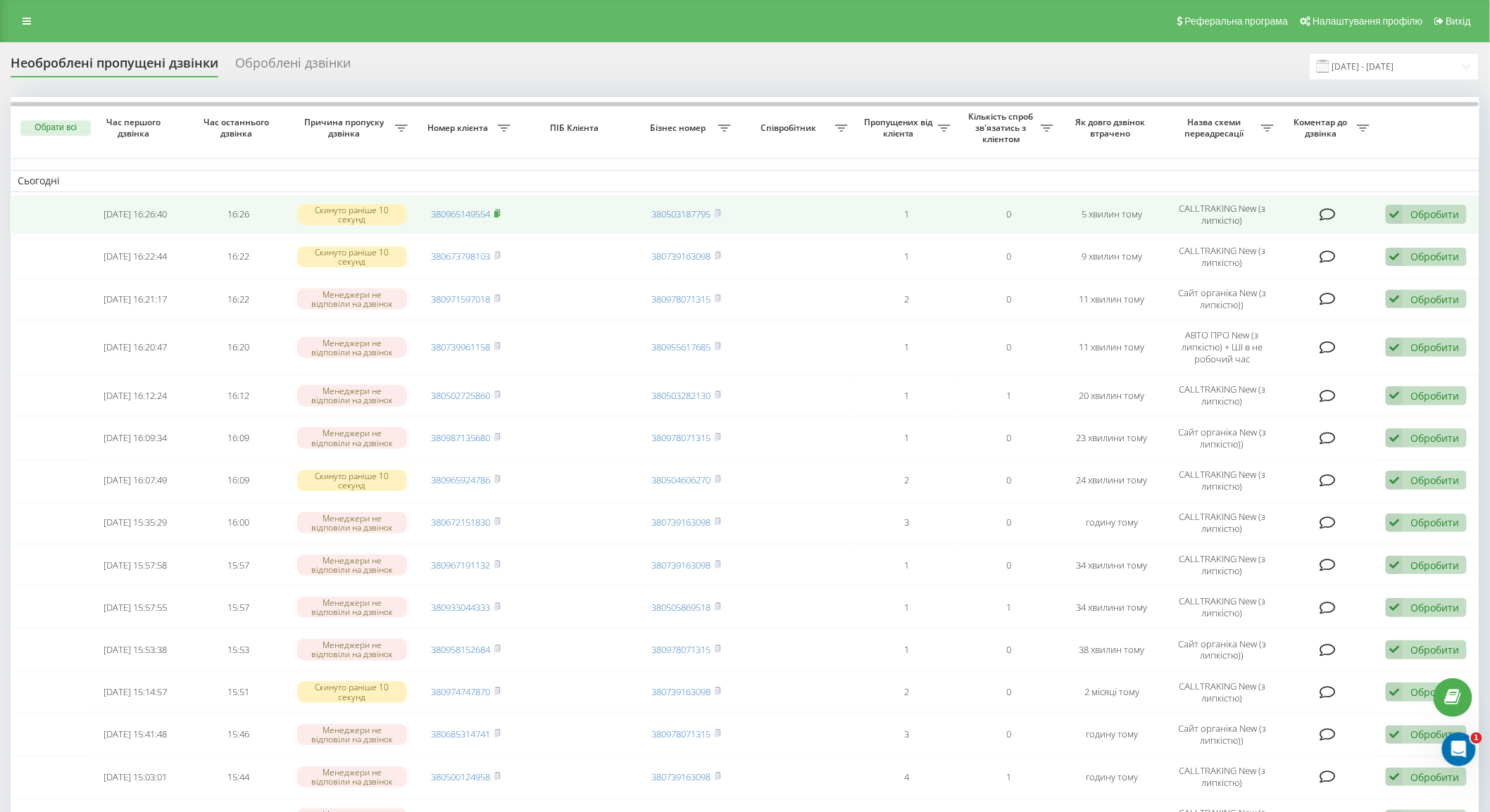
click at [498, 214] on rect at bounding box center [497, 214] width 4 height 6
click at [1391, 209] on icon at bounding box center [1394, 214] width 17 height 19
click at [1307, 304] on div "Інший варіант" at bounding box center [1335, 313] width 263 height 25
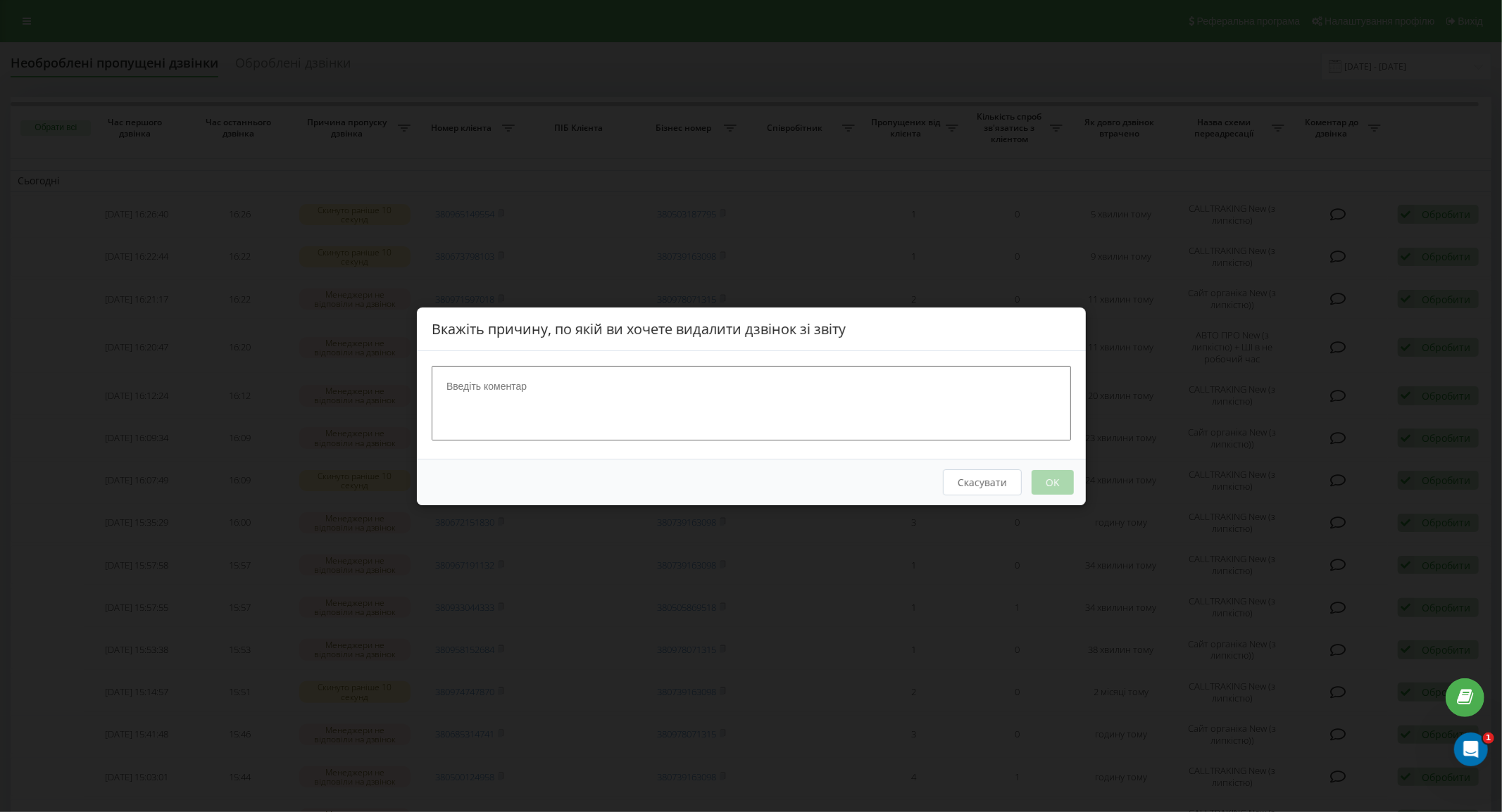
drag, startPoint x: 885, startPoint y: 380, endPoint x: 900, endPoint y: 376, distance: 15.5
click at [889, 379] on textarea at bounding box center [752, 403] width 640 height 75
type textarea "набрав"
click at [1048, 483] on button "OK" at bounding box center [1052, 482] width 43 height 25
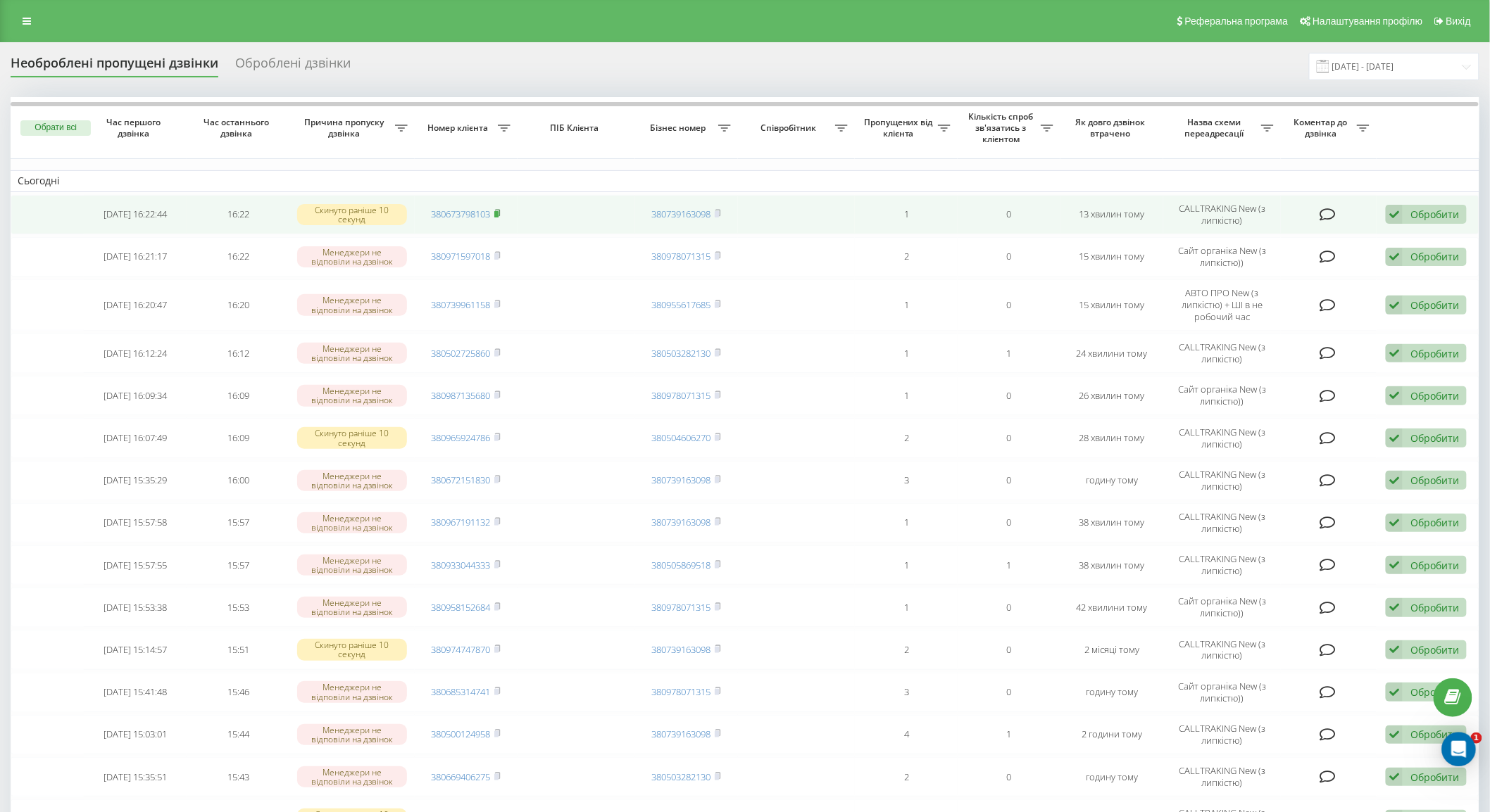
click at [498, 215] on rect at bounding box center [497, 214] width 4 height 6
click at [1389, 214] on icon at bounding box center [1394, 214] width 17 height 19
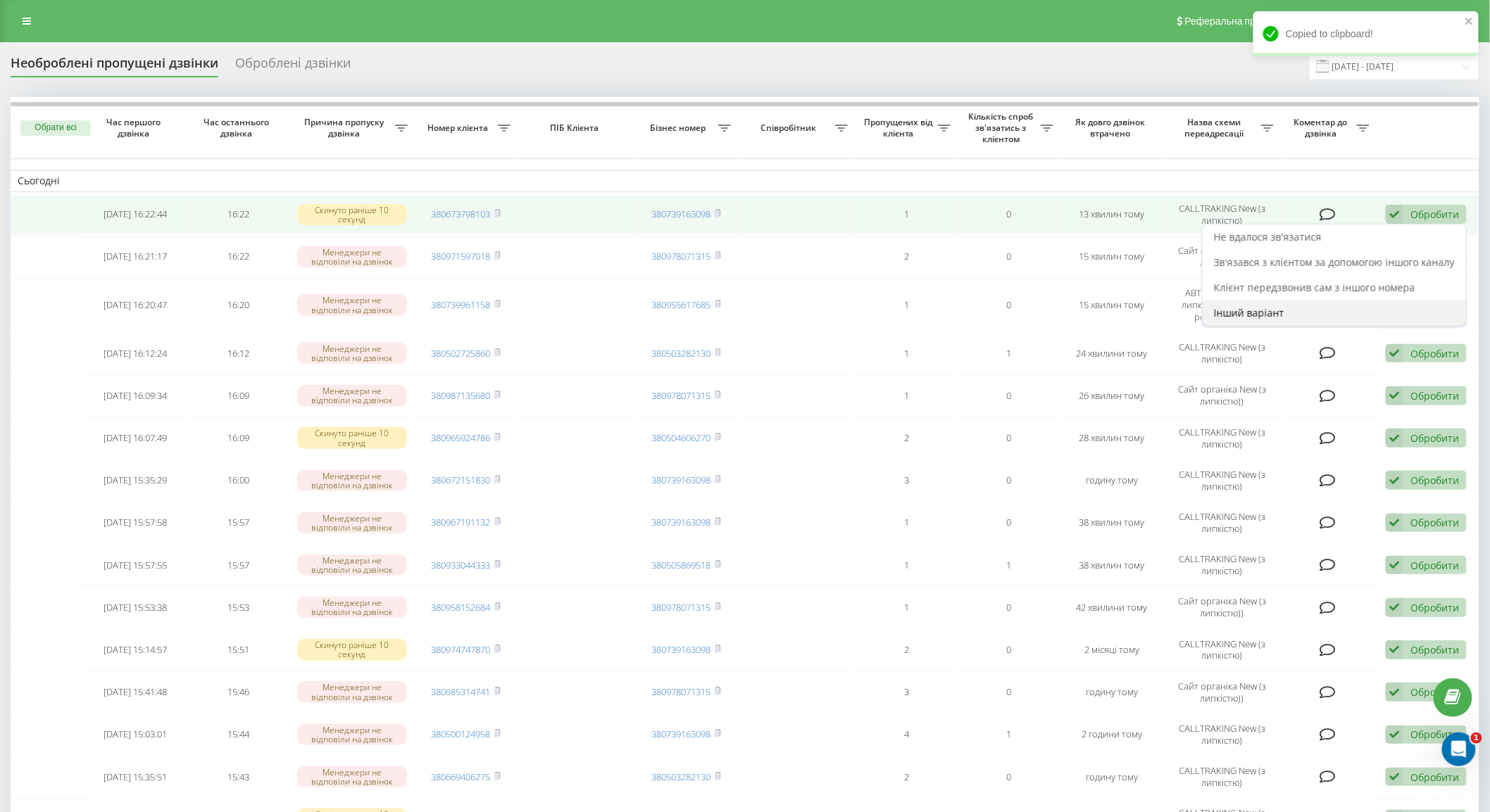
click at [1287, 306] on div "Інший варіант" at bounding box center [1335, 313] width 263 height 25
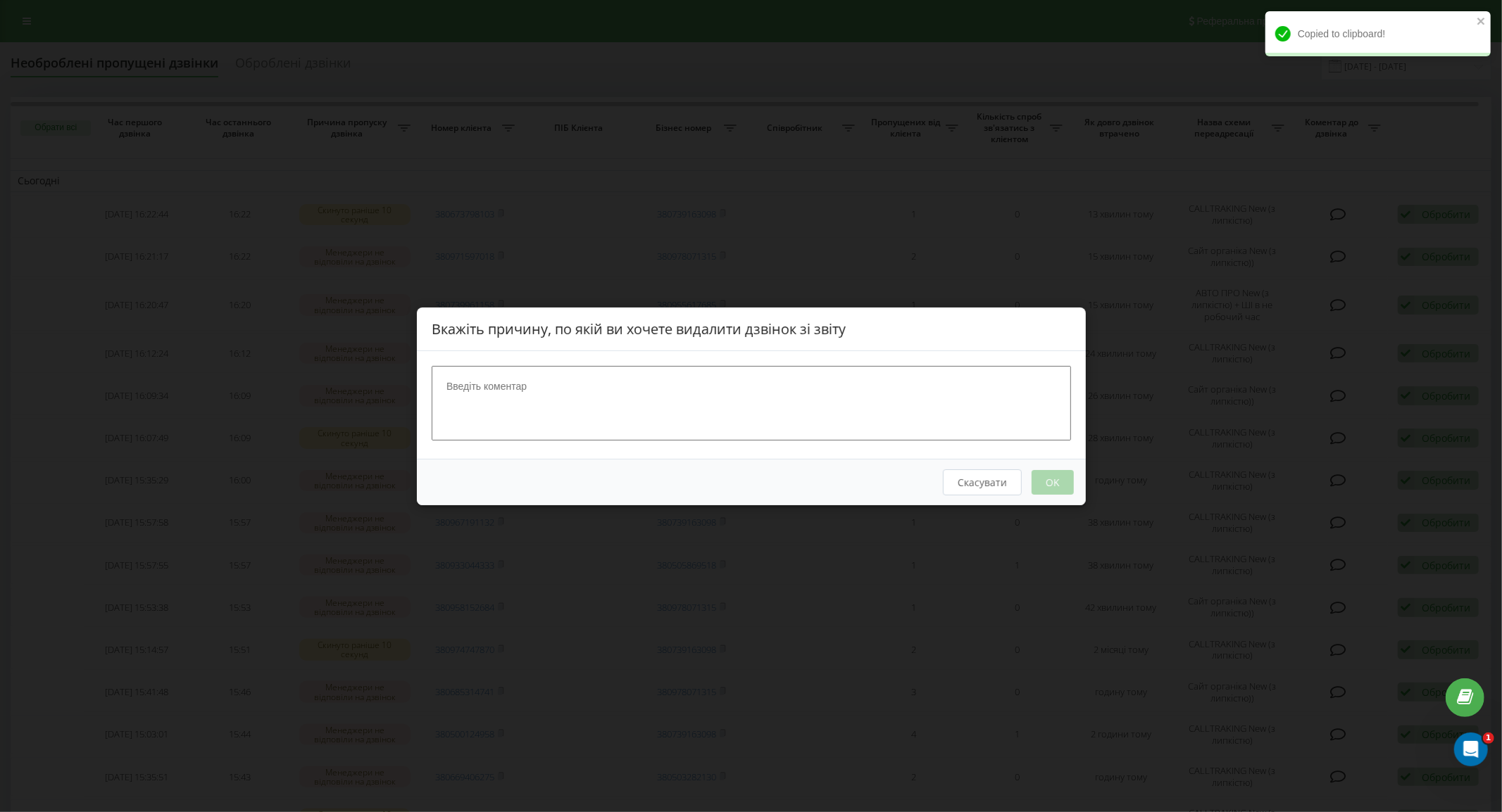
drag, startPoint x: 907, startPoint y: 368, endPoint x: 924, endPoint y: 368, distance: 17.0
click at [911, 369] on textarea at bounding box center [752, 403] width 640 height 75
type textarea "набрав"
click at [1048, 489] on button "OK" at bounding box center [1052, 482] width 43 height 25
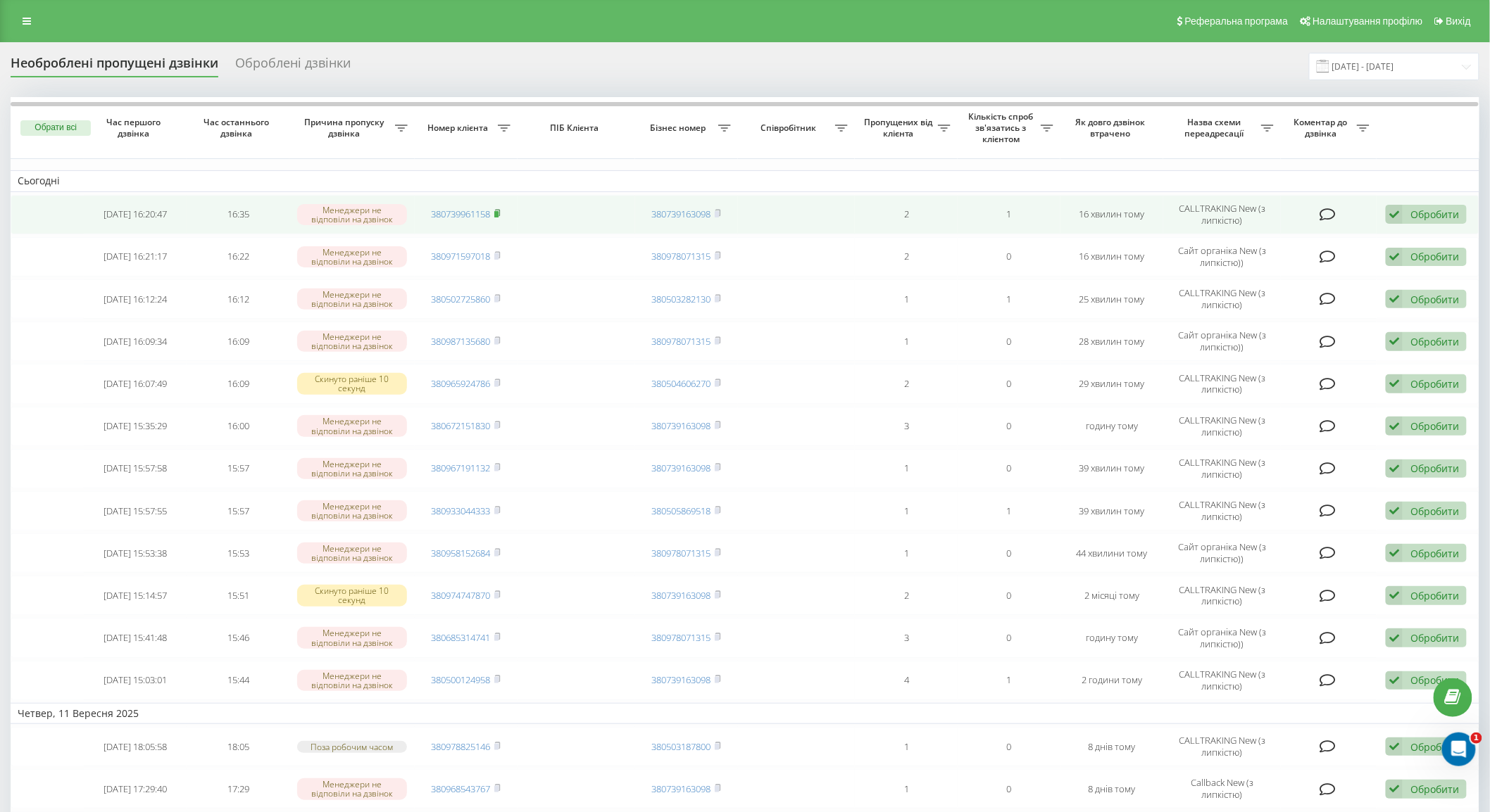
click at [498, 213] on rect at bounding box center [497, 214] width 4 height 6
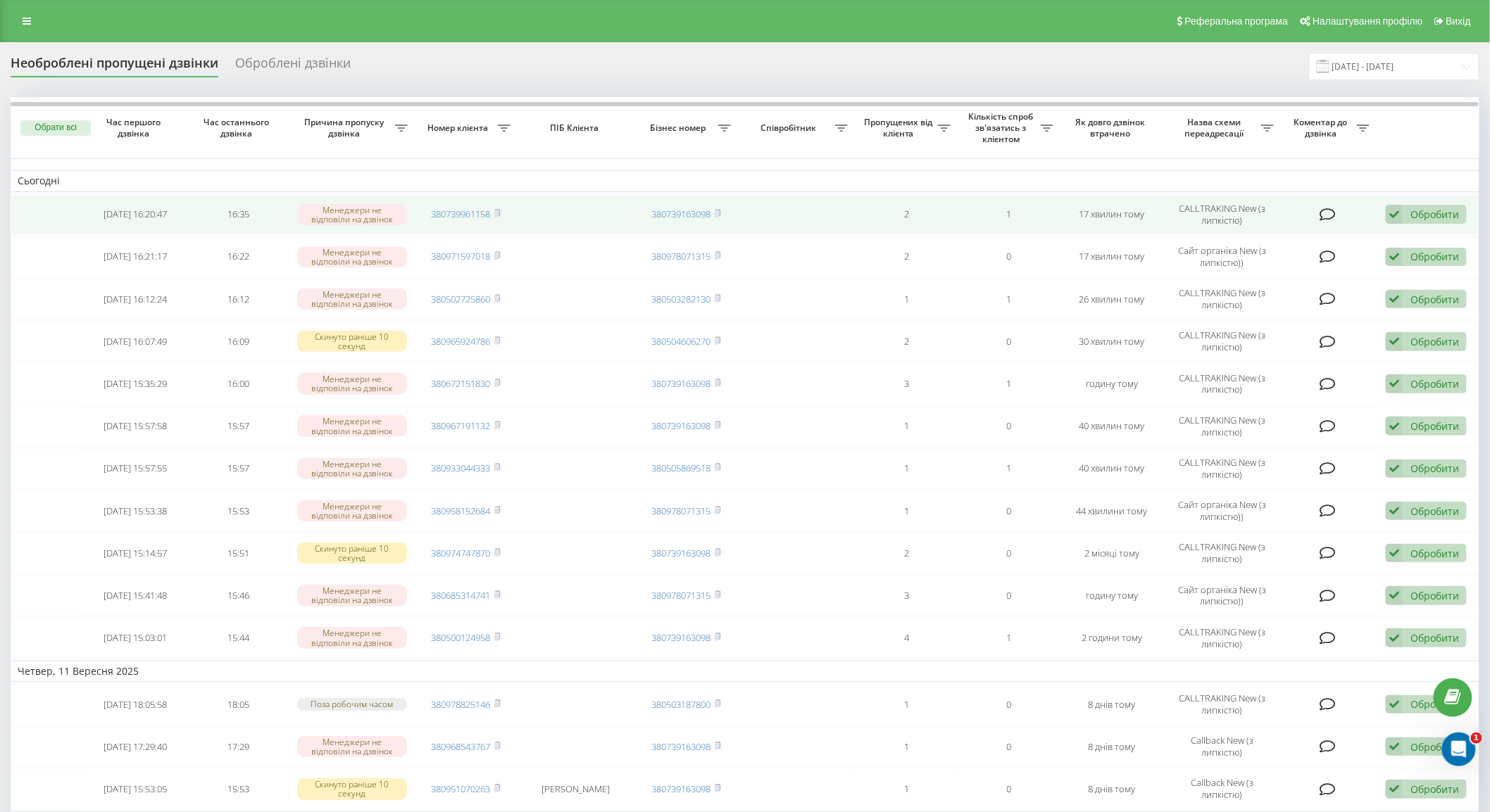
click at [1391, 215] on icon at bounding box center [1394, 214] width 17 height 19
click at [1288, 318] on div "Інший варіант" at bounding box center [1335, 313] width 263 height 25
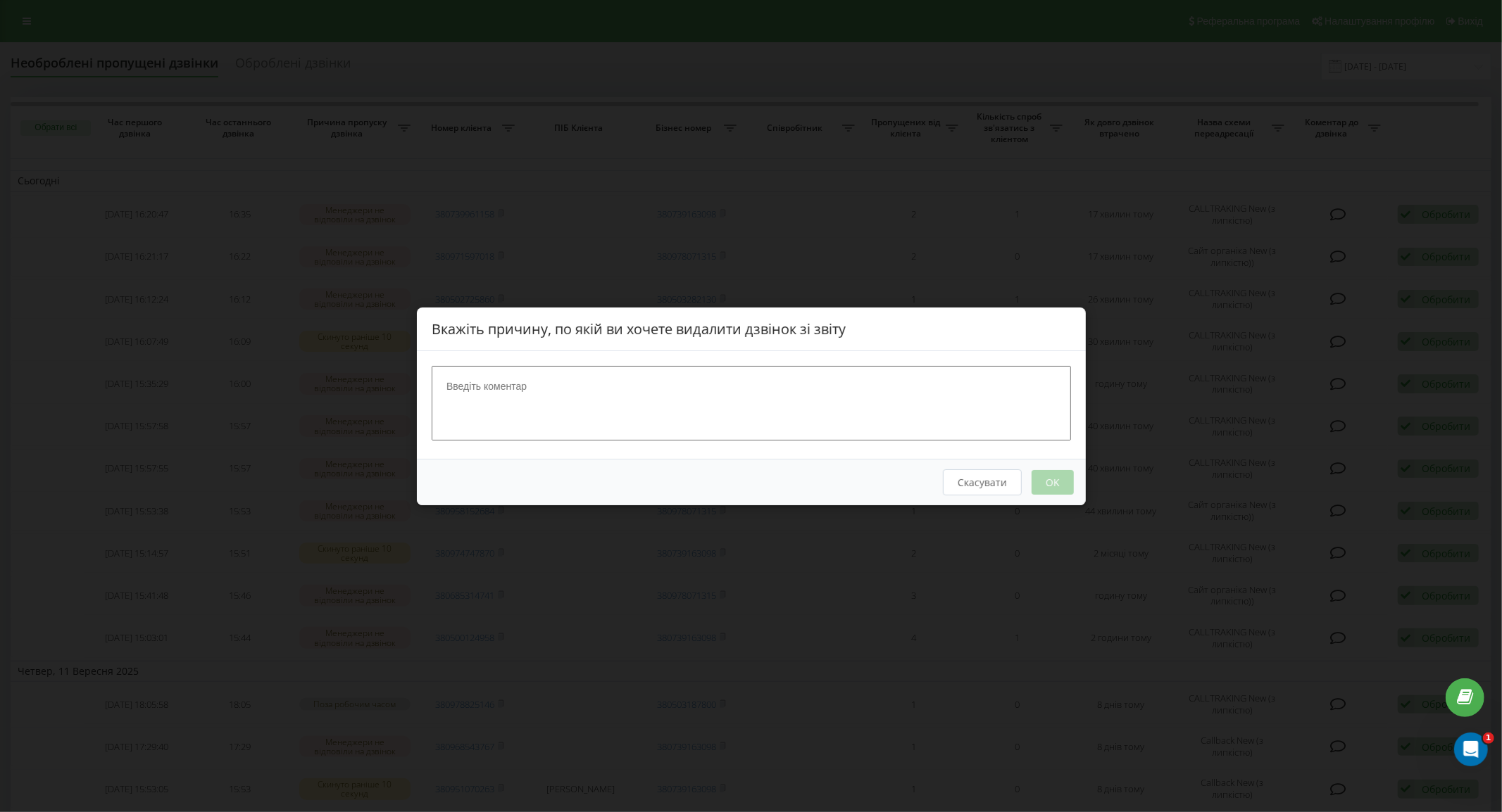
click at [779, 373] on textarea at bounding box center [752, 403] width 640 height 75
type textarea "набрав"
click at [1058, 489] on button "OK" at bounding box center [1052, 482] width 43 height 25
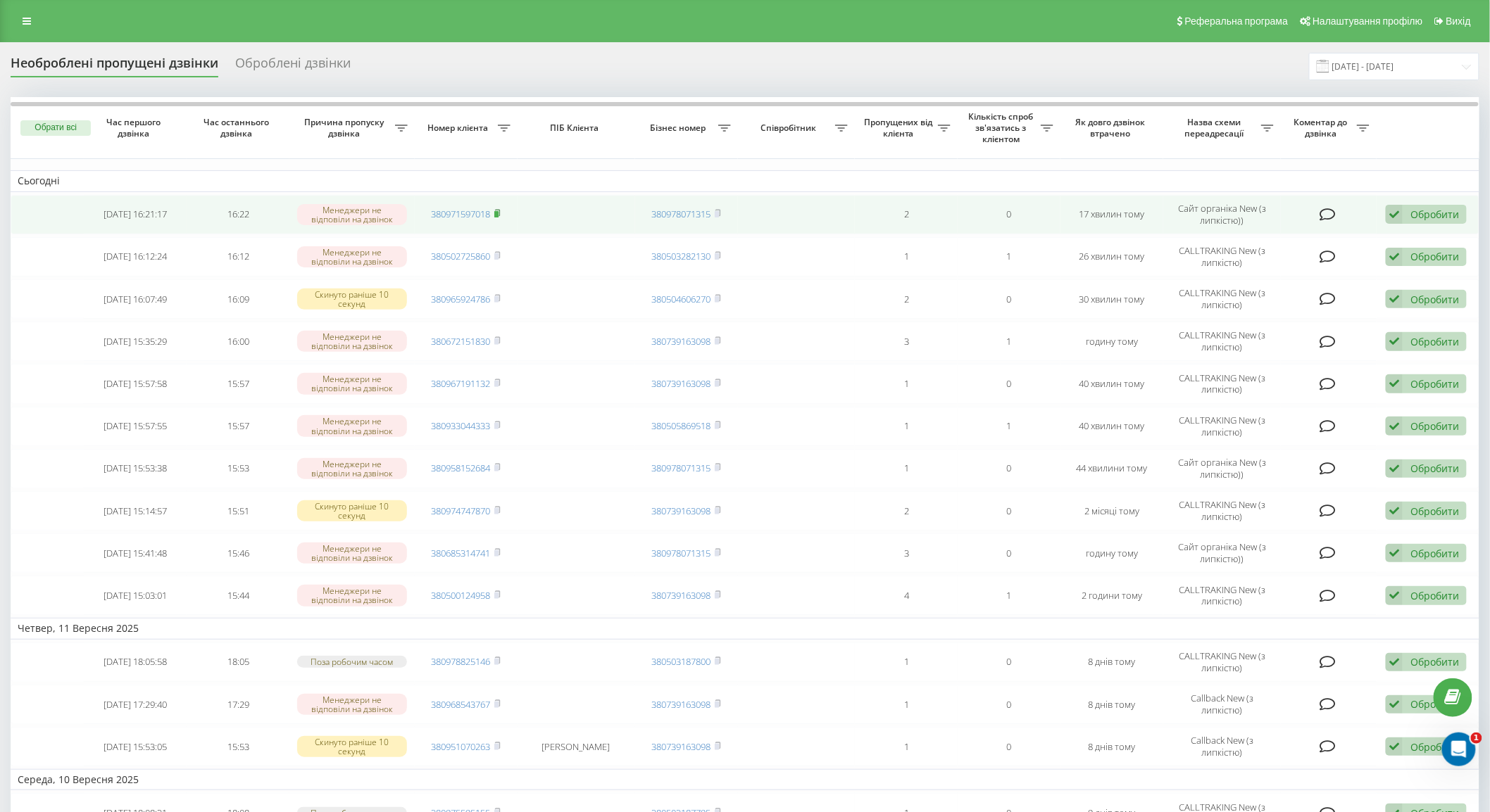
click at [498, 217] on span at bounding box center [498, 214] width 6 height 13
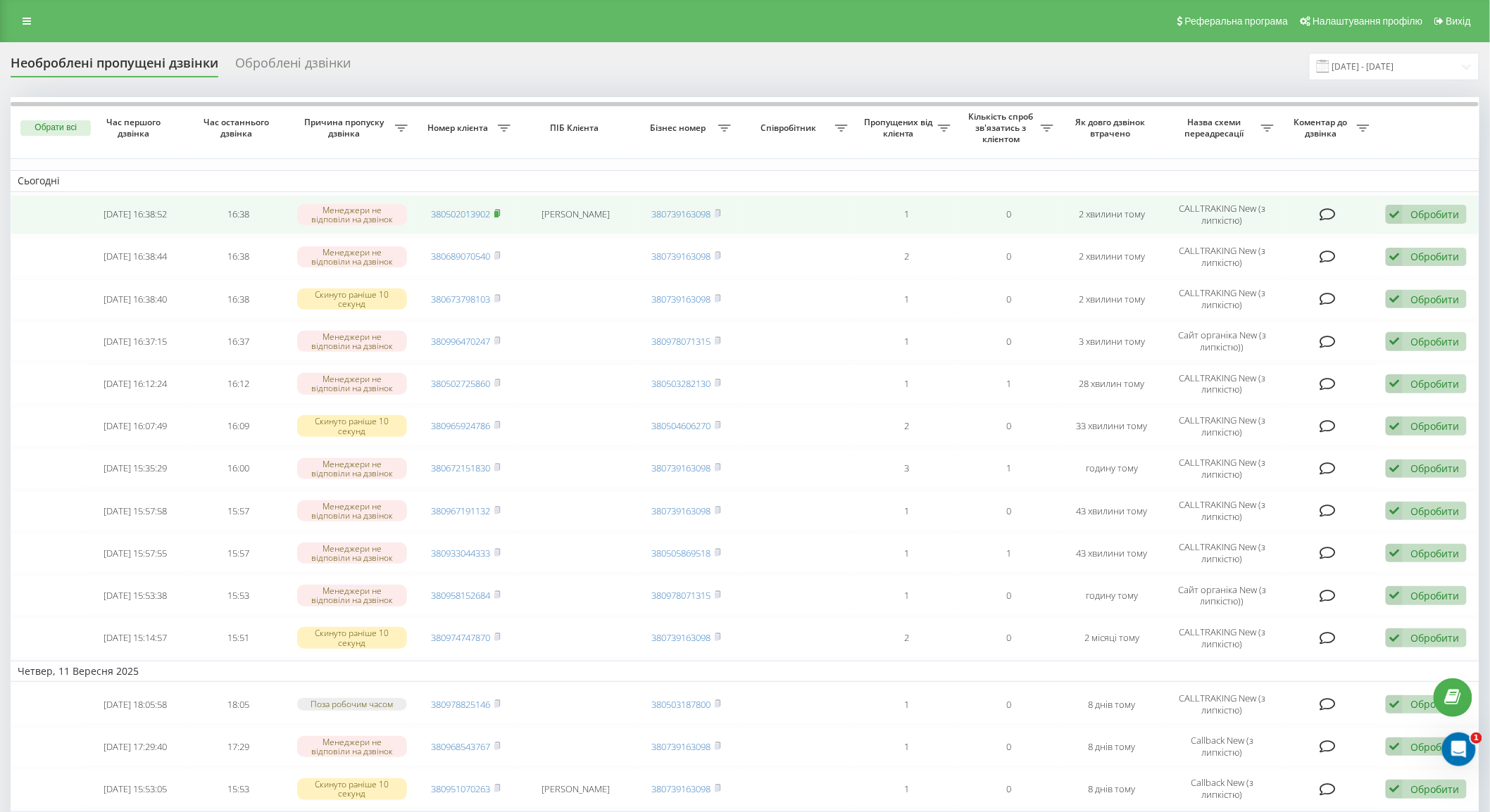
click at [495, 210] on icon at bounding box center [498, 213] width 6 height 8
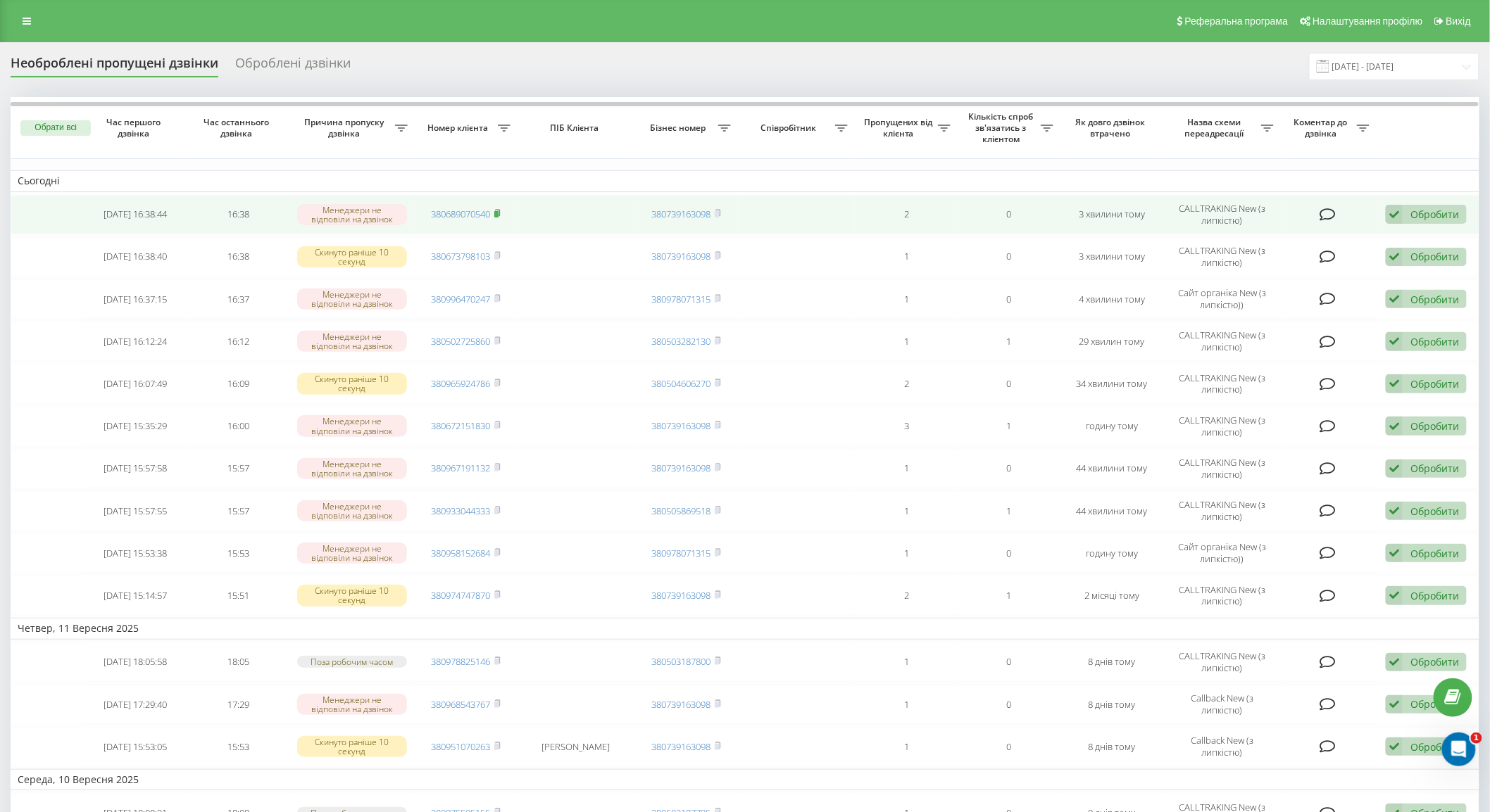
click at [498, 213] on rect at bounding box center [497, 214] width 4 height 6
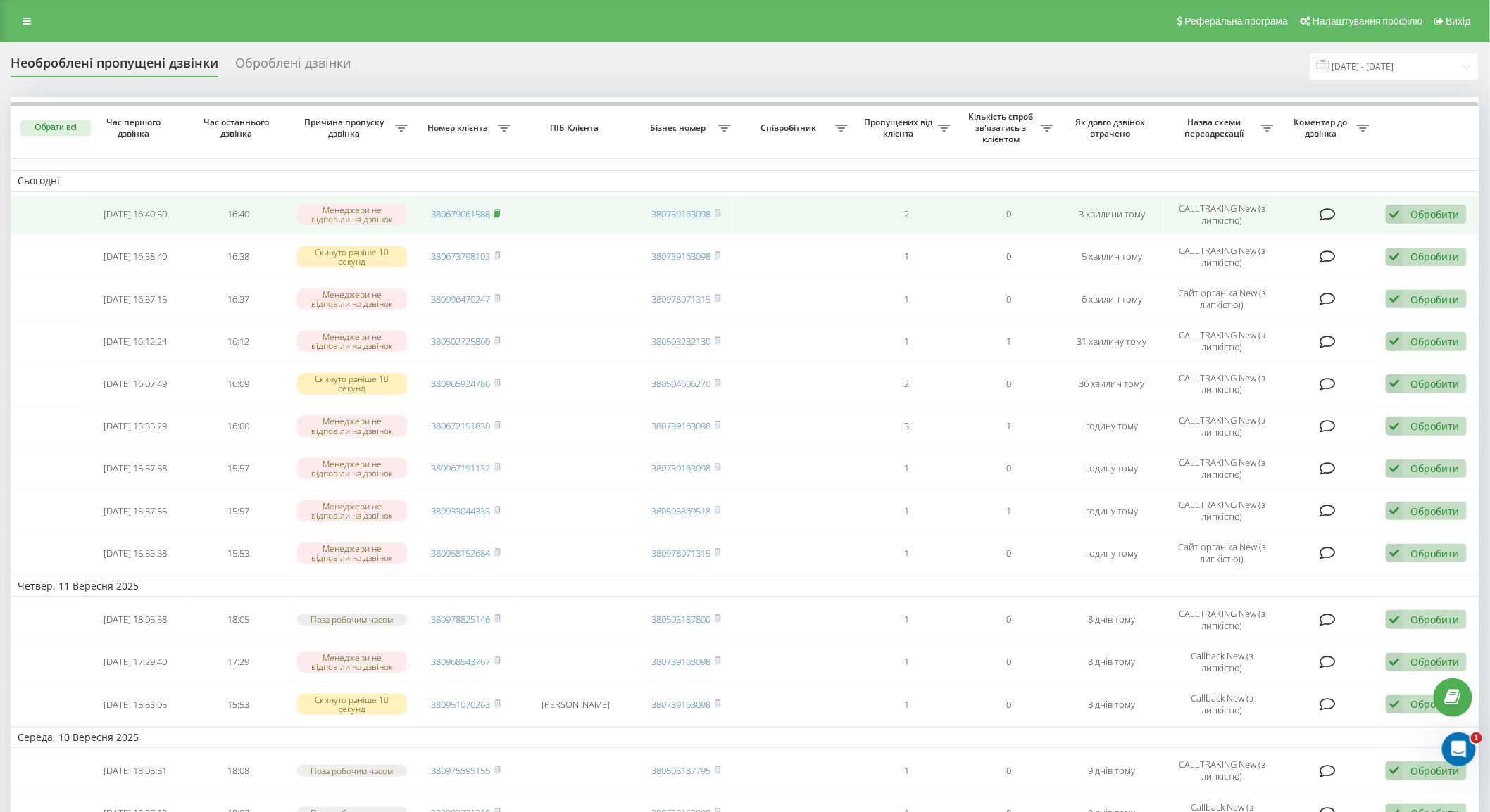
click at [500, 215] on icon at bounding box center [497, 213] width 5 height 6
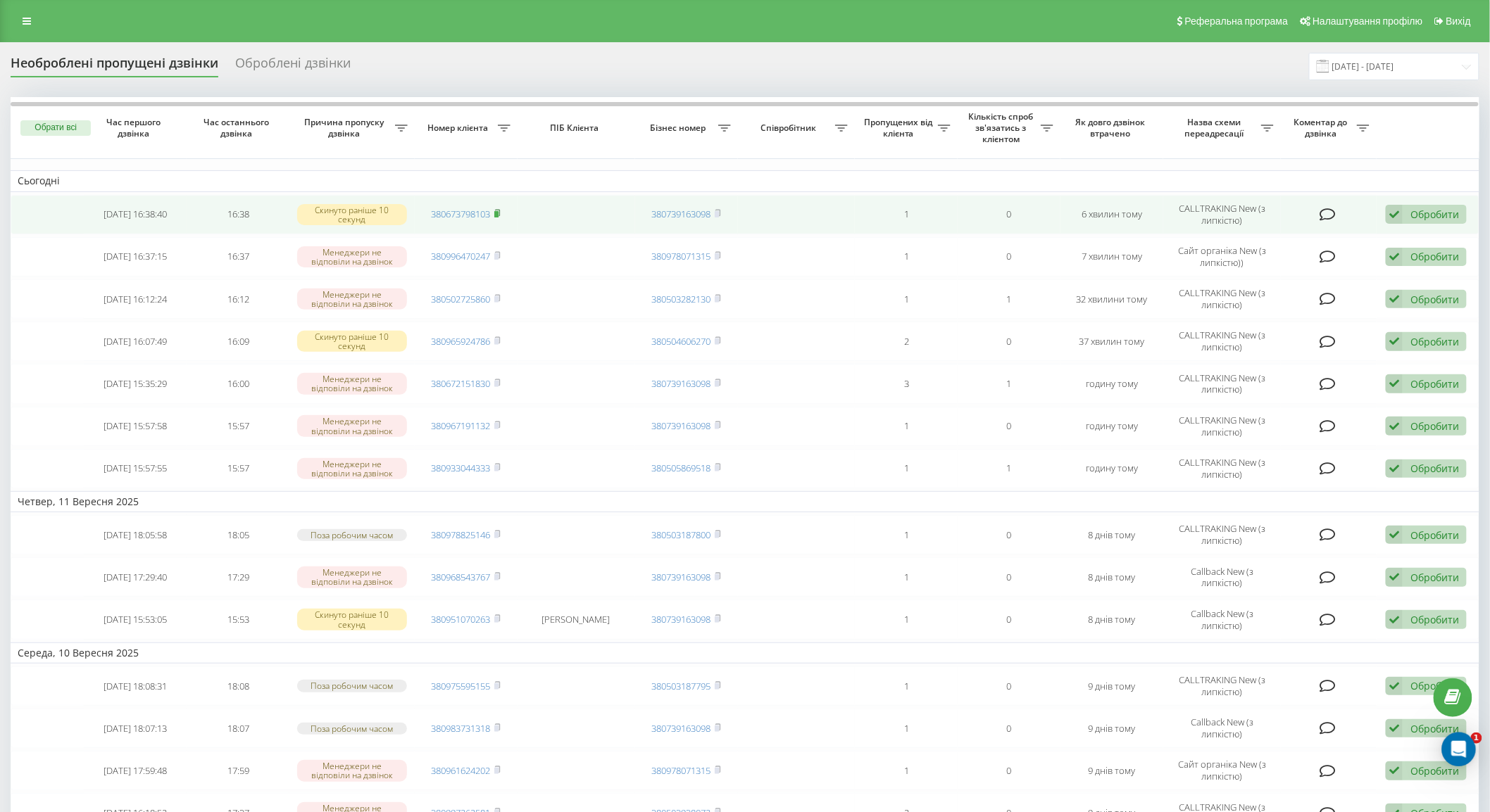
click at [498, 212] on rect at bounding box center [497, 214] width 4 height 6
drag, startPoint x: 1424, startPoint y: 214, endPoint x: 1322, endPoint y: 238, distance: 104.8
click at [1424, 214] on div "Обробити" at bounding box center [1435, 214] width 49 height 13
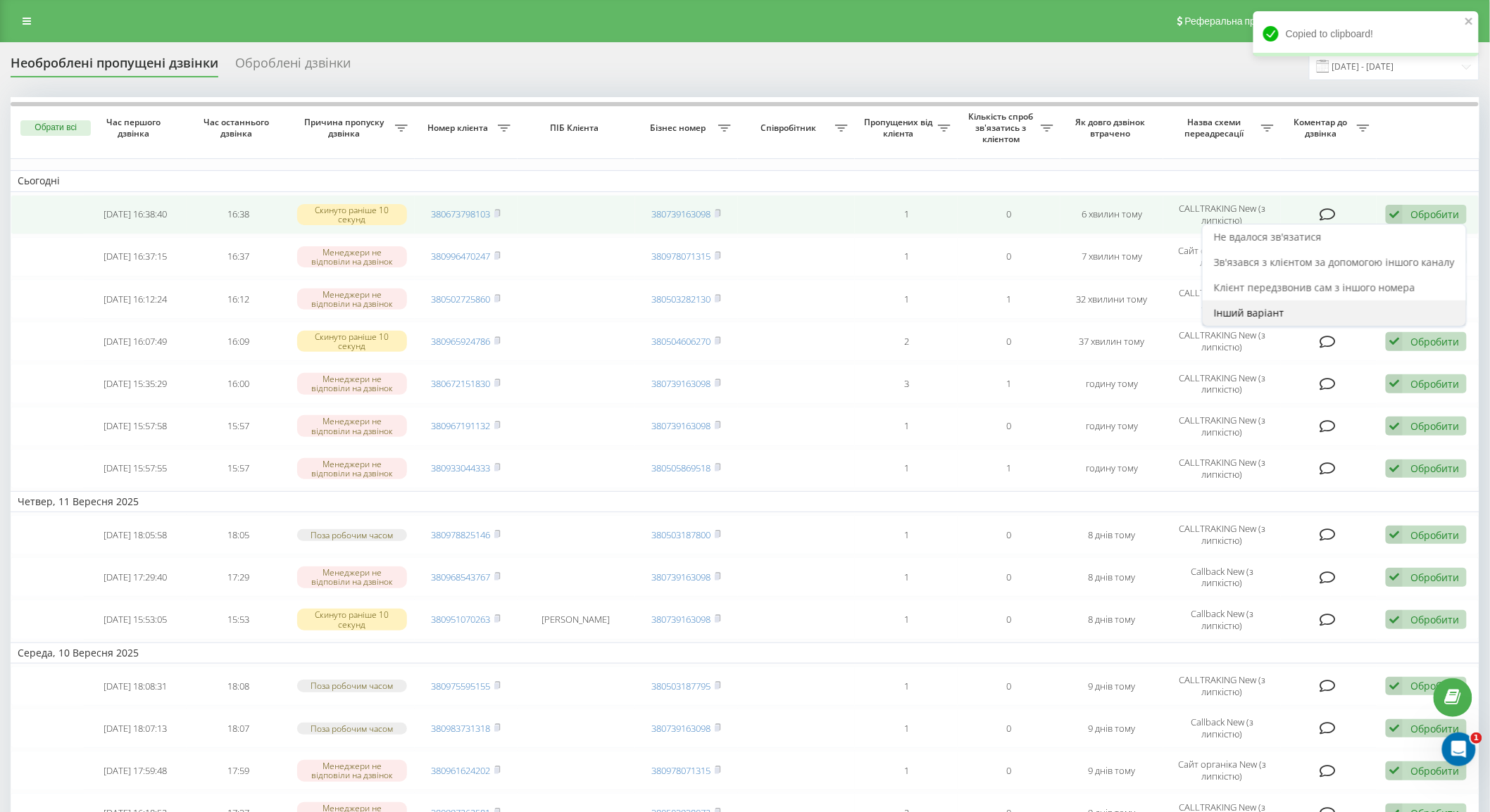
click at [1304, 323] on div "Інший варіант" at bounding box center [1335, 313] width 263 height 25
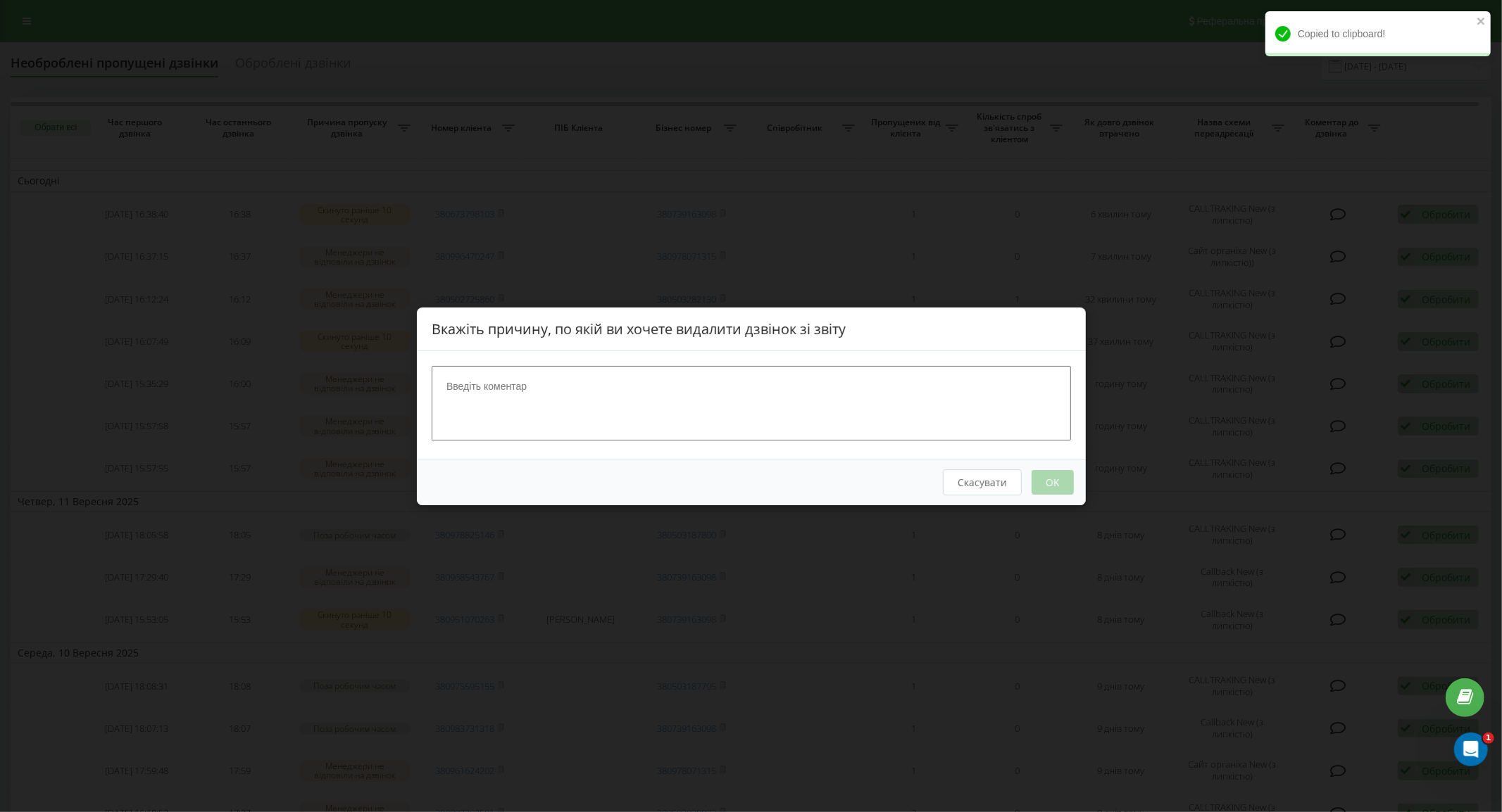
click at [799, 383] on textarea at bounding box center [752, 403] width 640 height 75
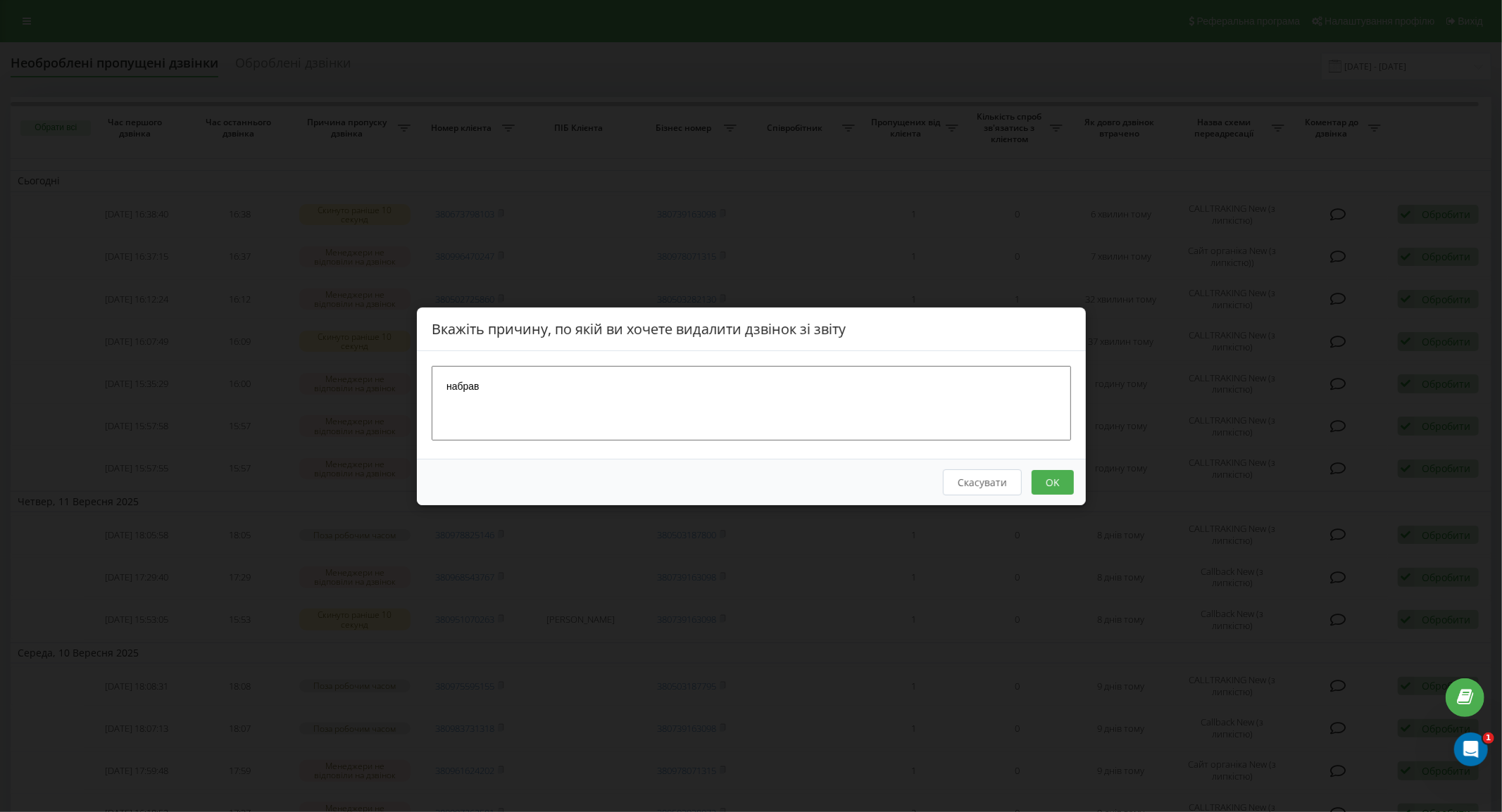
type textarea "набрав"
click at [1057, 481] on button "OK" at bounding box center [1052, 482] width 43 height 25
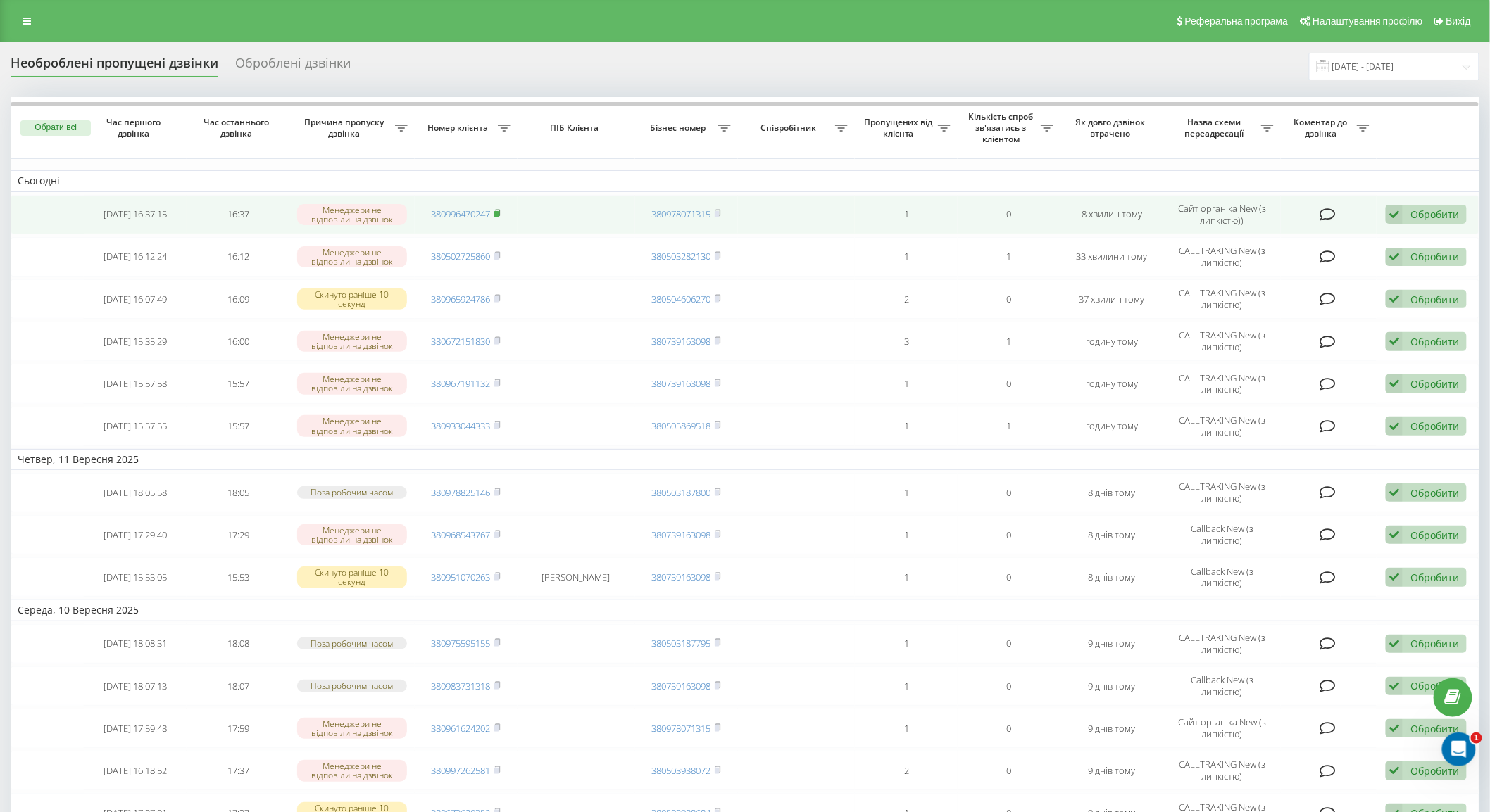
click at [497, 215] on rect at bounding box center [497, 214] width 4 height 6
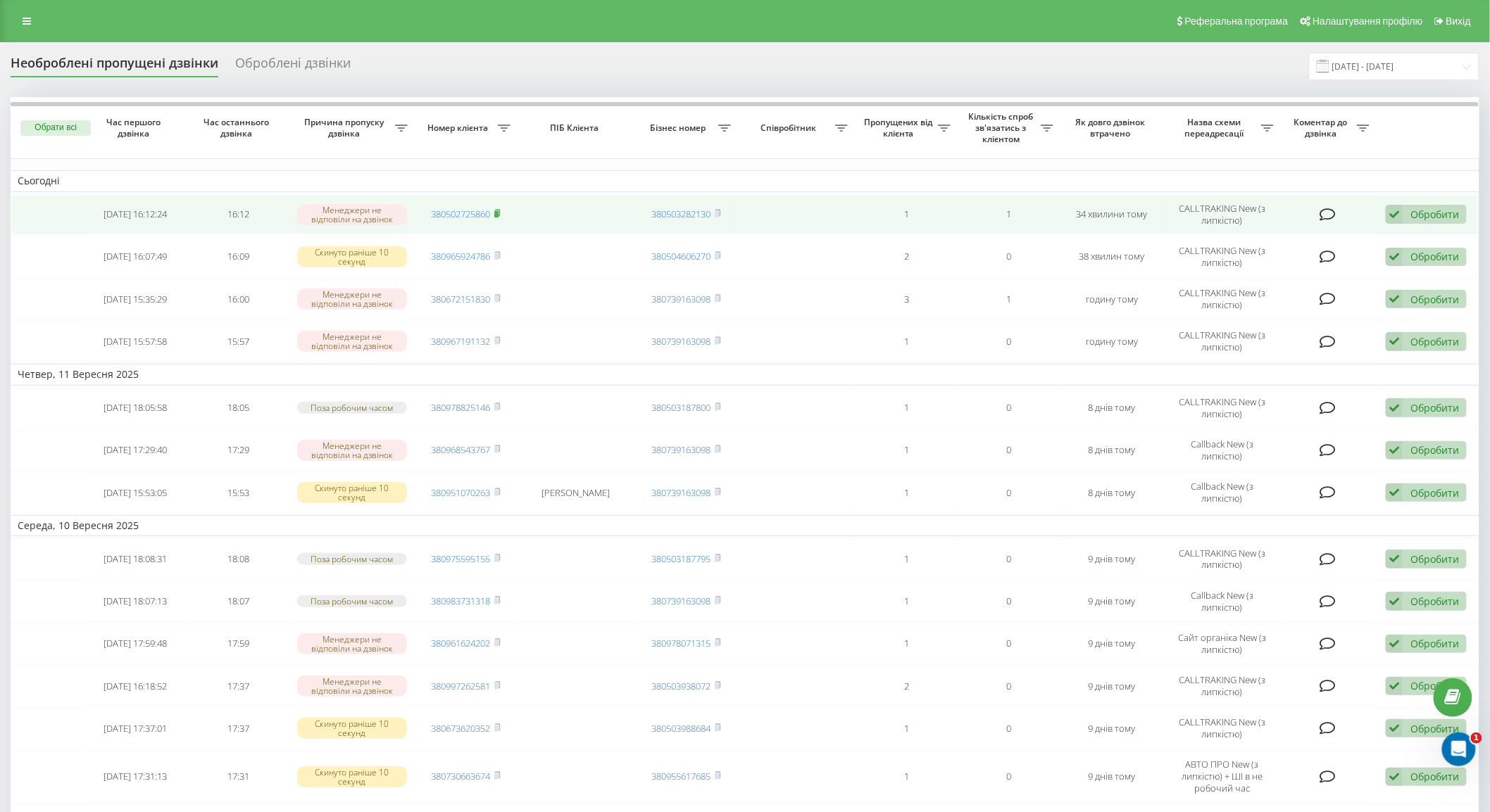
click at [496, 210] on icon at bounding box center [498, 213] width 6 height 8
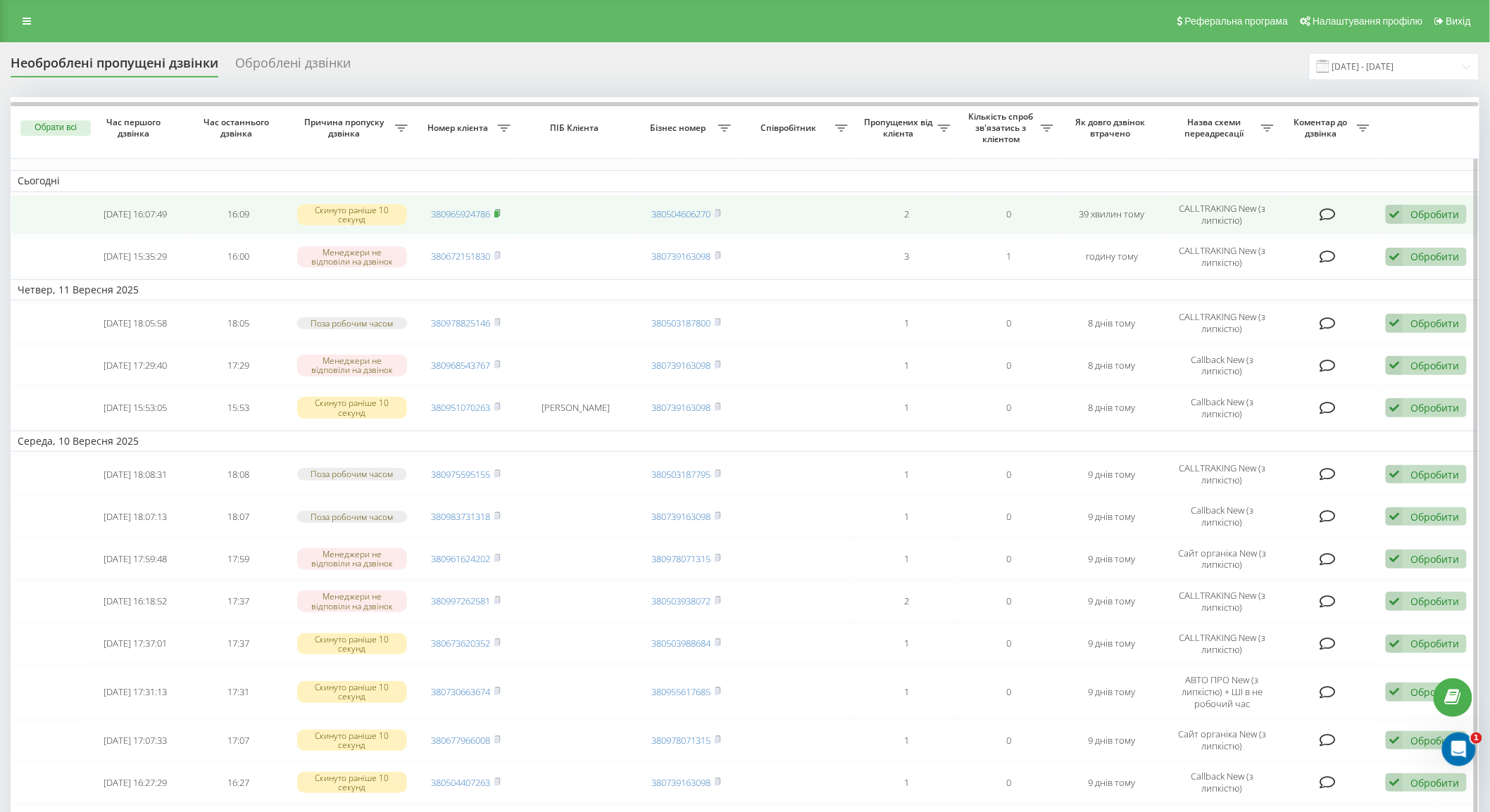
click at [501, 219] on span at bounding box center [498, 214] width 6 height 13
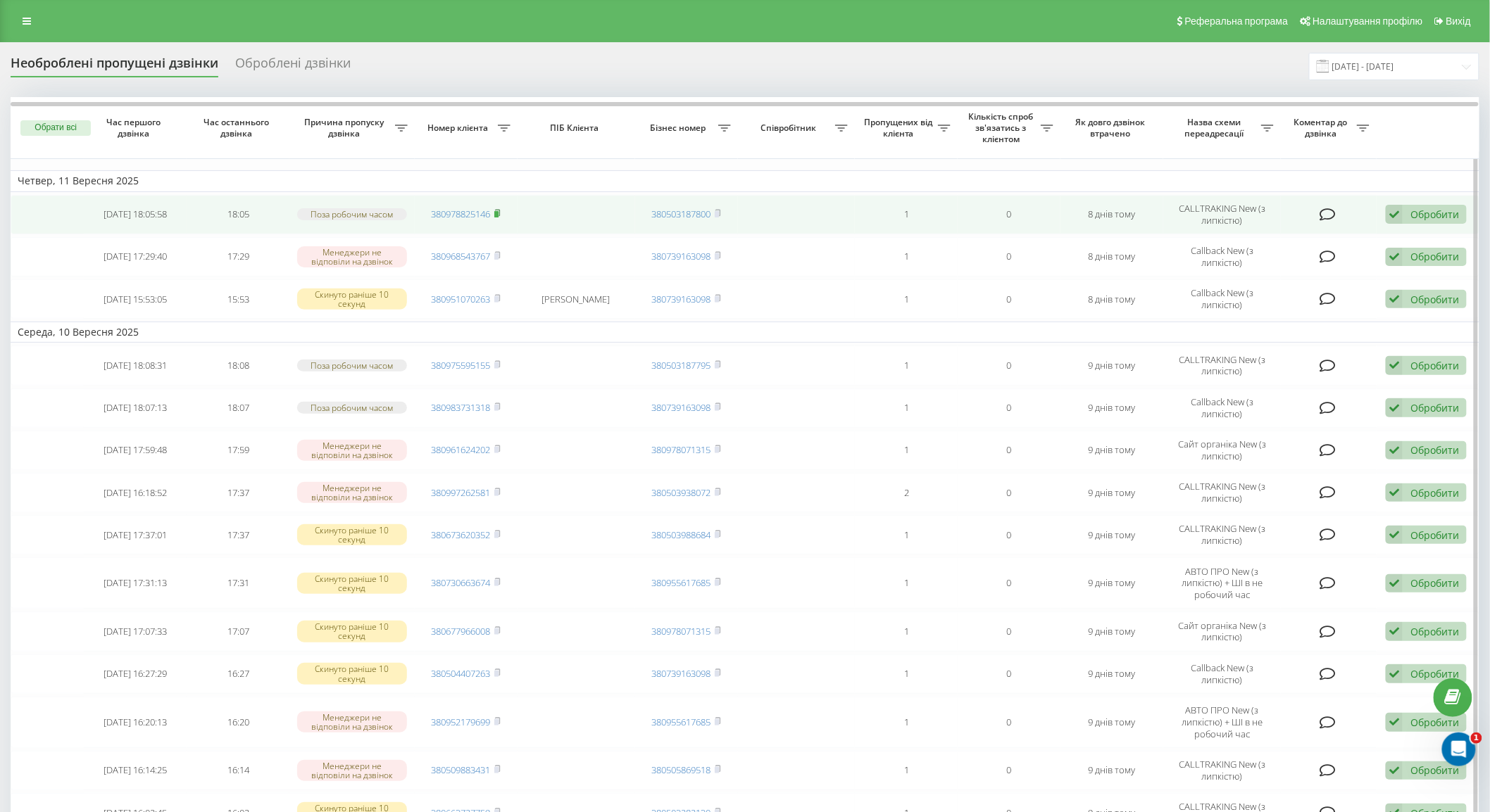
click at [496, 215] on rect at bounding box center [497, 214] width 4 height 6
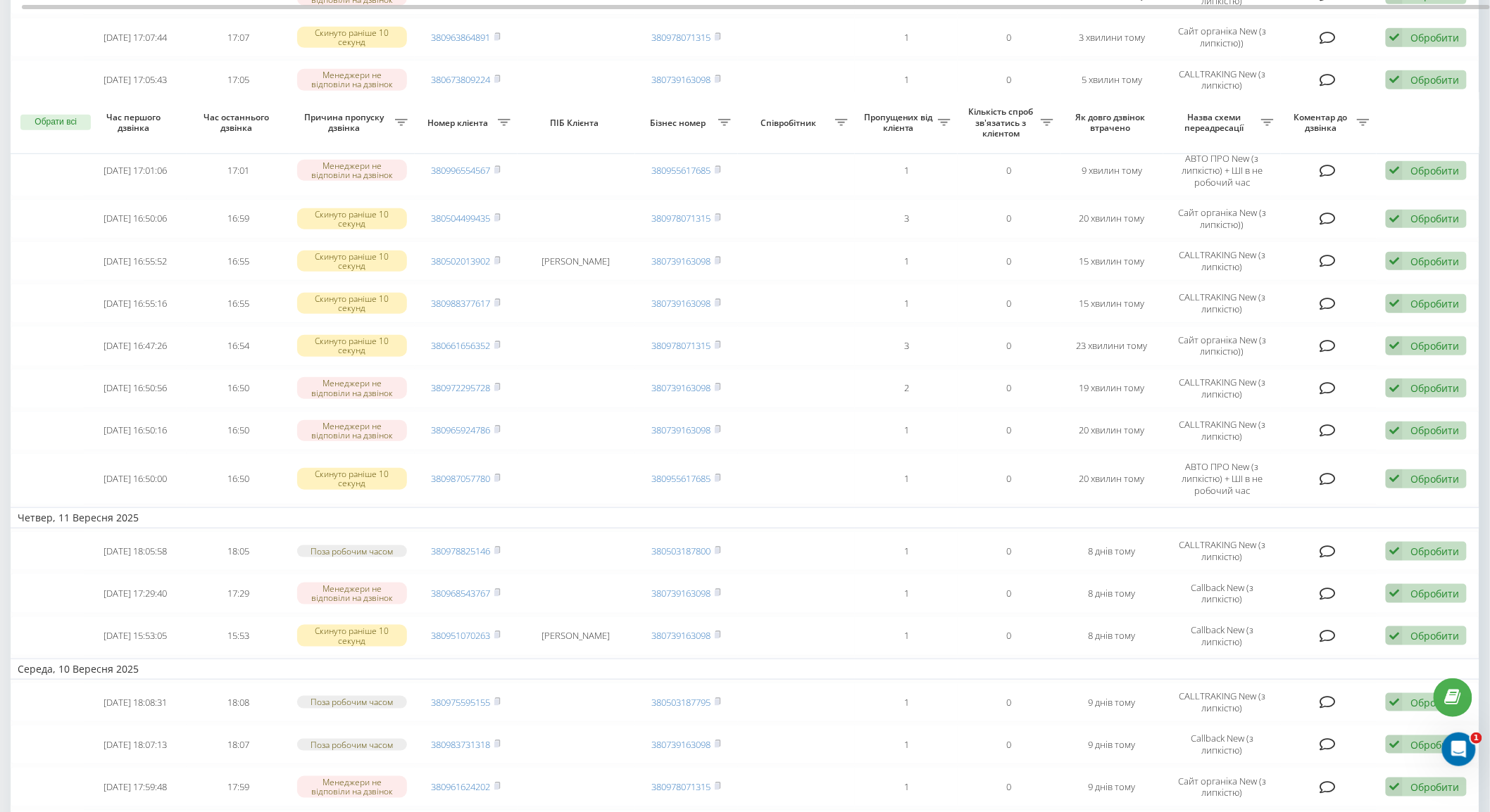
scroll to position [1, 0]
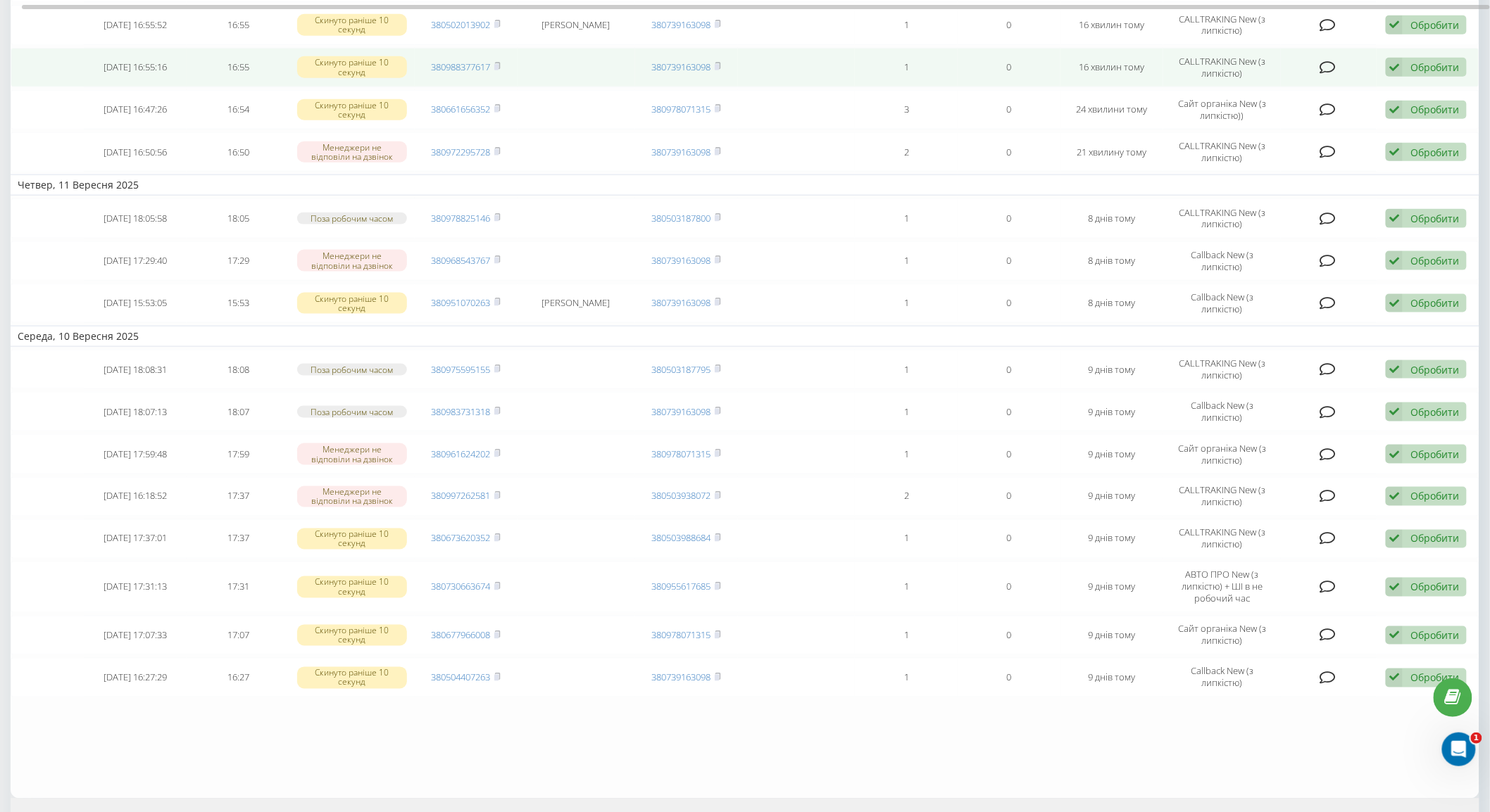
scroll to position [312, 0]
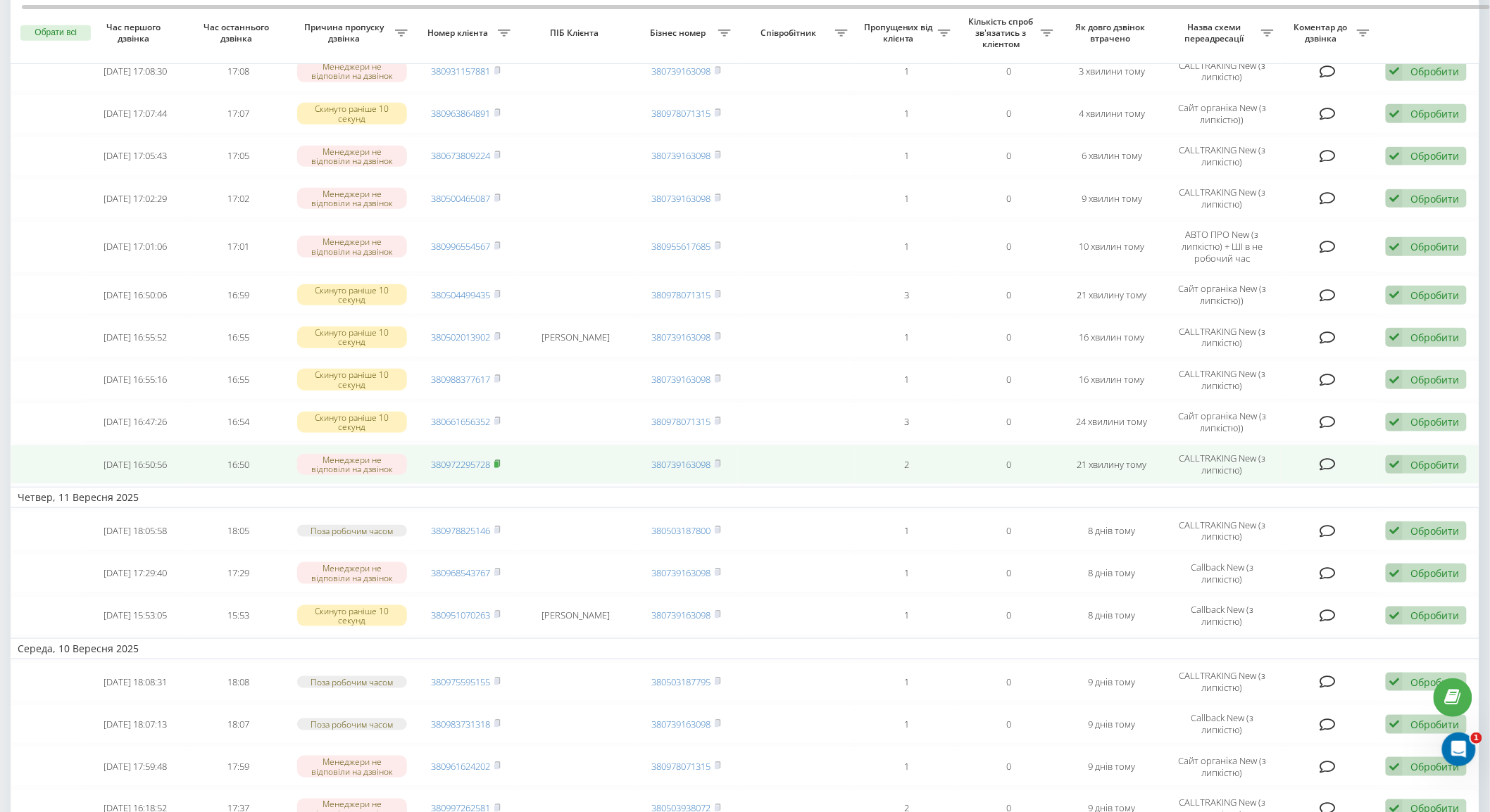
click at [500, 459] on icon at bounding box center [498, 463] width 6 height 8
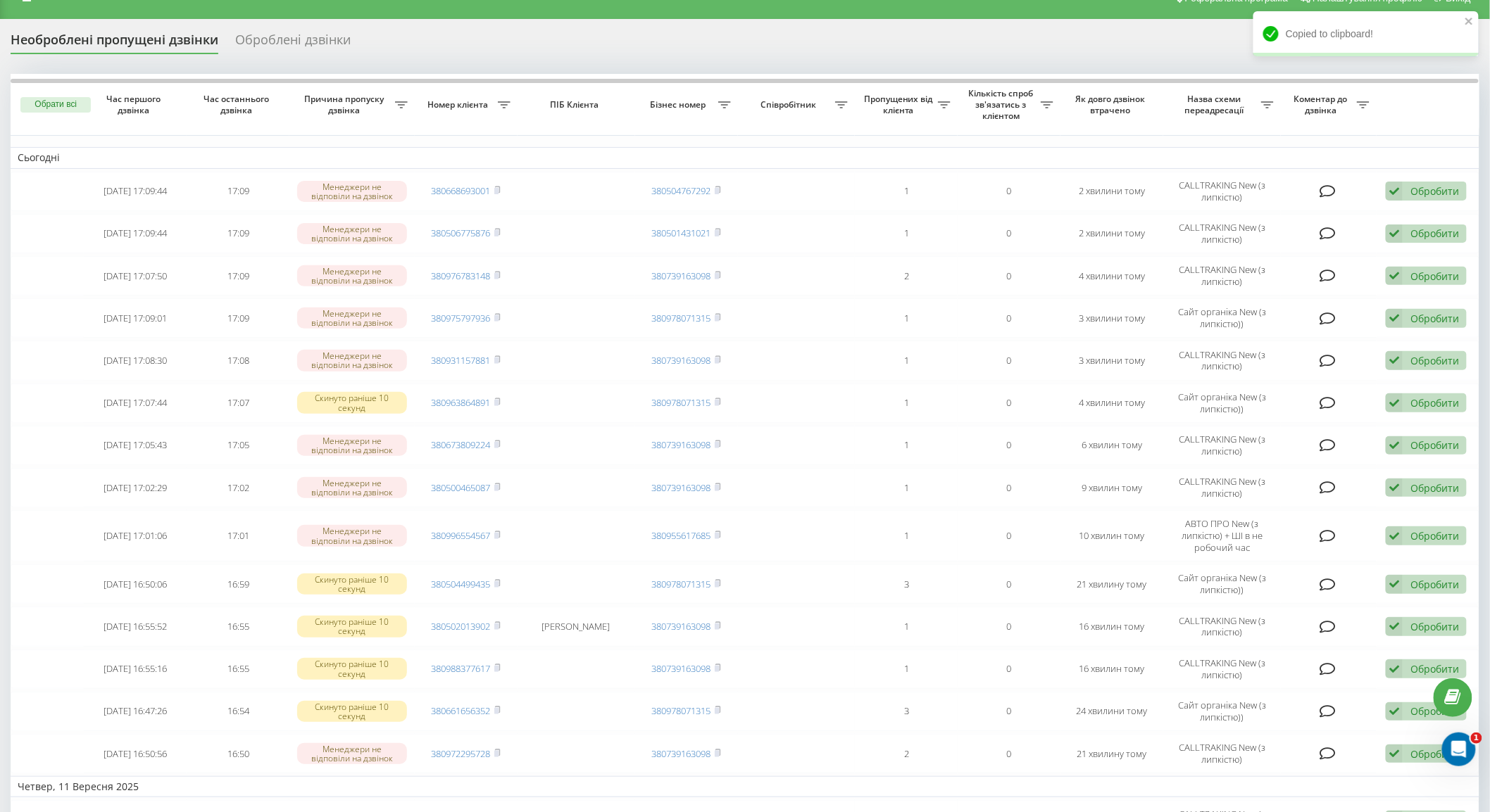
scroll to position [0, 0]
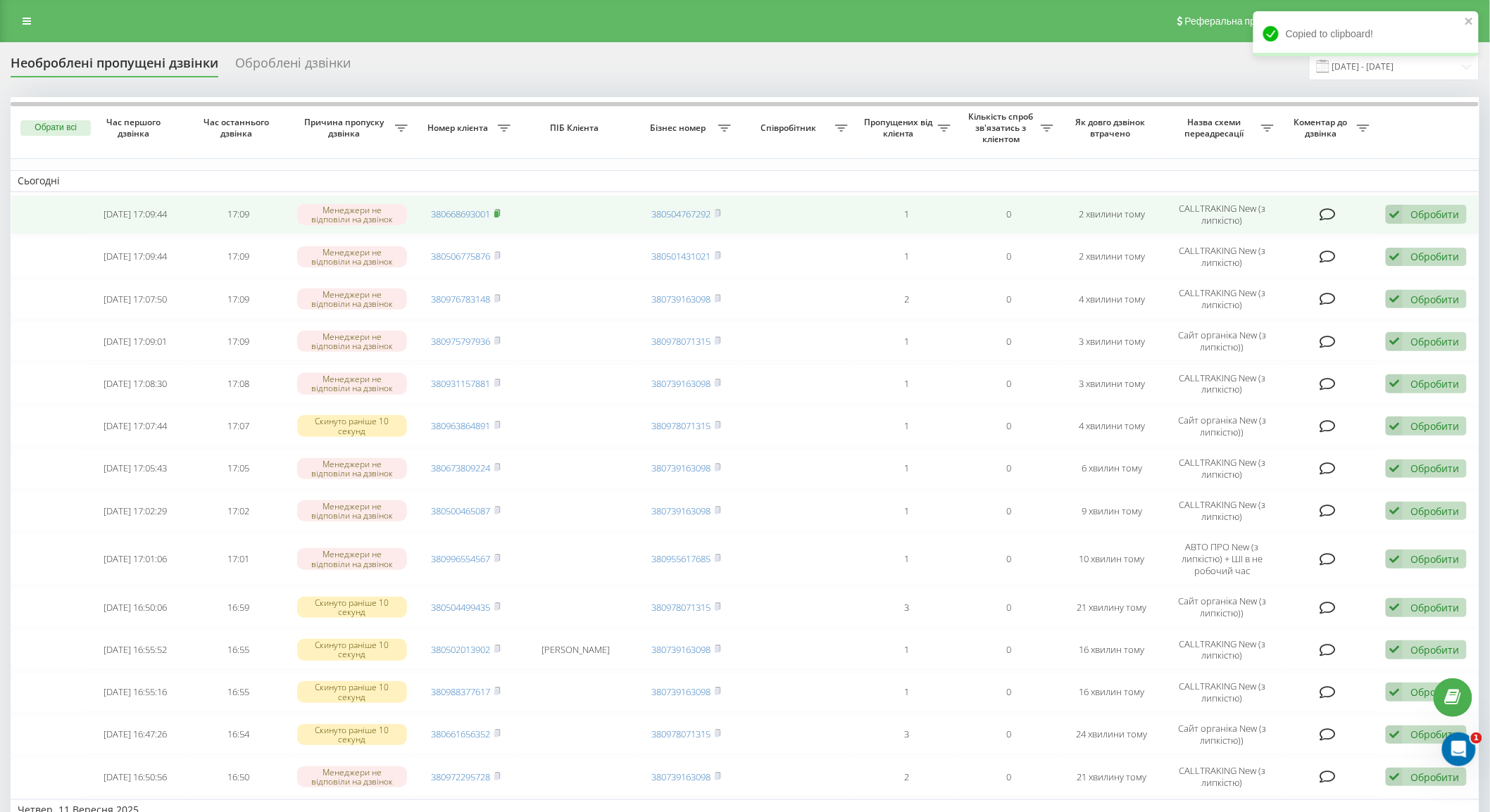
click at [498, 212] on rect at bounding box center [497, 214] width 4 height 6
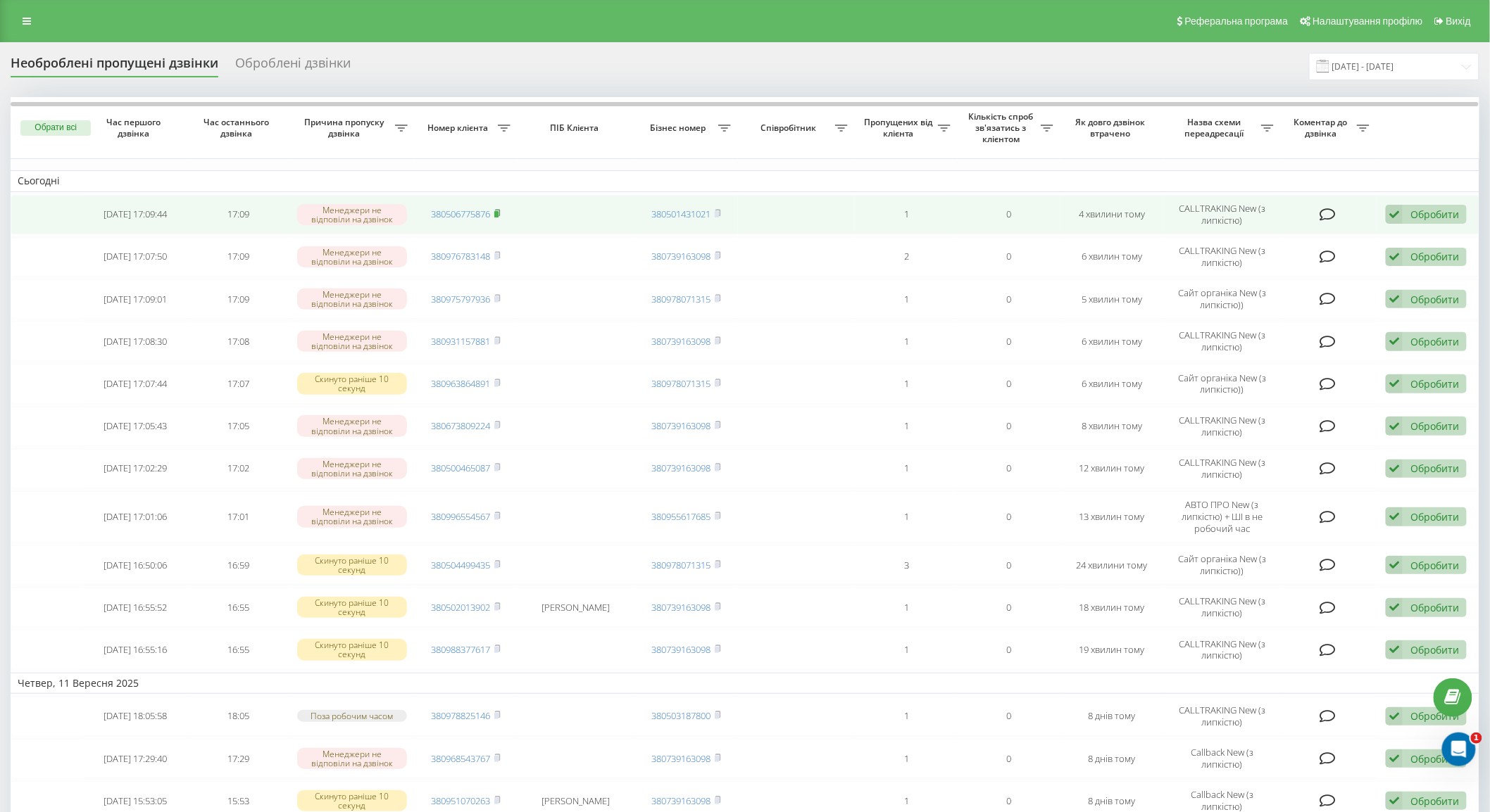
click at [498, 214] on rect at bounding box center [497, 214] width 4 height 6
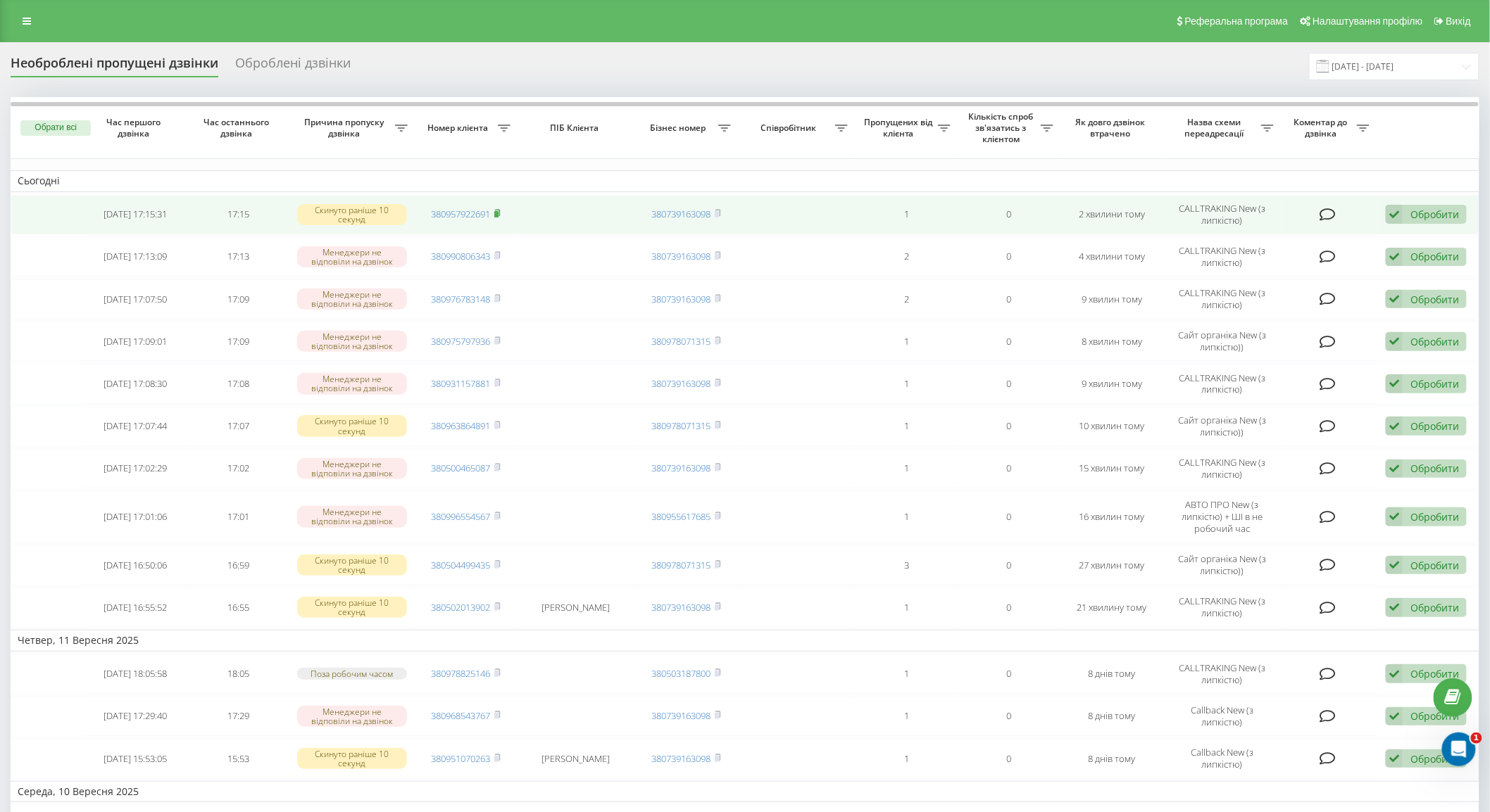
click at [498, 208] on span at bounding box center [498, 214] width 6 height 13
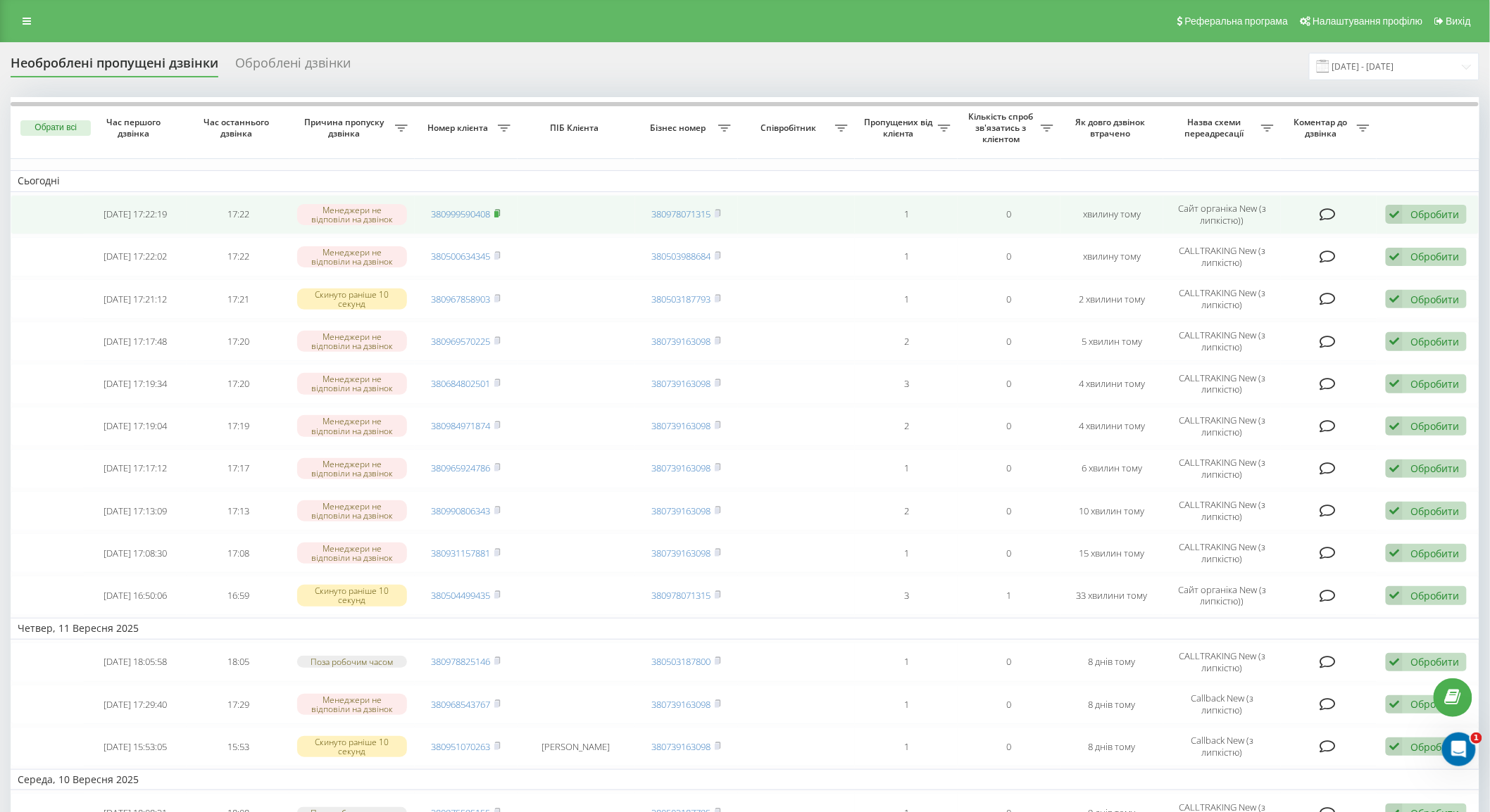
click at [495, 212] on icon at bounding box center [498, 213] width 6 height 8
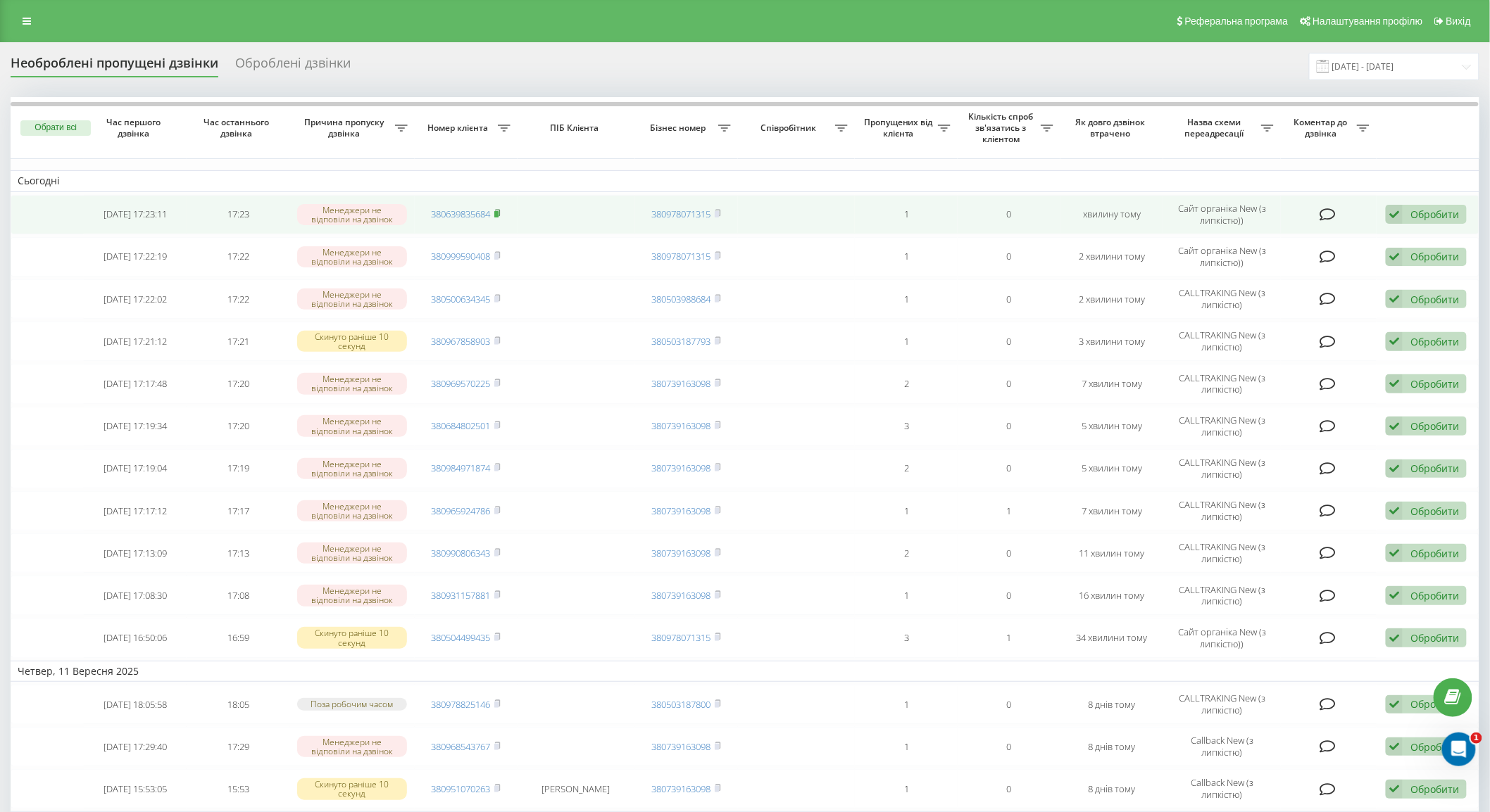
click at [498, 214] on rect at bounding box center [497, 214] width 4 height 6
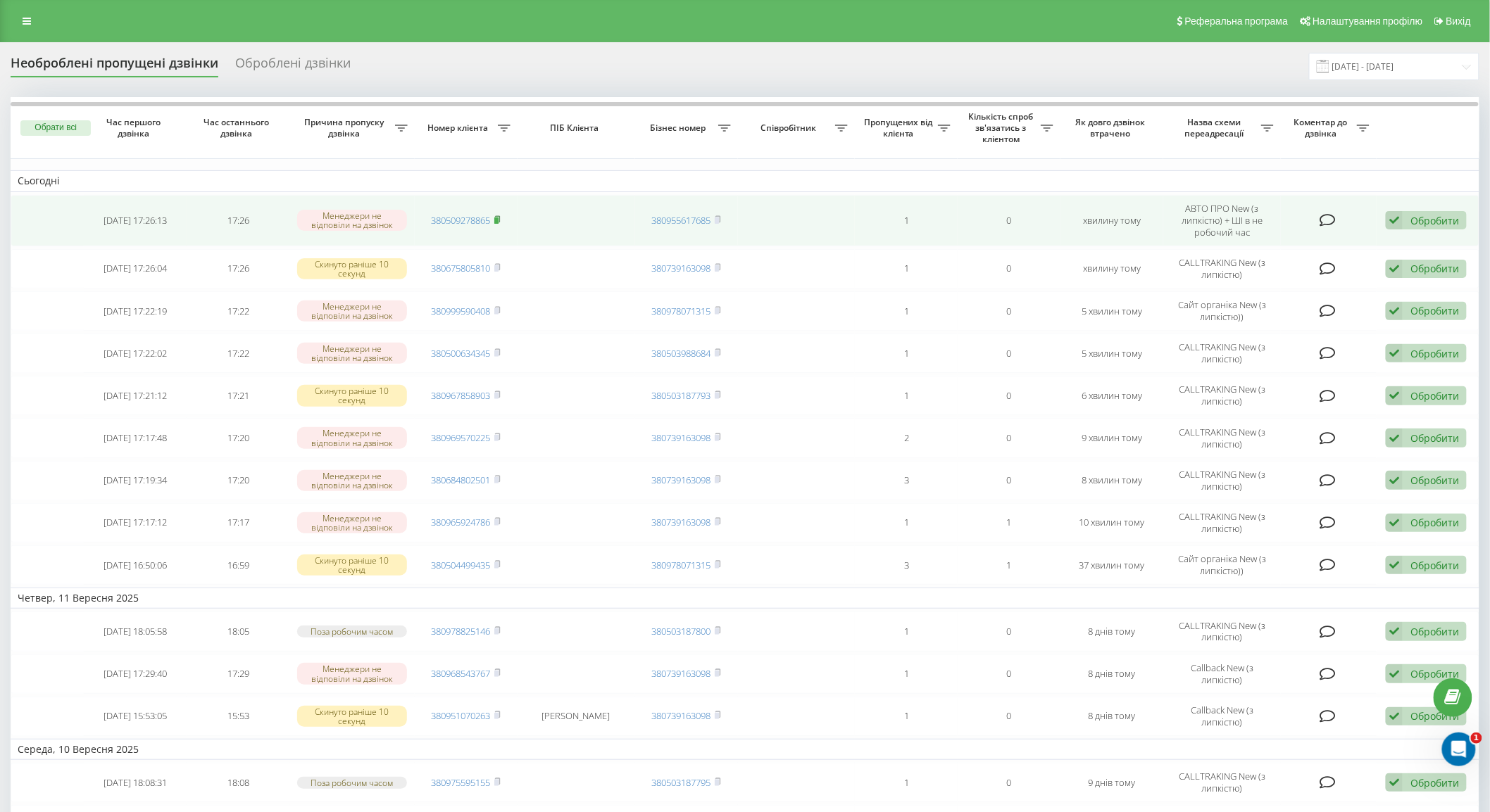
click at [498, 219] on rect at bounding box center [497, 220] width 4 height 6
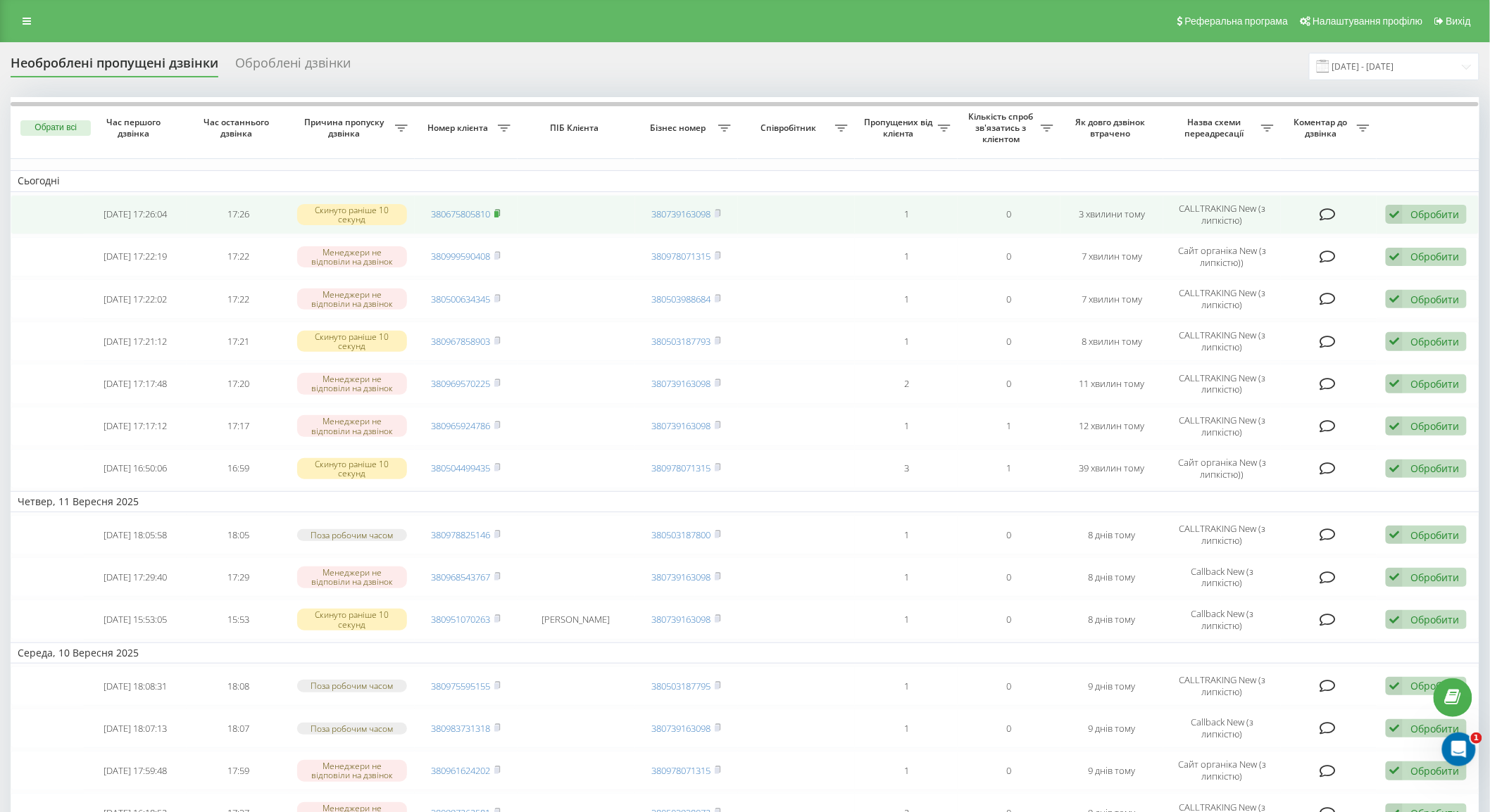
click at [498, 210] on icon at bounding box center [498, 213] width 6 height 8
click at [496, 213] on rect at bounding box center [497, 214] width 4 height 6
click at [498, 218] on span at bounding box center [498, 214] width 6 height 13
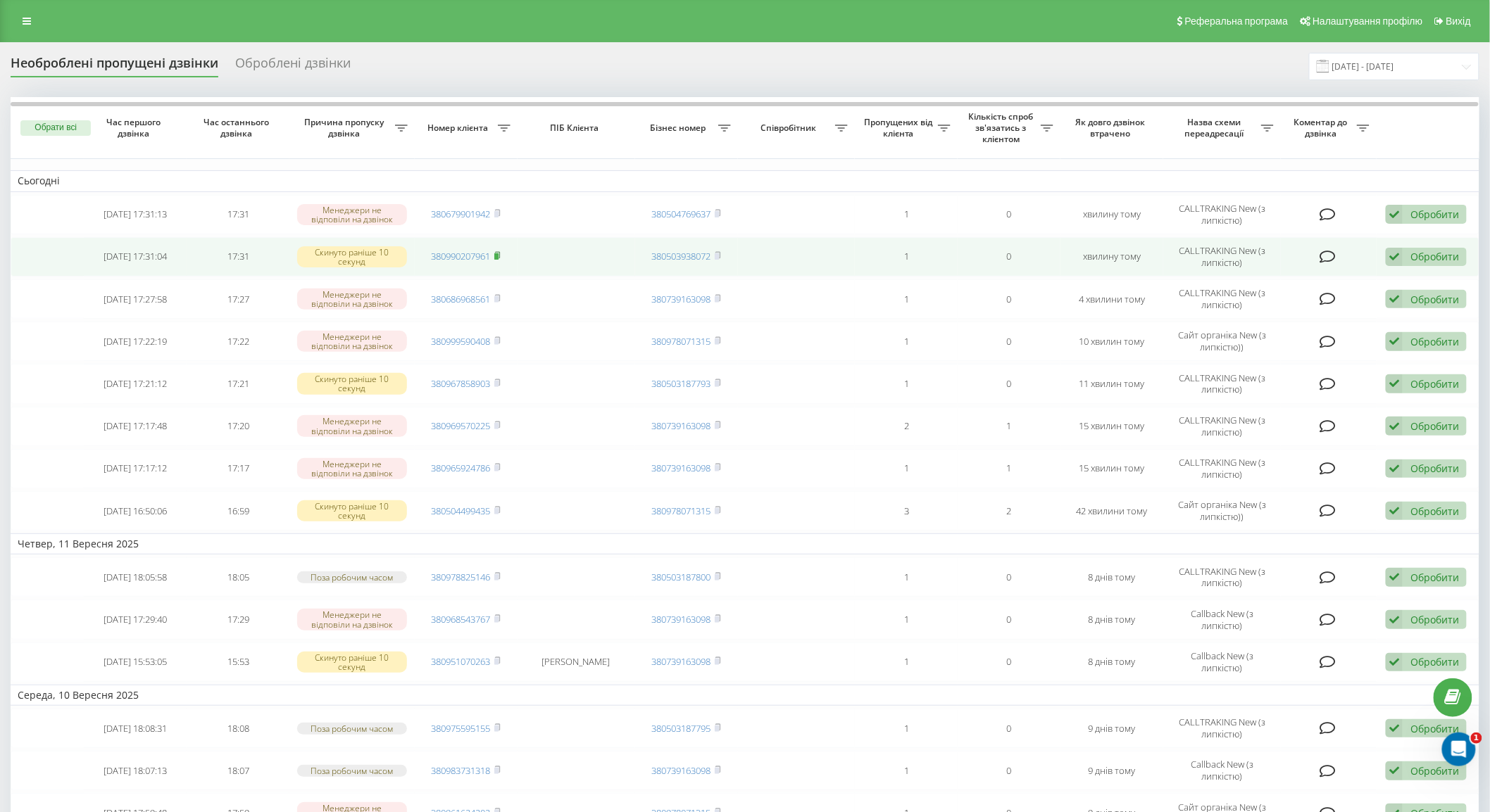
click at [498, 258] on rect at bounding box center [497, 256] width 4 height 6
click at [1391, 255] on icon at bounding box center [1394, 257] width 17 height 19
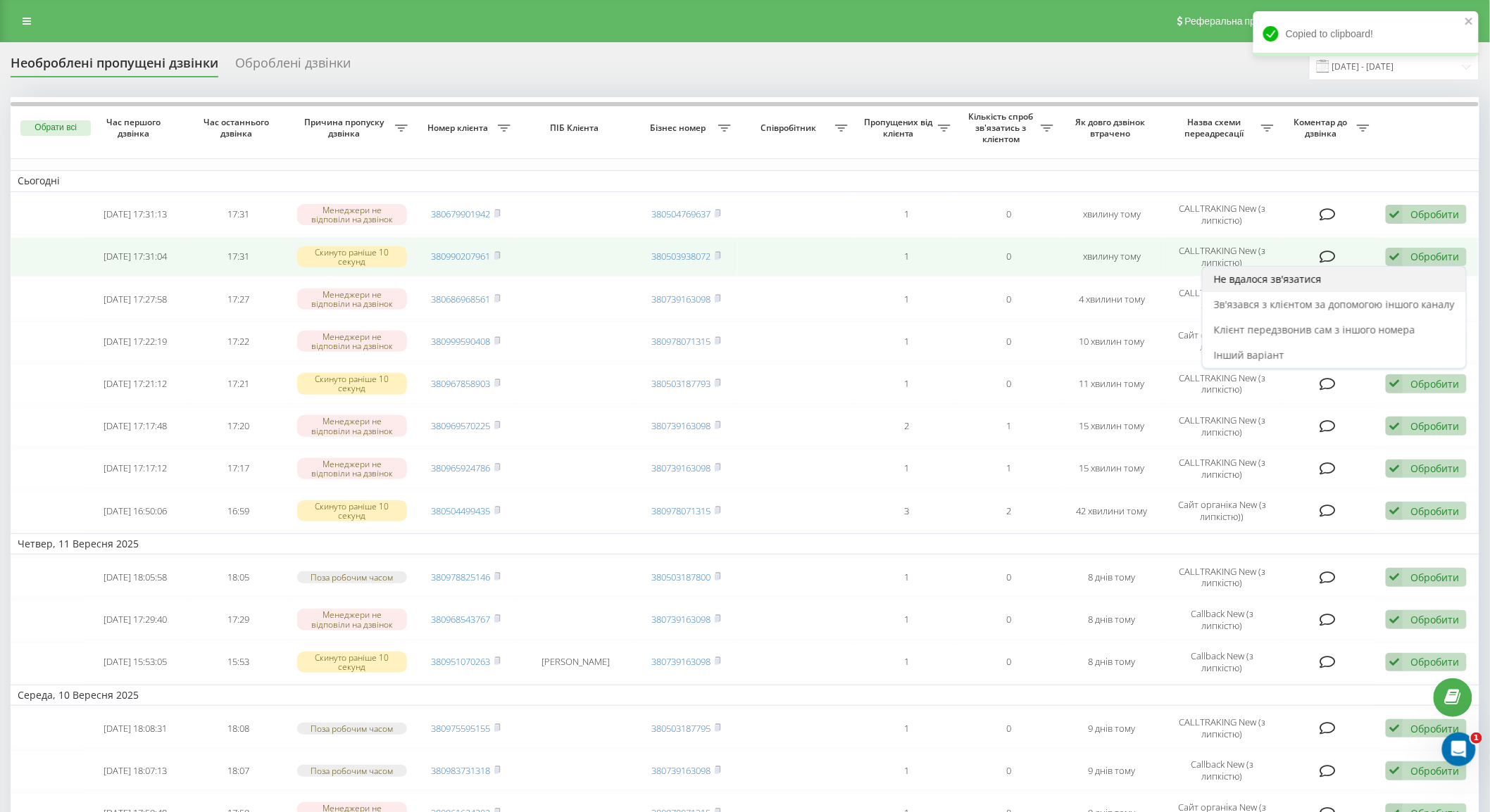
click at [1367, 285] on div "Не вдалося зв'язатися" at bounding box center [1335, 279] width 263 height 25
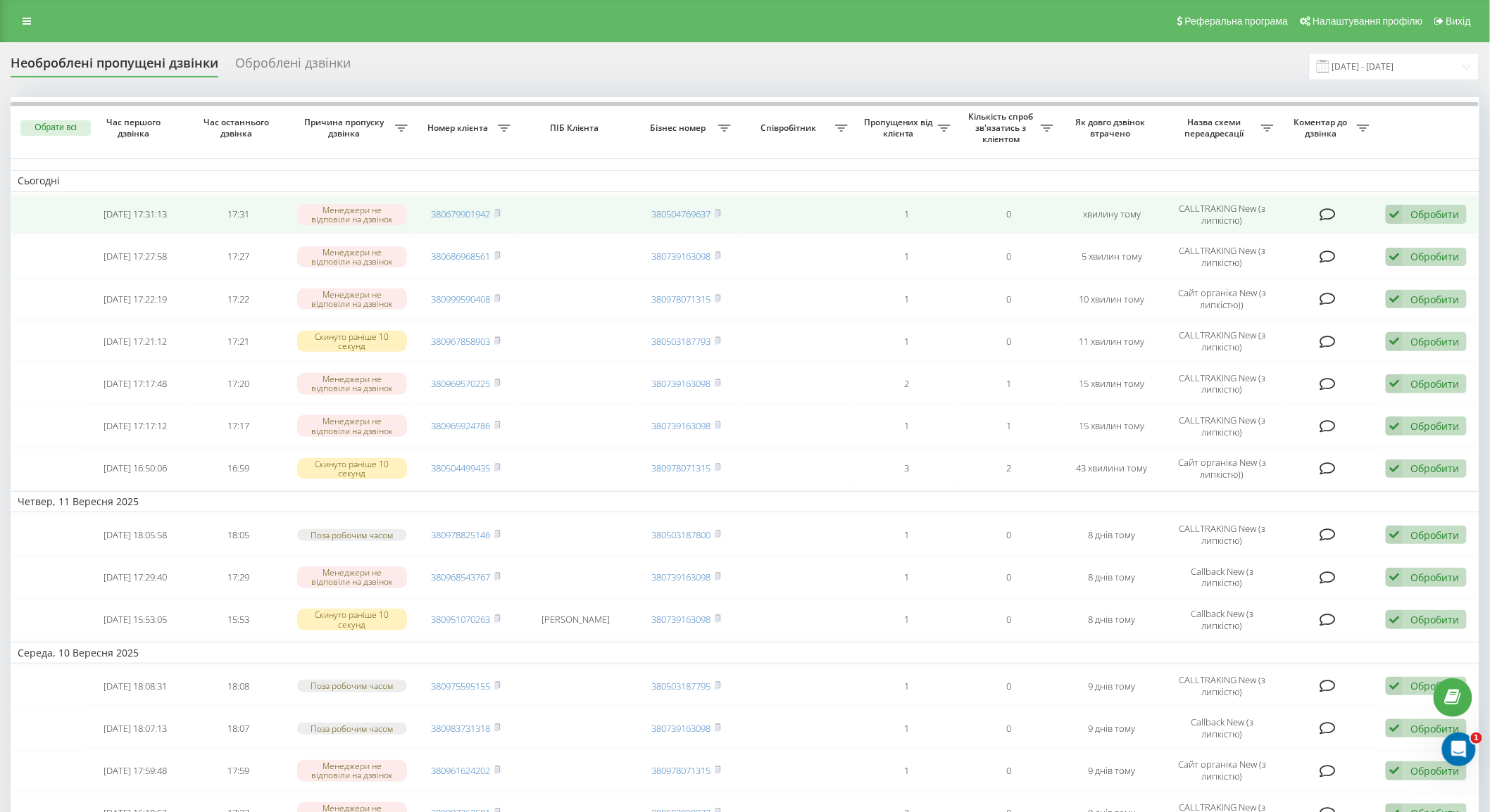
drag, startPoint x: 501, startPoint y: 214, endPoint x: 511, endPoint y: 211, distance: 10.4
click at [501, 214] on icon at bounding box center [498, 213] width 6 height 8
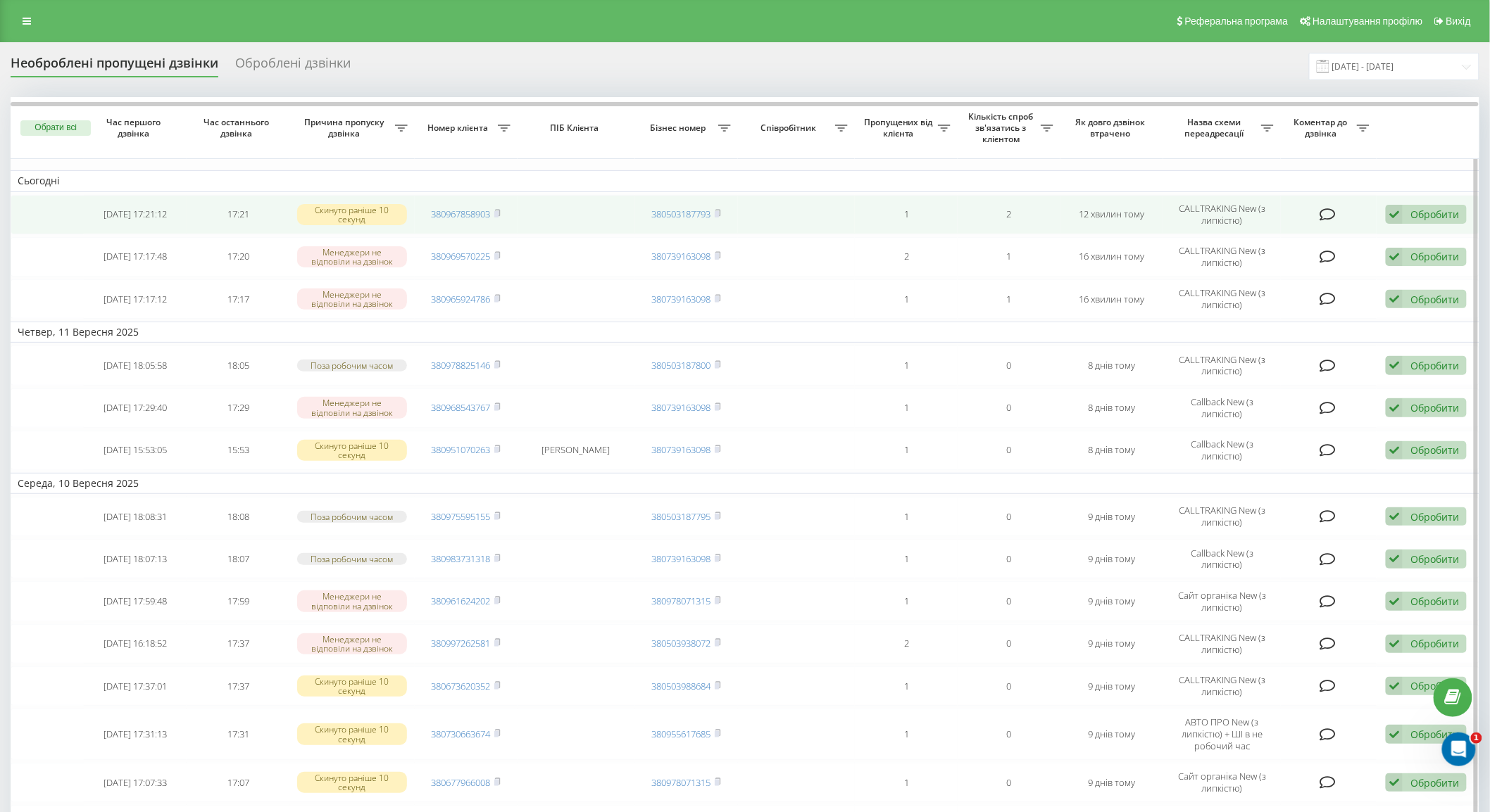
click at [495, 214] on span "380967858903" at bounding box center [466, 214] width 69 height 13
click at [495, 214] on icon at bounding box center [498, 213] width 6 height 8
click at [1425, 218] on div "Обробити" at bounding box center [1435, 214] width 49 height 13
